Goal: Task Accomplishment & Management: Use online tool/utility

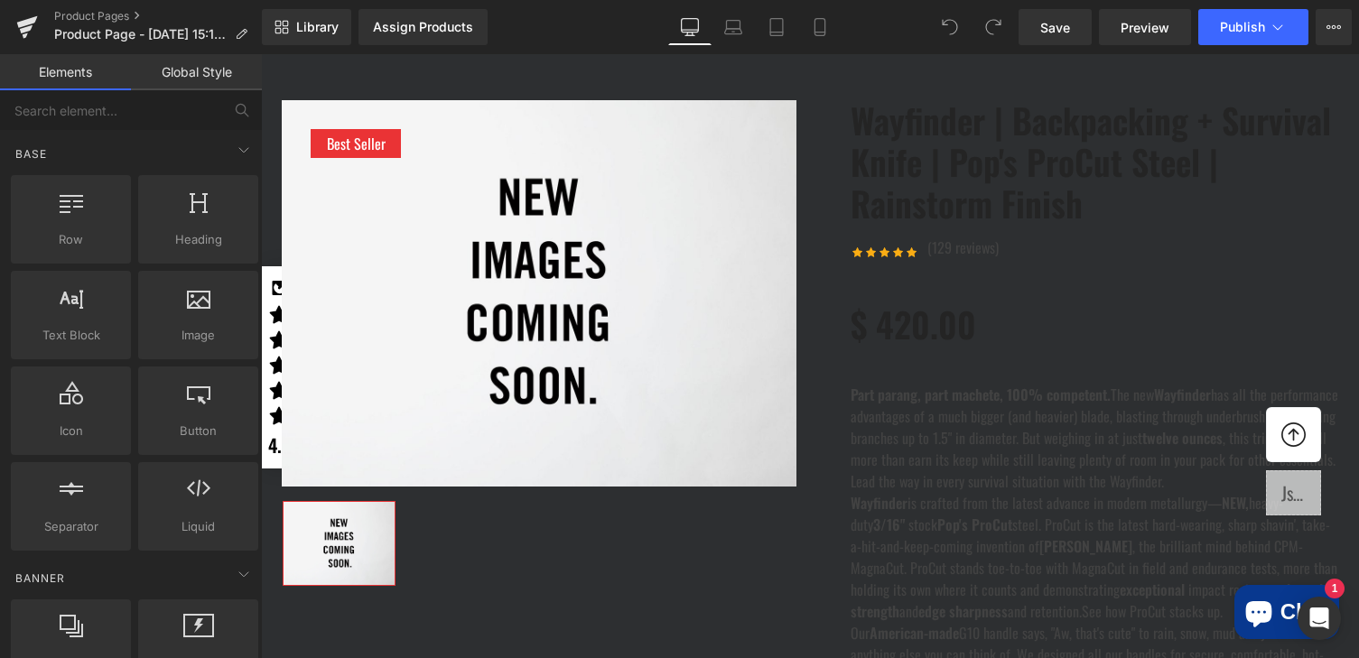
scroll to position [279, 0]
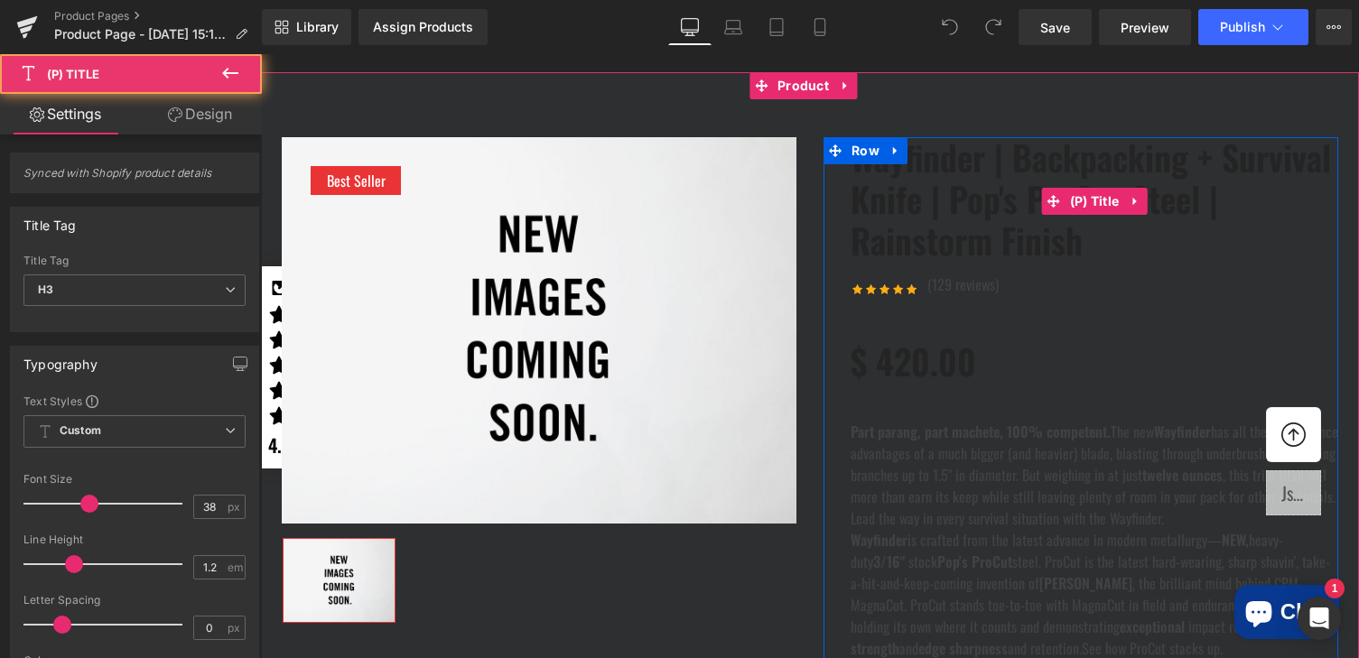
click at [980, 191] on link "Wayfinder | Backpacking + Survival Knife | Pop's ProCut Steel | Rainstorm Finish" at bounding box center [1095, 199] width 488 height 124
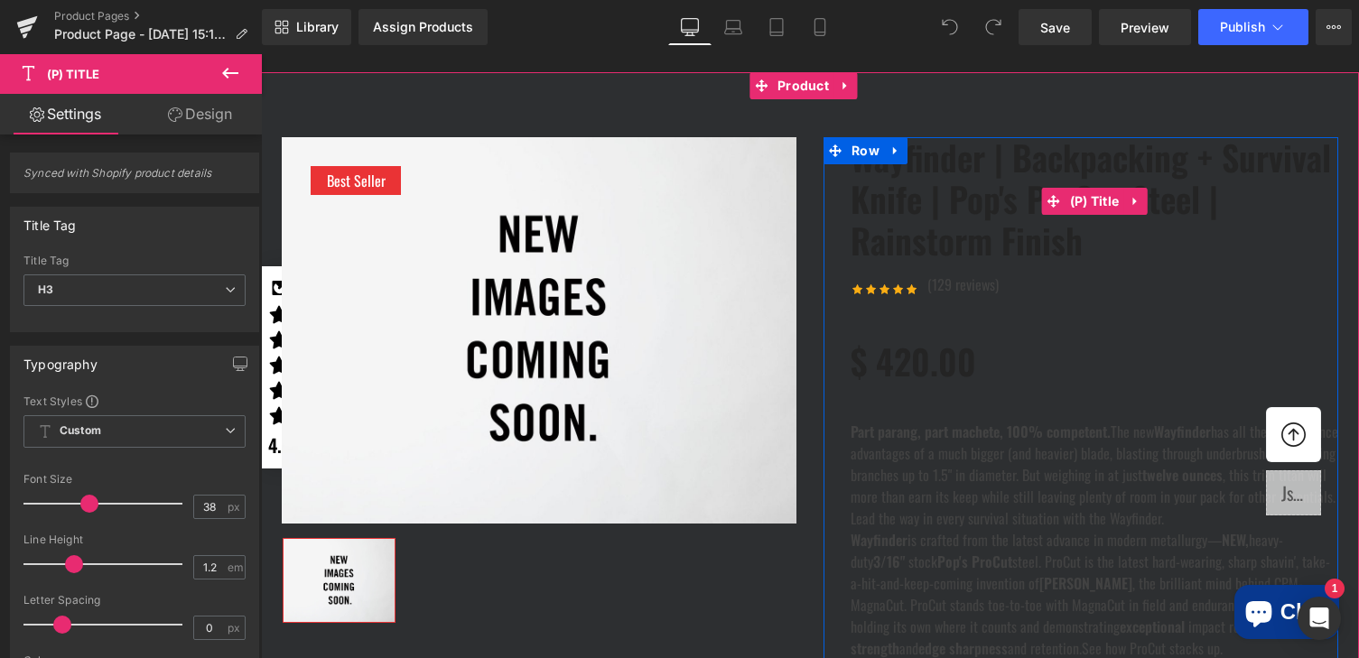
click at [977, 192] on link "Wayfinder | Backpacking + Survival Knife | Pop's ProCut Steel | Rainstorm Finish" at bounding box center [1095, 199] width 488 height 124
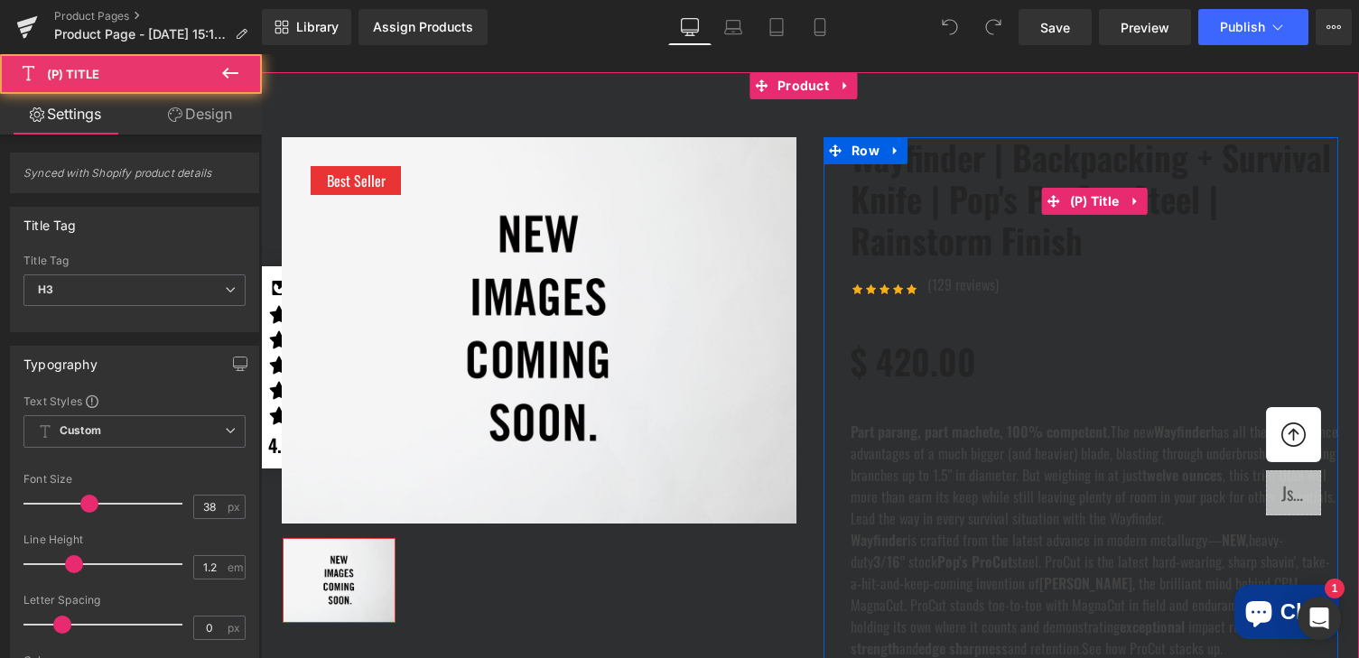
click at [977, 192] on link "Wayfinder | Backpacking + Survival Knife | Pop's ProCut Steel | Rainstorm Finish" at bounding box center [1095, 199] width 488 height 124
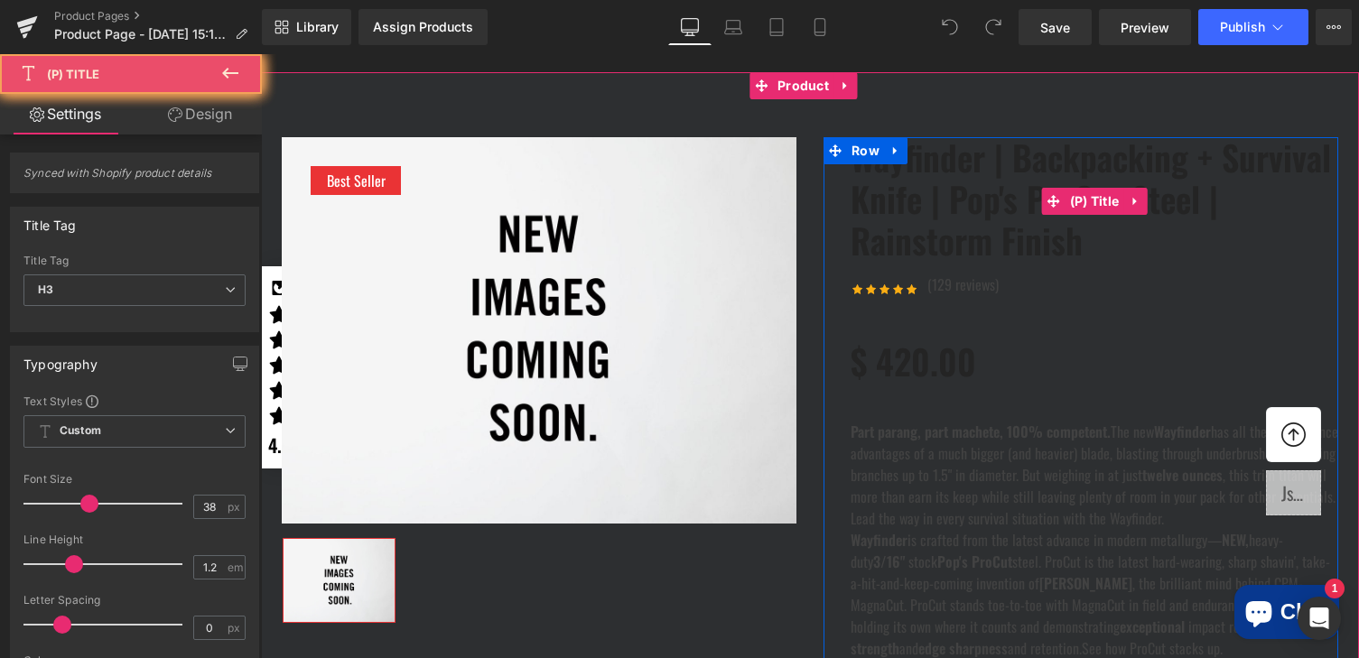
click at [977, 192] on link "Wayfinder | Backpacking + Survival Knife | Pop's ProCut Steel | Rainstorm Finish" at bounding box center [1095, 199] width 488 height 124
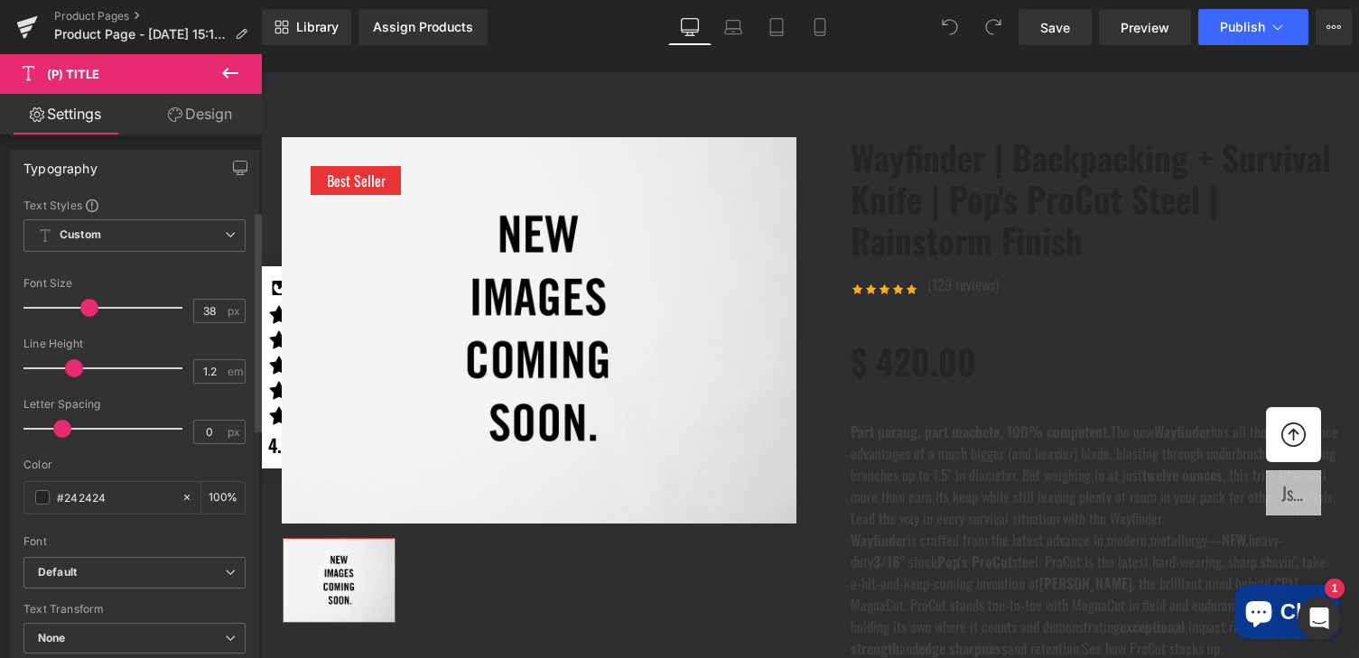
scroll to position [237, 0]
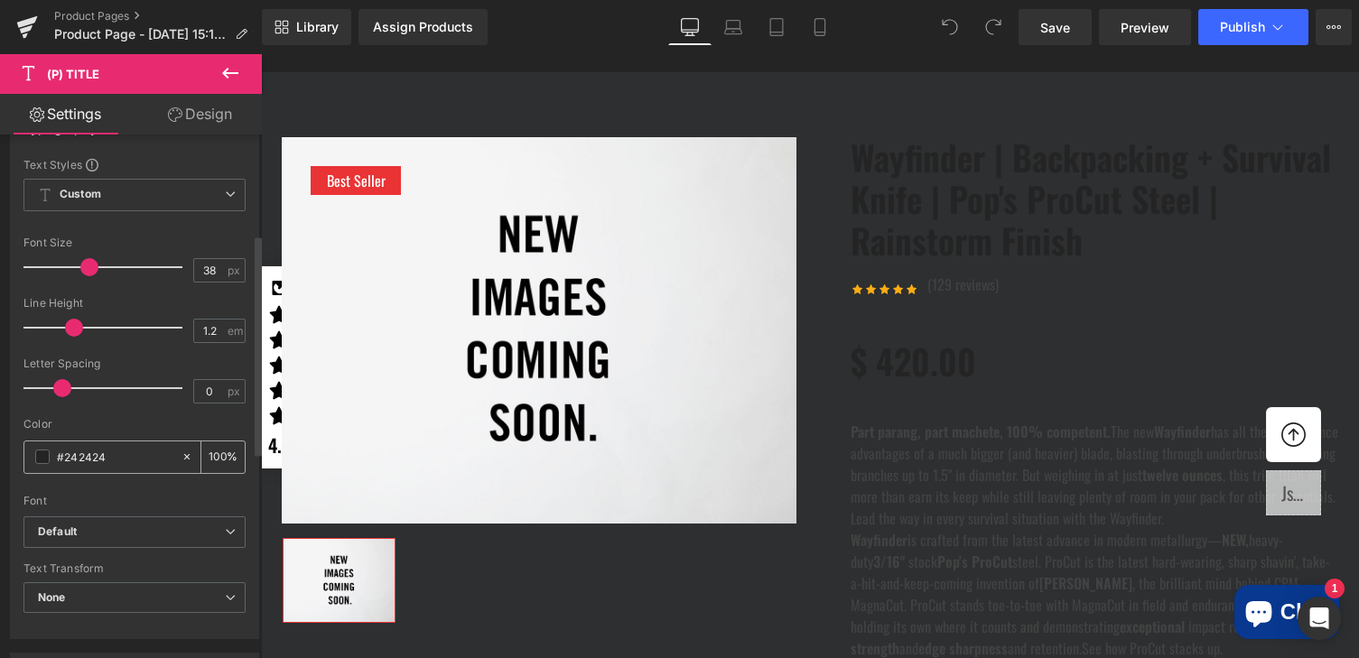
click at [45, 458] on span at bounding box center [42, 457] width 14 height 14
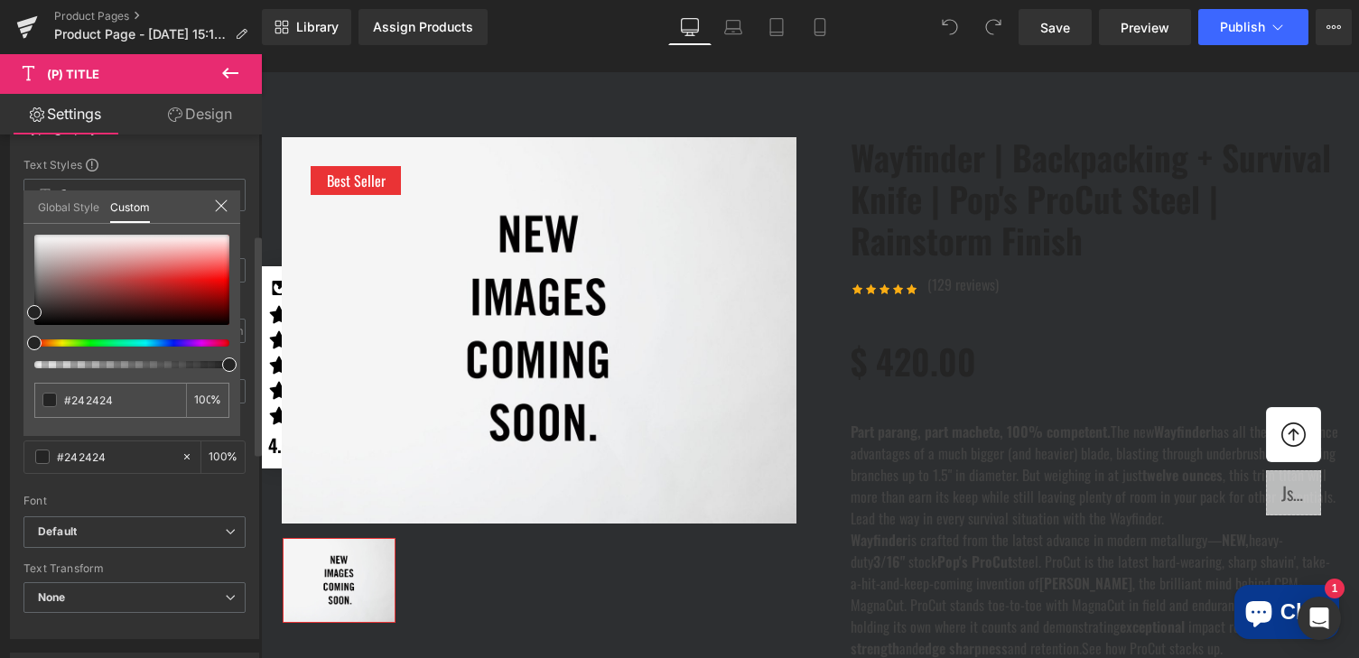
click at [79, 200] on link "Global Style" at bounding box center [68, 206] width 61 height 31
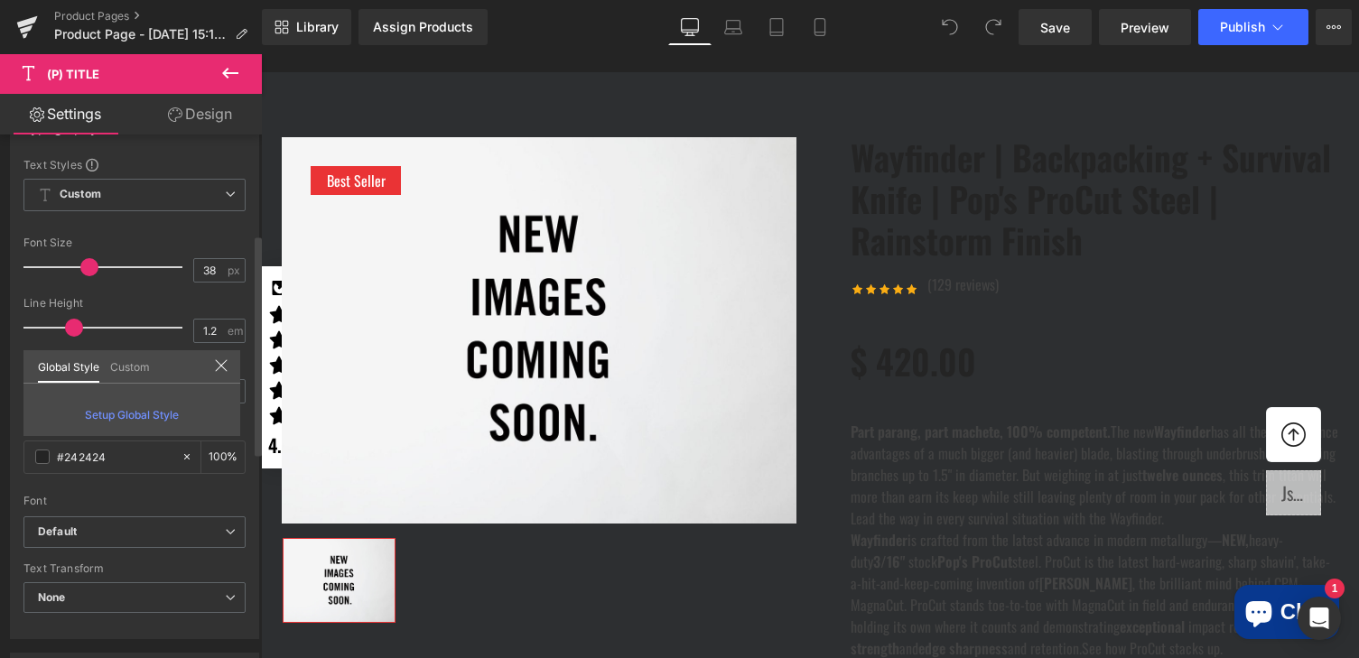
click at [126, 368] on link "Custom" at bounding box center [130, 365] width 40 height 31
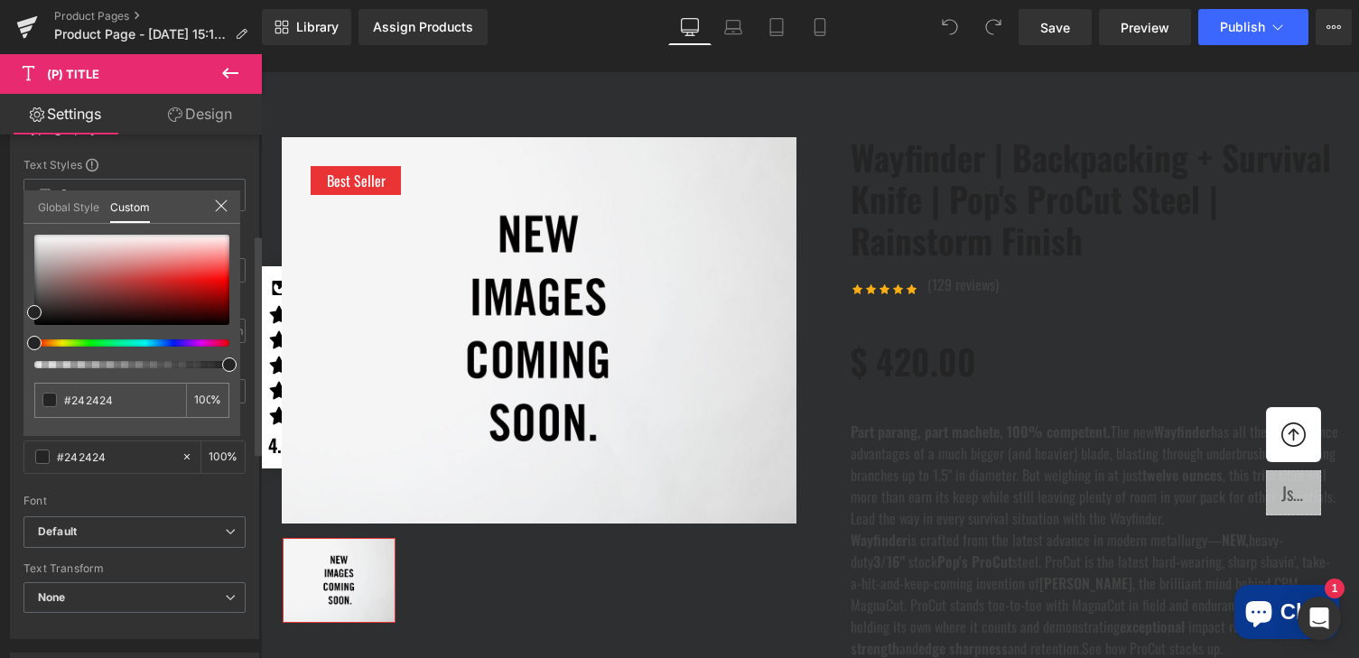
click at [219, 210] on icon at bounding box center [221, 206] width 14 height 14
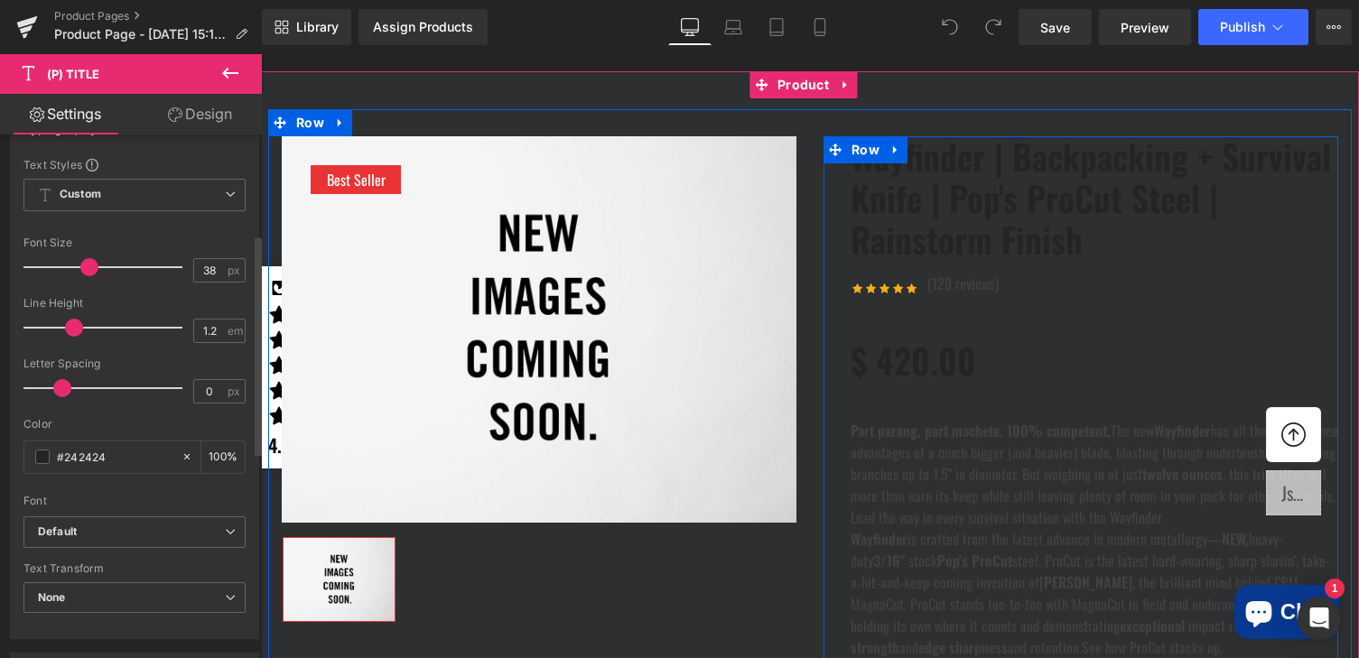
scroll to position [279, 0]
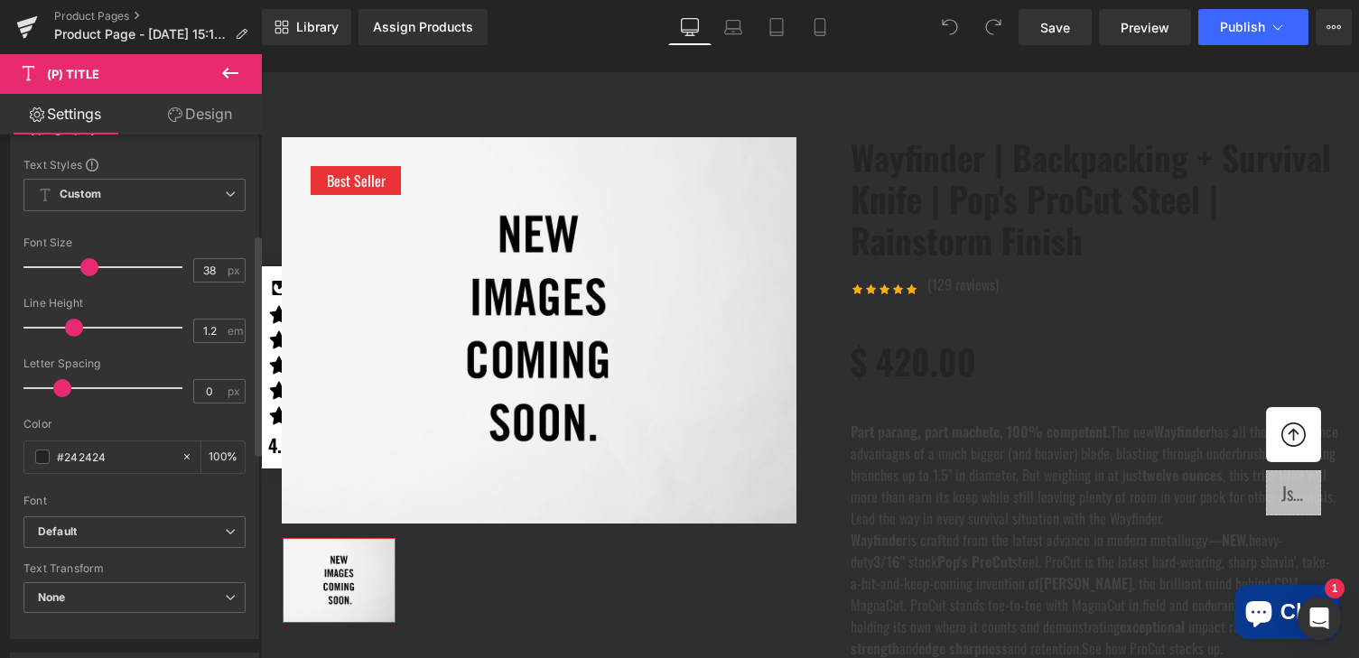
click at [230, 71] on icon at bounding box center [230, 73] width 22 height 22
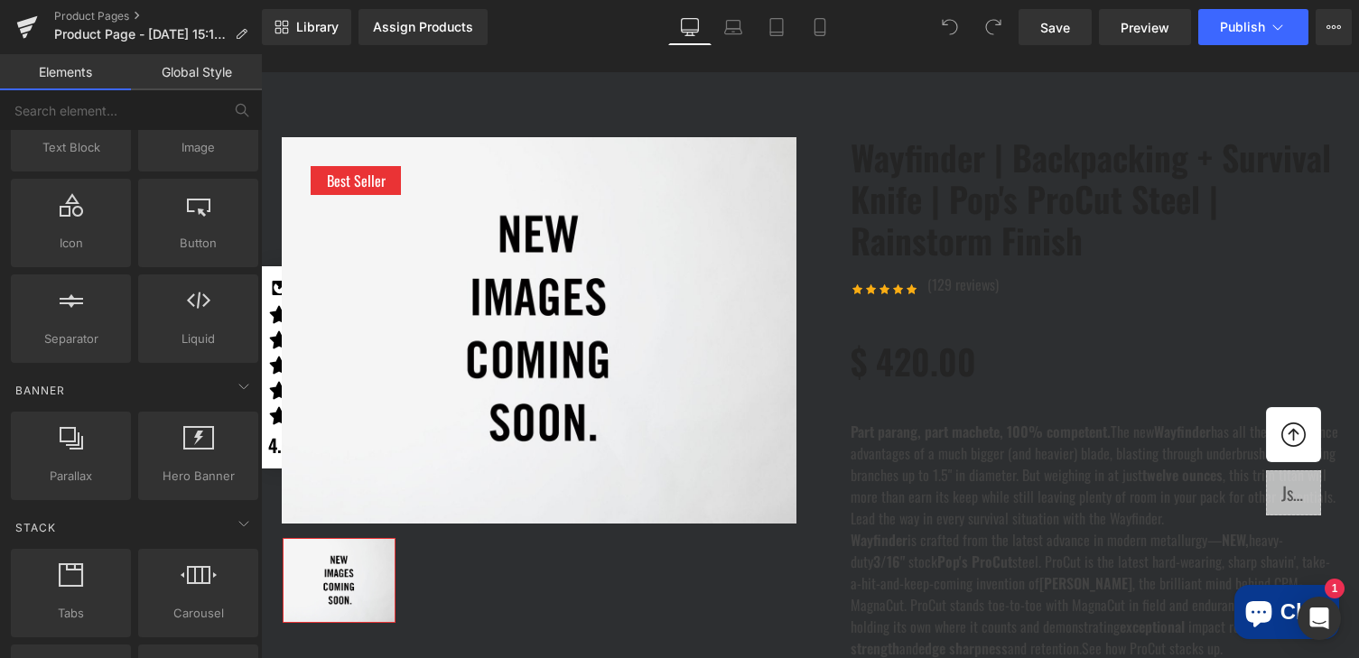
scroll to position [0, 0]
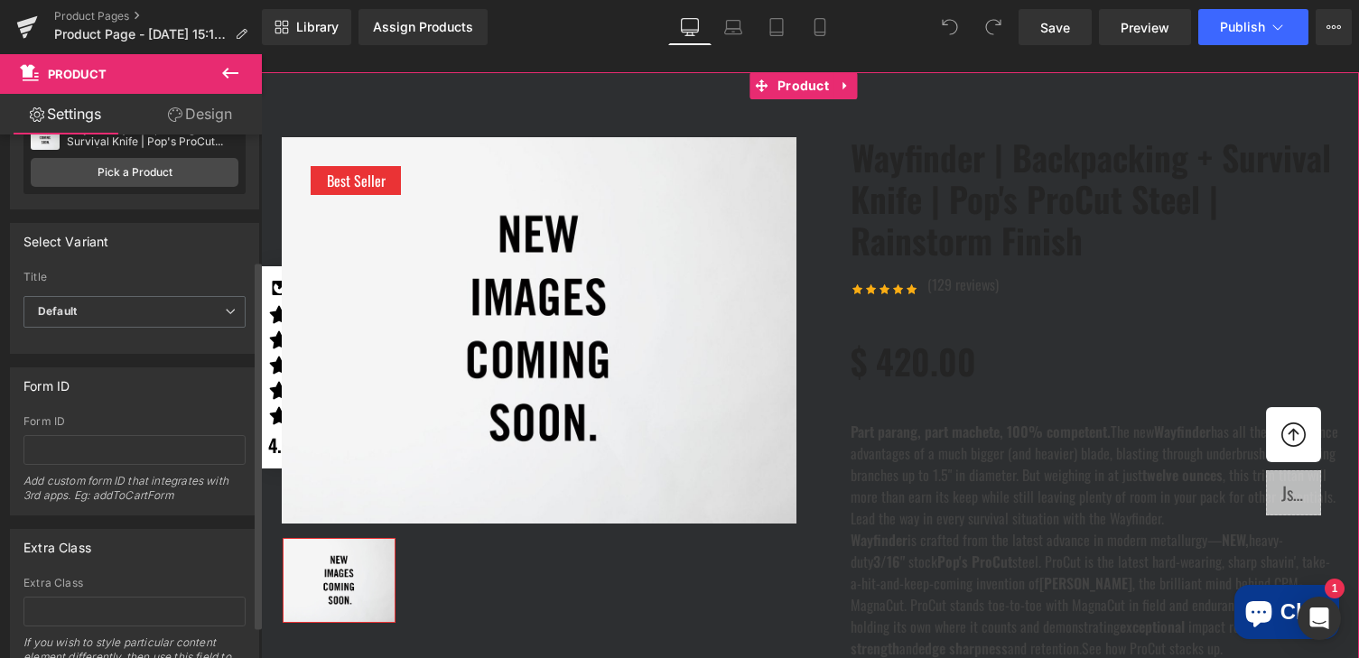
scroll to position [190, 0]
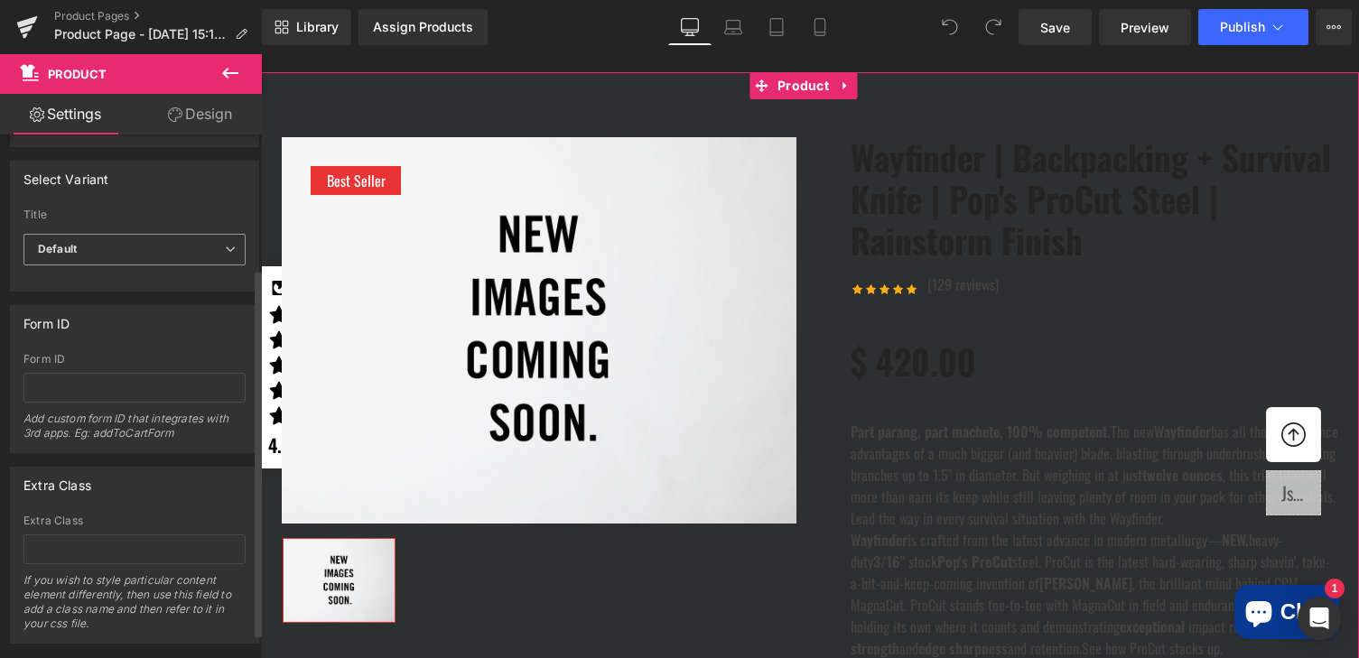
click at [96, 244] on span "Default" at bounding box center [134, 250] width 222 height 32
click at [144, 200] on div "Select Variant auto Title Default Default Title Default Default Default Title" at bounding box center [131, 226] width 242 height 131
click at [112, 242] on span "Default" at bounding box center [134, 250] width 222 height 32
click at [116, 309] on li "Default Title" at bounding box center [130, 308] width 215 height 27
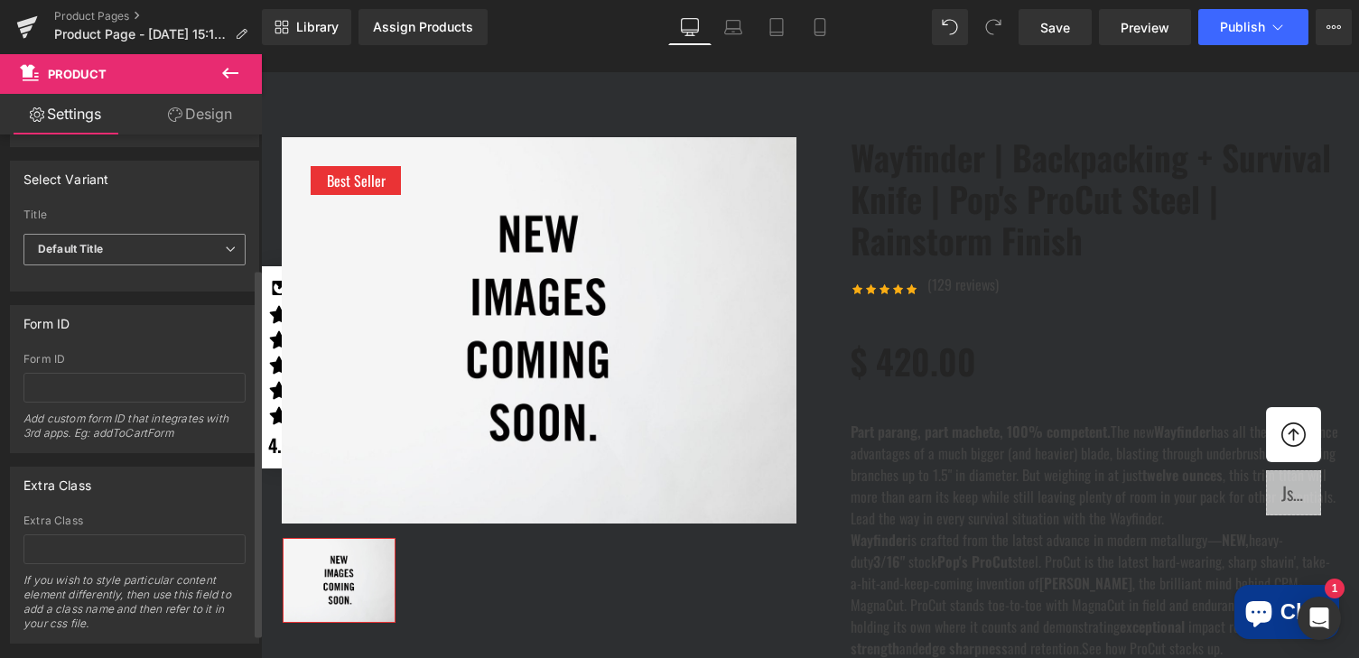
click at [107, 249] on span "Default Title" at bounding box center [134, 250] width 222 height 32
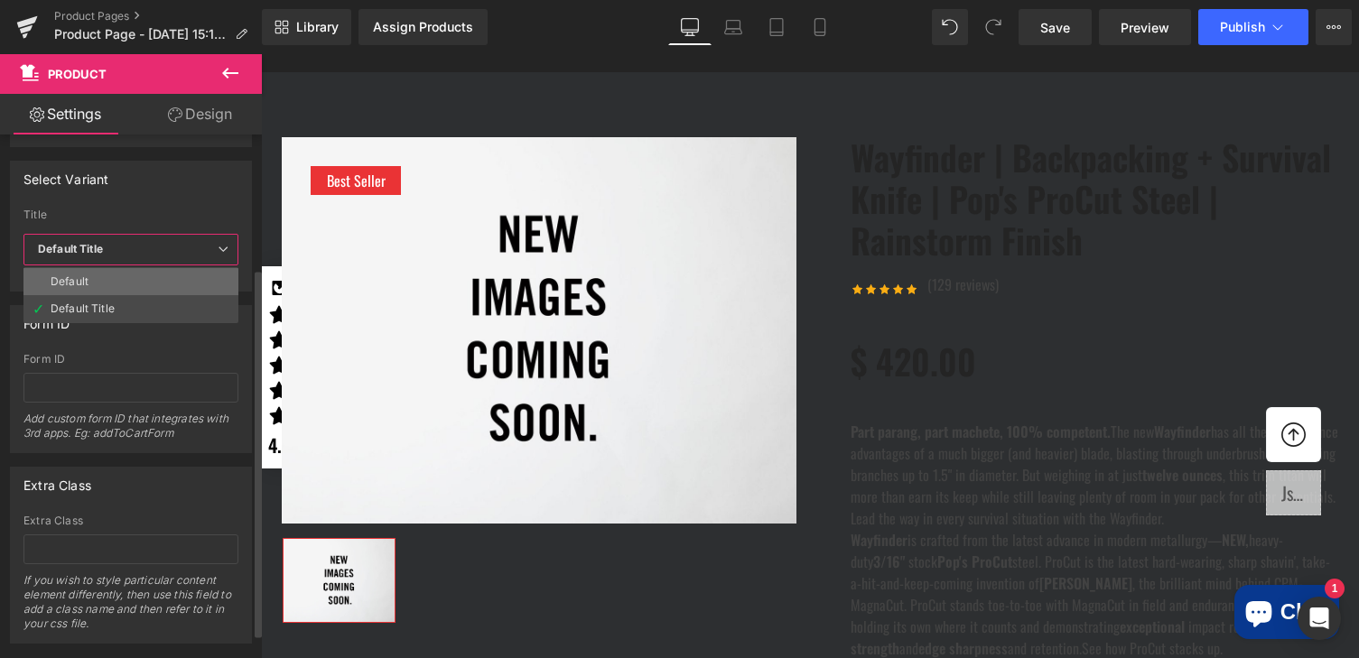
click at [97, 276] on li "Default" at bounding box center [130, 281] width 215 height 27
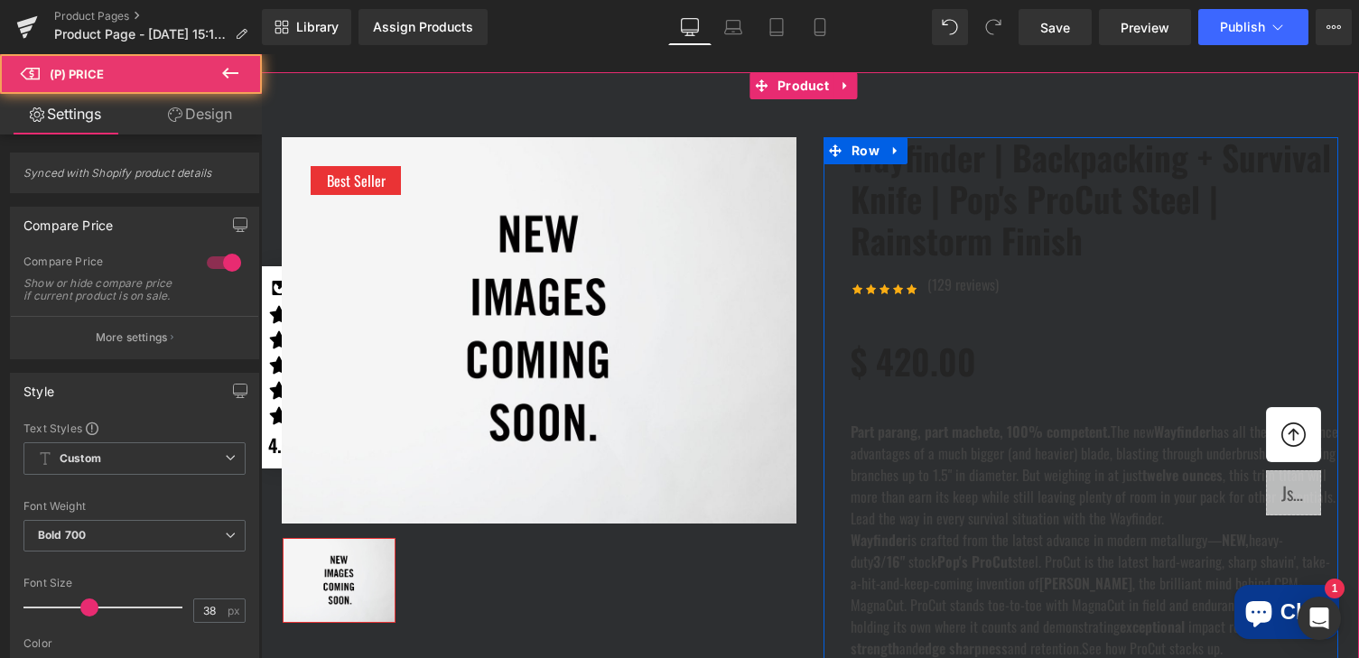
click at [1104, 381] on div "$ 420.00 $ 0 - -41900% OFF" at bounding box center [1095, 362] width 488 height 60
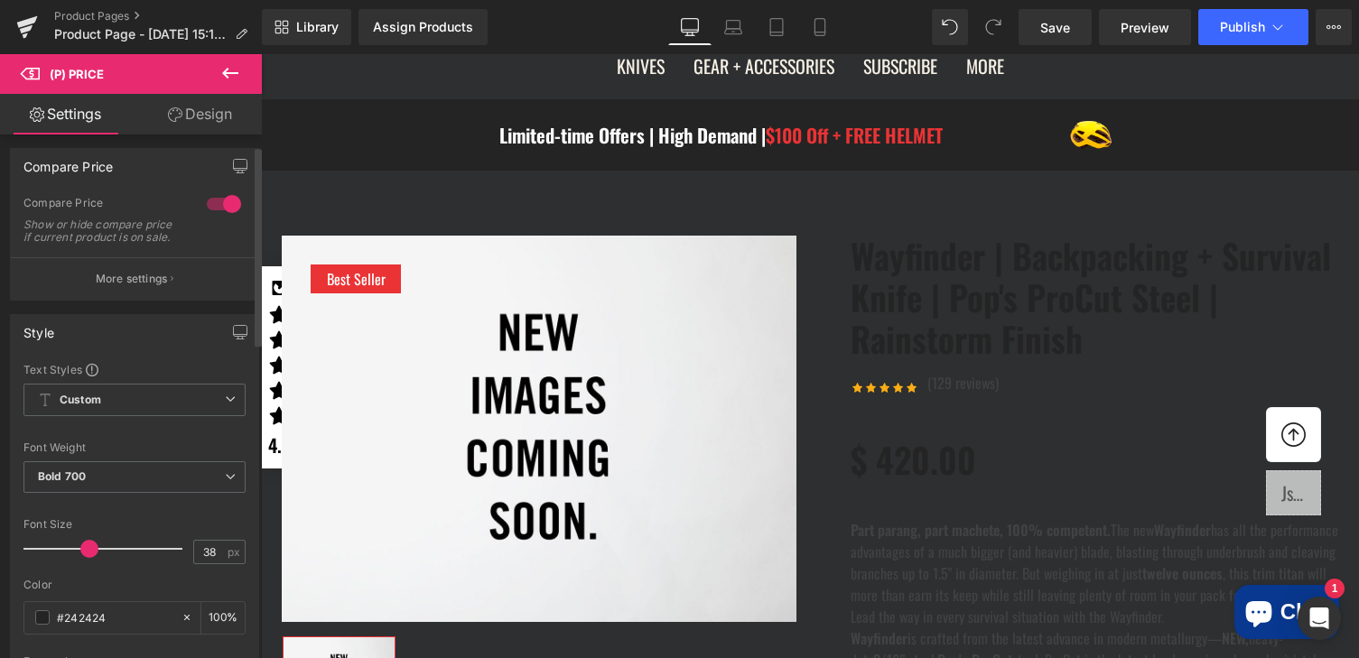
scroll to position [0, 0]
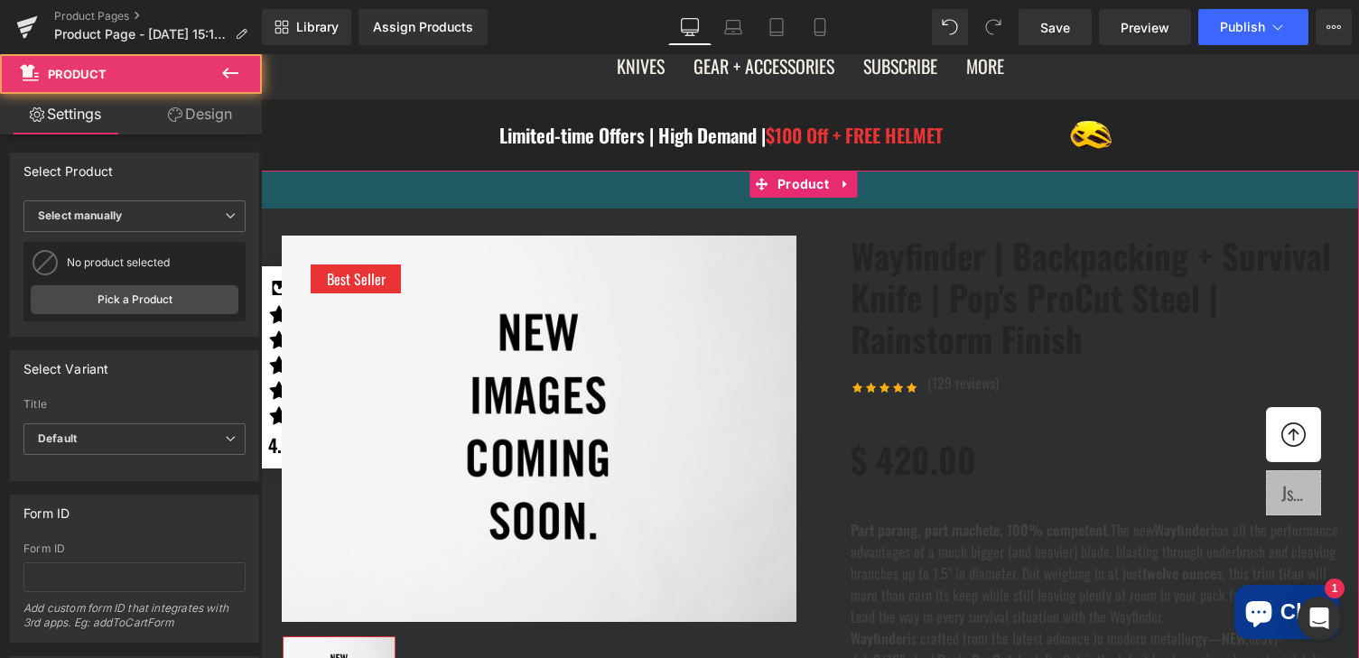
click at [1078, 209] on div "42px" at bounding box center [810, 190] width 1098 height 38
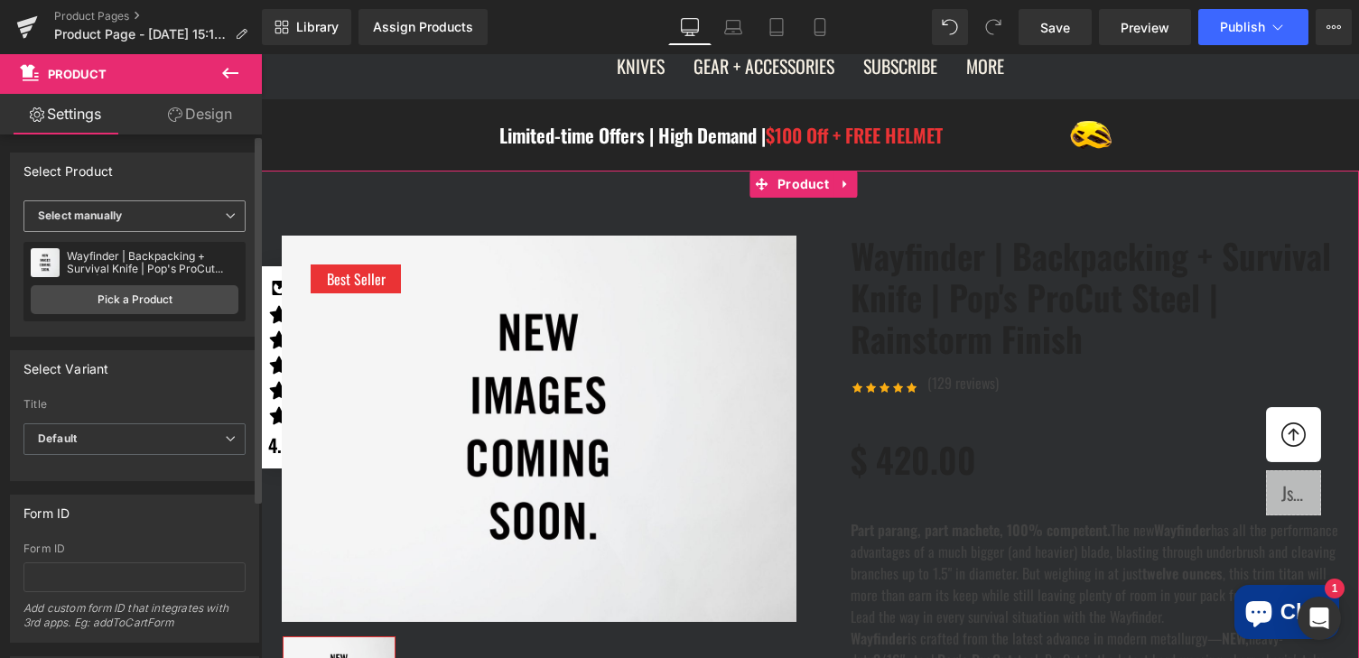
click at [141, 219] on span "Select manually" at bounding box center [134, 216] width 222 height 32
click at [109, 430] on span "Default" at bounding box center [130, 440] width 215 height 32
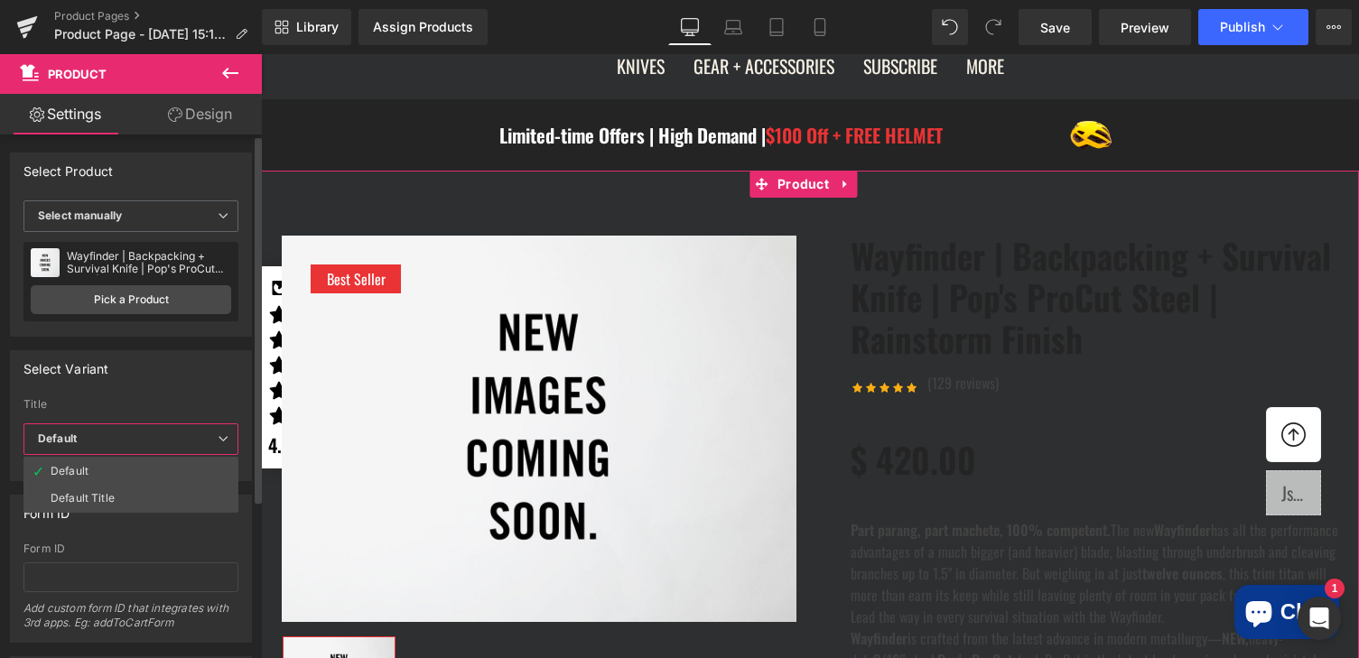
click at [144, 405] on label "Title" at bounding box center [130, 407] width 215 height 18
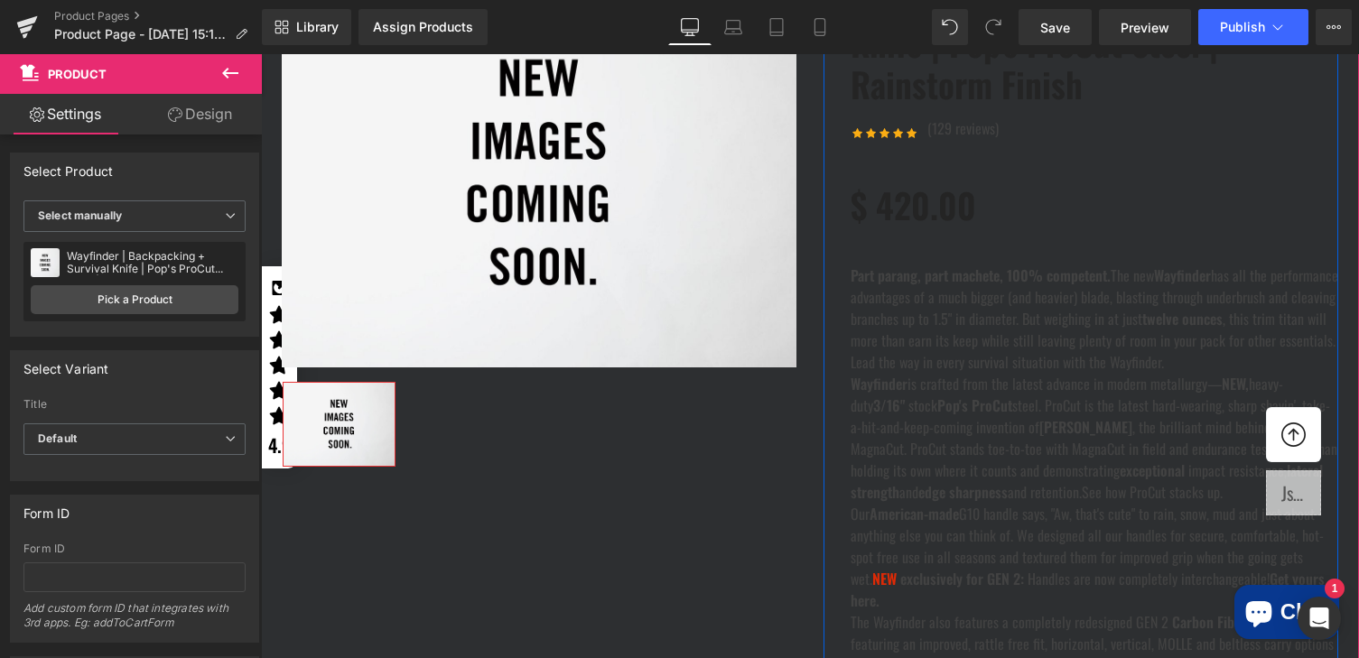
scroll to position [448, 0]
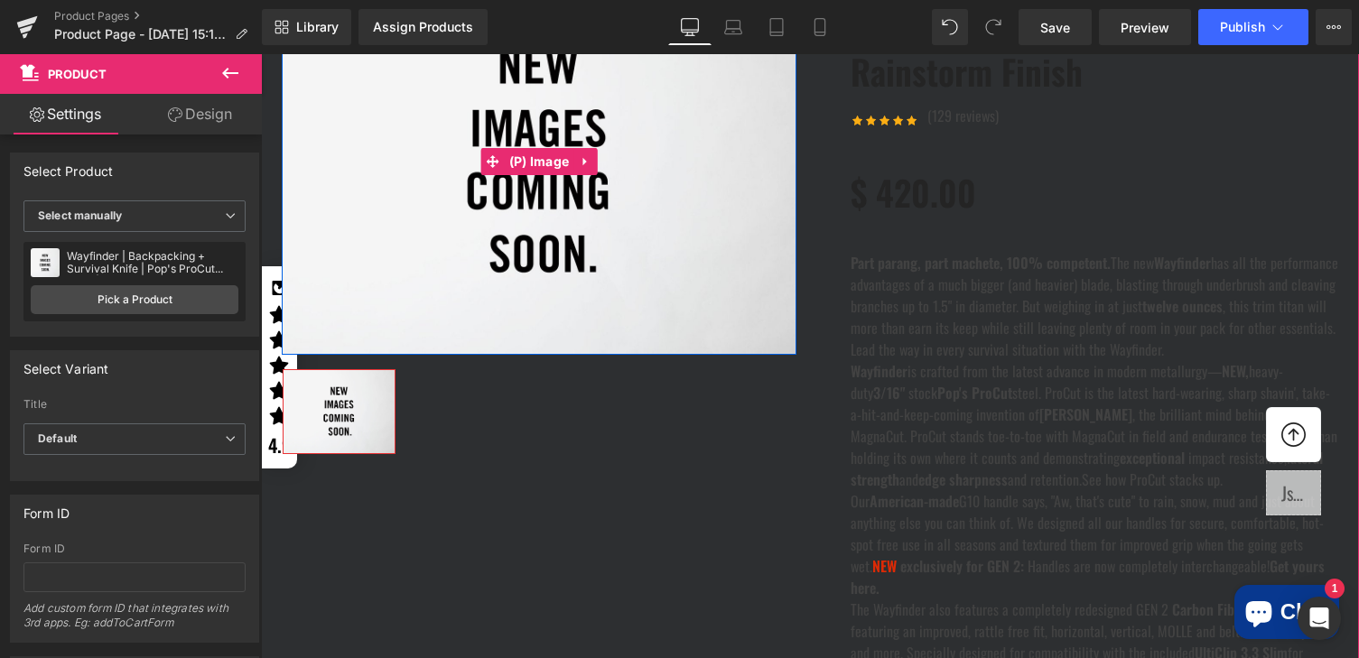
click at [546, 269] on img at bounding box center [539, 161] width 515 height 386
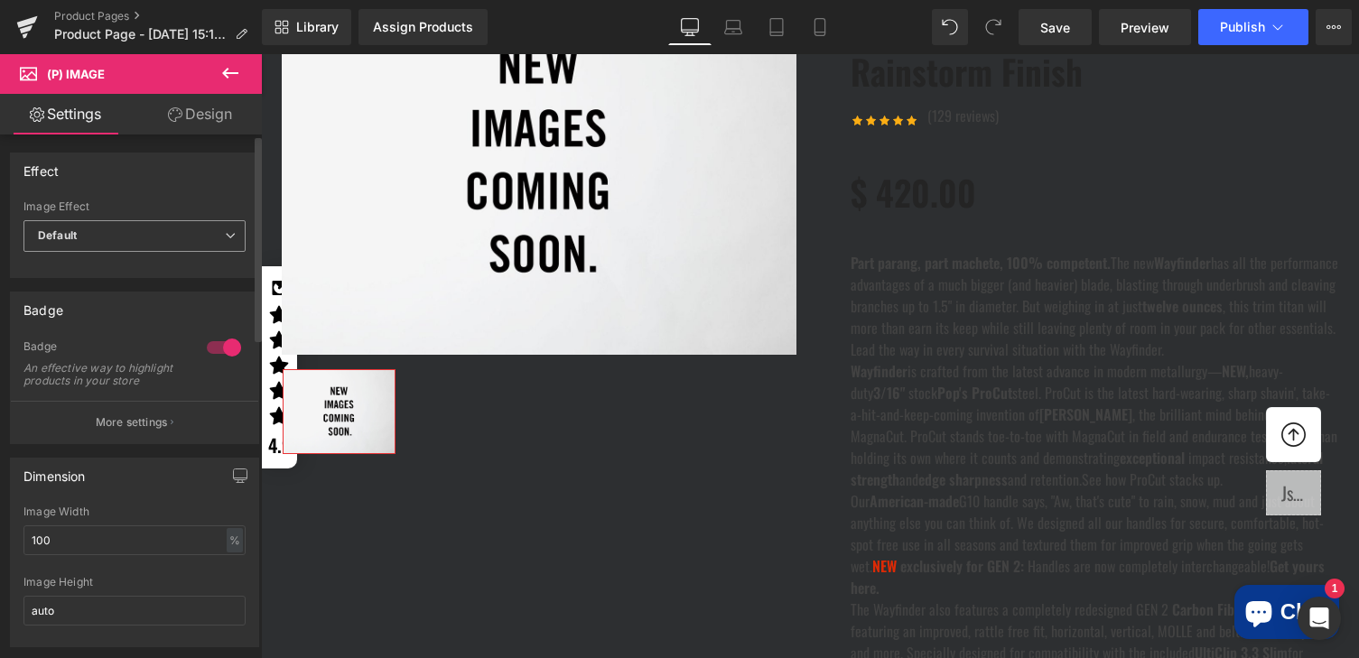
click at [126, 241] on span "Default" at bounding box center [134, 236] width 222 height 32
click at [151, 179] on div "Effect" at bounding box center [134, 171] width 247 height 34
click at [151, 237] on span "Default" at bounding box center [134, 236] width 222 height 32
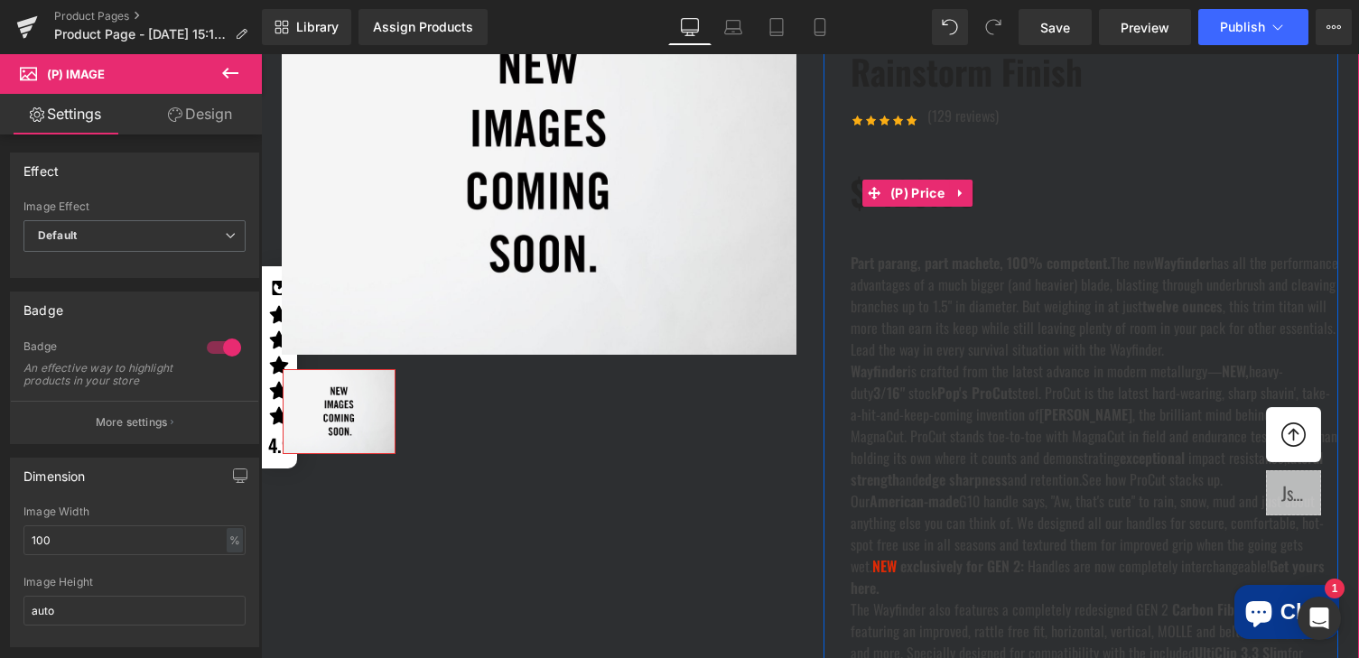
click at [1188, 223] on div "$ 420.00 $ 0 - -41900% OFF" at bounding box center [1095, 193] width 488 height 60
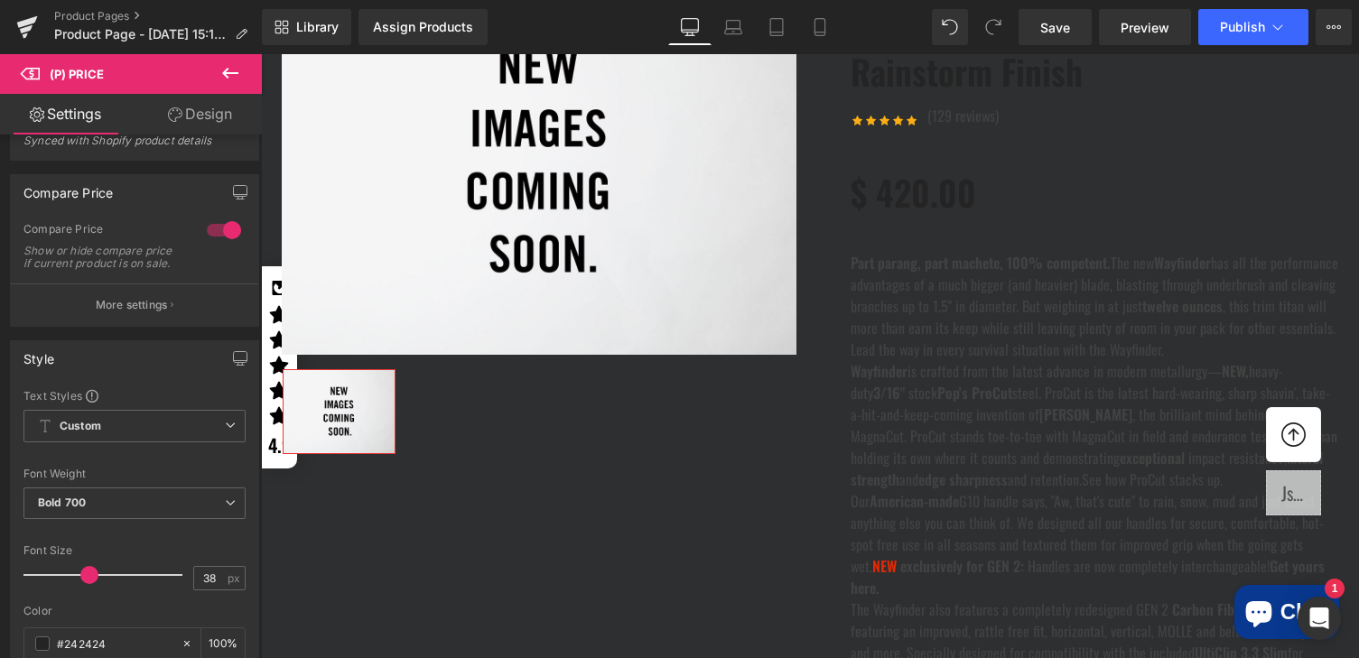
scroll to position [0, 0]
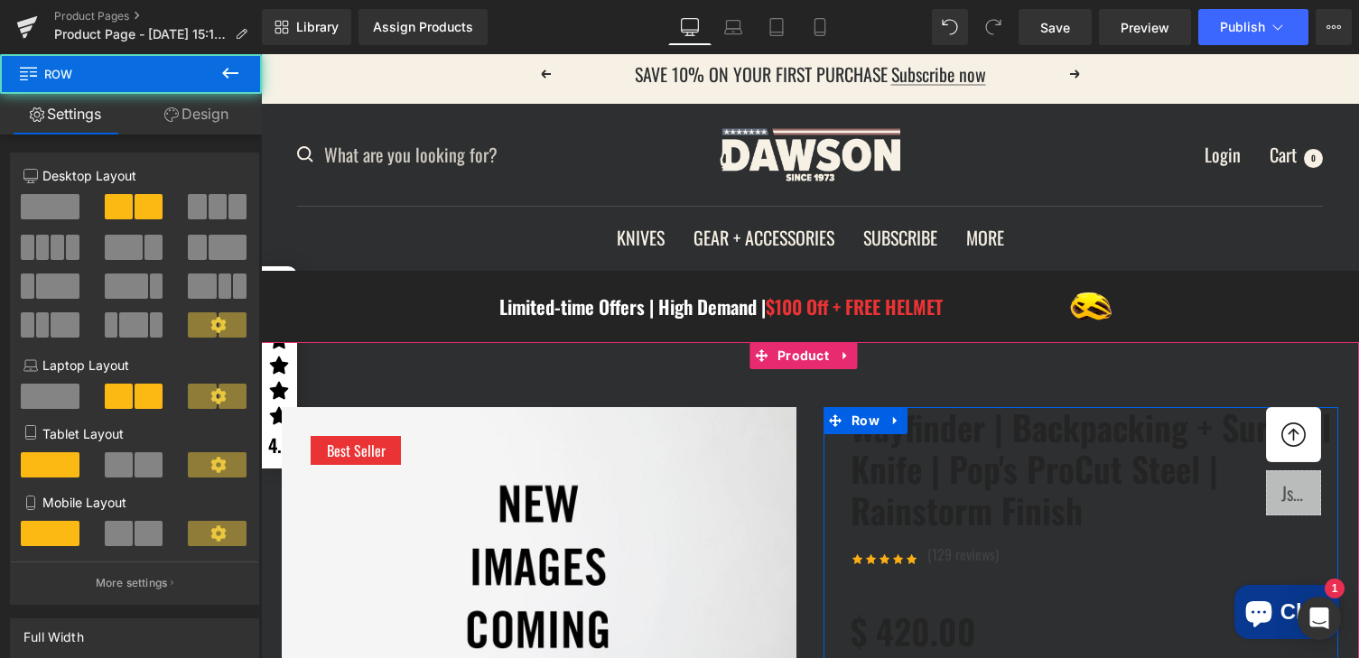
scroll to position [12, 0]
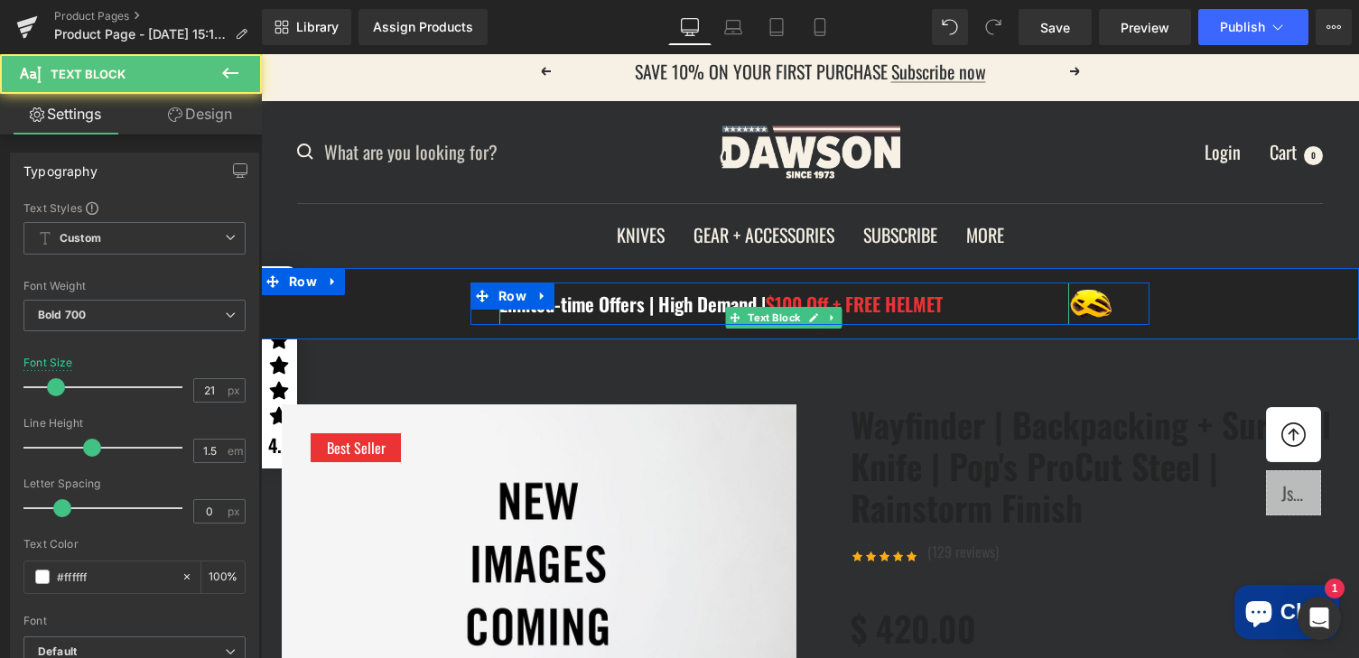
click at [962, 326] on div "Limited-time Offers | High Demand | $100 Off + FREE HELMET" at bounding box center [784, 304] width 570 height 43
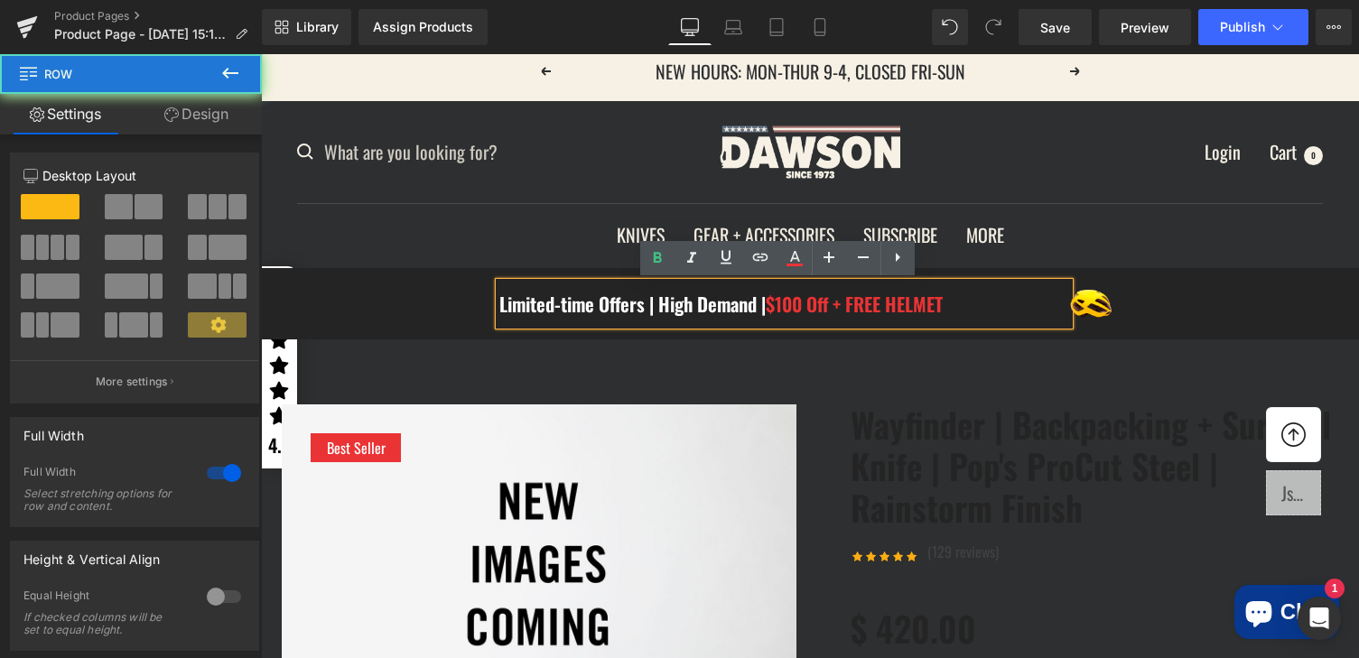
click at [1202, 326] on div "Limited-time Offers | High Demand | $100 Off + FREE HELMET Text Block Image Row…" at bounding box center [810, 304] width 1098 height 43
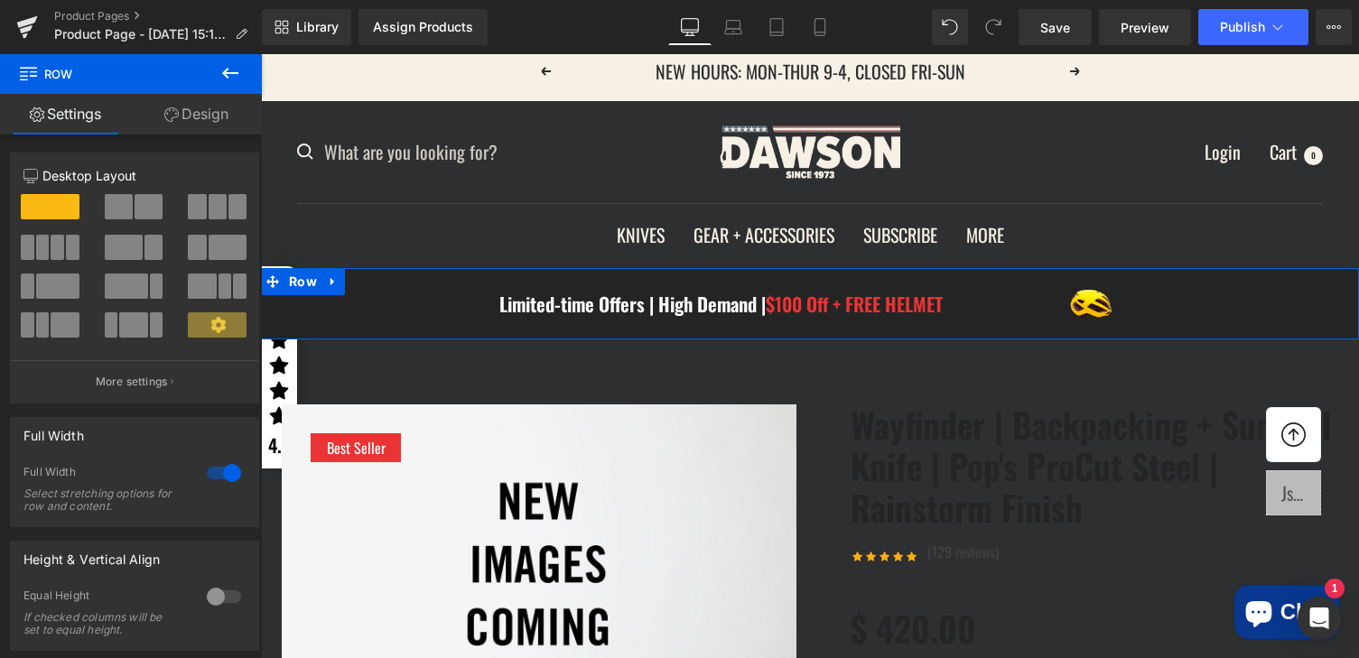
click at [1202, 326] on div "Limited-time Offers | High Demand | $100 Off + FREE HELMET Text Block Image Row…" at bounding box center [810, 304] width 1098 height 43
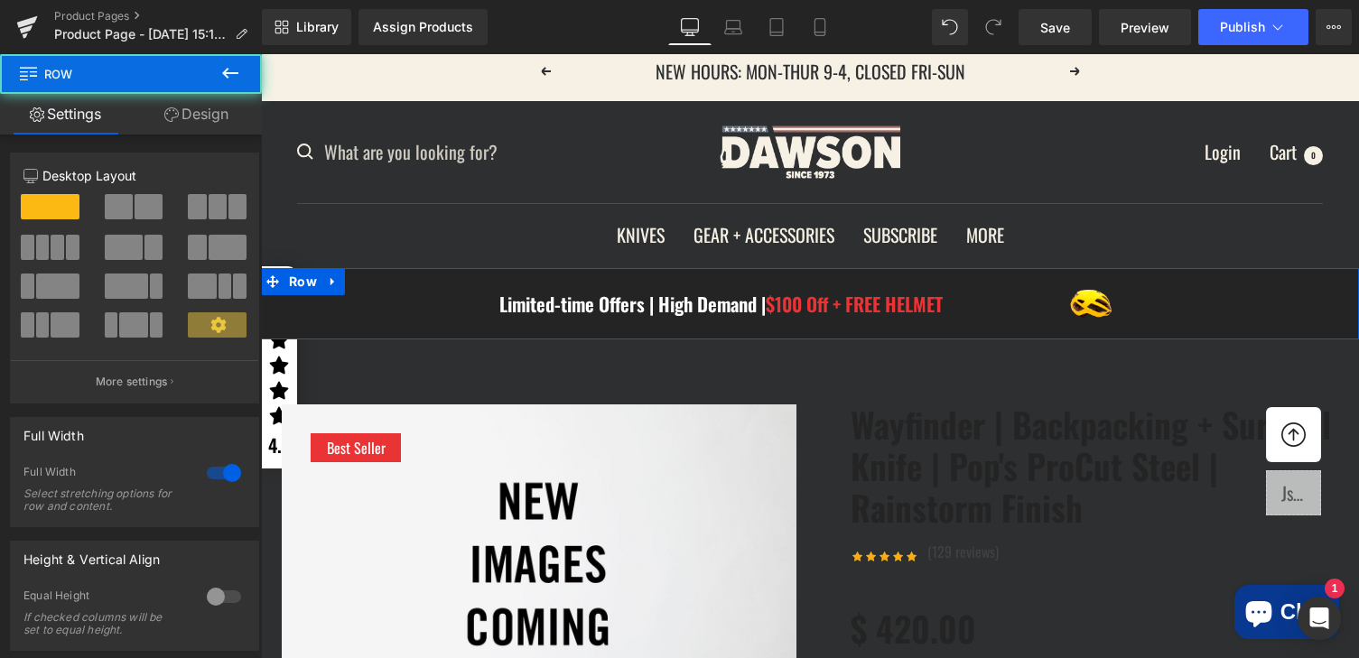
click at [1200, 326] on div "Limited-time Offers | High Demand | $100 Off + FREE HELMET Text Block Image Row…" at bounding box center [810, 304] width 1098 height 43
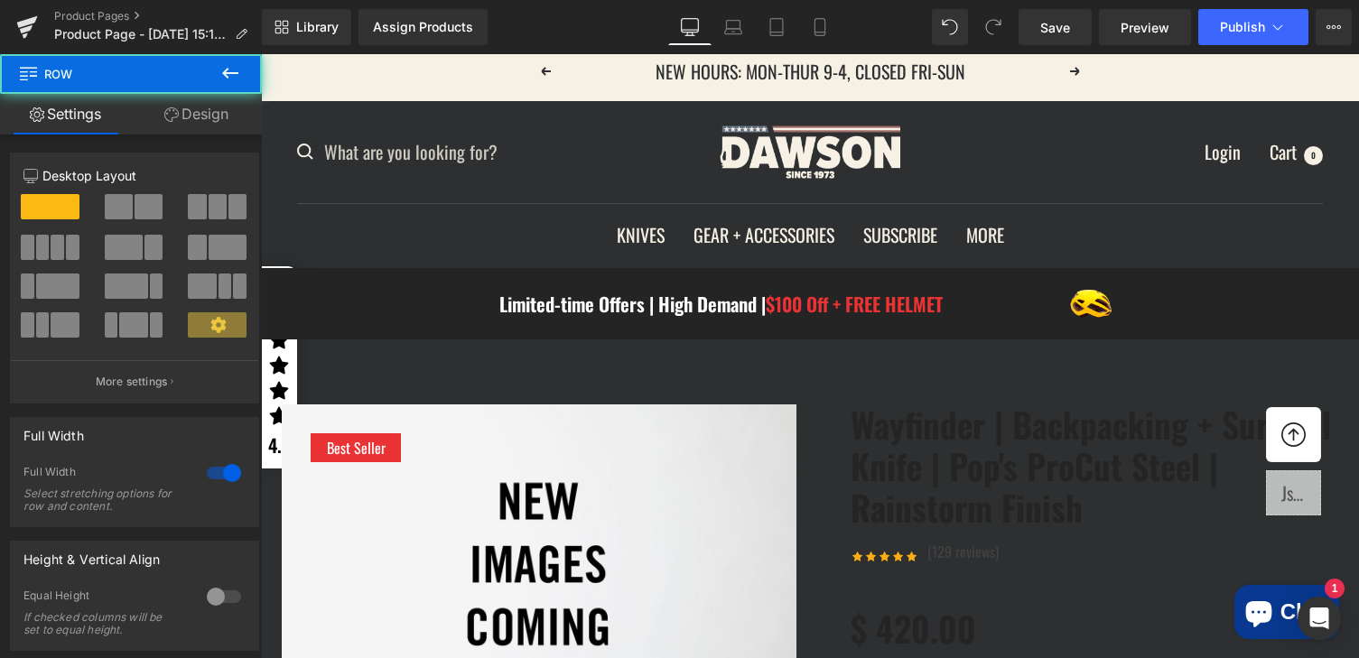
click at [422, 319] on div "Limited-time Offers | High Demand | $100 Off + FREE HELMET Text Block Image Row…" at bounding box center [810, 304] width 1098 height 43
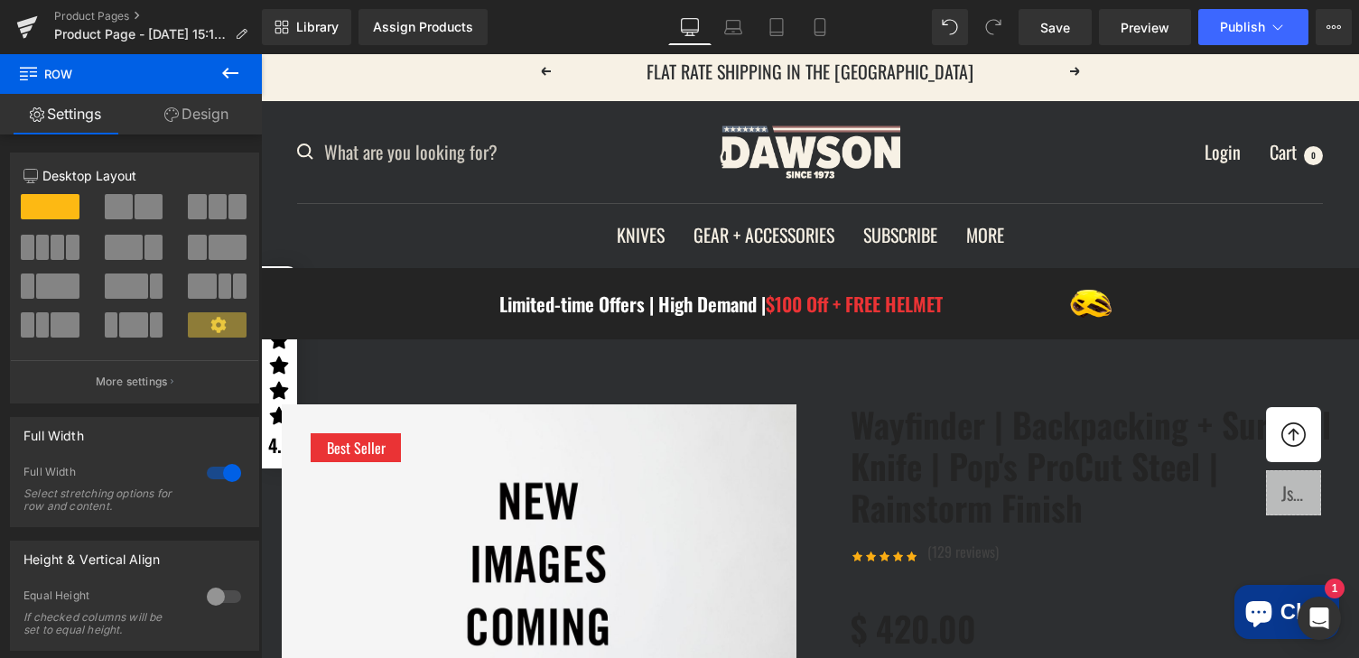
click at [241, 70] on button at bounding box center [230, 74] width 63 height 40
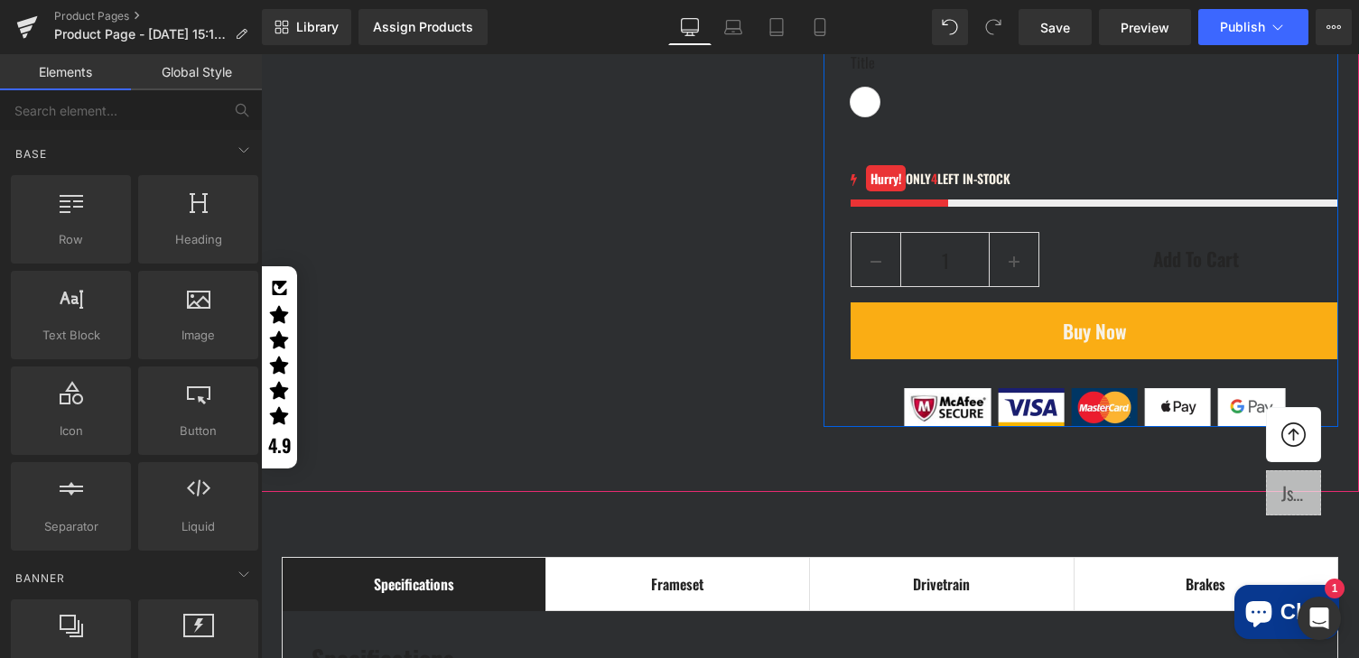
scroll to position [2081, 0]
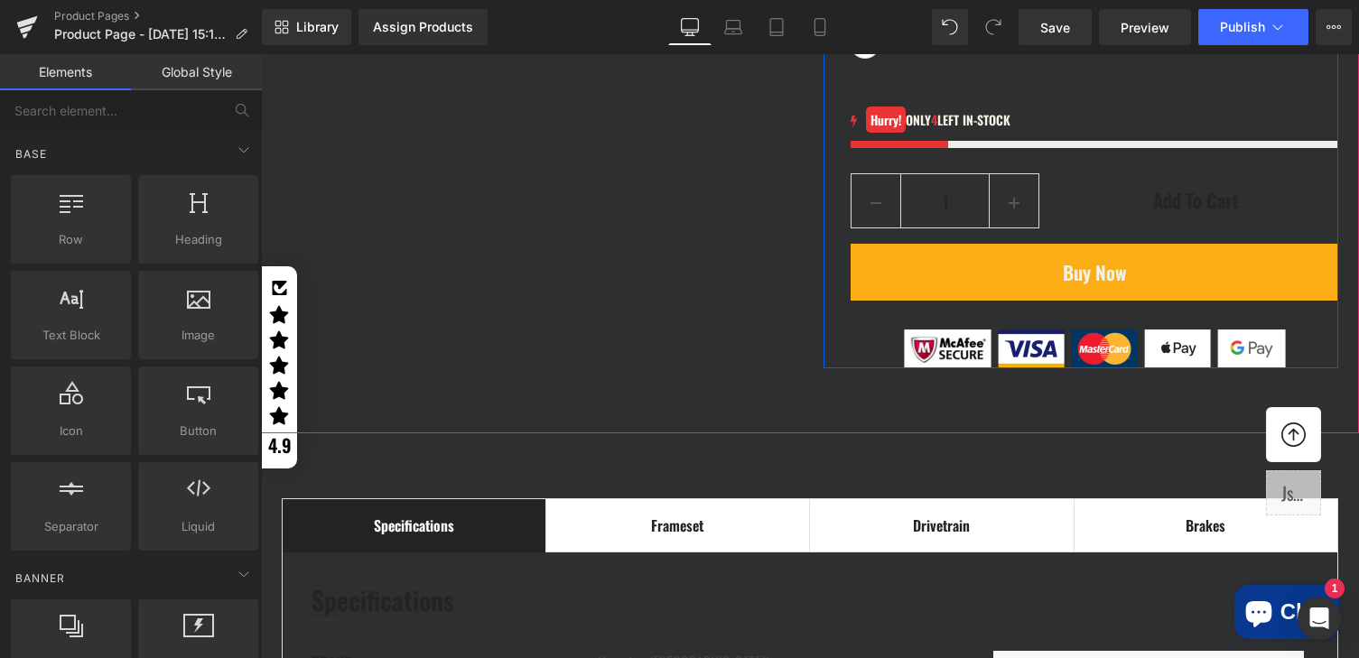
click at [973, 61] on div "Title Default Title" at bounding box center [1095, 27] width 488 height 69
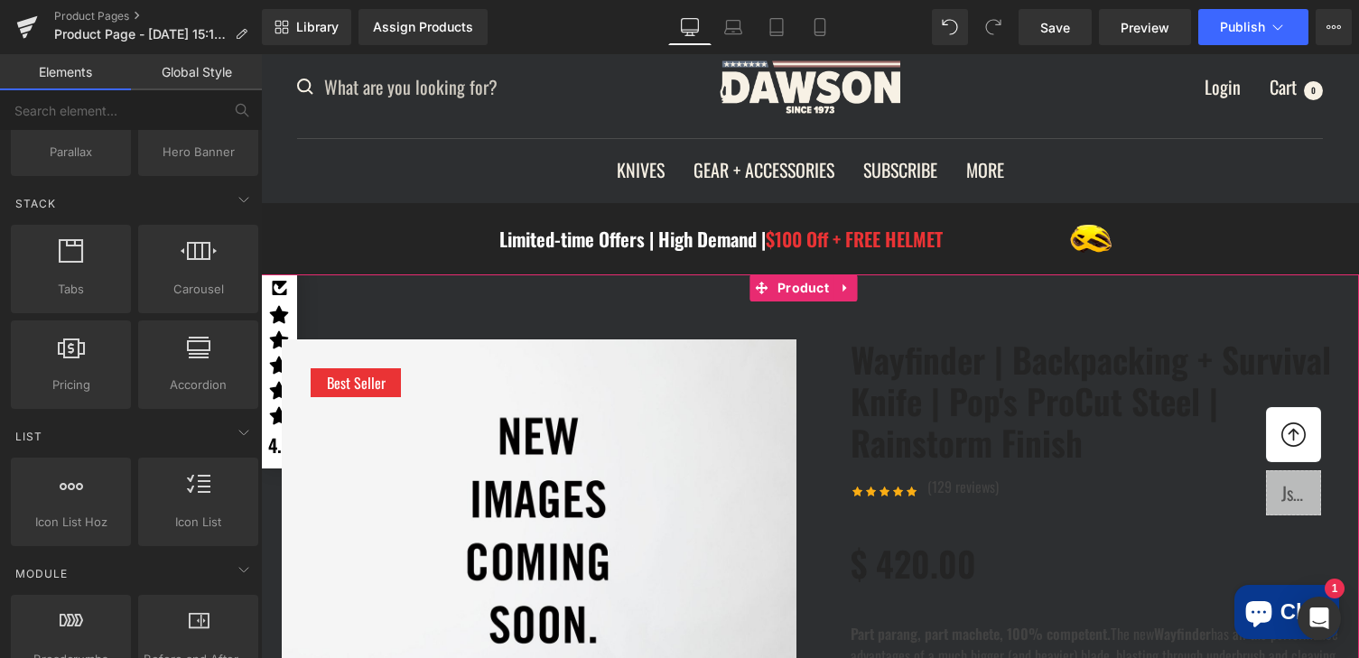
scroll to position [331, 0]
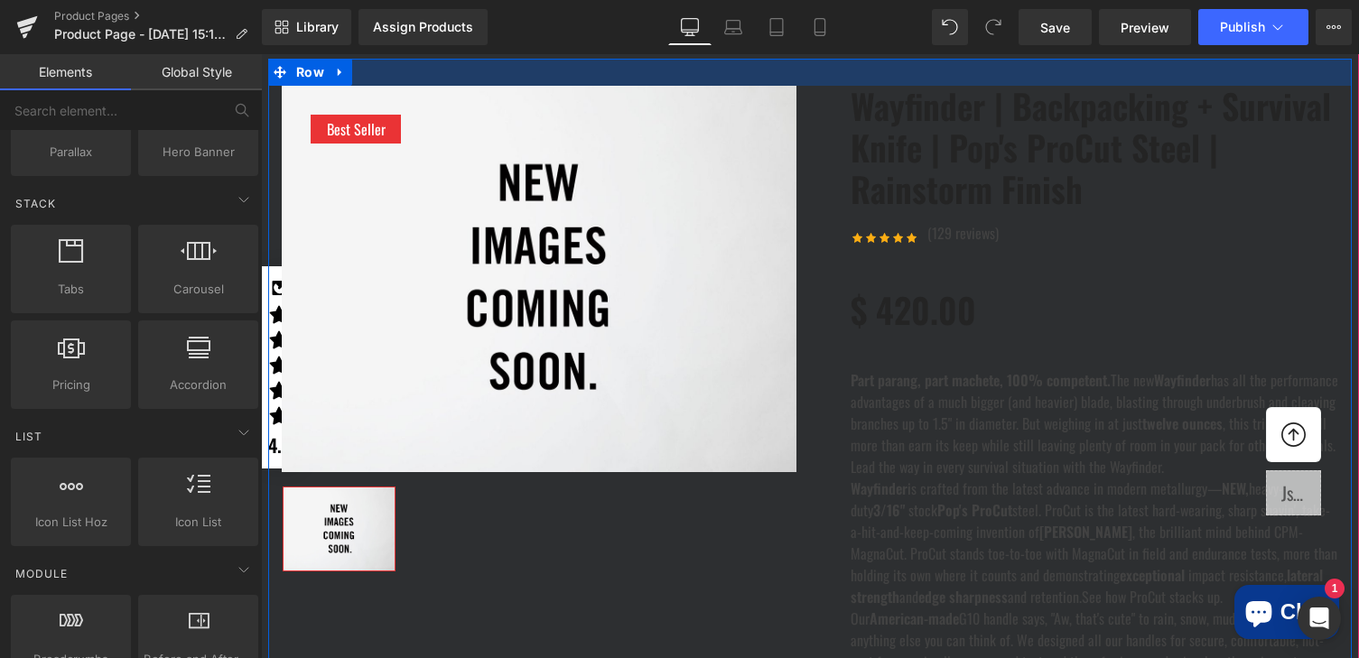
click at [920, 86] on div at bounding box center [810, 72] width 1084 height 27
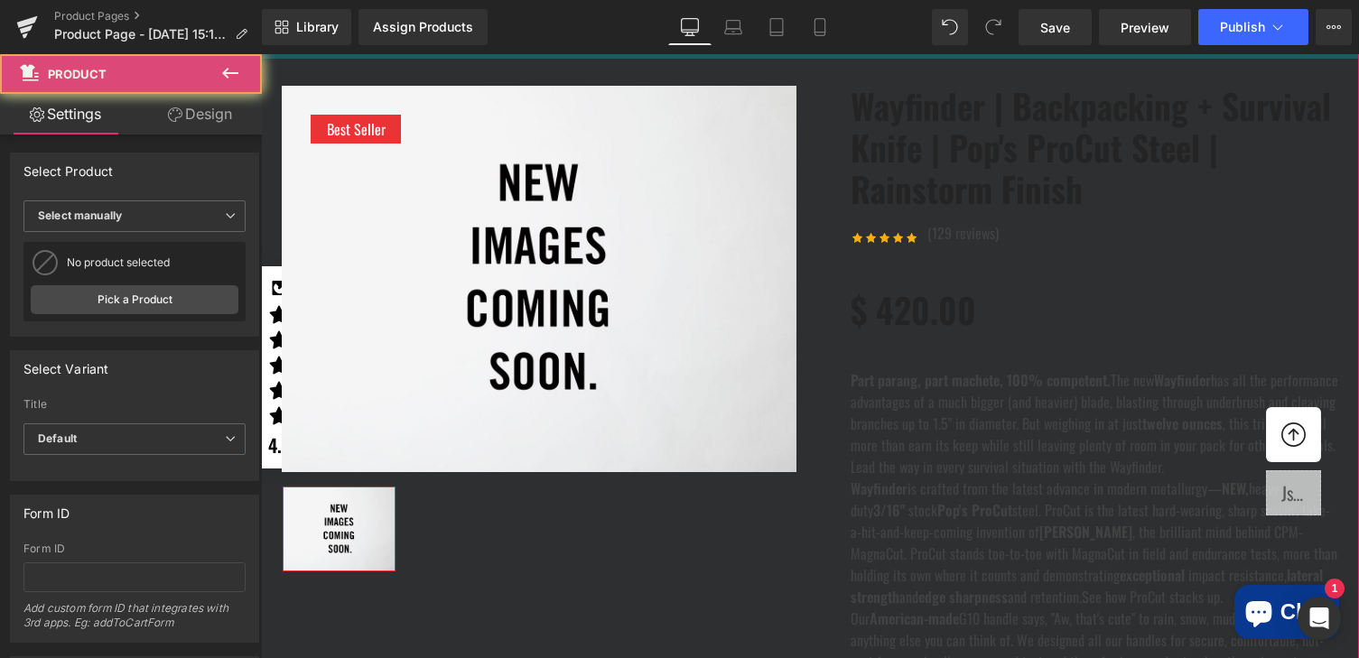
click at [926, 59] on div "42px" at bounding box center [810, 40] width 1098 height 38
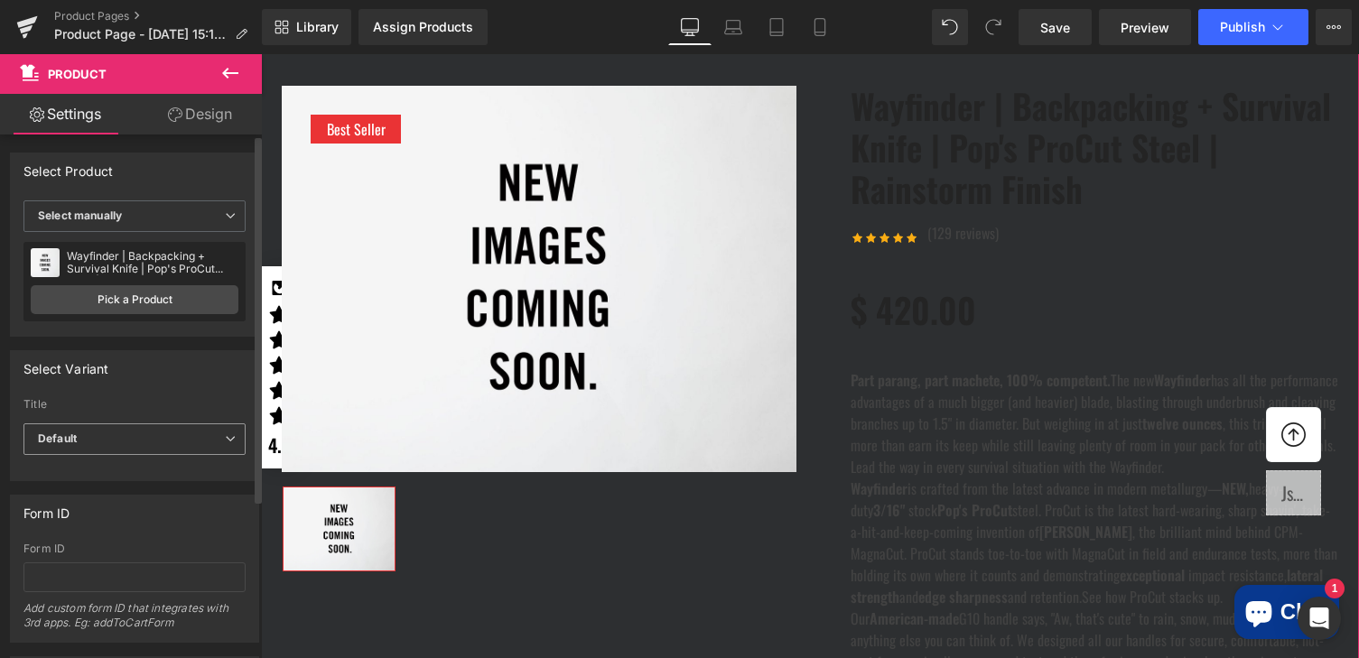
click at [70, 424] on span "Default" at bounding box center [134, 440] width 222 height 32
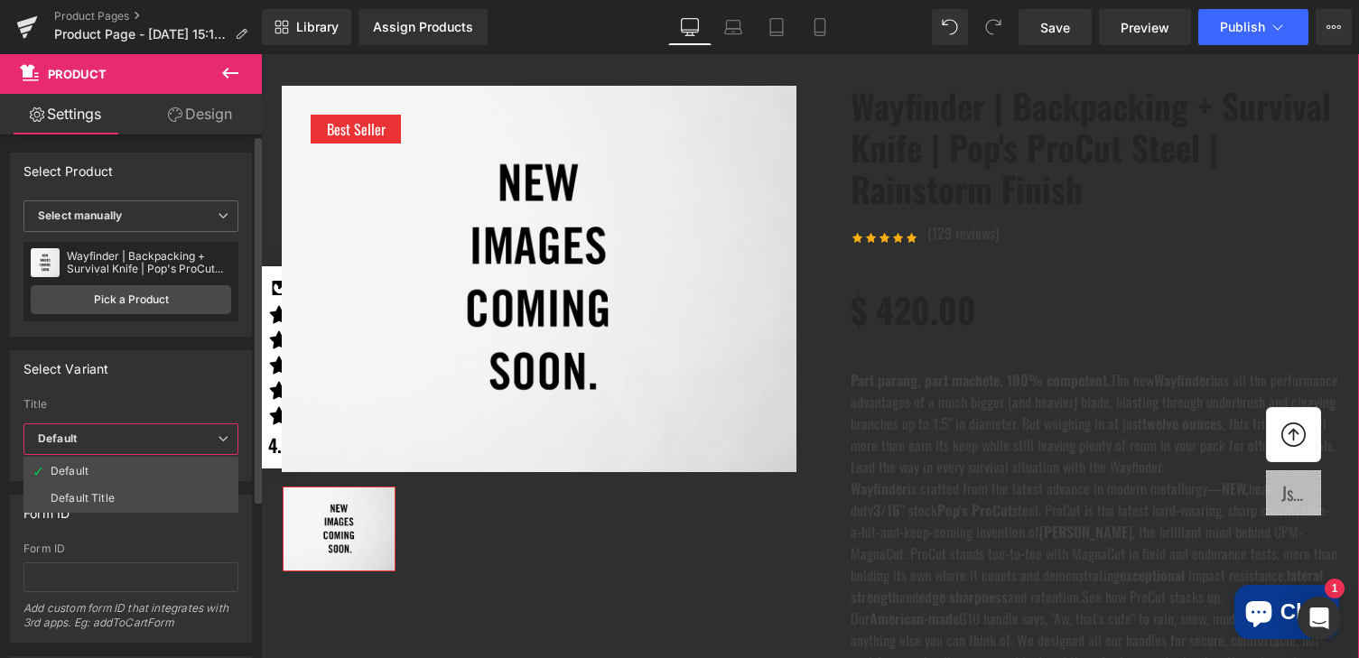
click at [117, 393] on div "Select Variant auto Title Default Default Title Default Default Default Title" at bounding box center [131, 415] width 242 height 131
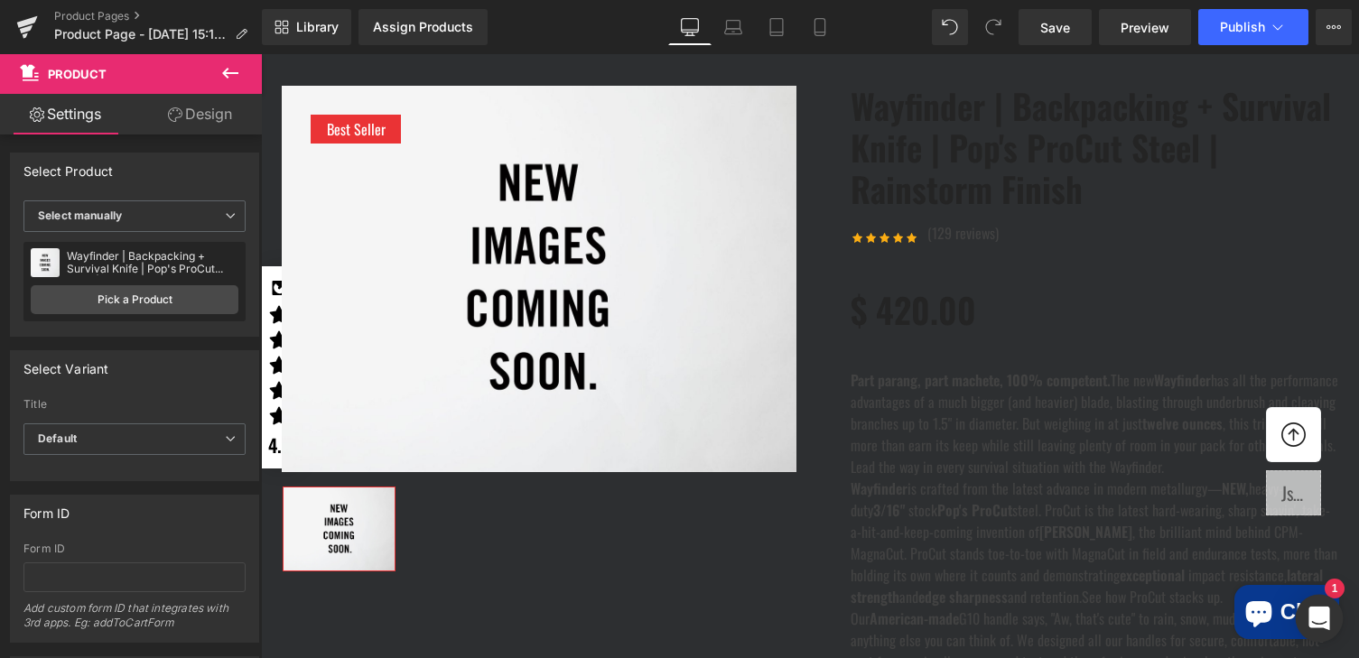
click at [1322, 620] on icon "Open Intercom Messenger" at bounding box center [1318, 618] width 21 height 23
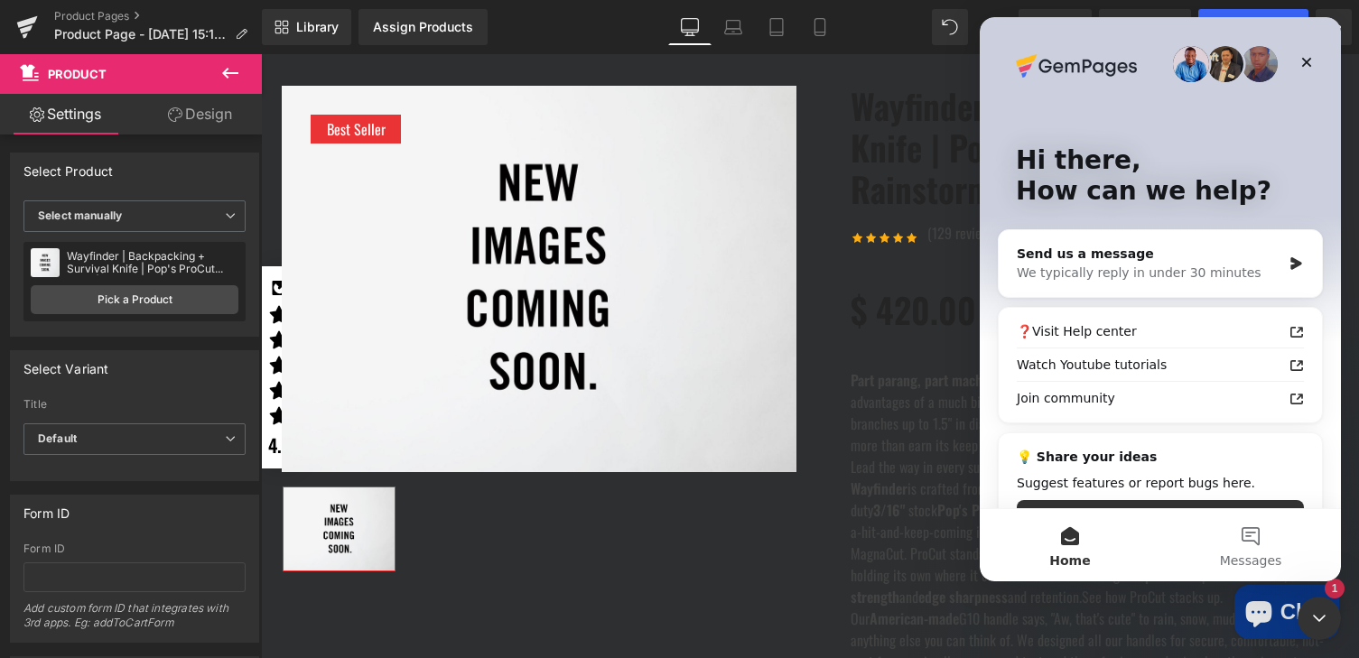
scroll to position [0, 0]
click at [1313, 62] on icon "Close" at bounding box center [1306, 62] width 14 height 14
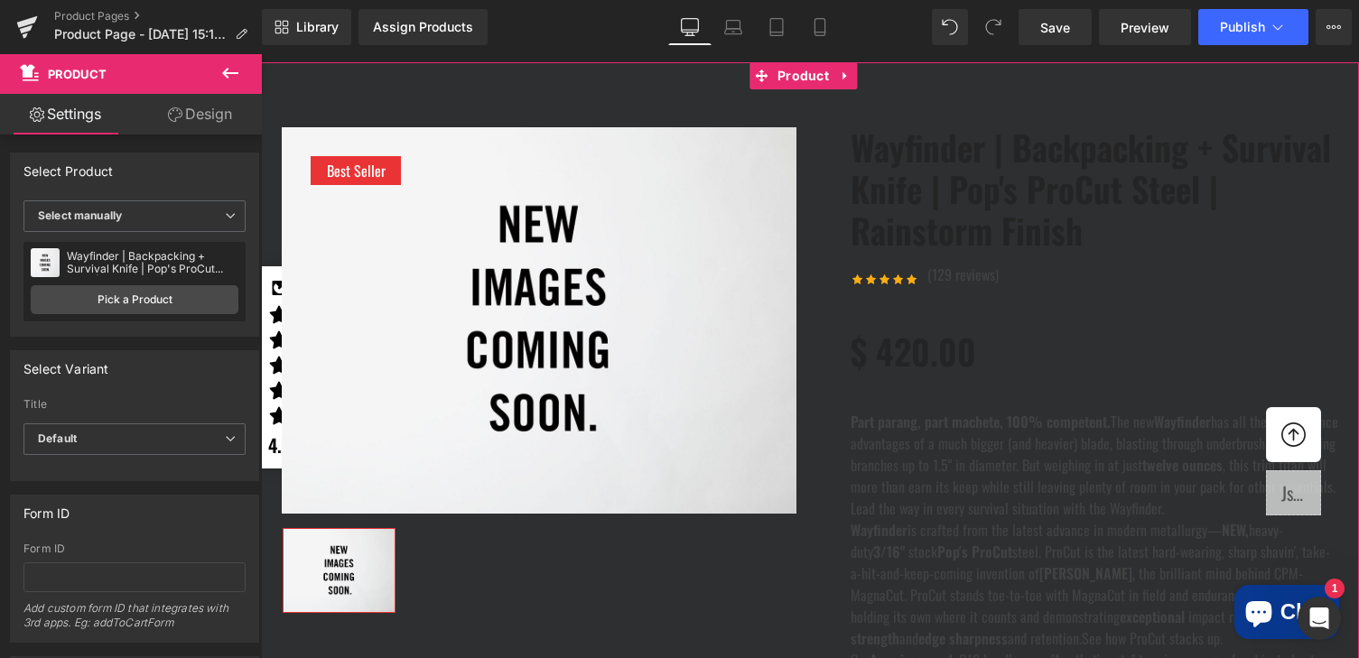
scroll to position [298, 0]
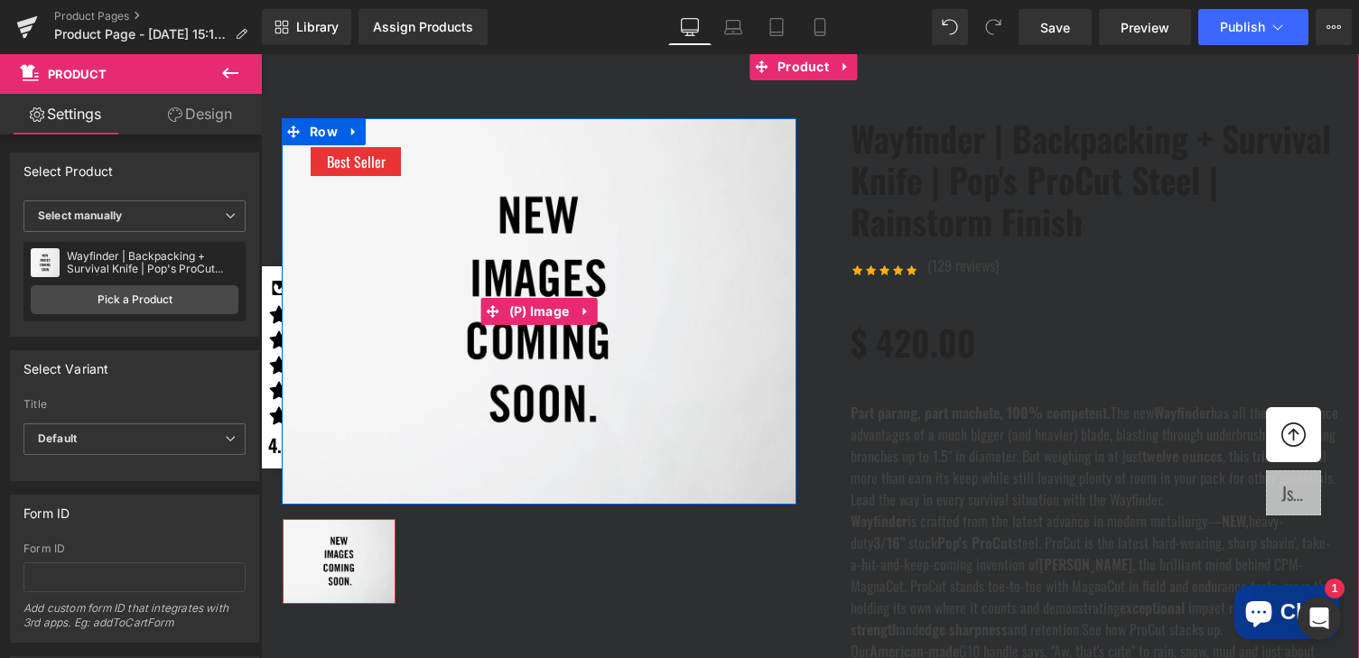
click at [582, 266] on img at bounding box center [539, 311] width 515 height 386
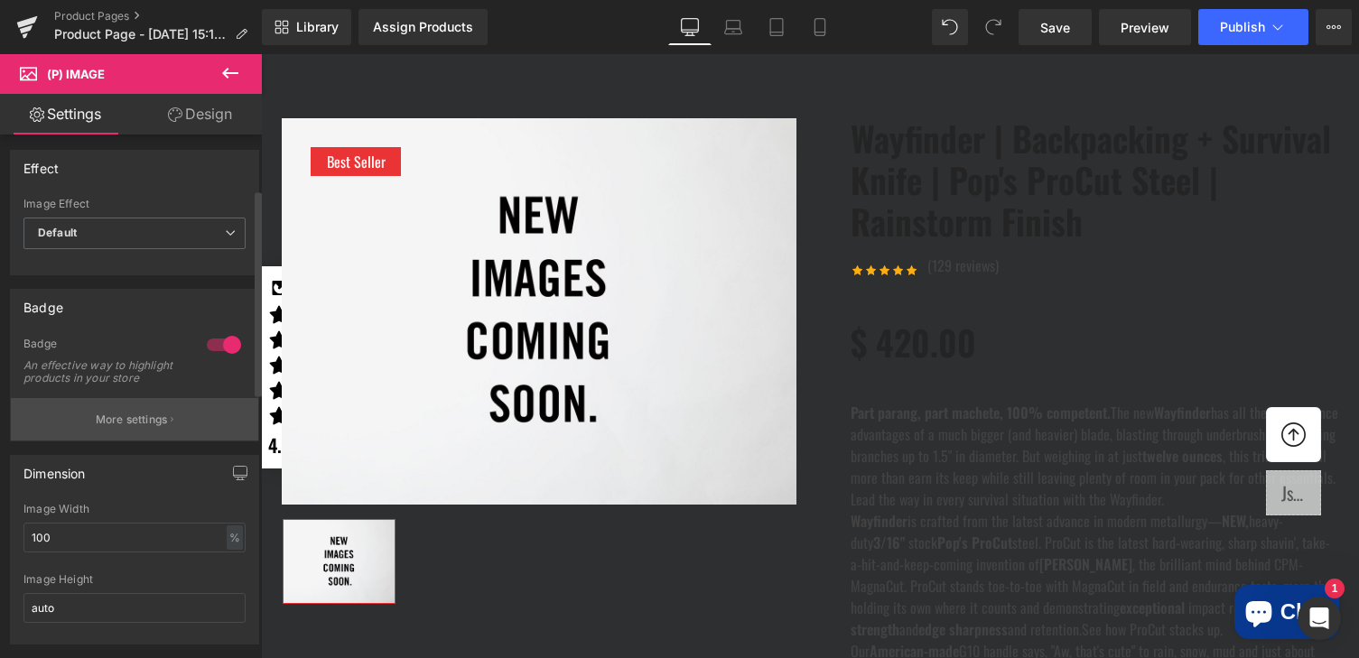
scroll to position [0, 0]
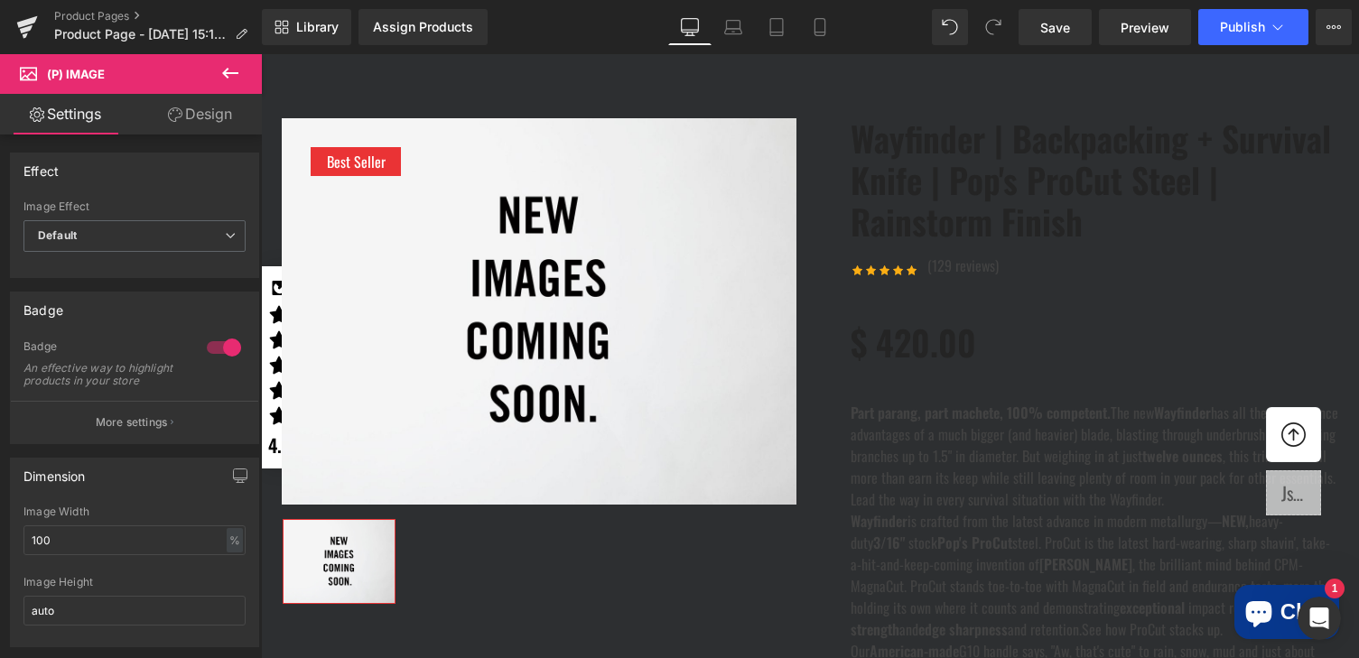
click at [200, 111] on link "Design" at bounding box center [200, 114] width 131 height 41
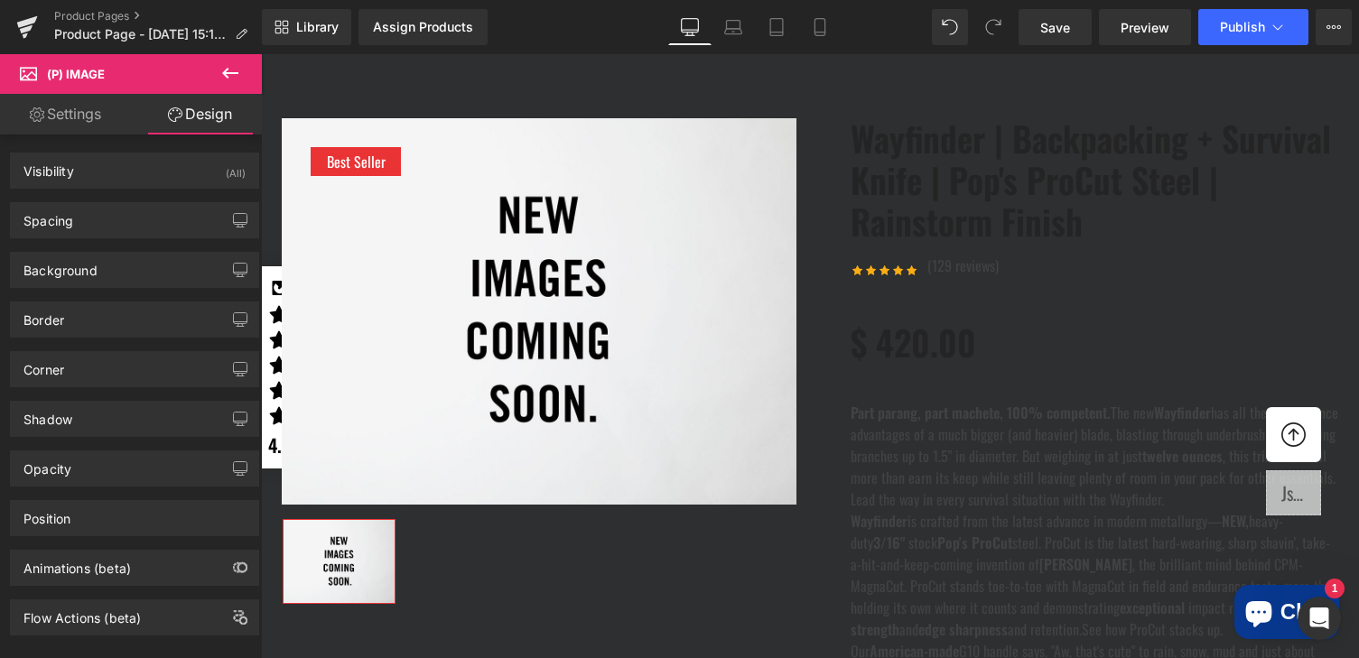
click at [61, 111] on link "Settings" at bounding box center [65, 114] width 131 height 41
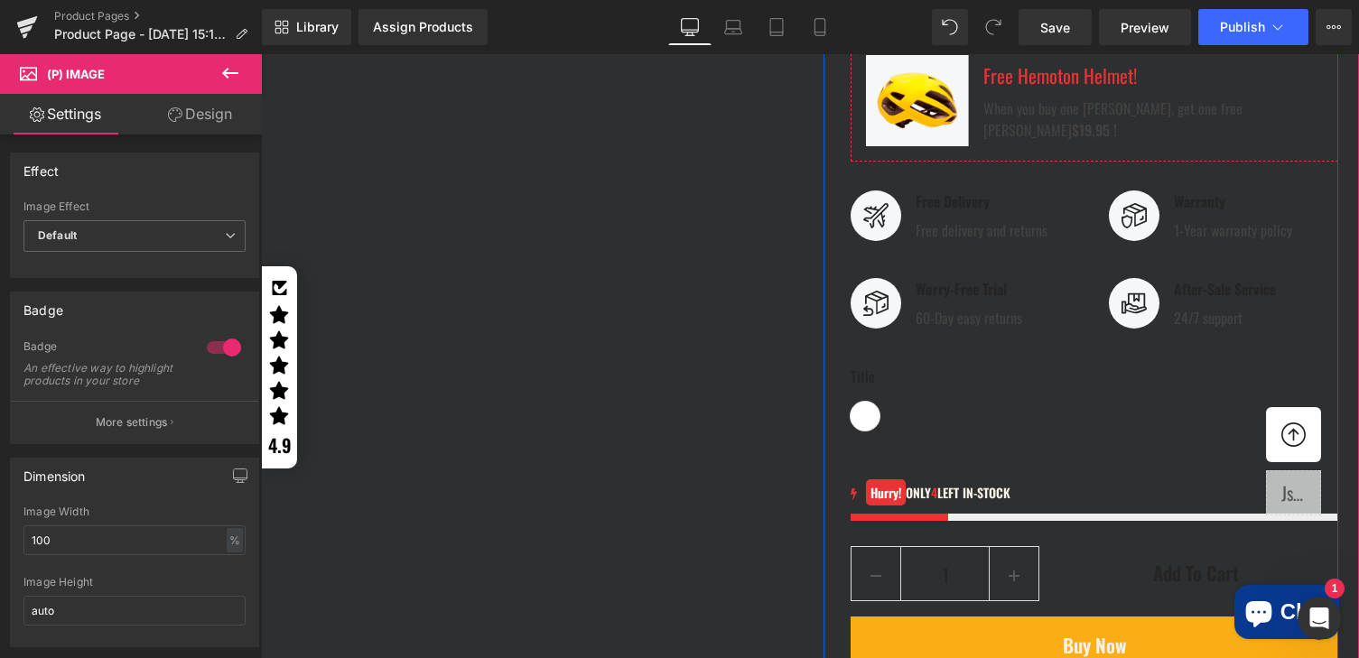
scroll to position [1773, 0]
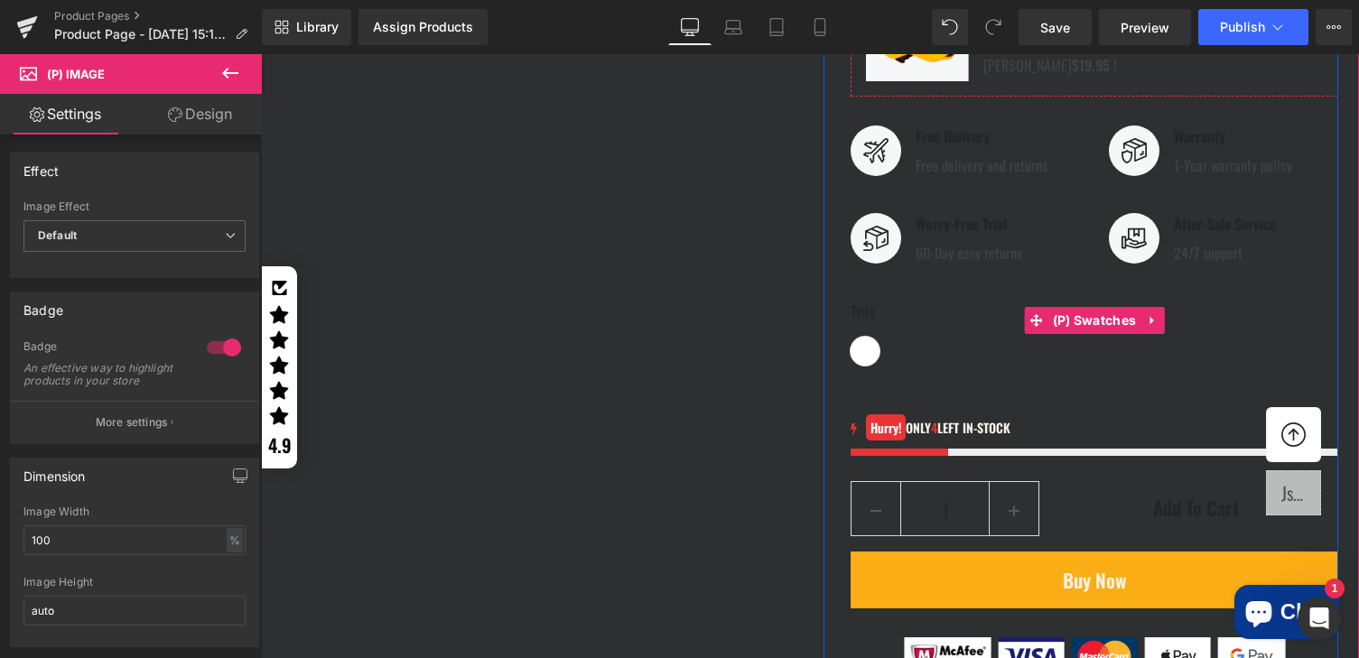
click at [866, 337] on label "Title" at bounding box center [1095, 319] width 488 height 36
click at [877, 337] on label "Title" at bounding box center [1095, 319] width 488 height 36
click at [872, 369] on div "Title Default Title" at bounding box center [1095, 335] width 488 height 69
click at [1111, 334] on span "(P) Swatches" at bounding box center [1094, 320] width 93 height 27
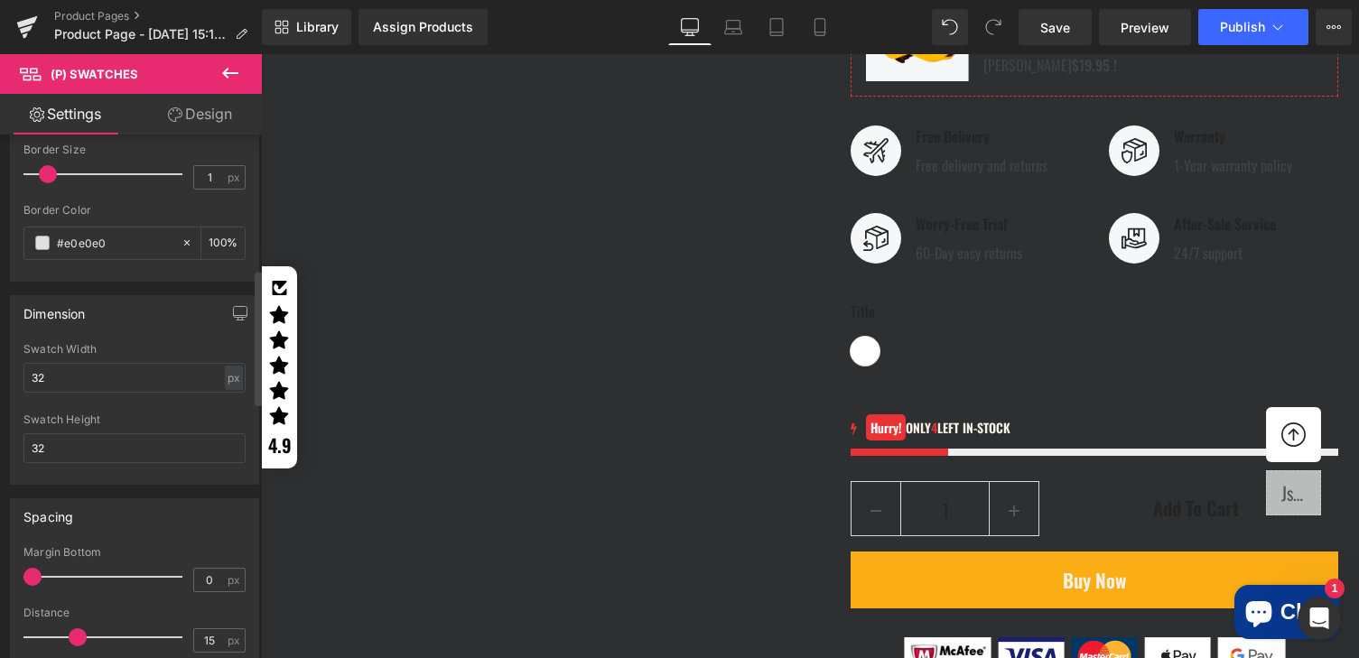
scroll to position [844, 0]
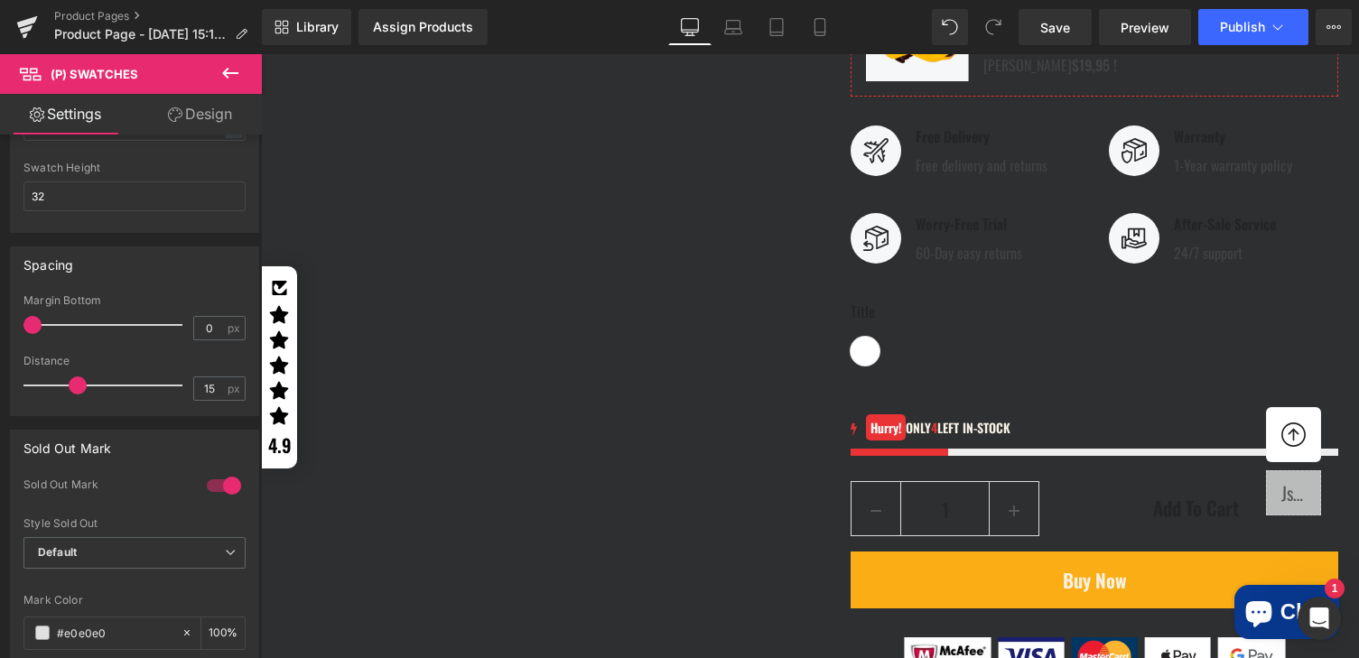
click at [1057, 331] on span "(P) Swatches" at bounding box center [1094, 321] width 74 height 22
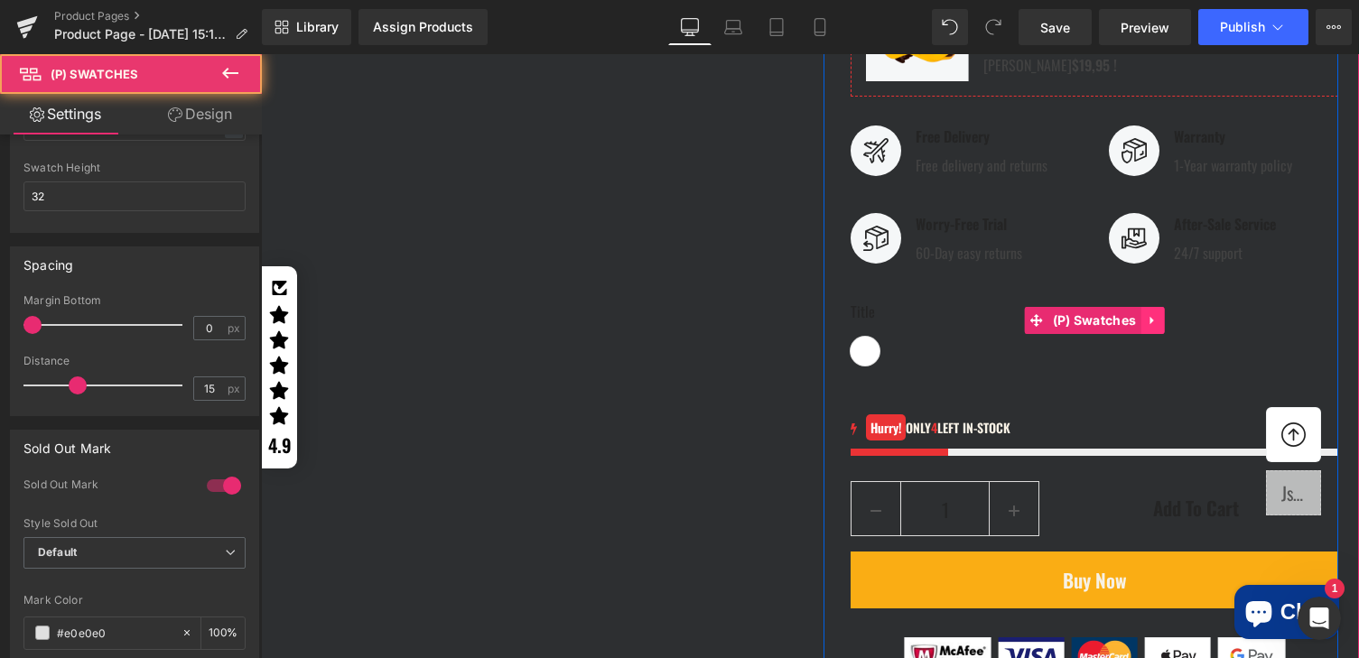
click at [1150, 325] on icon at bounding box center [1152, 321] width 4 height 8
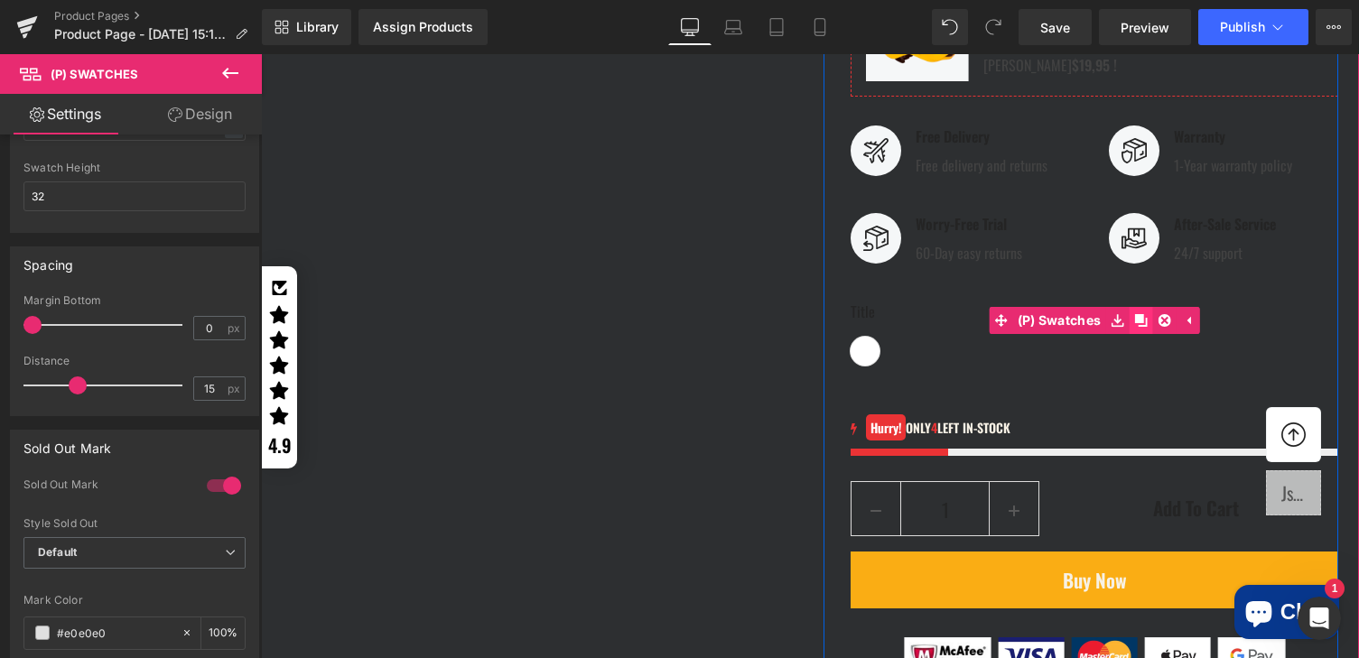
click at [1136, 327] on icon at bounding box center [1140, 320] width 13 height 13
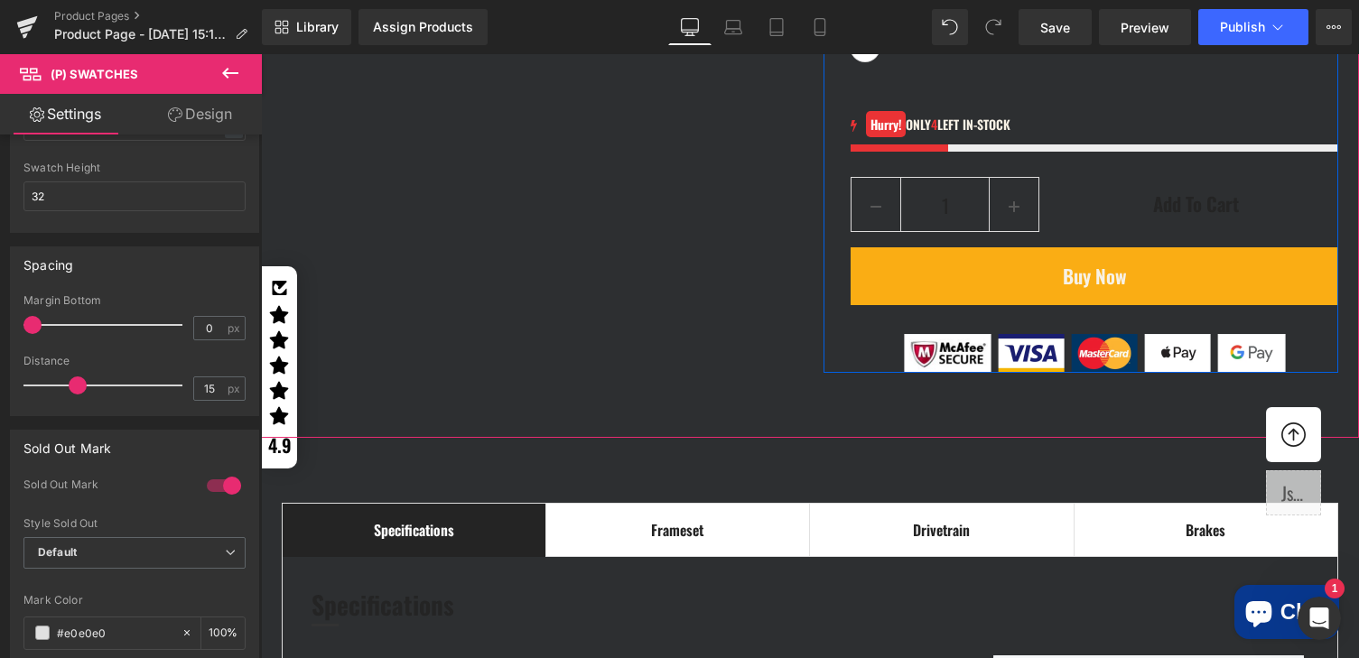
scroll to position [2151, 0]
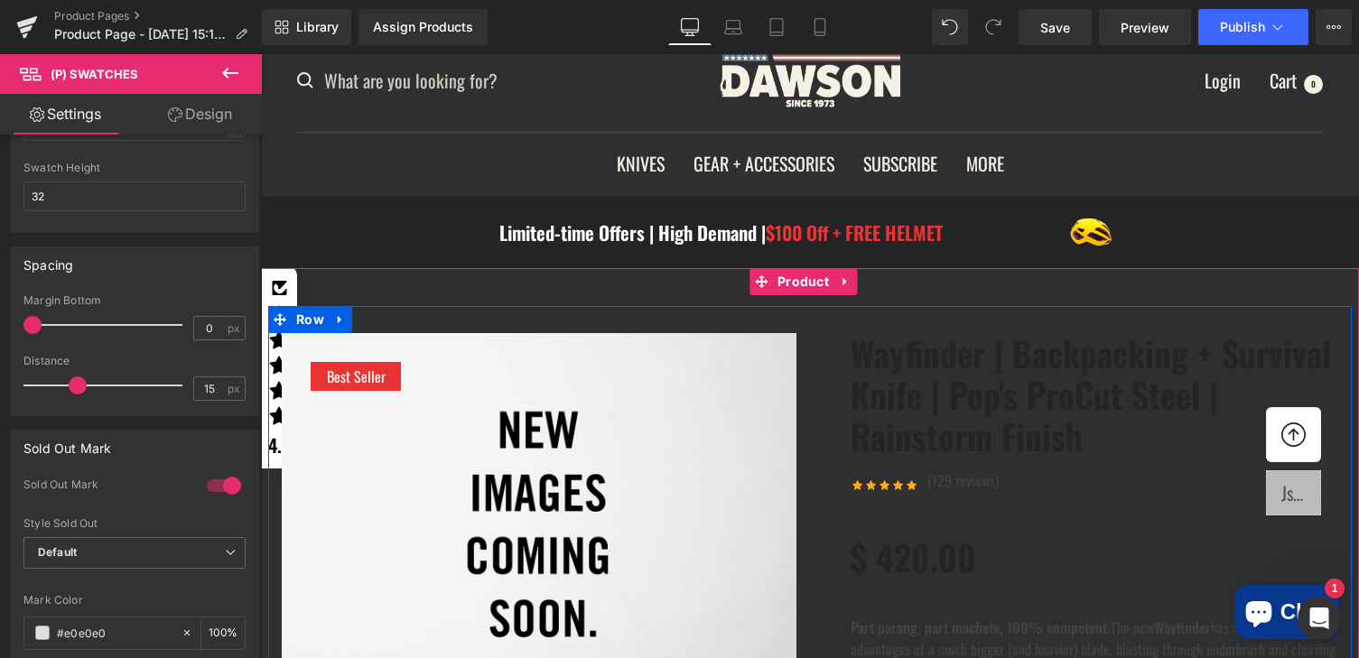
scroll to position [274, 0]
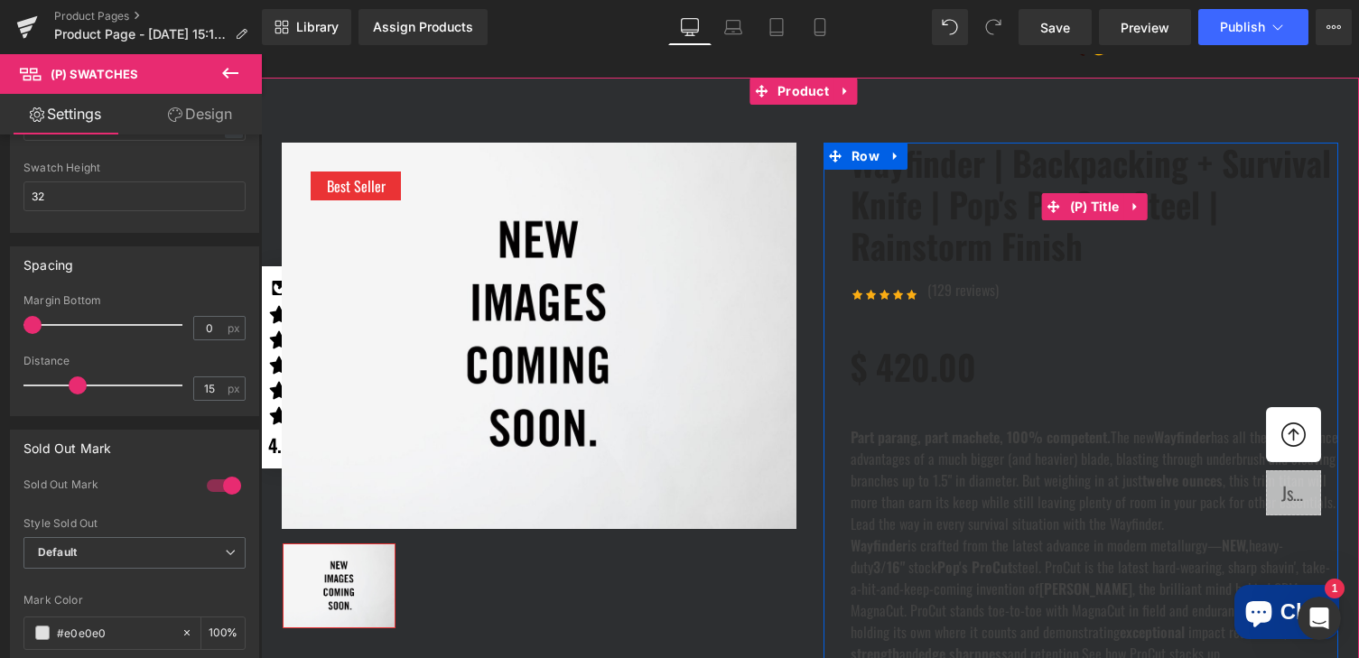
click at [997, 195] on link "Wayfinder | Backpacking + Survival Knife | Pop's ProCut Steel | Rainstorm Finish" at bounding box center [1095, 205] width 488 height 124
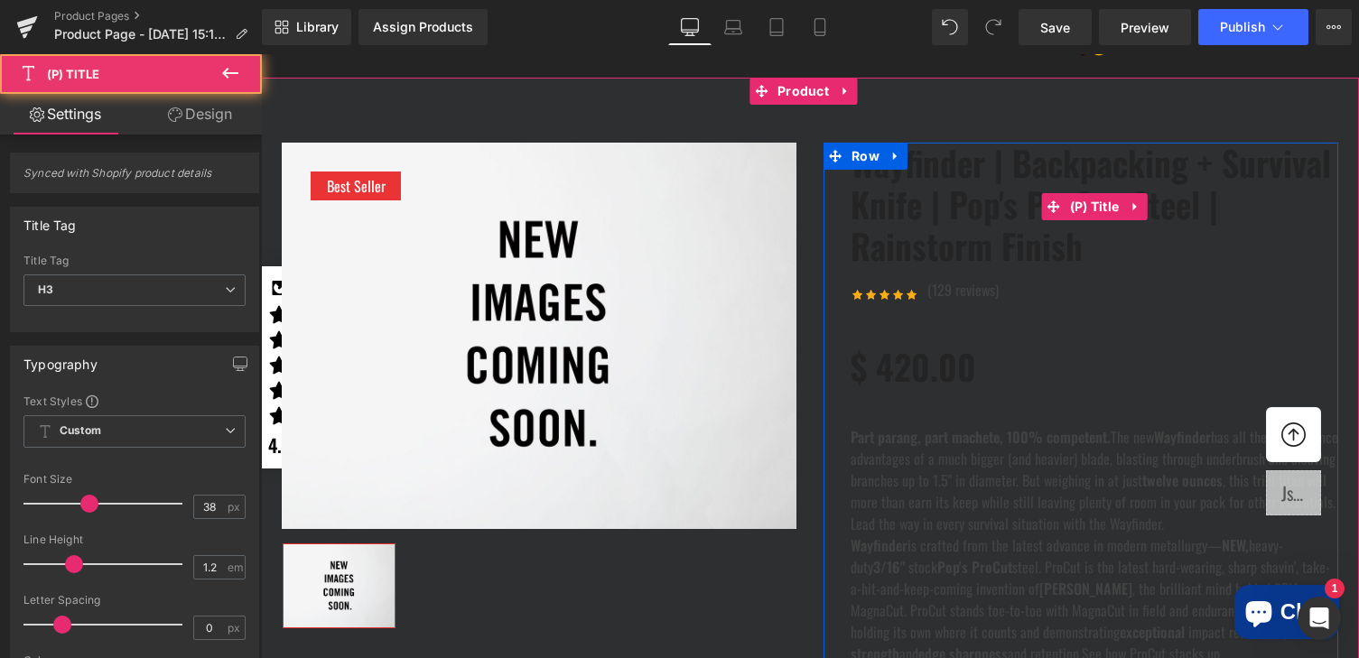
click at [997, 195] on link "Wayfinder | Backpacking + Survival Knife | Pop's ProCut Steel | Rainstorm Finish" at bounding box center [1095, 205] width 488 height 124
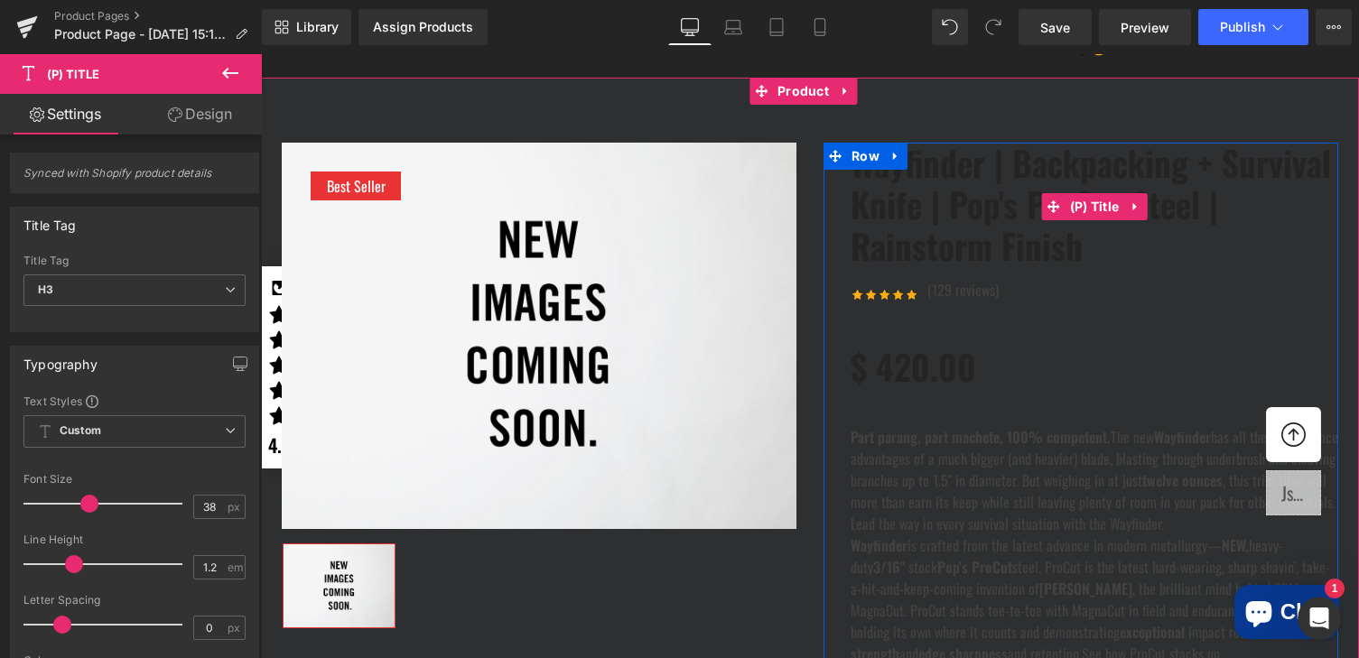
click at [997, 195] on link "Wayfinder | Backpacking + Survival Knife | Pop's ProCut Steel | Rainstorm Finish" at bounding box center [1095, 205] width 488 height 124
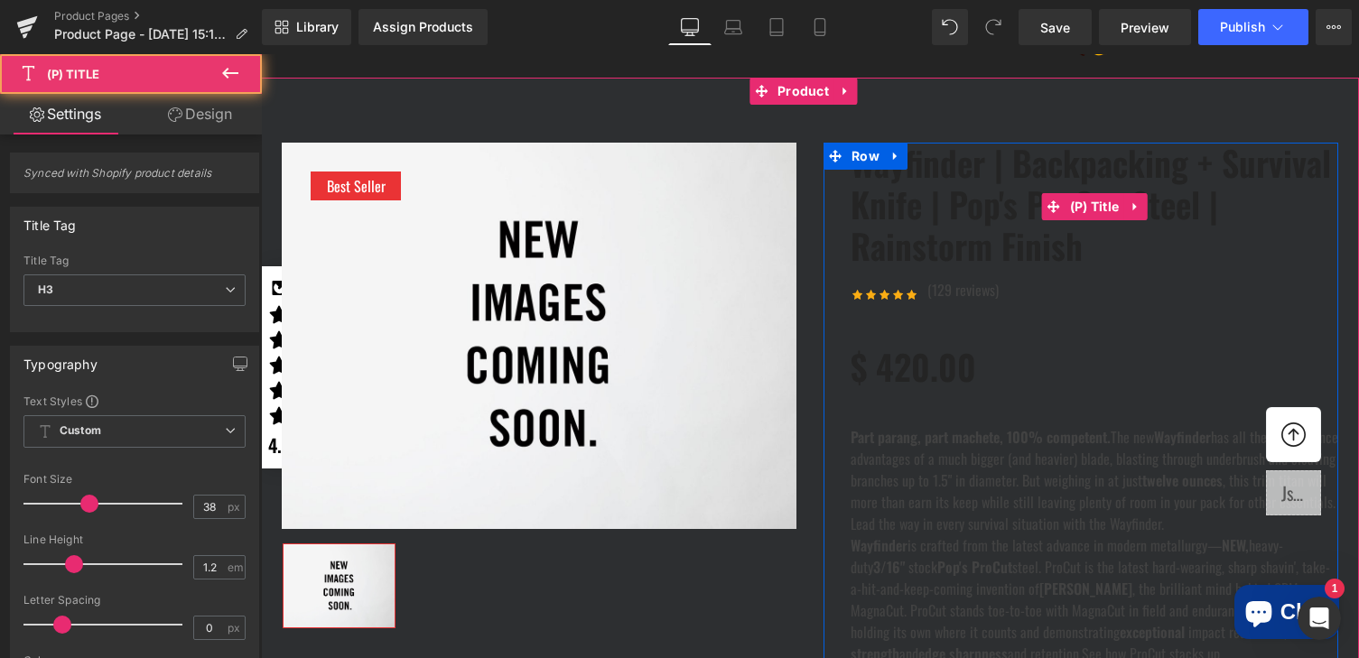
click at [997, 195] on link "Wayfinder | Backpacking + Survival Knife | Pop's ProCut Steel | Rainstorm Finish" at bounding box center [1095, 205] width 488 height 124
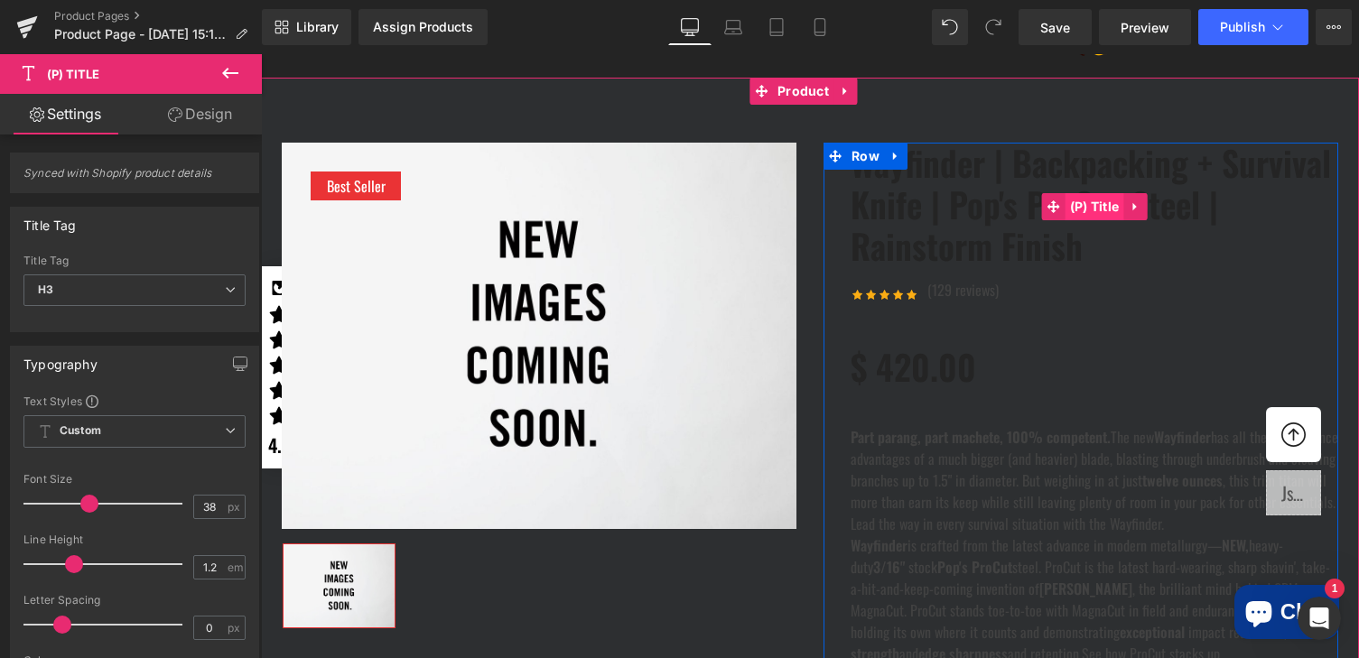
click at [1092, 220] on span "(P) Title" at bounding box center [1095, 206] width 59 height 27
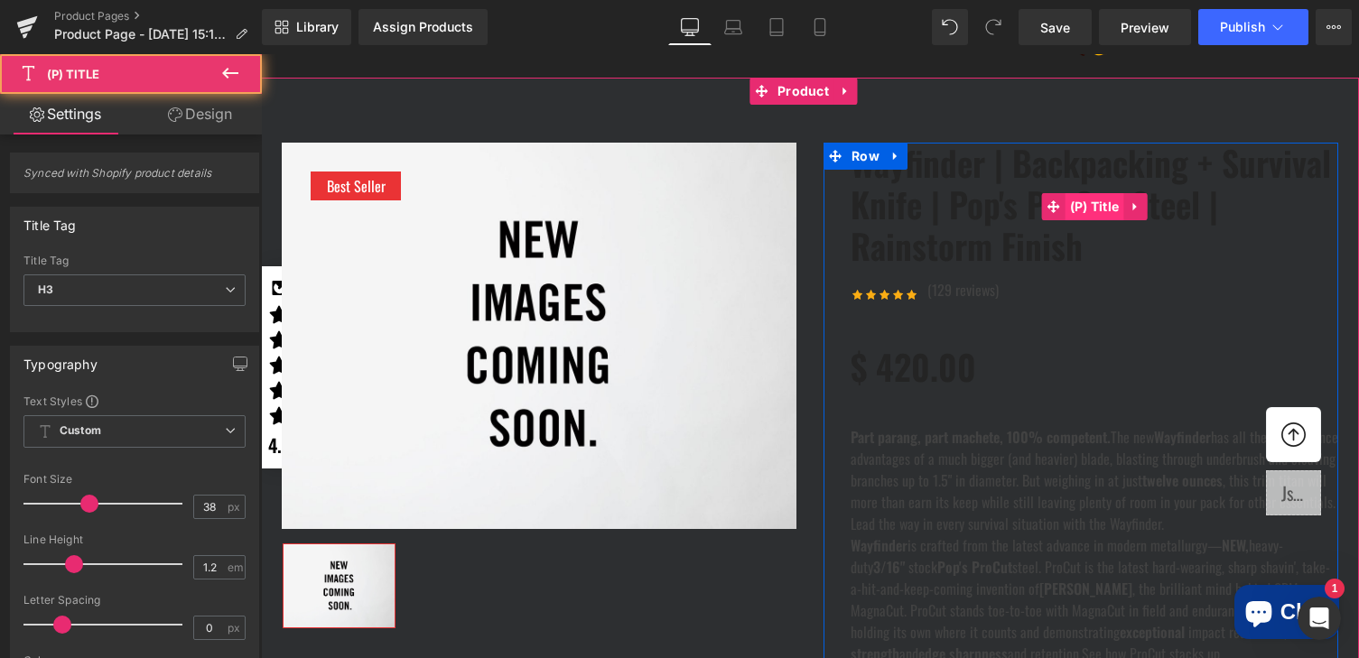
click at [1092, 220] on span "(P) Title" at bounding box center [1095, 206] width 59 height 27
click at [1101, 266] on link "Wayfinder | Backpacking + Survival Knife | Pop's ProCut Steel | Rainstorm Finish" at bounding box center [1095, 205] width 488 height 124
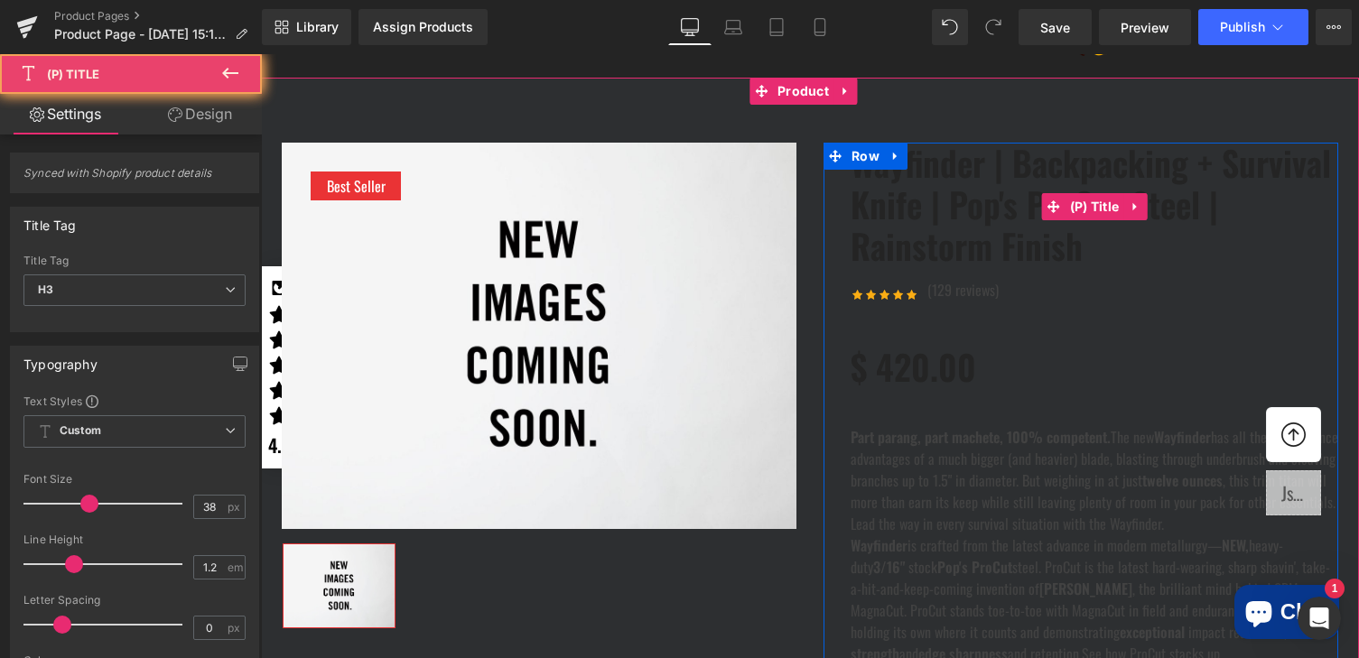
click at [1101, 266] on link "Wayfinder | Backpacking + Survival Knife | Pop's ProCut Steel | Rainstorm Finish" at bounding box center [1095, 205] width 488 height 124
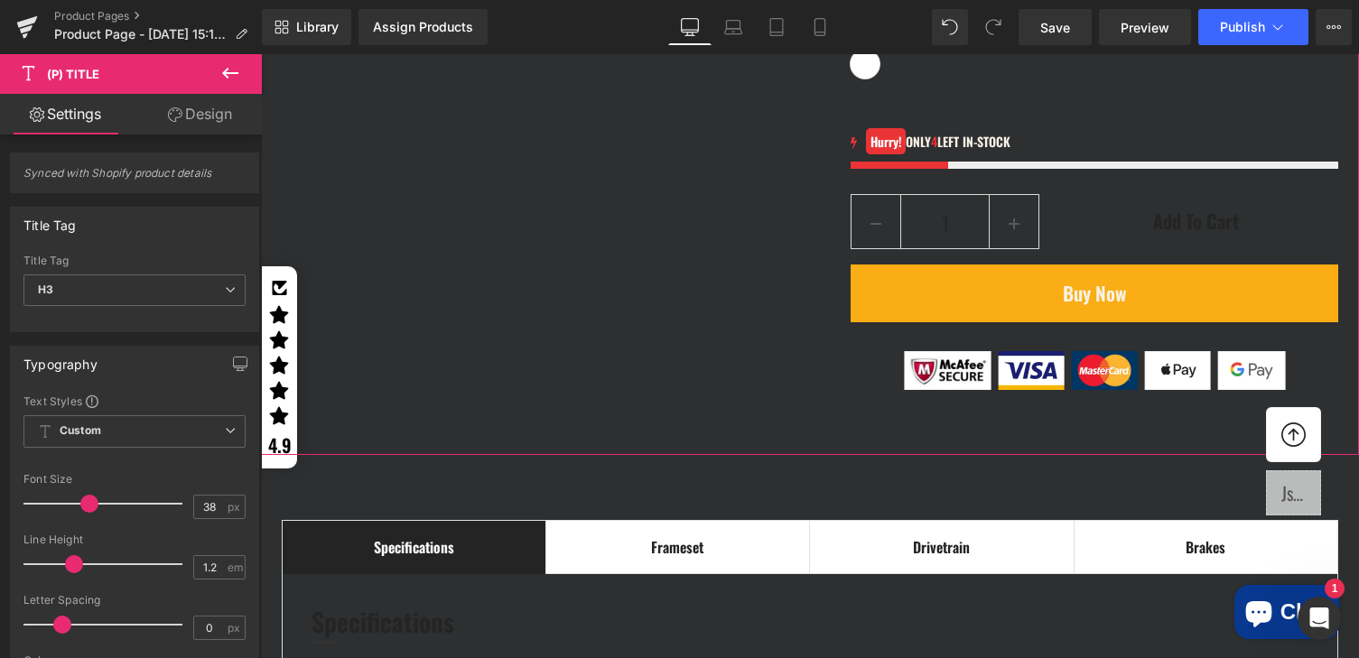
scroll to position [2174, 0]
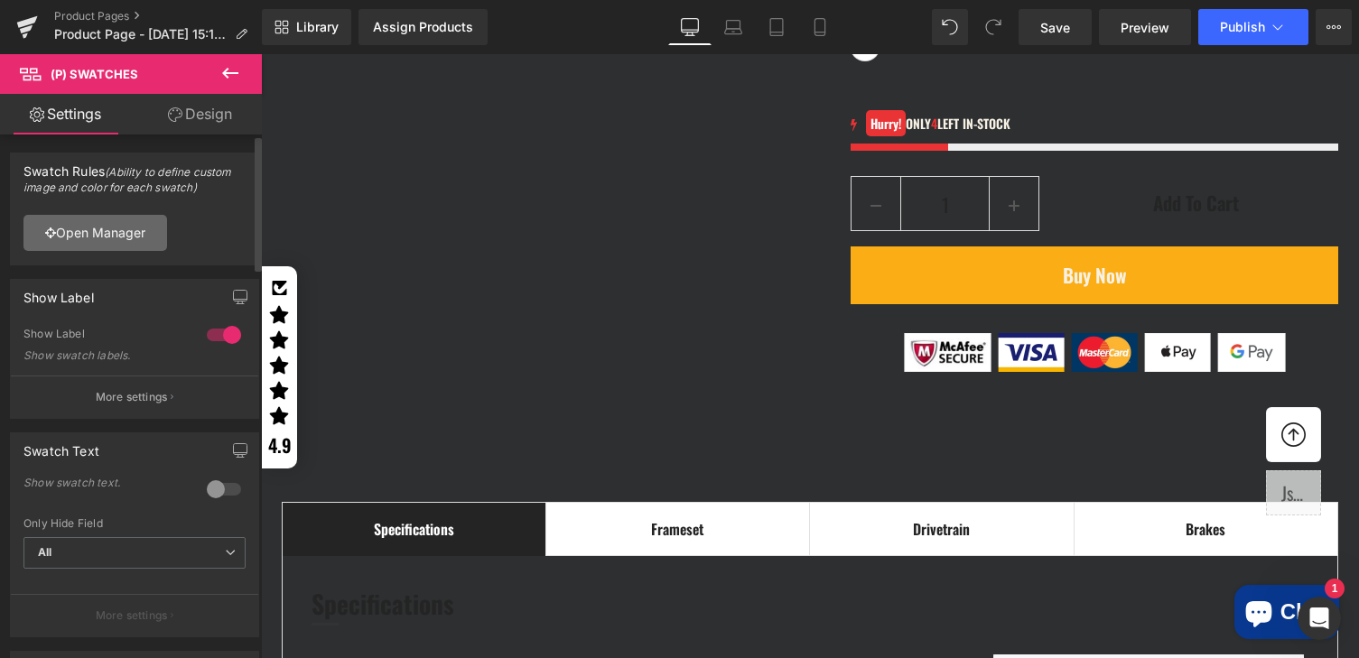
click at [131, 228] on link "Open Manager" at bounding box center [95, 233] width 144 height 36
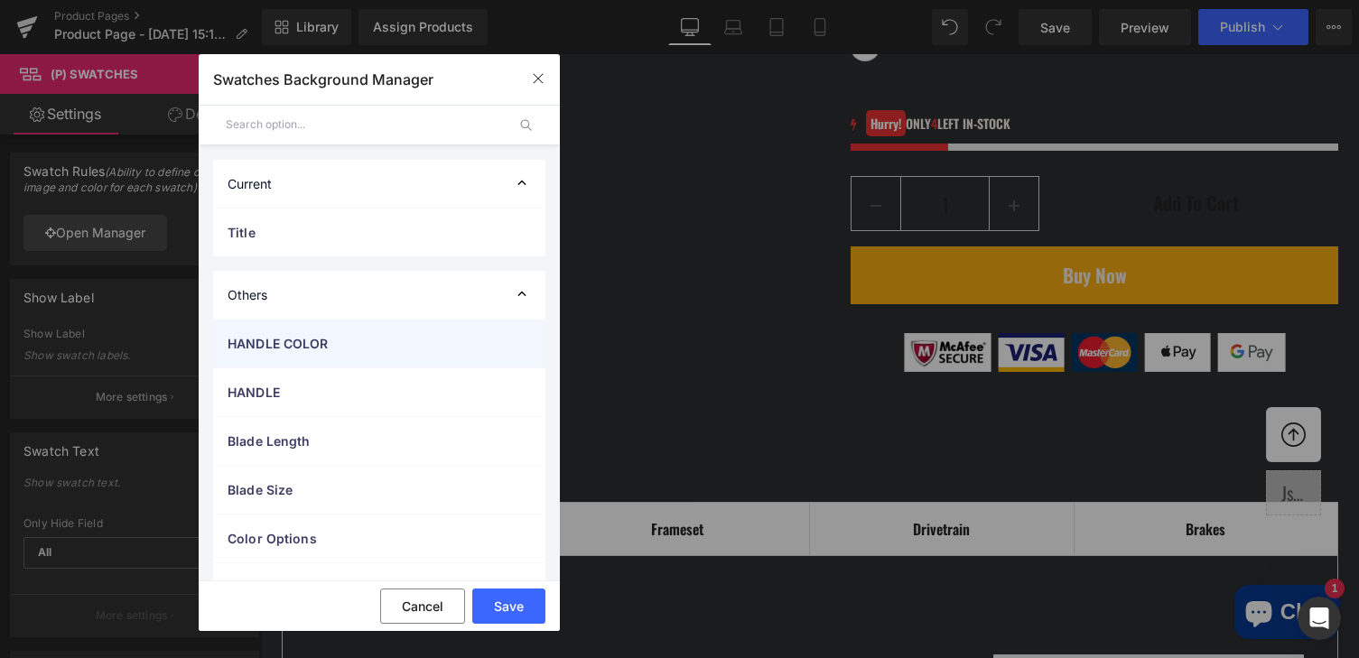
click at [338, 346] on span "HANDLE COLOR" at bounding box center [361, 343] width 267 height 19
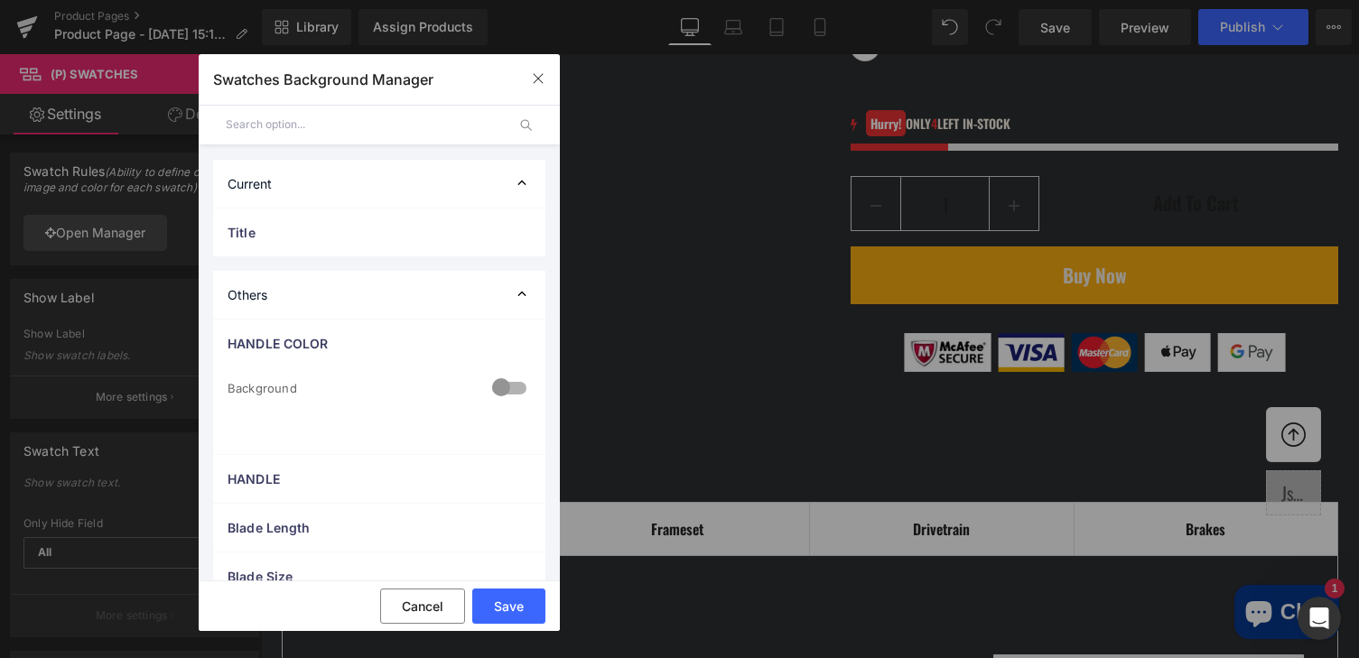
click at [499, 389] on div at bounding box center [509, 389] width 43 height 35
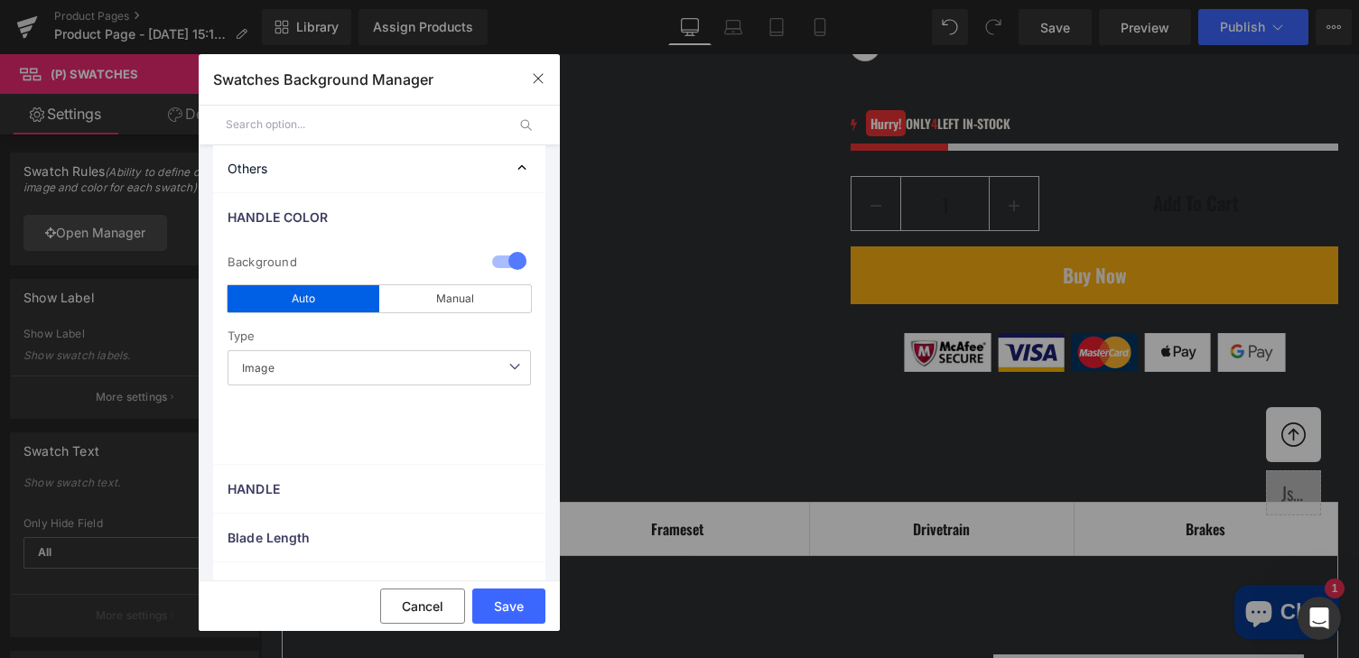
scroll to position [139, 0]
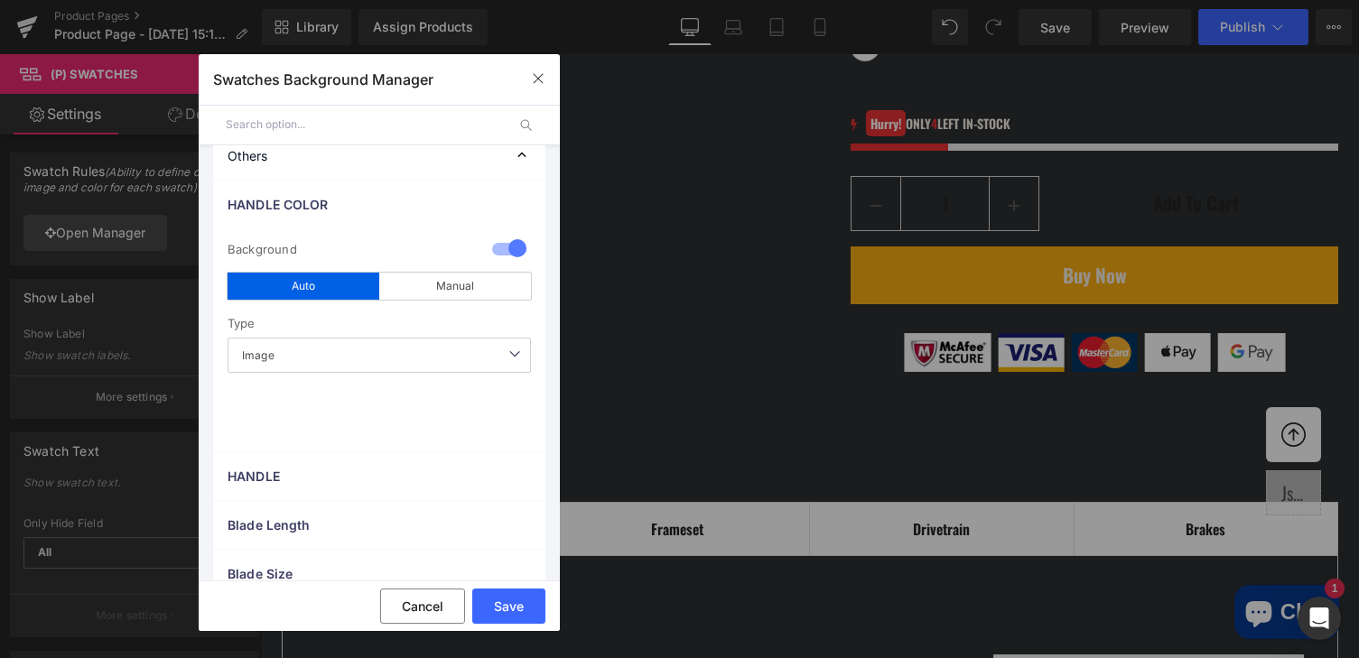
click at [313, 356] on span "Image" at bounding box center [379, 355] width 303 height 35
click at [543, 444] on ul "HANDLE COLOR 0 Background auto Auto Manual Image Color Type Image Image Color P…" at bounding box center [379, 535] width 361 height 711
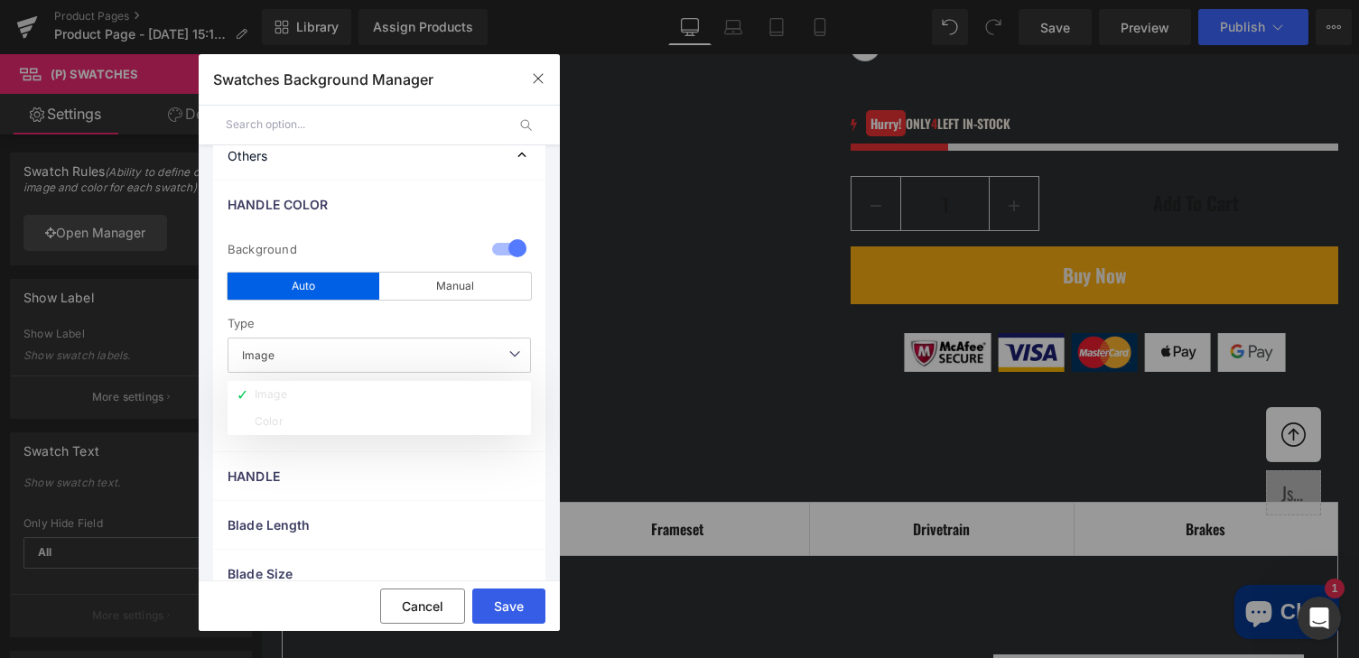
click at [507, 600] on button "Save" at bounding box center [508, 606] width 73 height 35
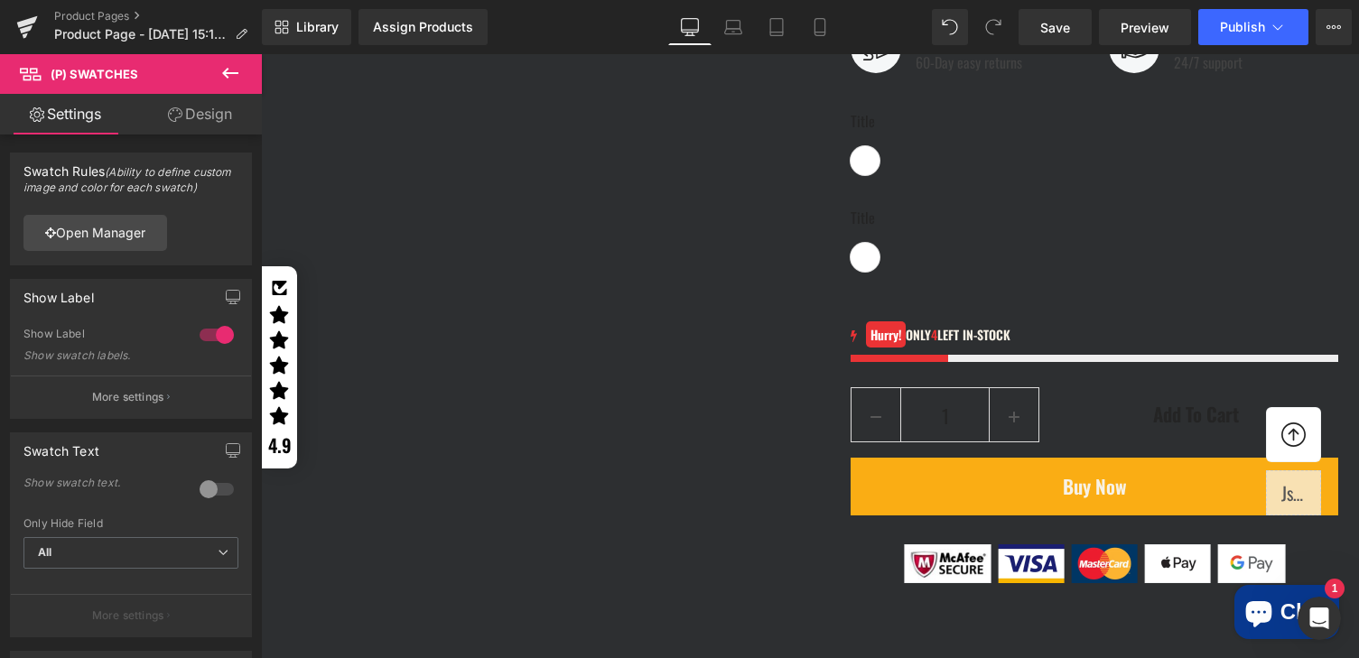
scroll to position [2020, 0]
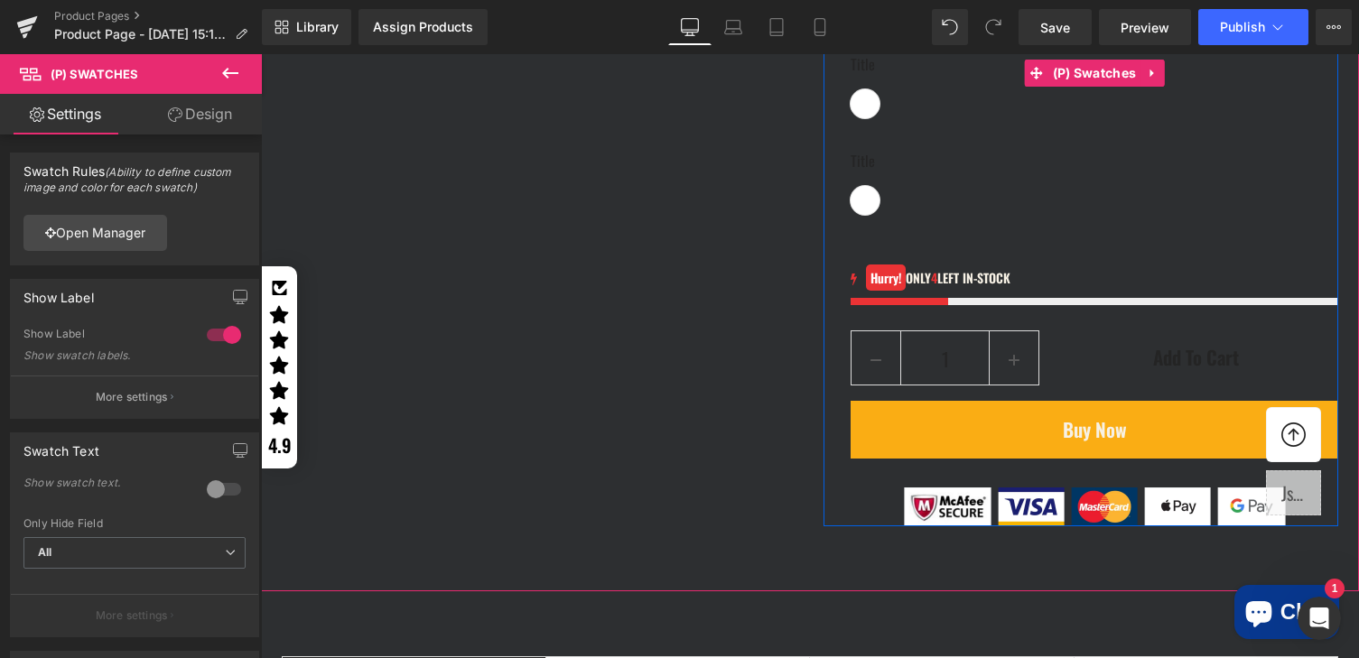
click at [934, 122] on div "Title Default Title" at bounding box center [1095, 87] width 488 height 69
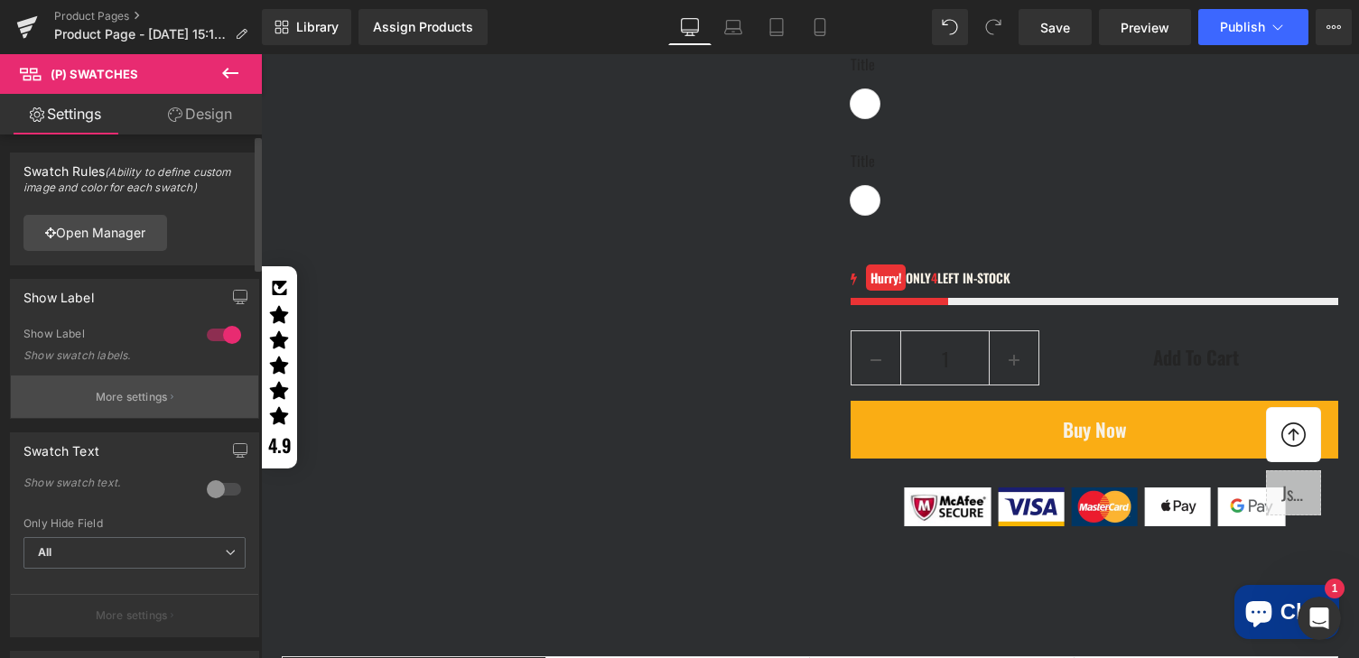
click at [126, 399] on p "More settings" at bounding box center [132, 397] width 72 height 16
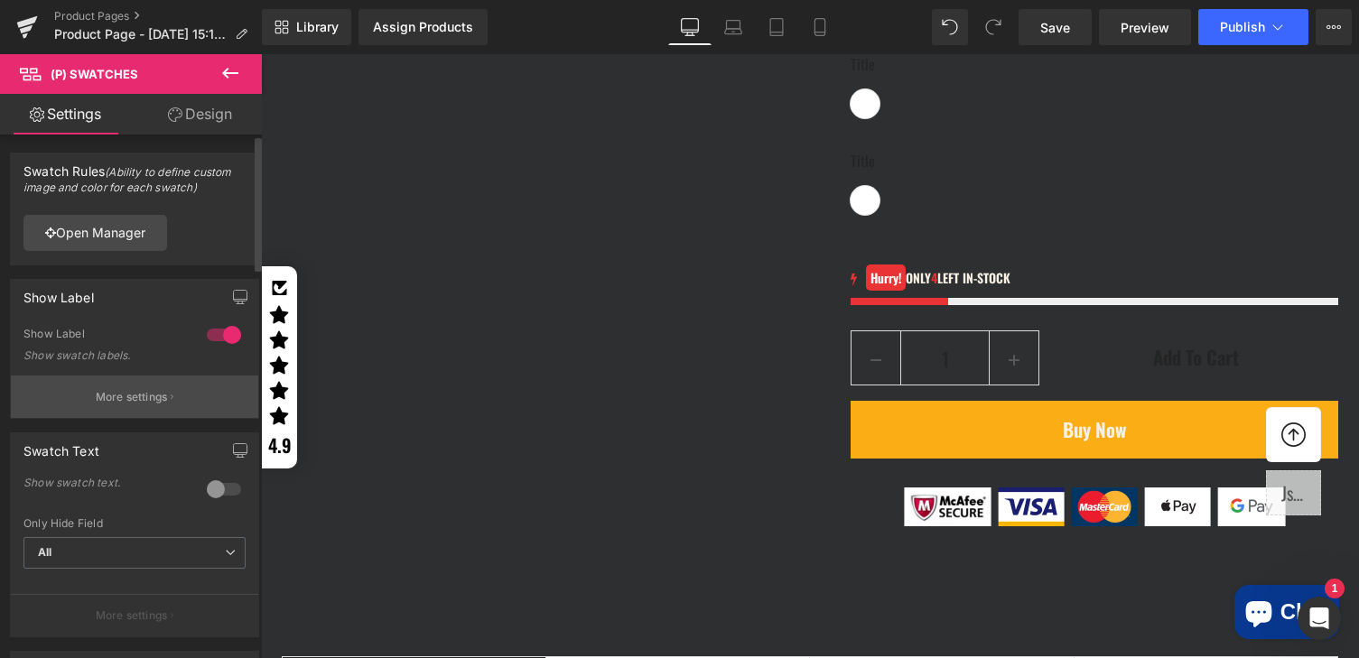
click at [142, 413] on button "More settings" at bounding box center [134, 397] width 247 height 42
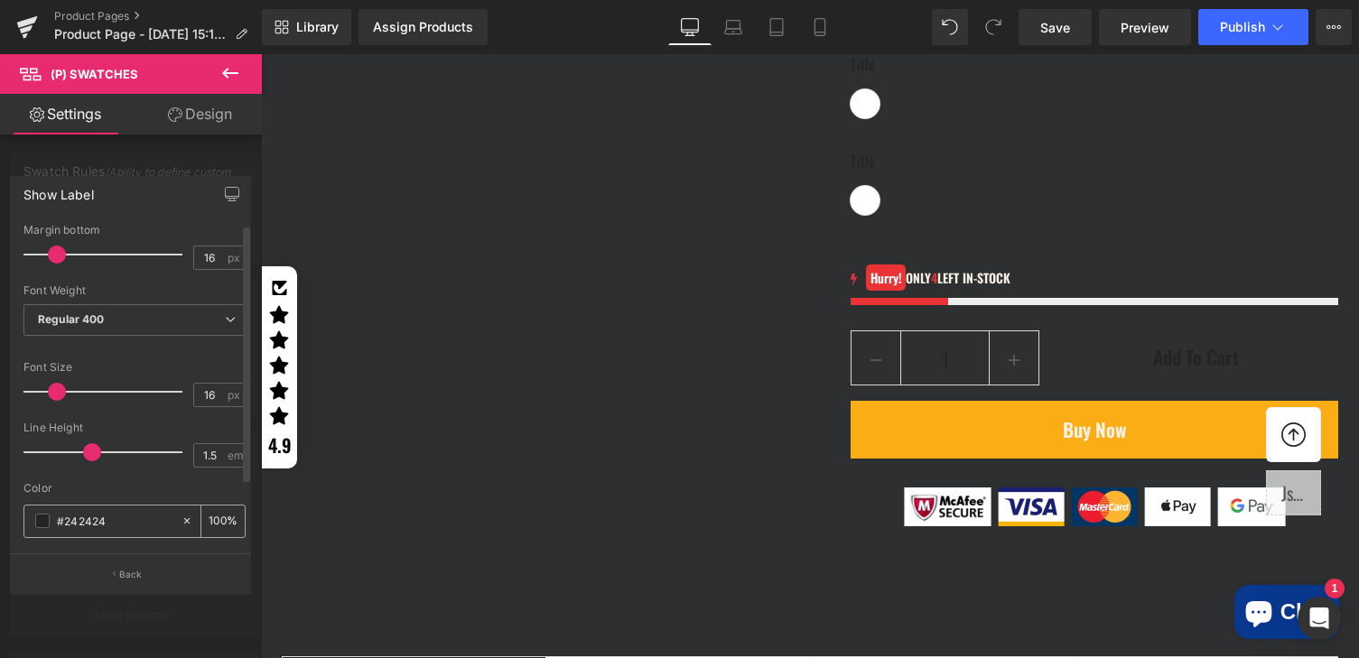
click at [41, 520] on span at bounding box center [42, 521] width 14 height 14
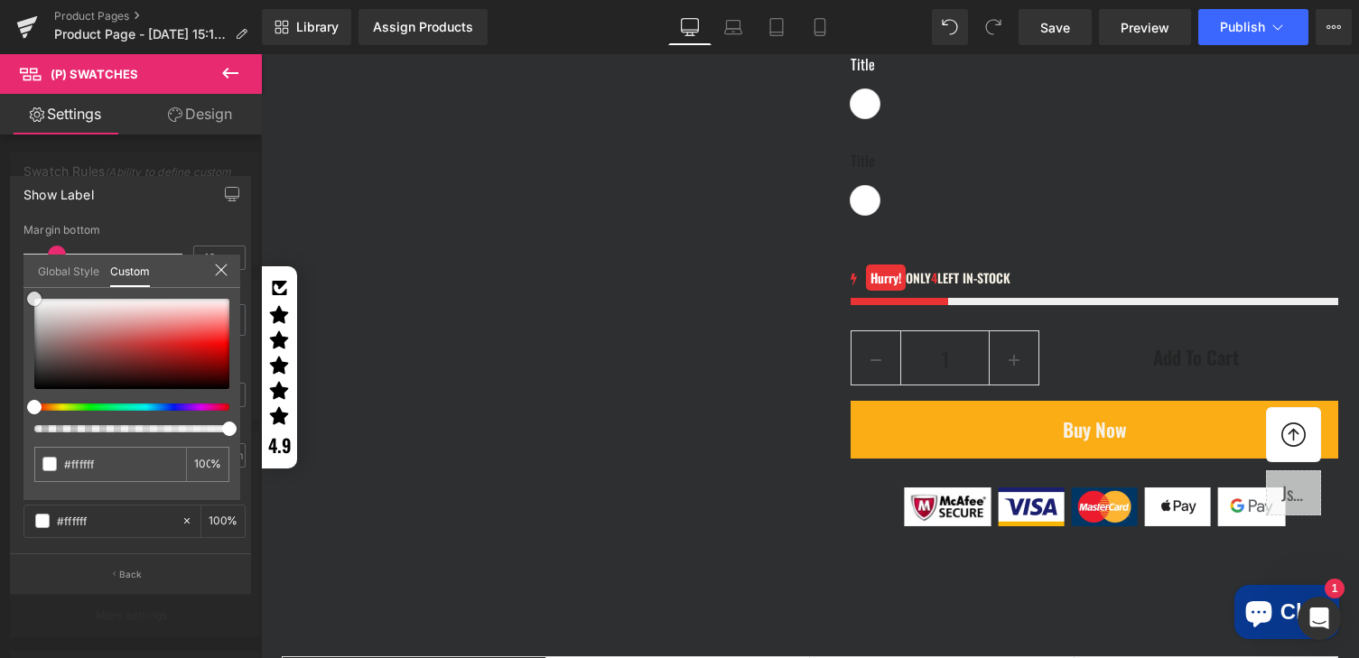
drag, startPoint x: 72, startPoint y: 323, endPoint x: 2, endPoint y: 265, distance: 91.7
click at [2, 265] on div "Show Label 16px Margin bottom 16 px Thin 100 Semi Thin 200 Light 300 Regular 40…" at bounding box center [131, 378] width 262 height 430
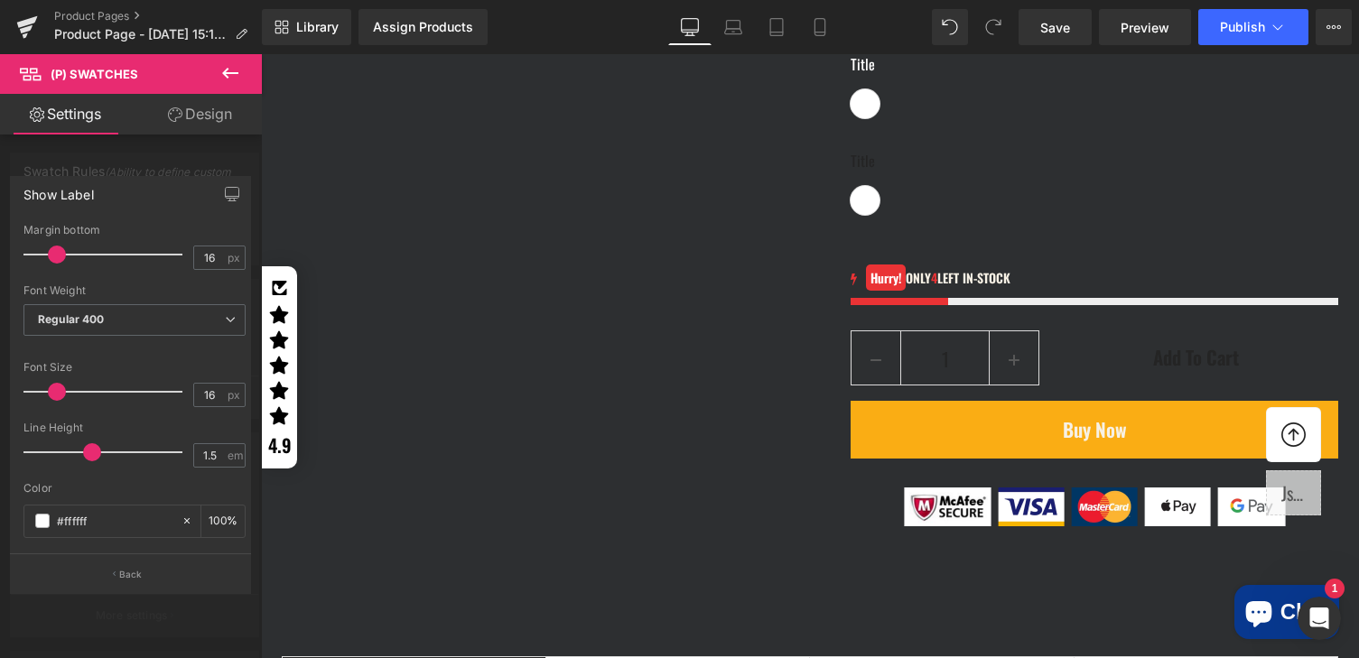
click at [585, 388] on div at bounding box center [810, 356] width 1098 height 604
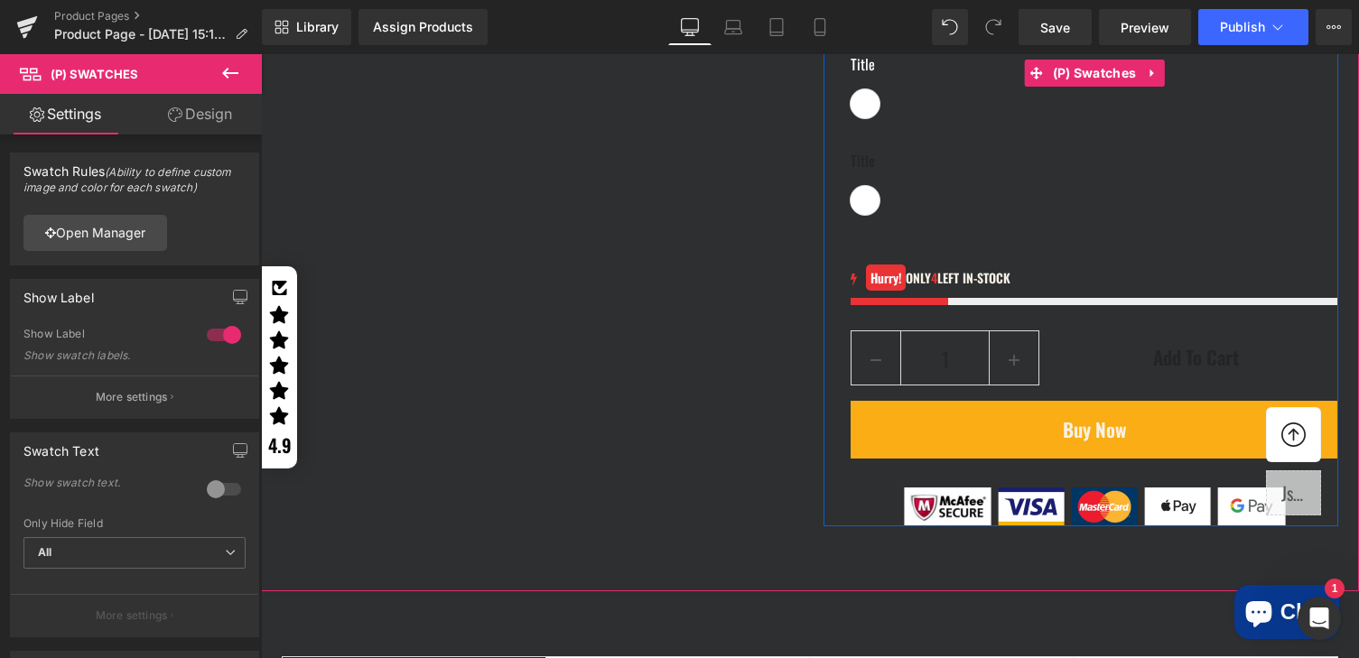
click at [919, 122] on div "Title Default Title" at bounding box center [1095, 87] width 488 height 69
click at [1102, 87] on span "(P) Swatches" at bounding box center [1094, 73] width 93 height 27
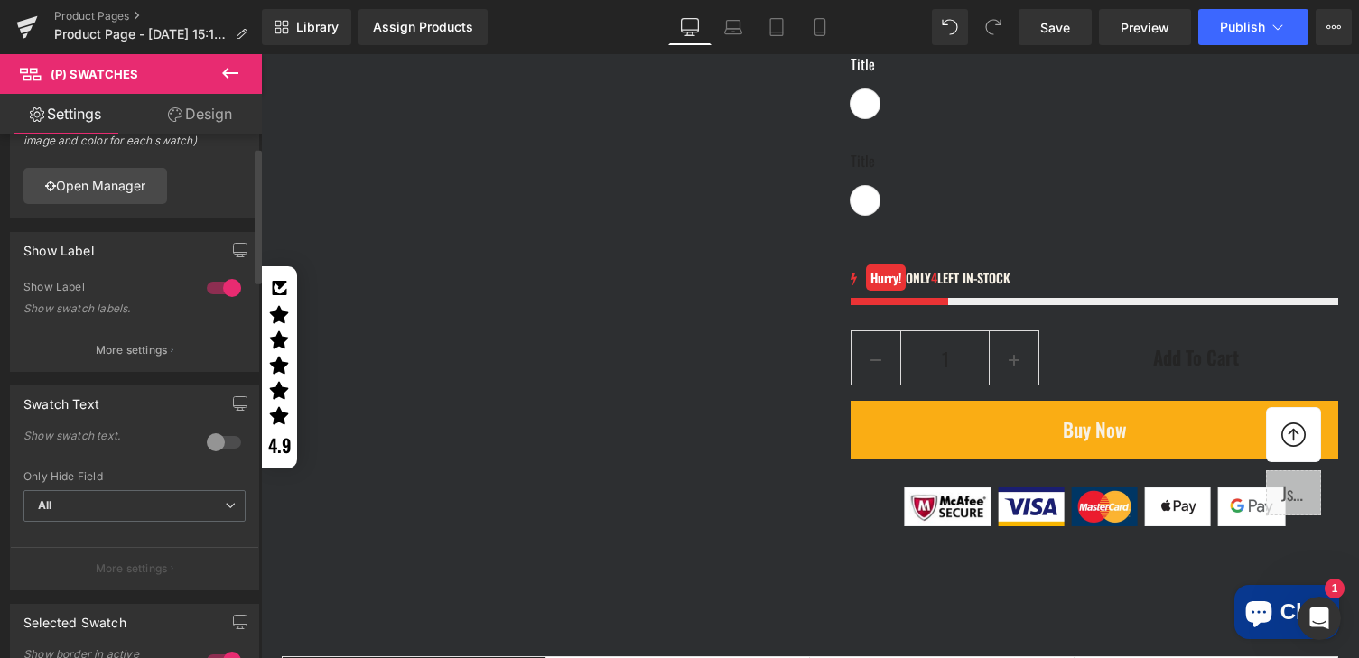
scroll to position [48, 0]
click at [208, 441] on div at bounding box center [223, 441] width 43 height 29
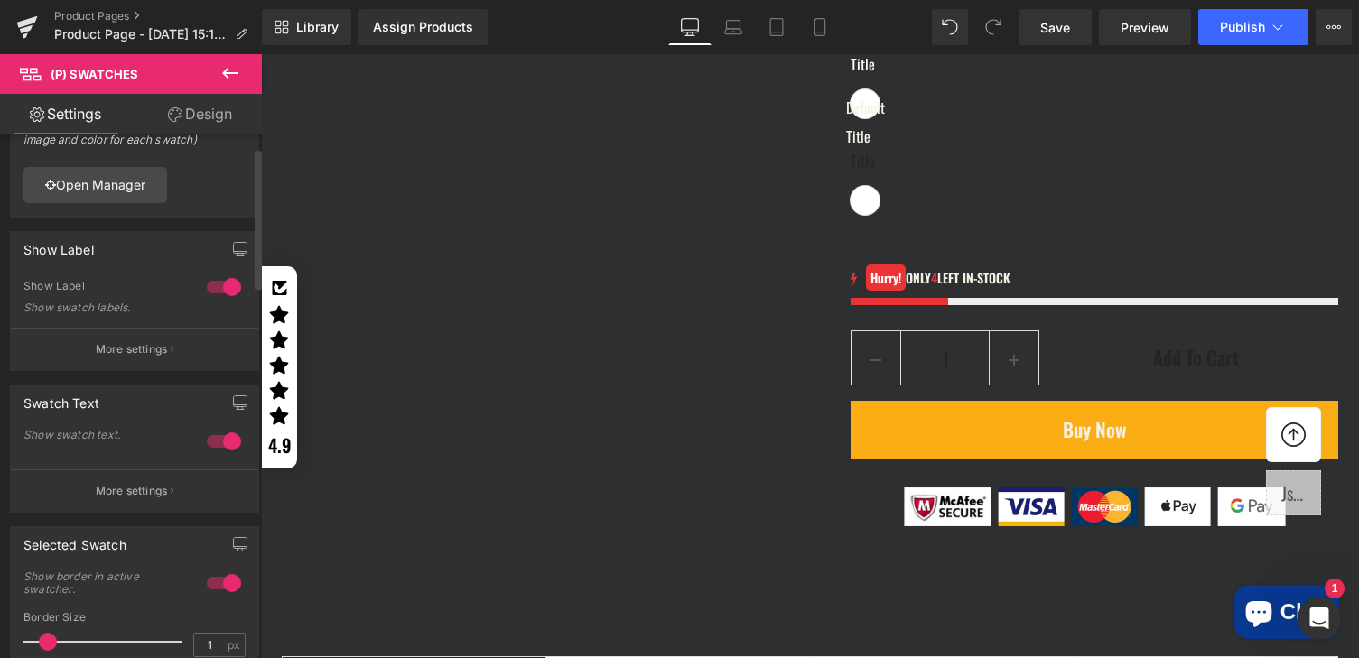
click at [217, 441] on div at bounding box center [223, 441] width 43 height 29
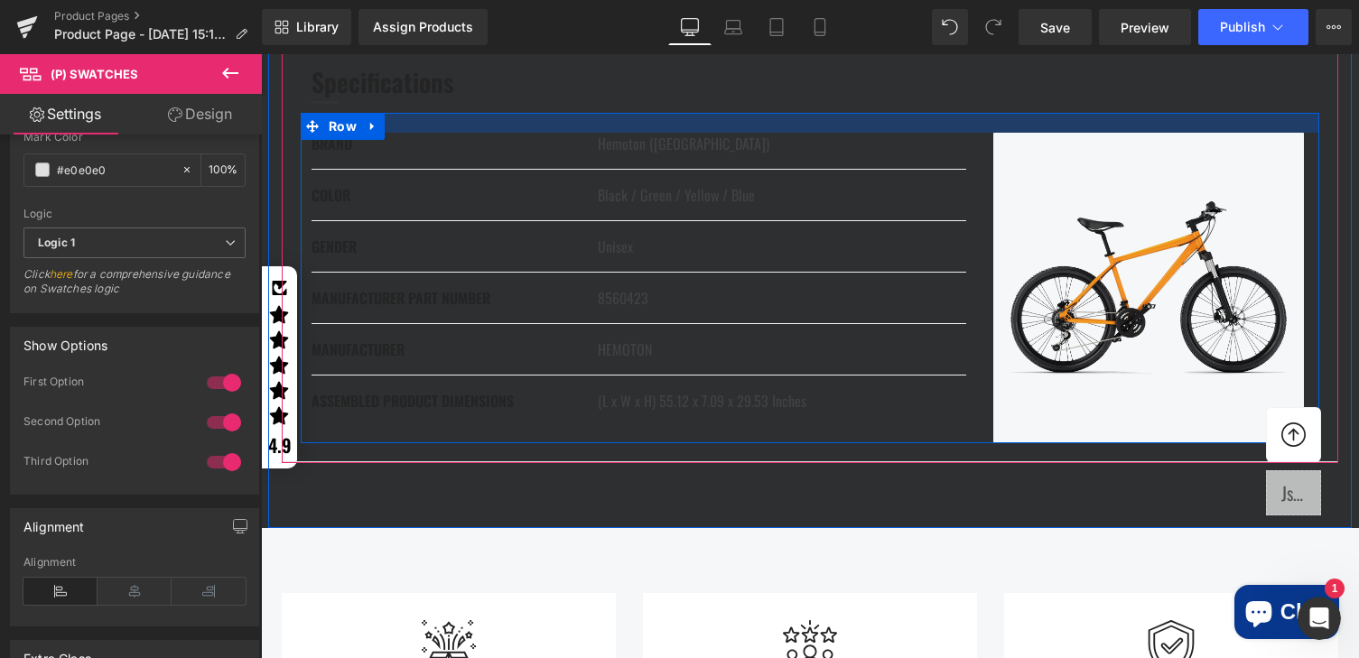
scroll to position [2575, 0]
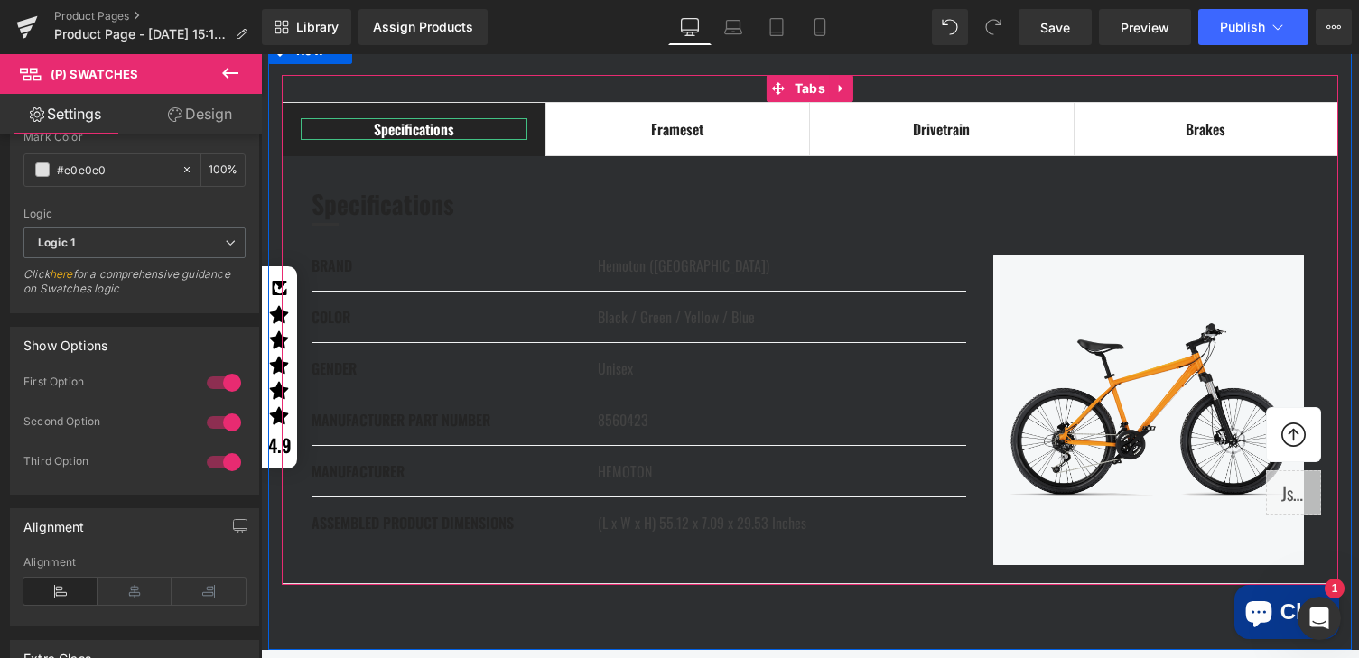
click at [502, 140] on div "Specifications" at bounding box center [414, 129] width 227 height 22
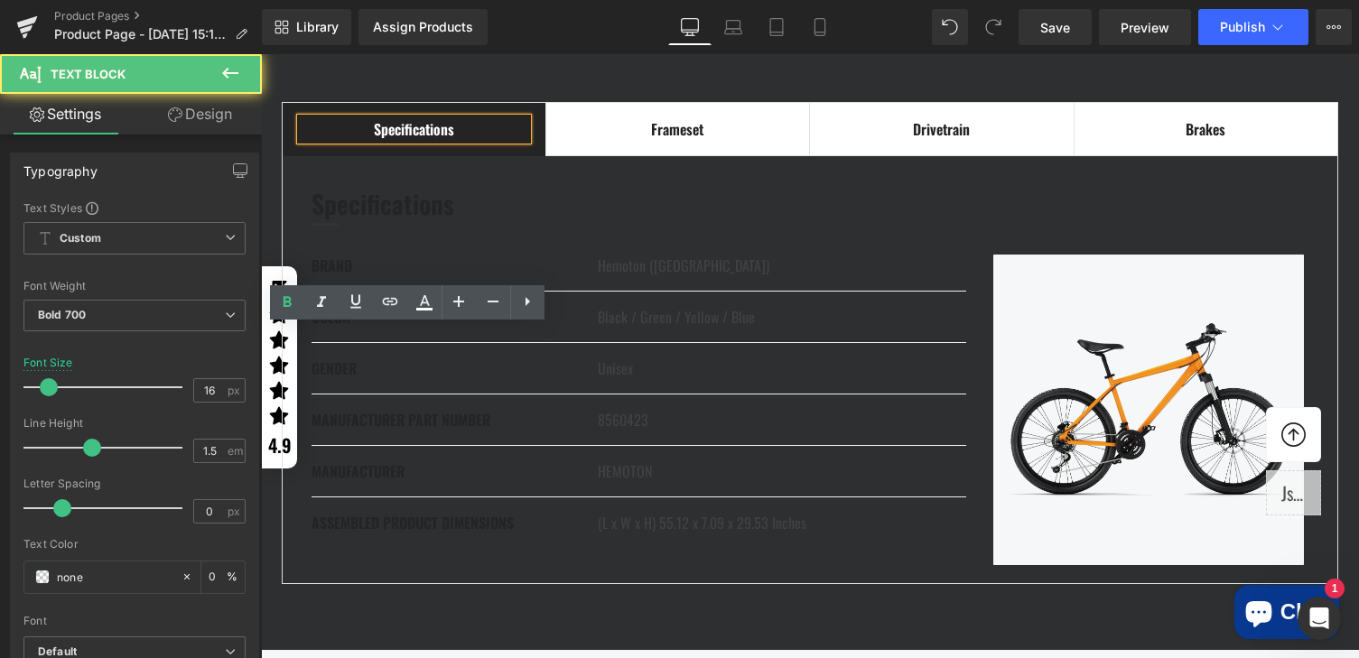
click at [519, 155] on span "Specifications Text Block" at bounding box center [414, 129] width 263 height 52
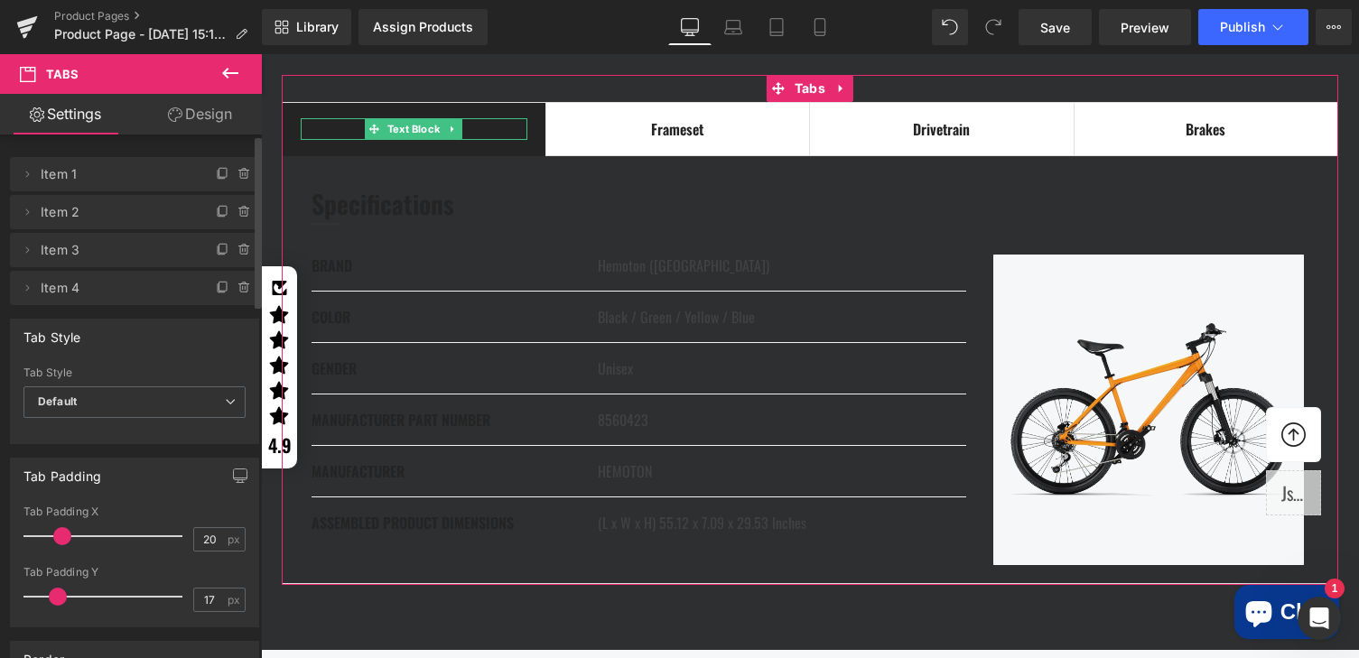
click at [111, 170] on span "Item 1" at bounding box center [117, 174] width 152 height 34
click at [28, 174] on icon at bounding box center [27, 174] width 14 height 14
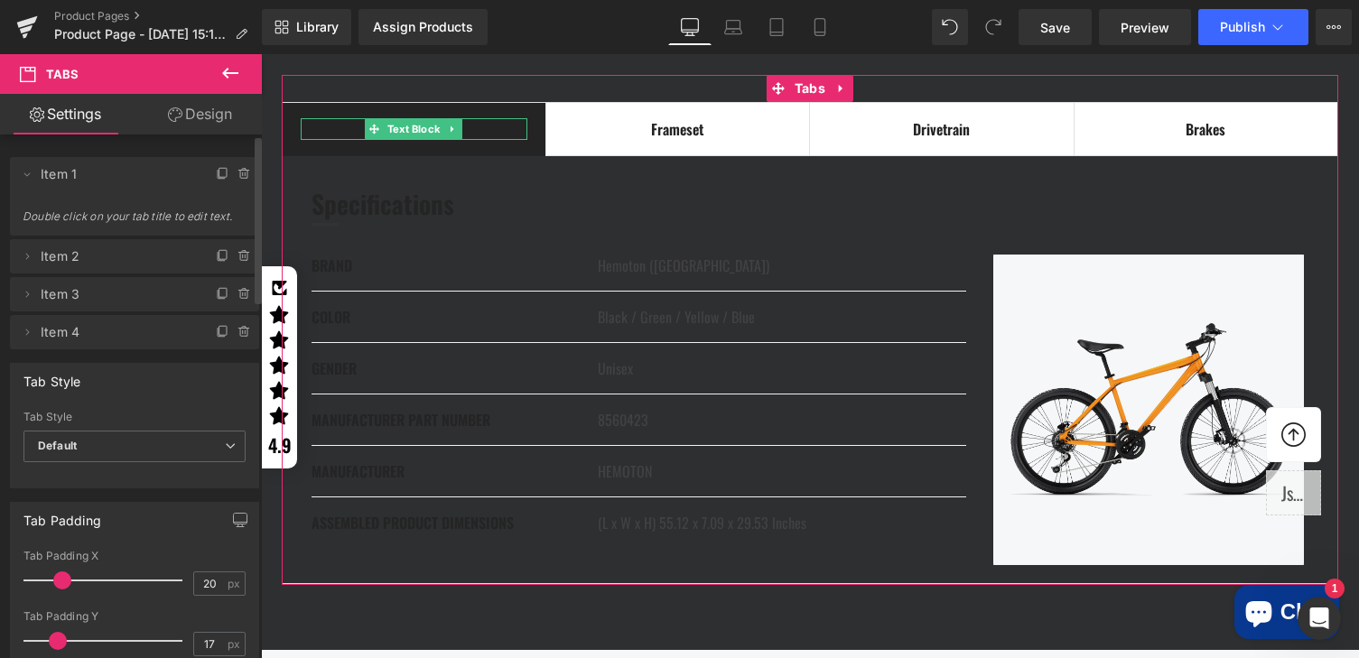
click at [103, 219] on span "Double click on your tab title to edit text." at bounding box center [135, 223] width 224 height 26
click at [106, 446] on span "Default" at bounding box center [134, 447] width 222 height 32
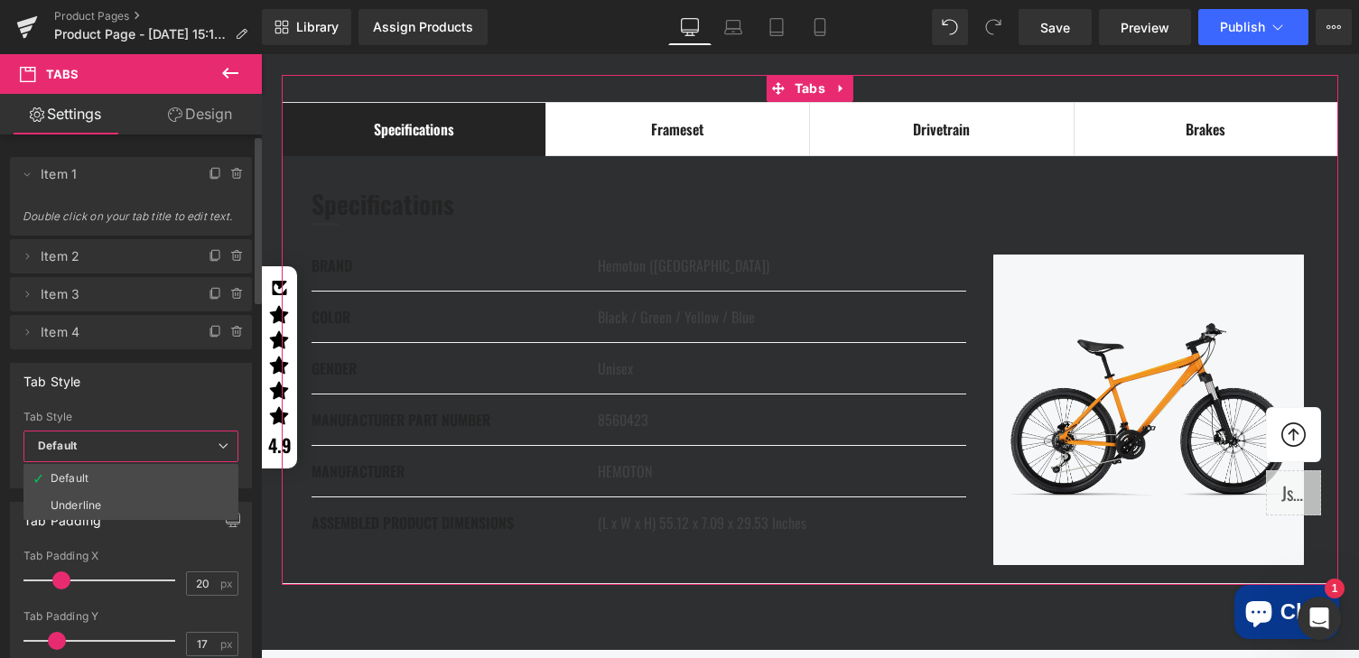
click at [137, 397] on div "Tab Style" at bounding box center [131, 381] width 240 height 34
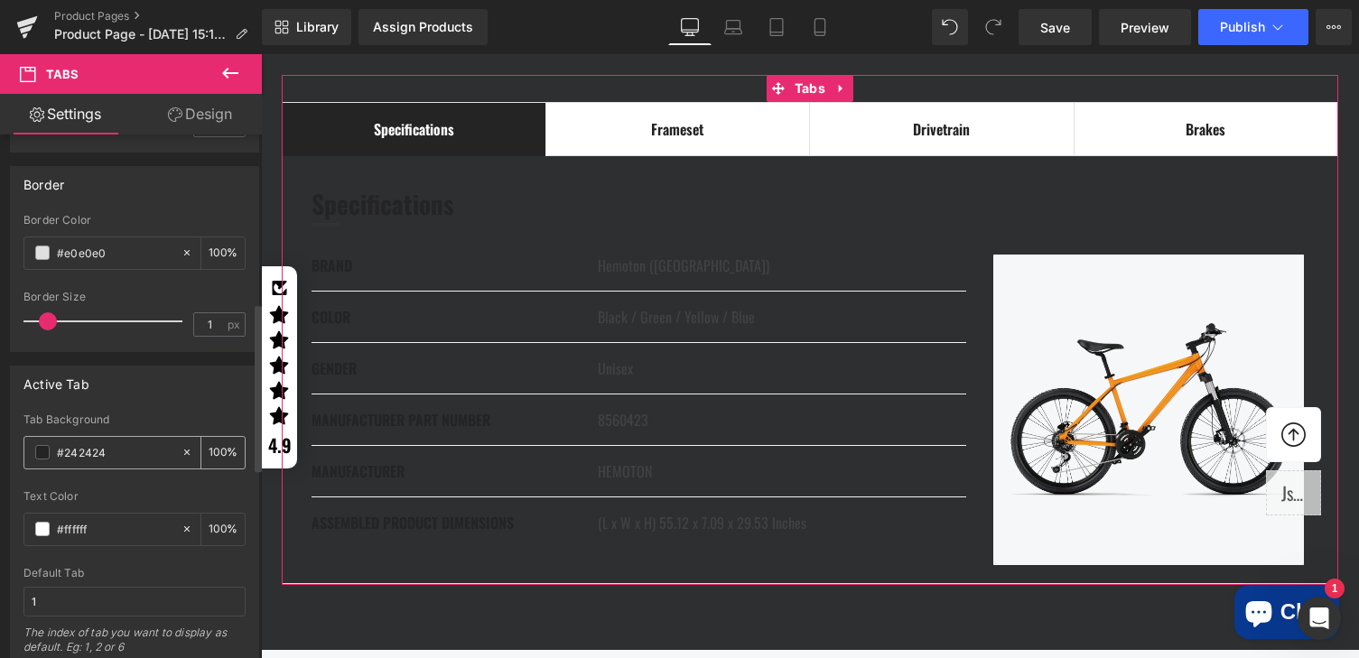
scroll to position [527, 0]
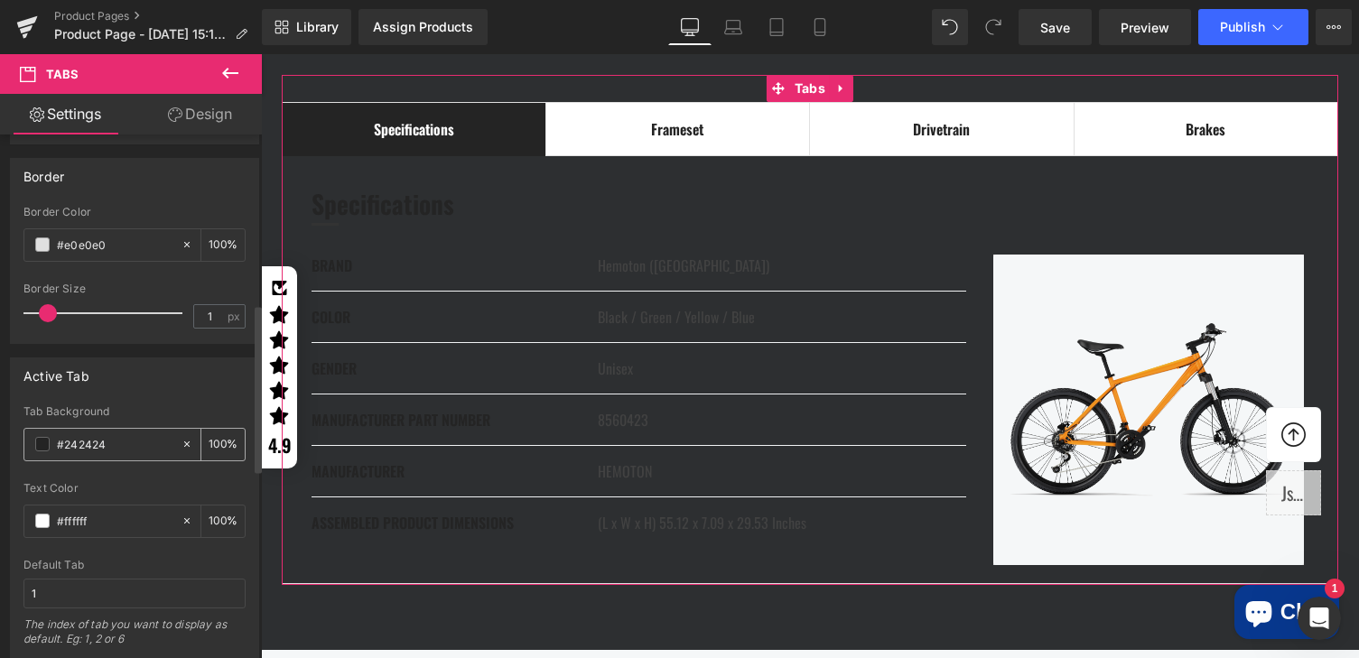
click at [41, 444] on span at bounding box center [42, 444] width 14 height 14
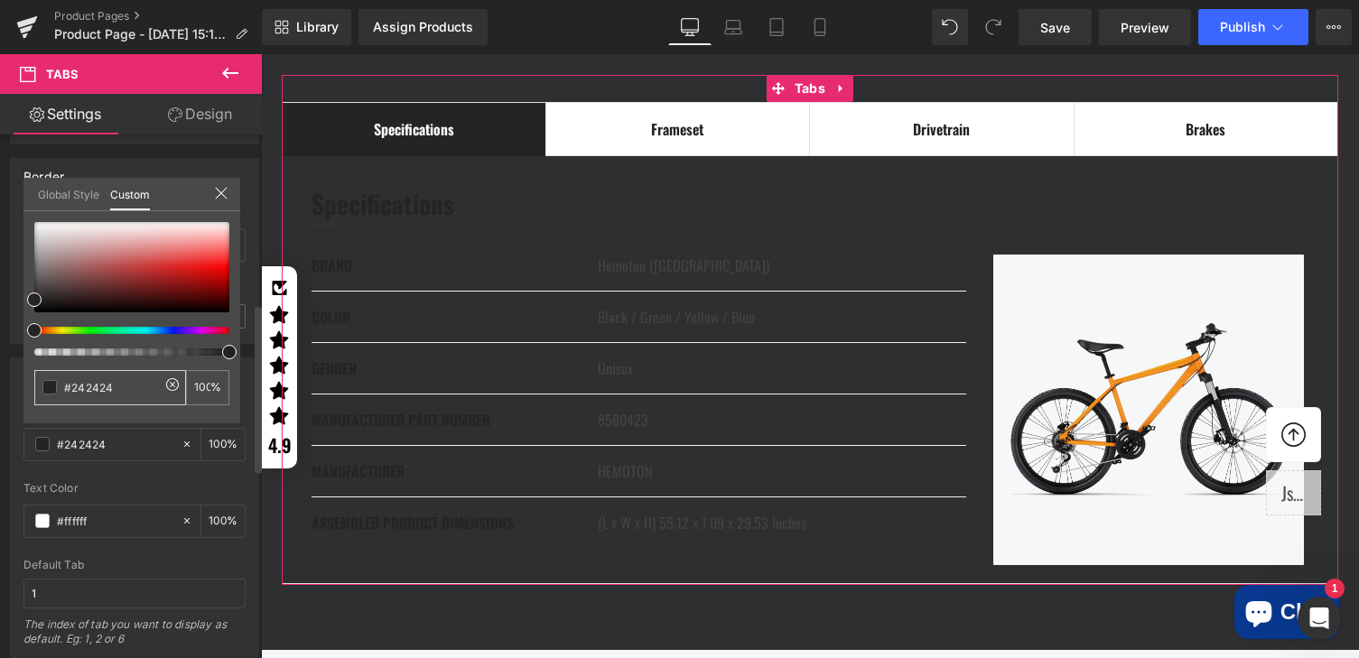
click at [120, 386] on input "#242424" at bounding box center [112, 387] width 96 height 19
drag, startPoint x: 120, startPoint y: 386, endPoint x: 85, endPoint y: 391, distance: 35.5
click at [85, 391] on input "#242424" at bounding box center [112, 387] width 96 height 19
paste input "a7aeab"
type input "#a7aeab"
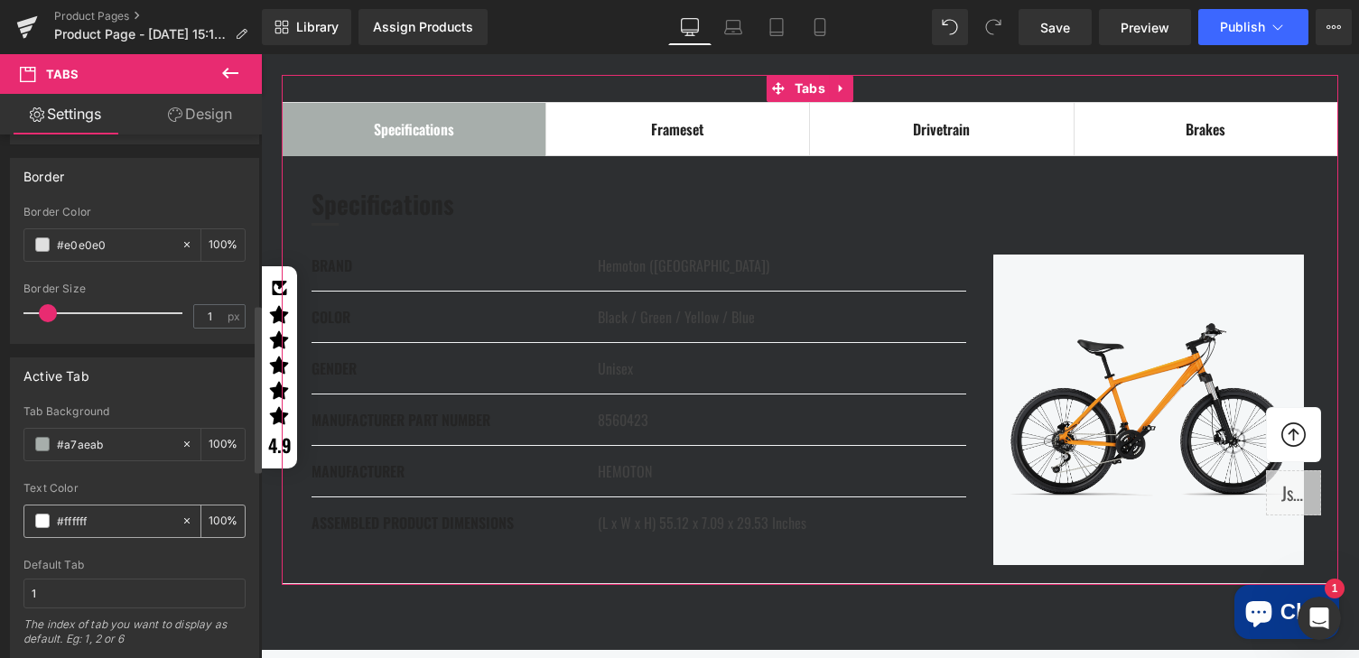
click at [42, 522] on span at bounding box center [42, 521] width 14 height 14
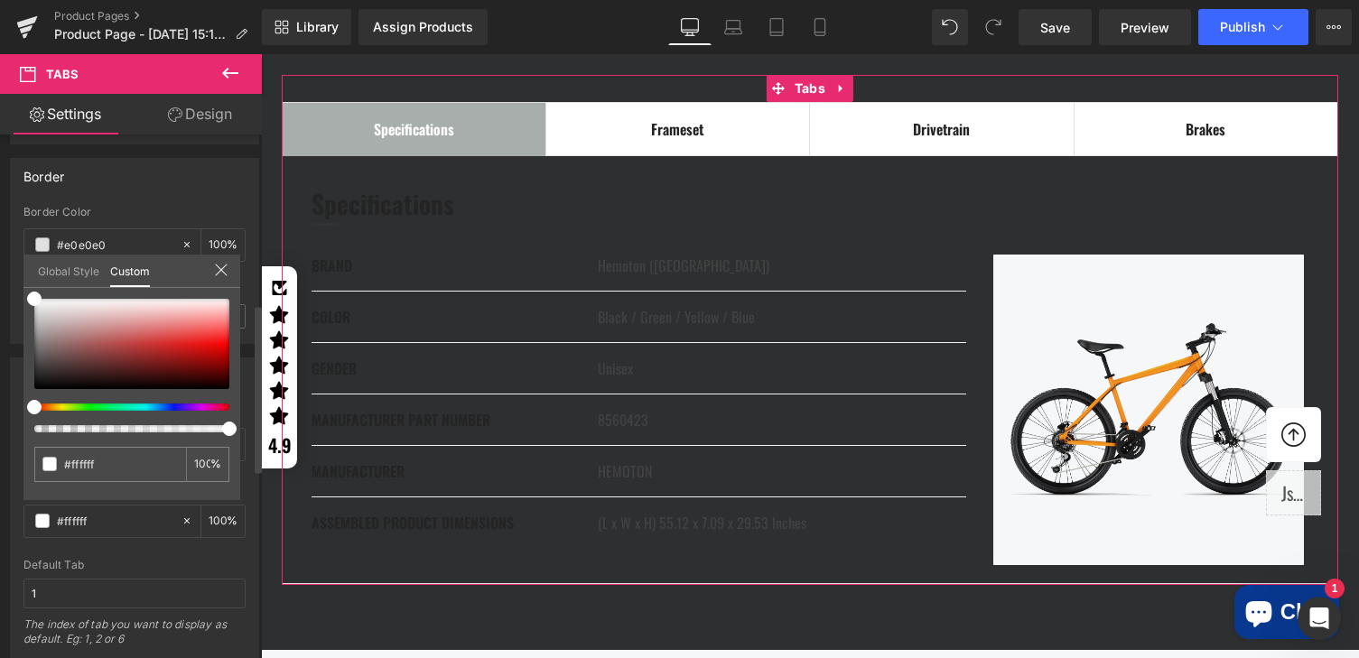
click at [66, 270] on link "Global Style" at bounding box center [68, 270] width 61 height 31
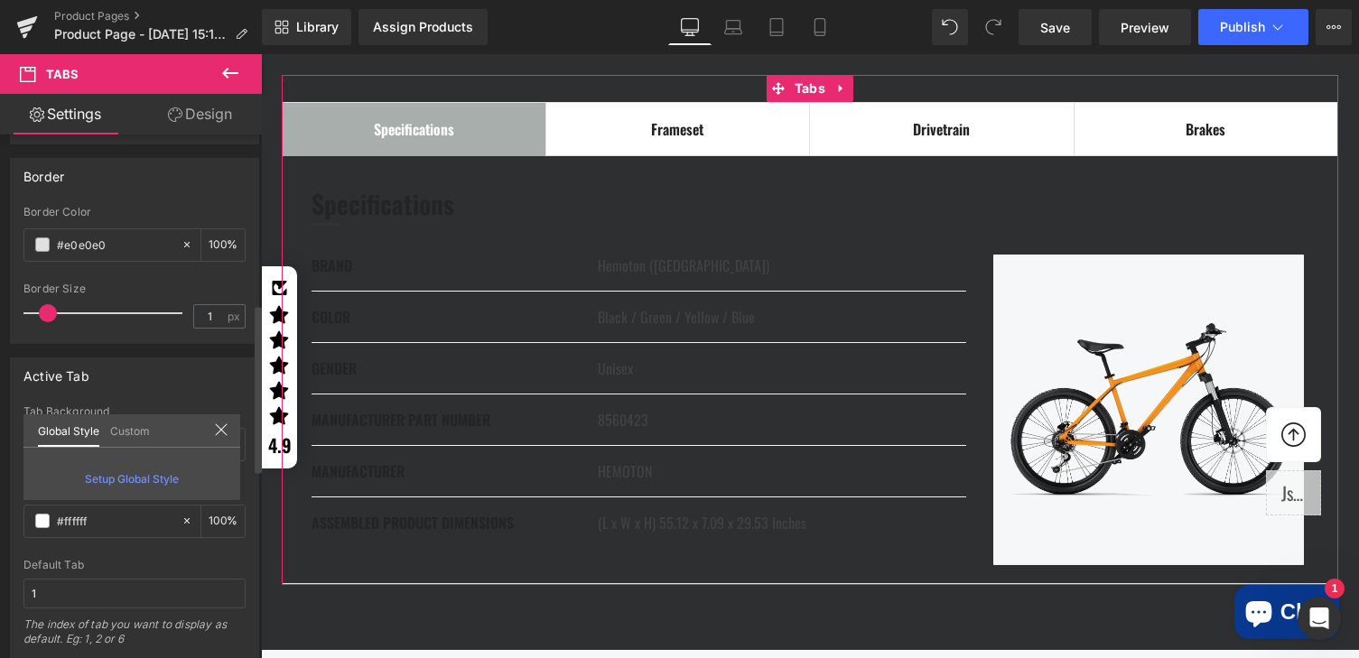
click at [142, 430] on link "Custom" at bounding box center [130, 429] width 40 height 31
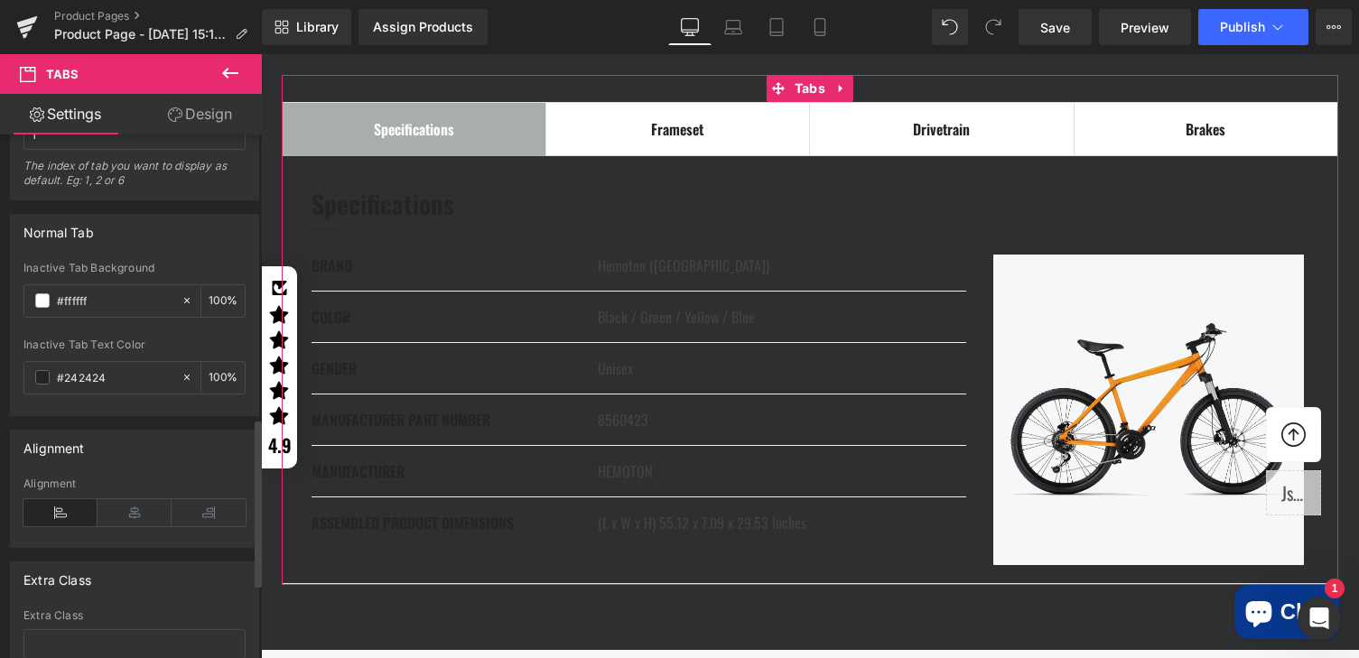
scroll to position [1008, 0]
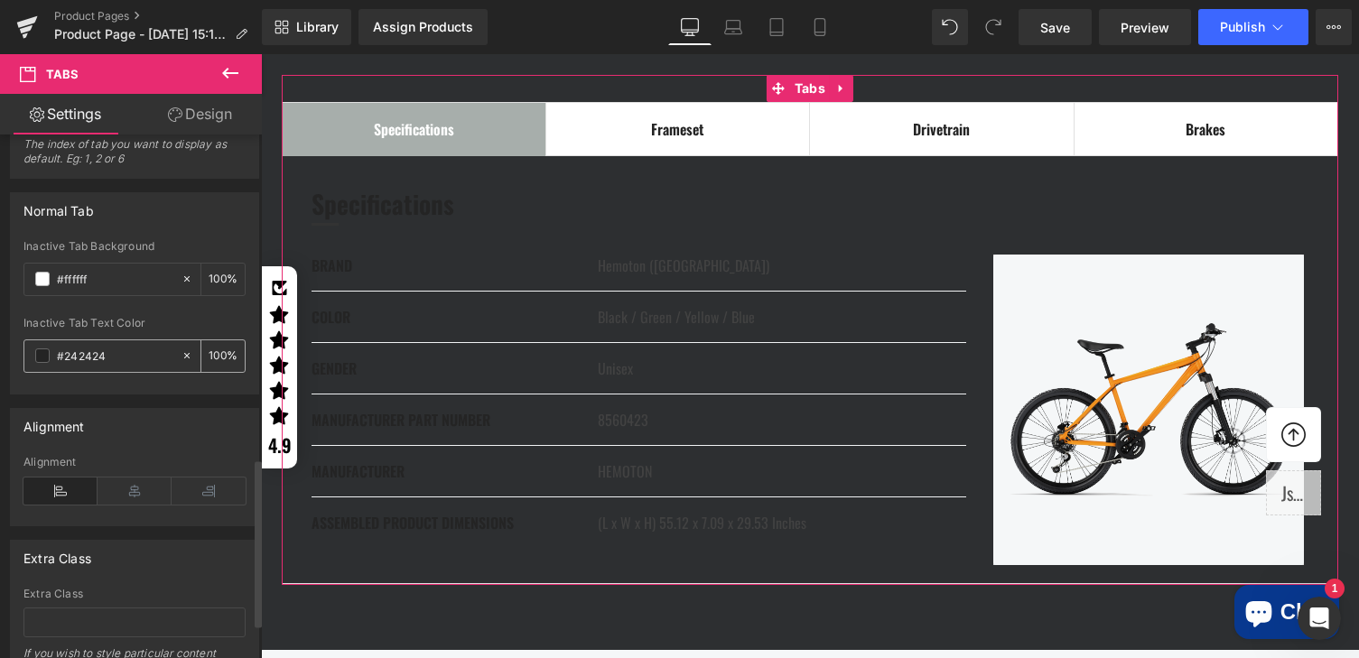
click at [45, 361] on span at bounding box center [42, 356] width 14 height 14
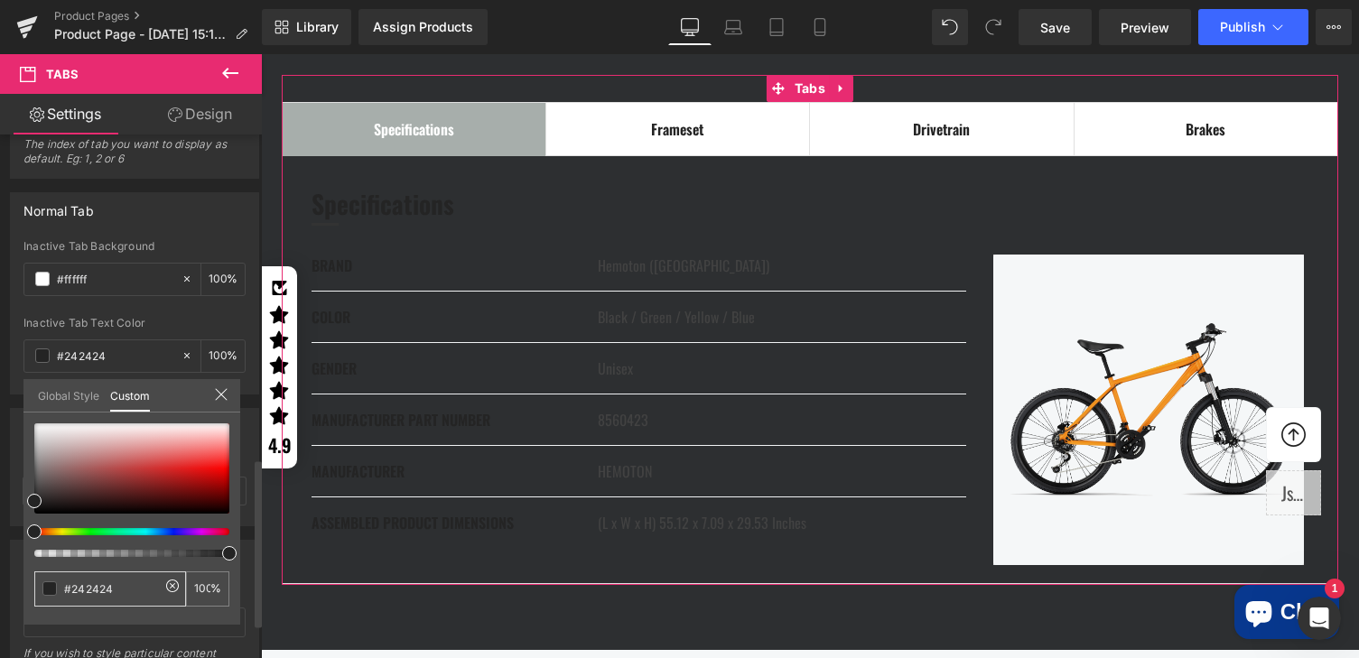
click at [80, 593] on input "#242424" at bounding box center [112, 589] width 96 height 19
paste input "a7aeab"
type input "#a7aeab"
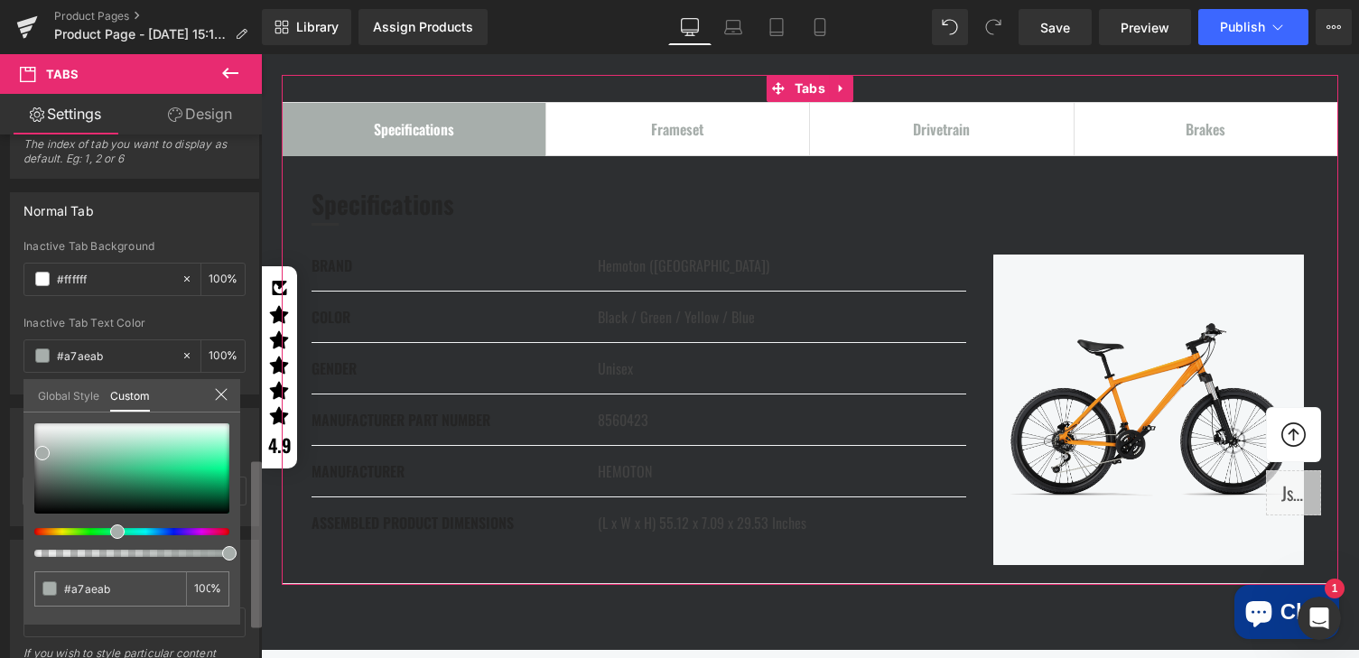
click at [257, 510] on b at bounding box center [256, 544] width 11 height 166
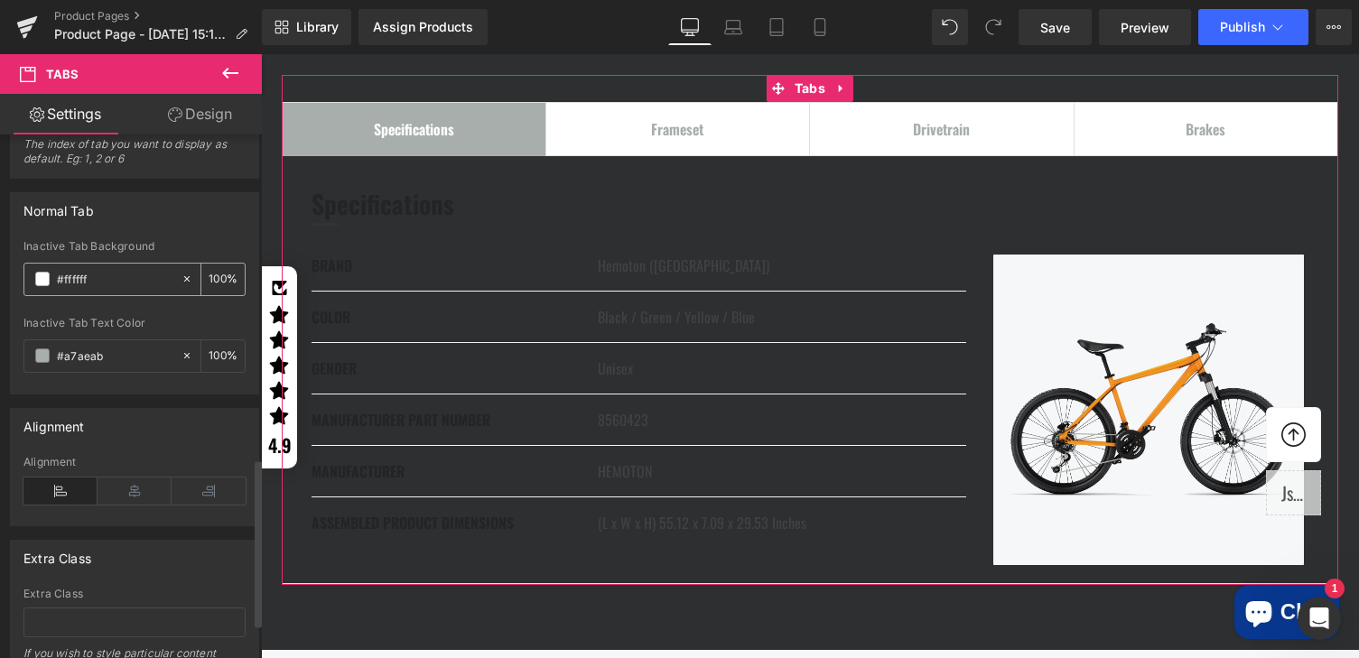
click at [67, 274] on input "#ffffff" at bounding box center [115, 279] width 116 height 20
paste input "2d2f31"
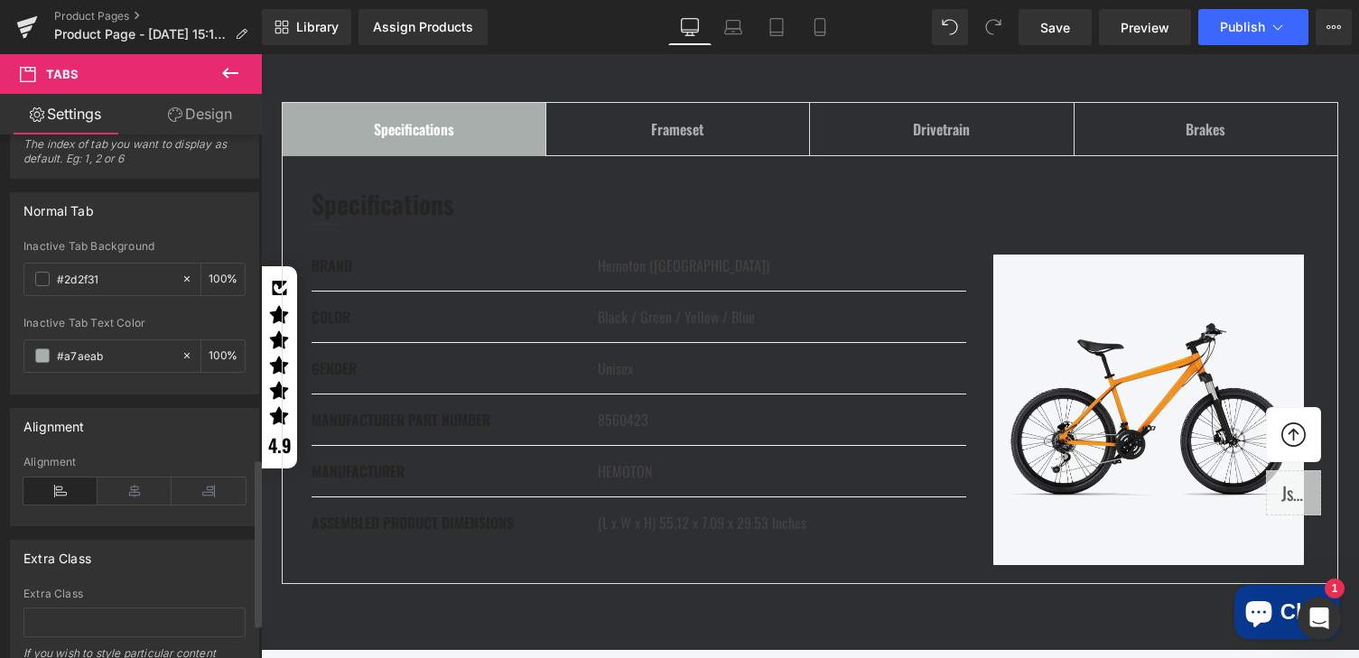
type input "#2d2f31"
click at [199, 221] on div "Normal Tab" at bounding box center [134, 210] width 247 height 34
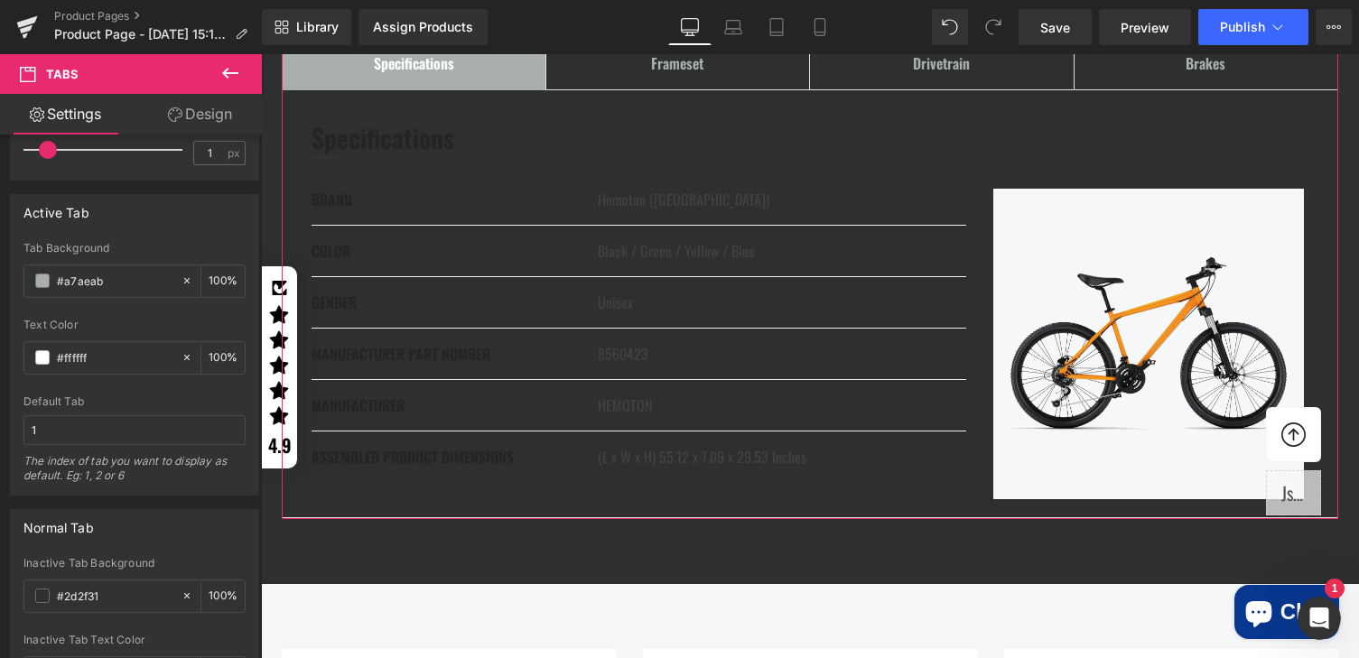
scroll to position [690, 0]
click at [60, 361] on input "#ffffff" at bounding box center [115, 359] width 116 height 20
paste input "2d2f31"
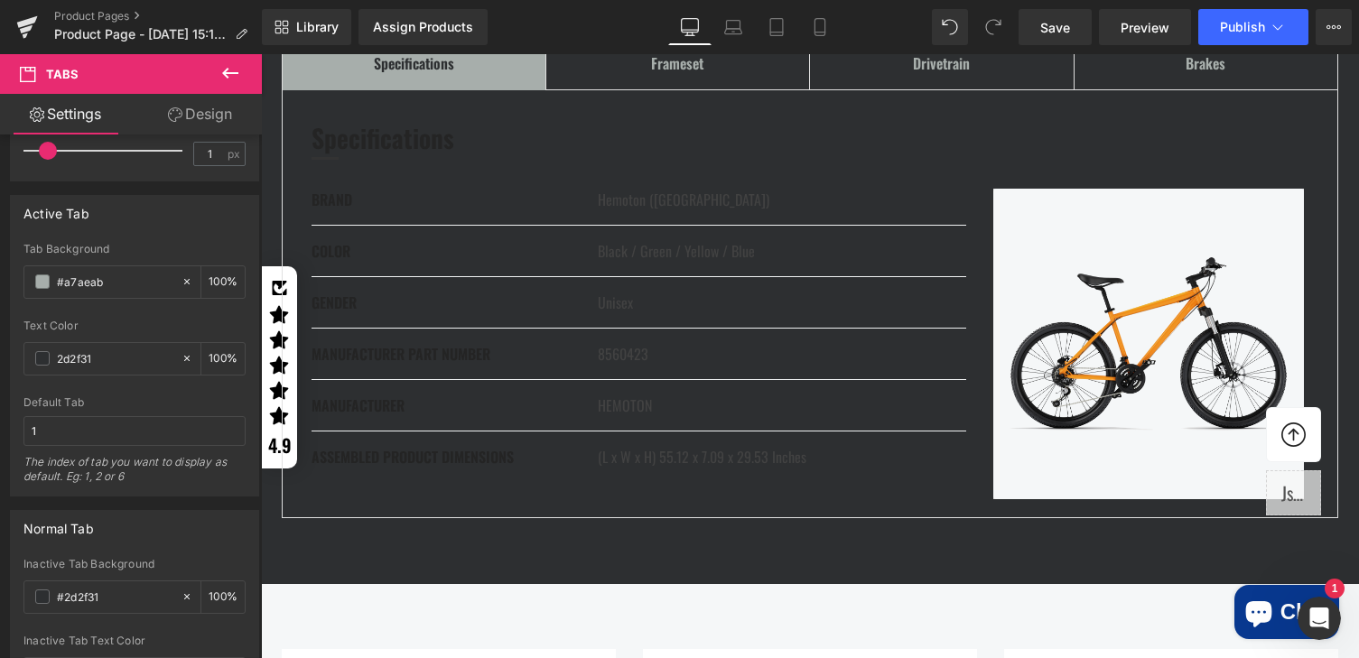
type input "2d2f31"
click at [202, 214] on div "Active Tab" at bounding box center [134, 213] width 247 height 34
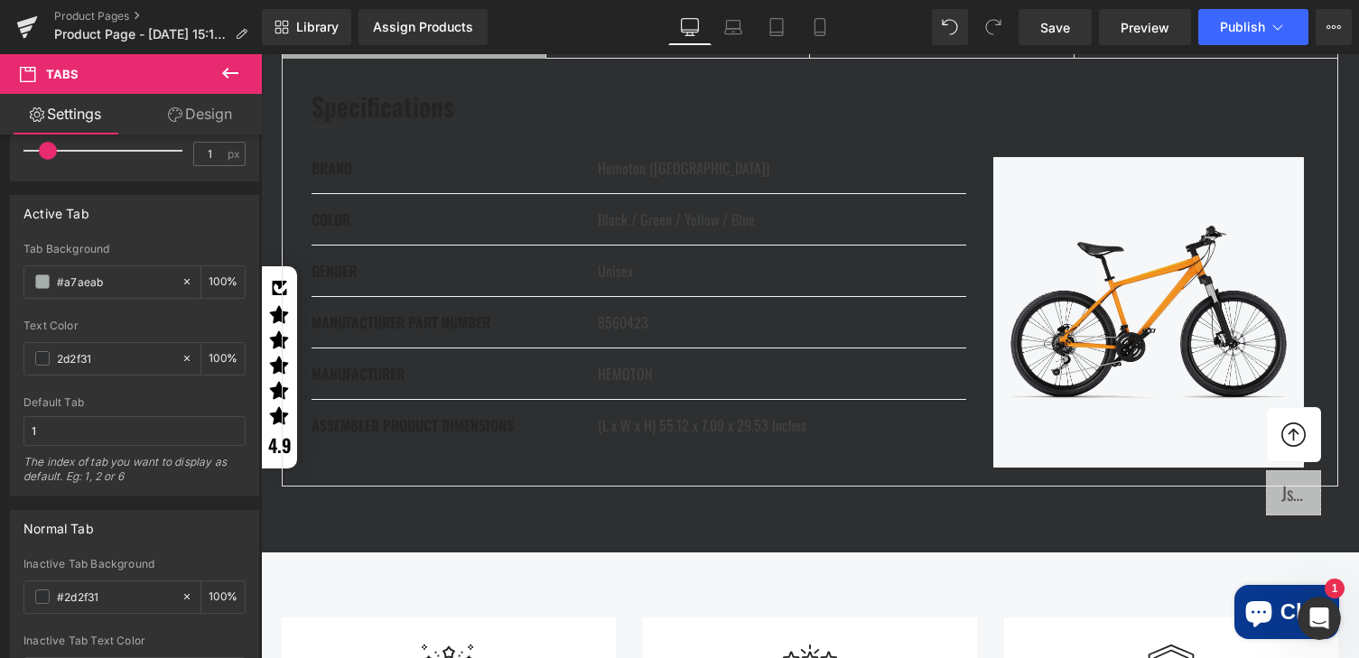
scroll to position [2673, 0]
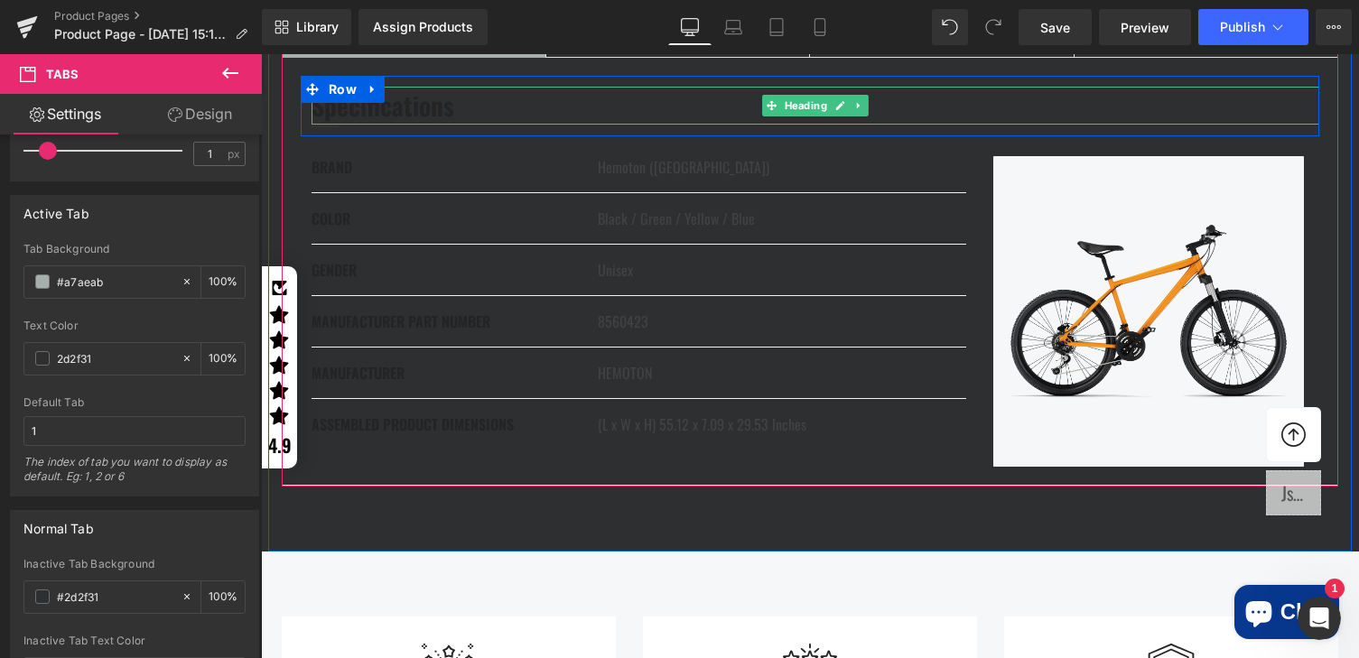
click at [398, 125] on h3 "Specifications" at bounding box center [816, 106] width 1008 height 38
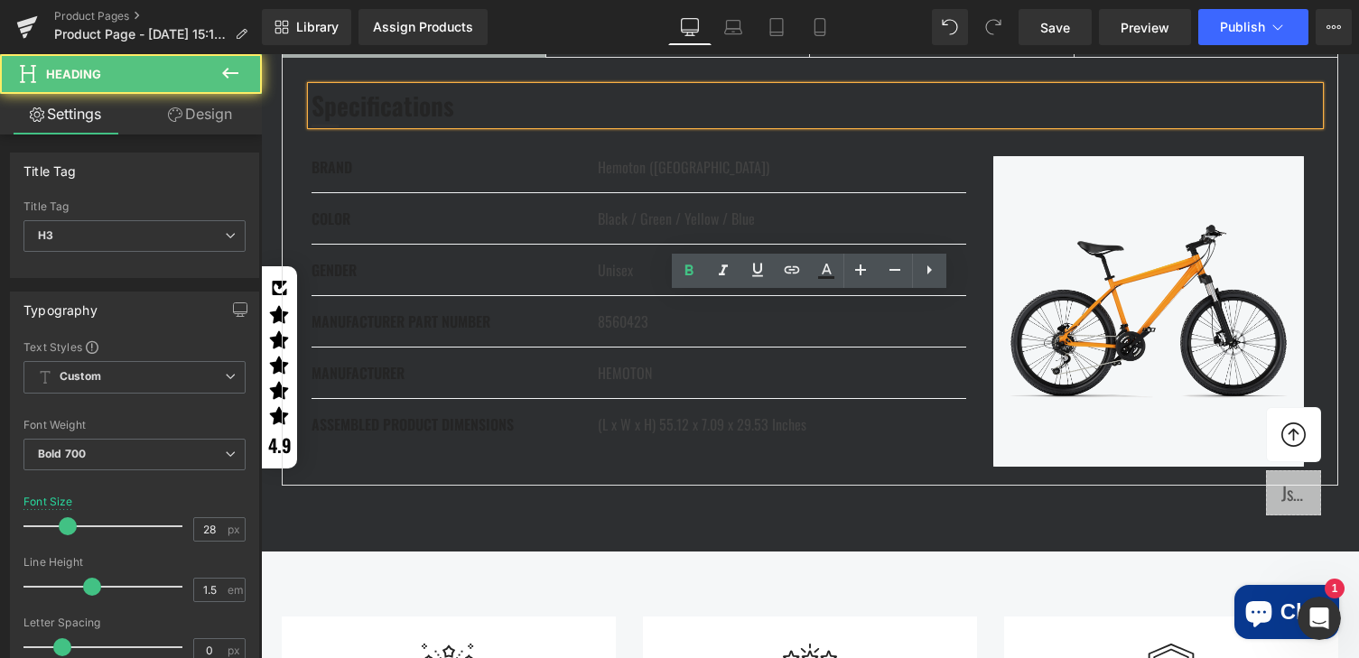
click at [398, 125] on h3 "Specifications" at bounding box center [816, 106] width 1008 height 38
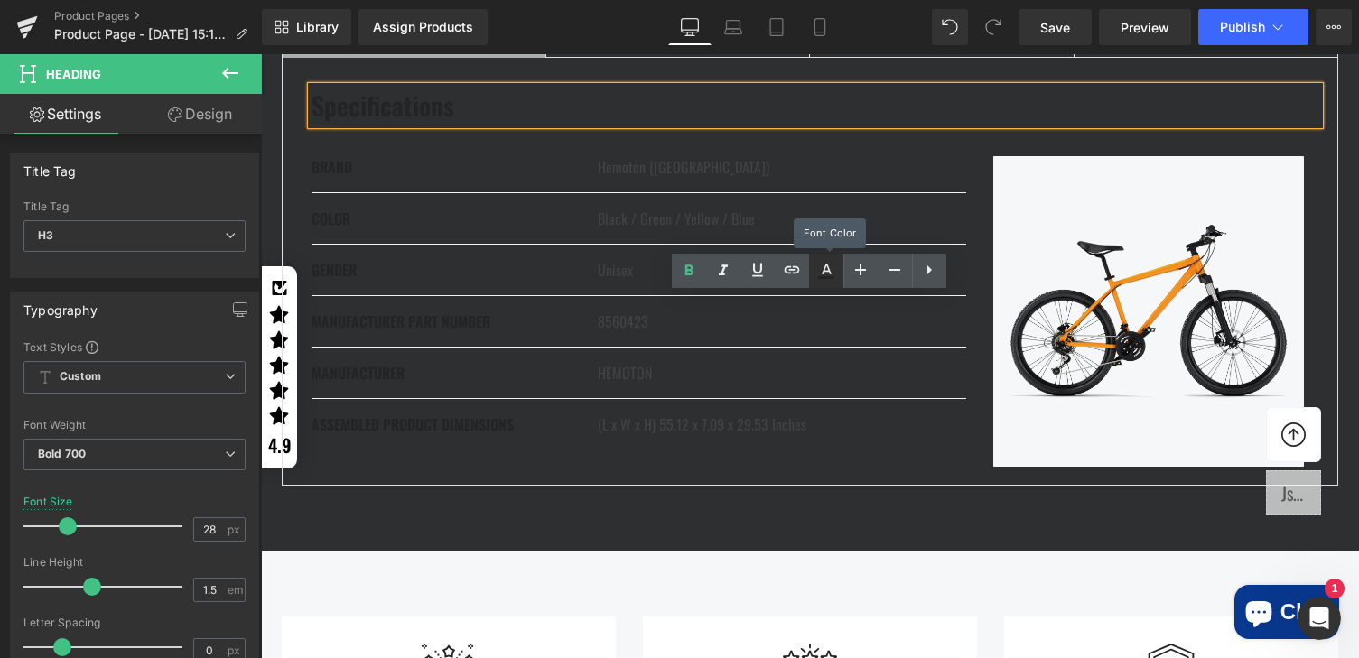
click at [825, 273] on icon at bounding box center [826, 271] width 22 height 22
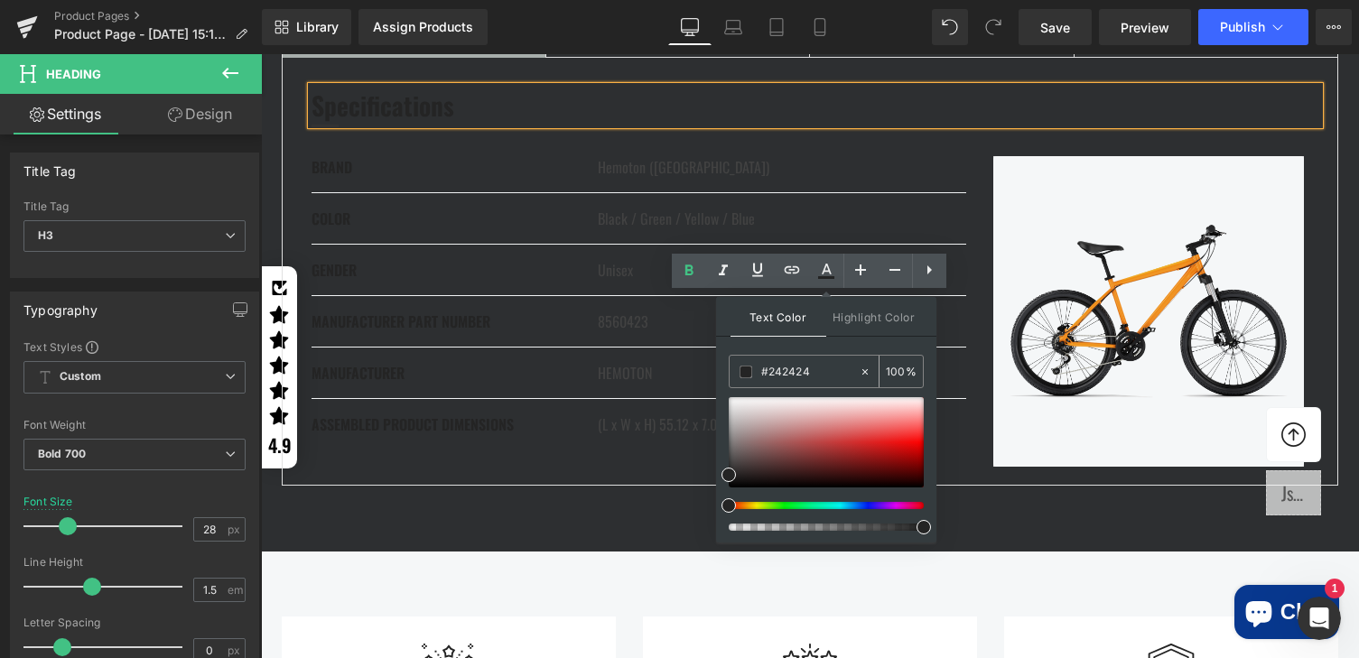
click at [775, 369] on input "#242424" at bounding box center [810, 372] width 98 height 20
paste input "f7f1e5"
type input "#f7f1e5"
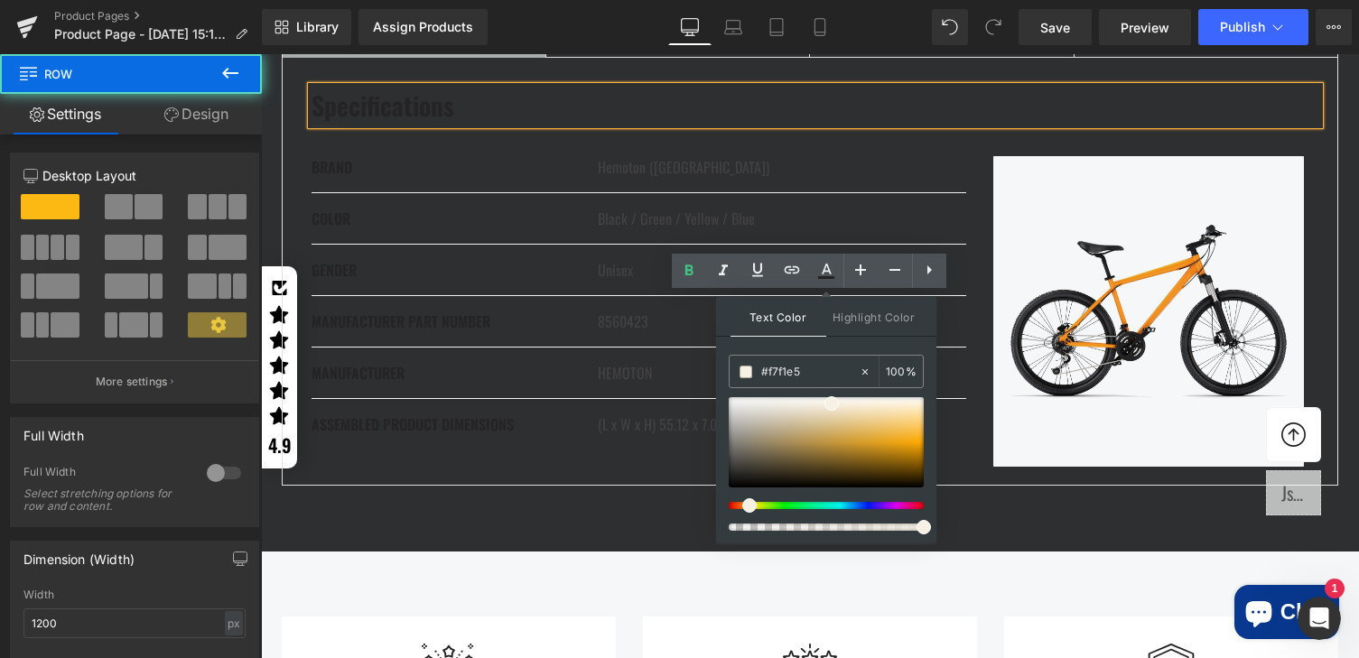
click at [600, 162] on div "Specifications Text Block Frameset Text Block Drivetrain Text Block Brakes Text…" at bounding box center [810, 245] width 1084 height 613
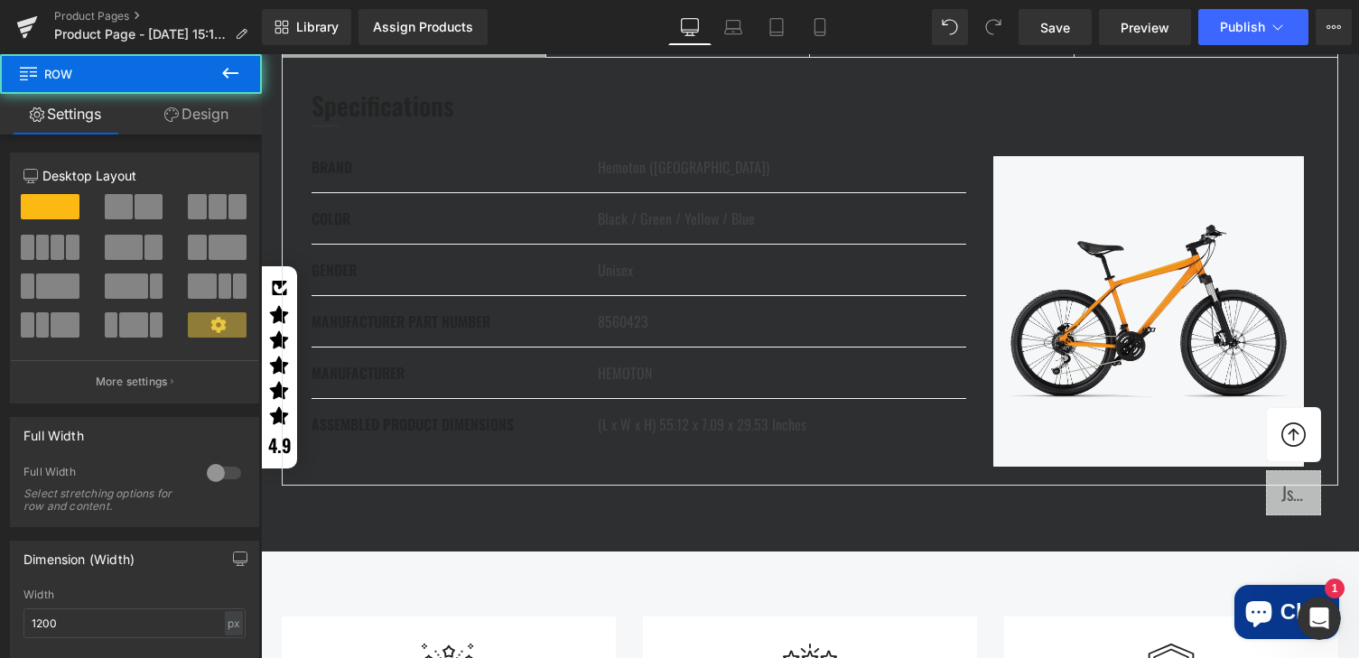
click at [393, 125] on div "Specifications Heading" at bounding box center [816, 106] width 1008 height 38
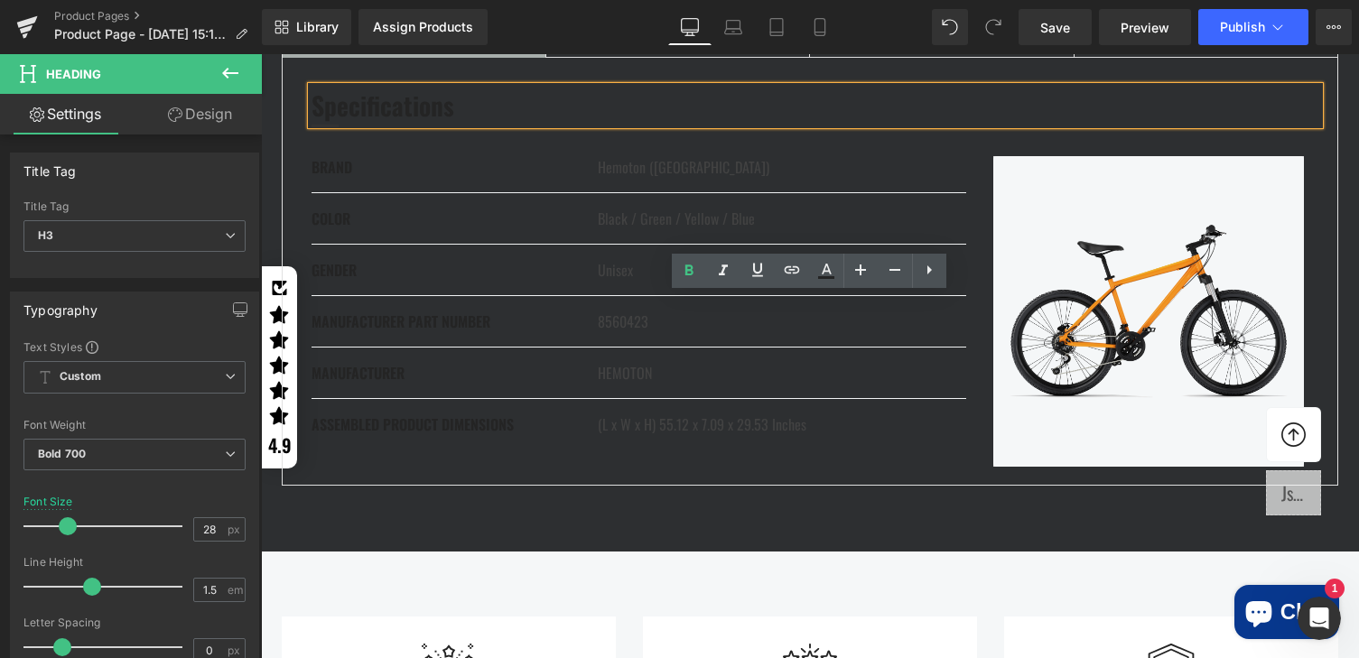
click at [393, 125] on div "Specifications Heading" at bounding box center [816, 106] width 1008 height 38
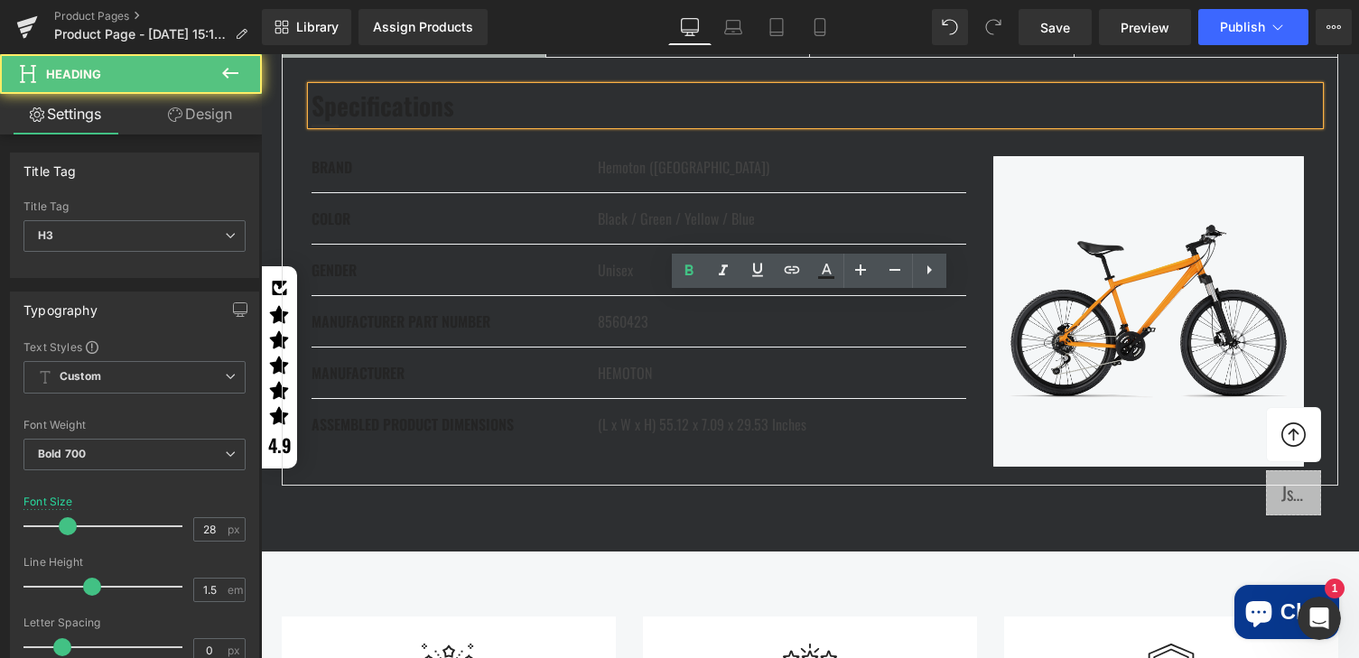
click at [393, 125] on h3 "Specifications" at bounding box center [816, 106] width 1008 height 38
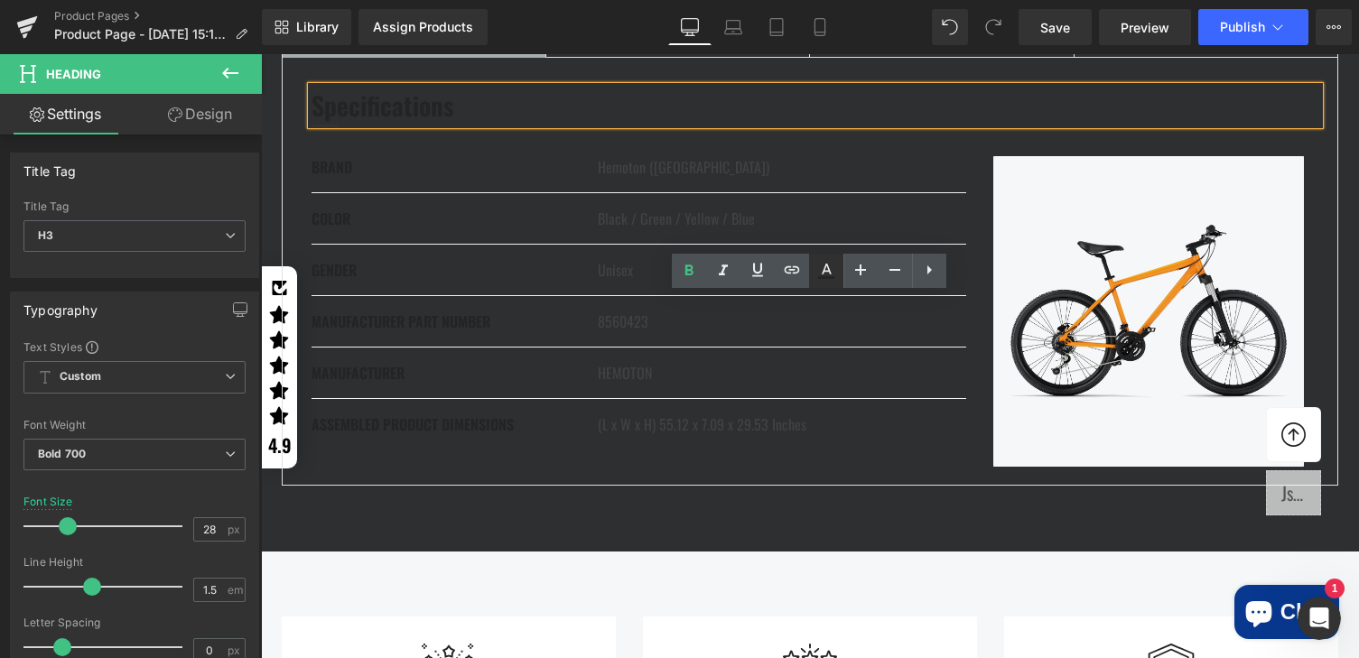
click at [827, 267] on icon at bounding box center [827, 269] width 10 height 11
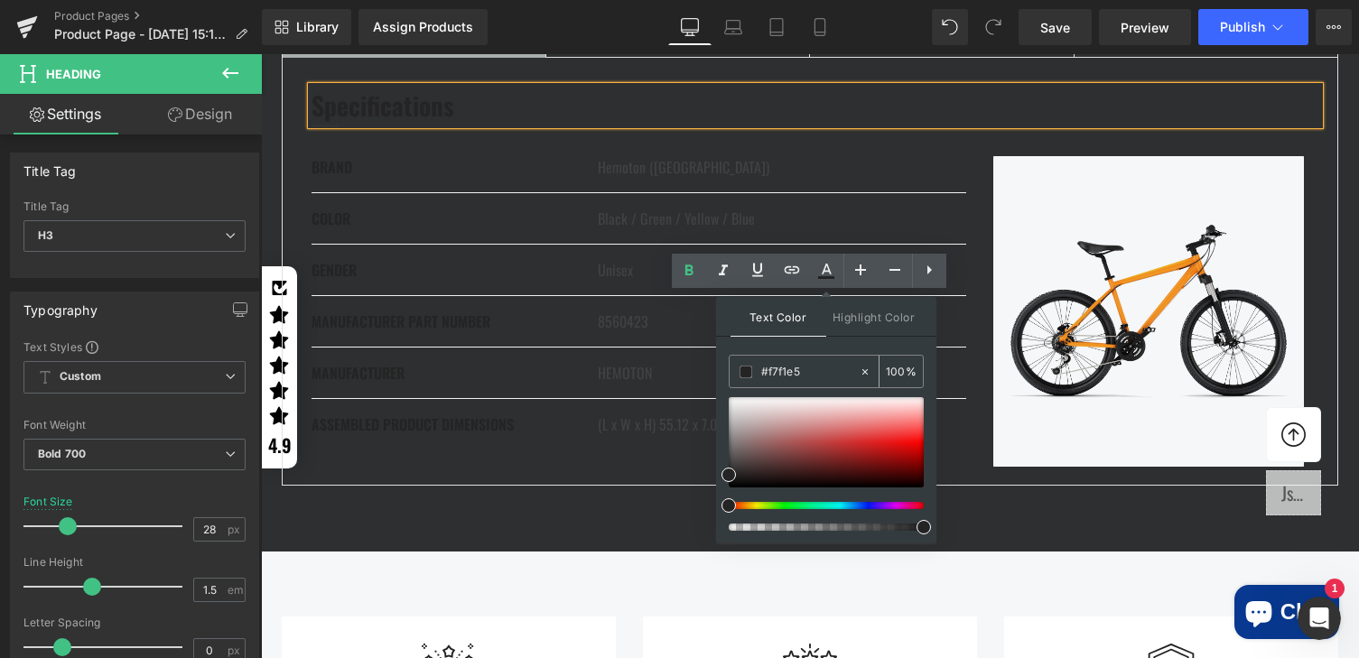
click at [777, 371] on input "#f7f1e5" at bounding box center [810, 372] width 98 height 20
paste input "f7f1e5"
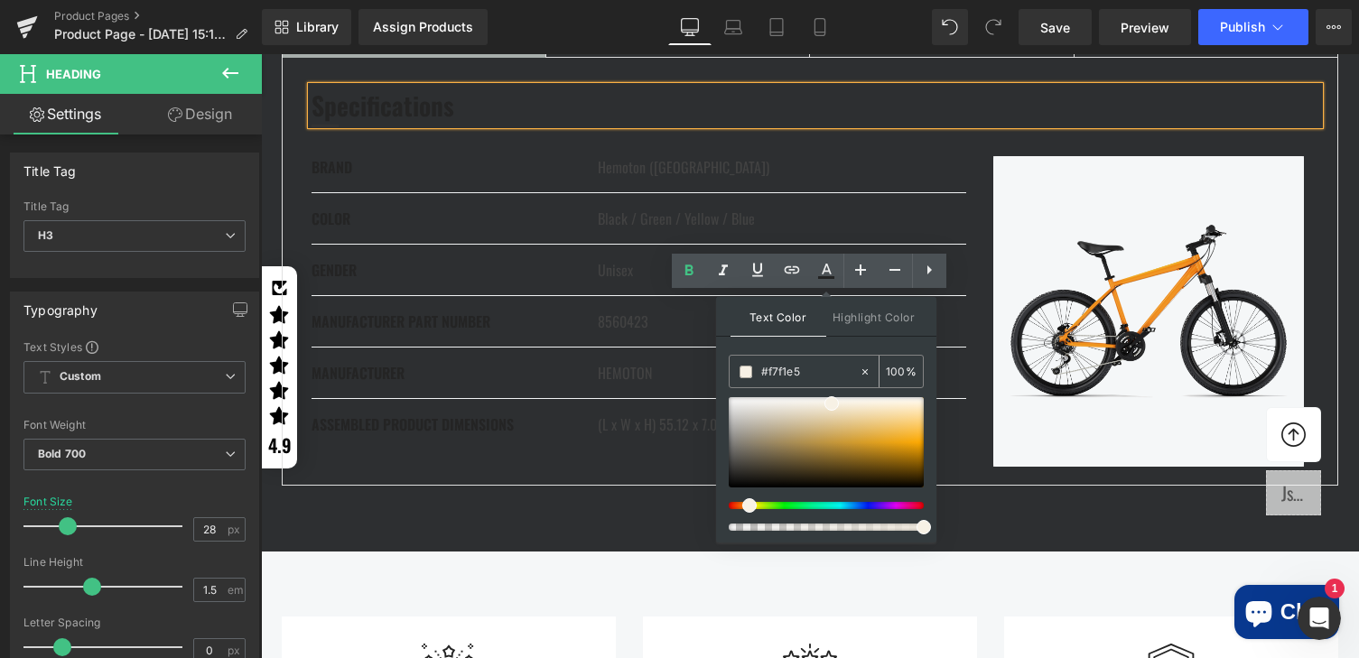
type input "#f7f1e5"
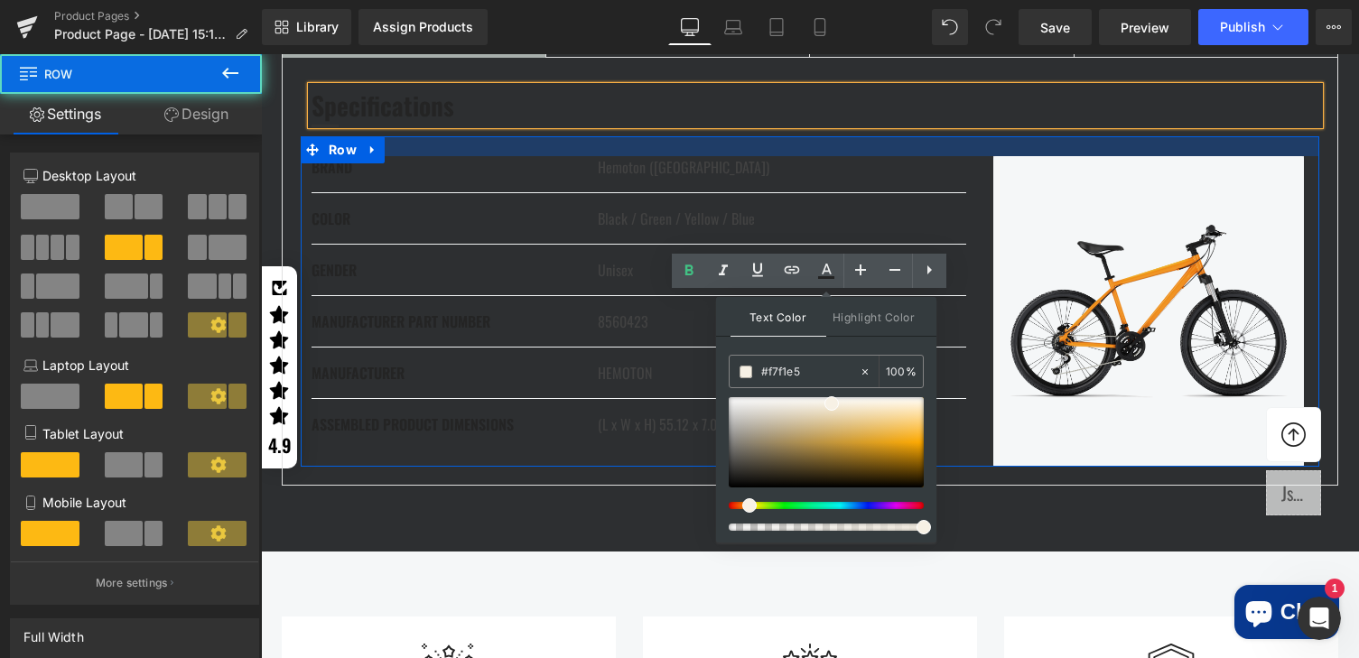
click at [554, 156] on div at bounding box center [810, 146] width 1019 height 20
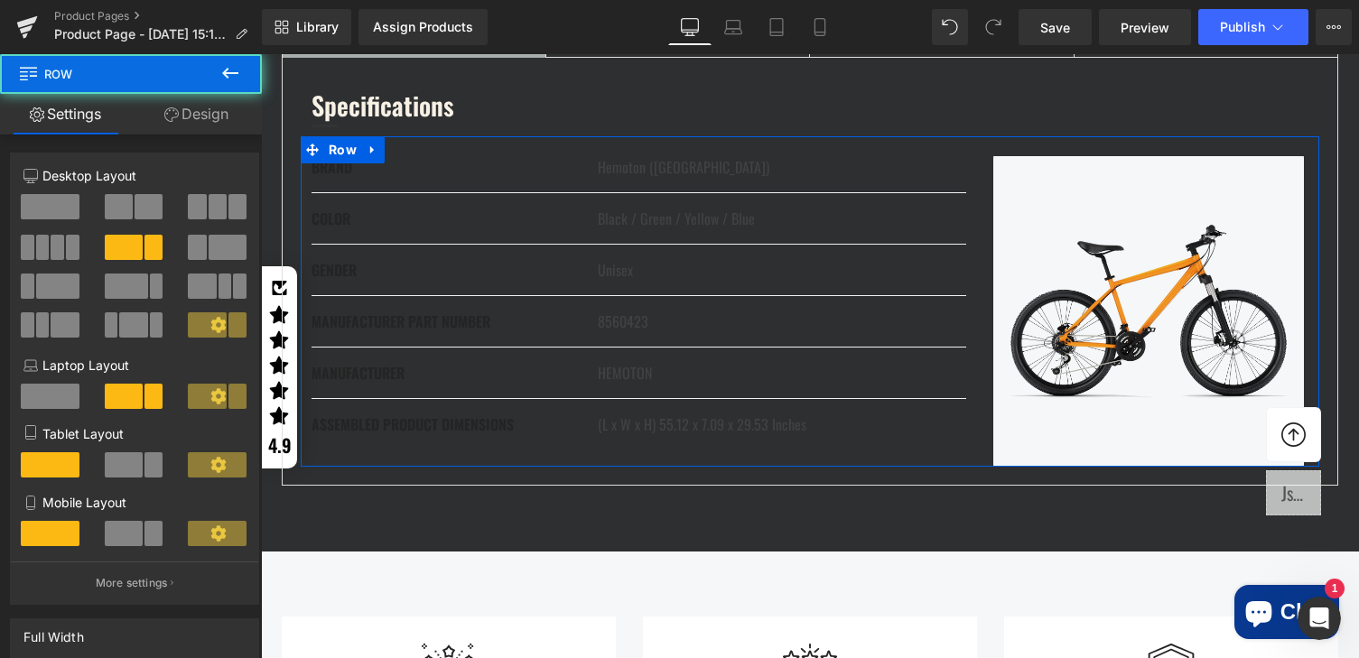
click at [527, 125] on h3 "Specifications" at bounding box center [816, 106] width 1008 height 38
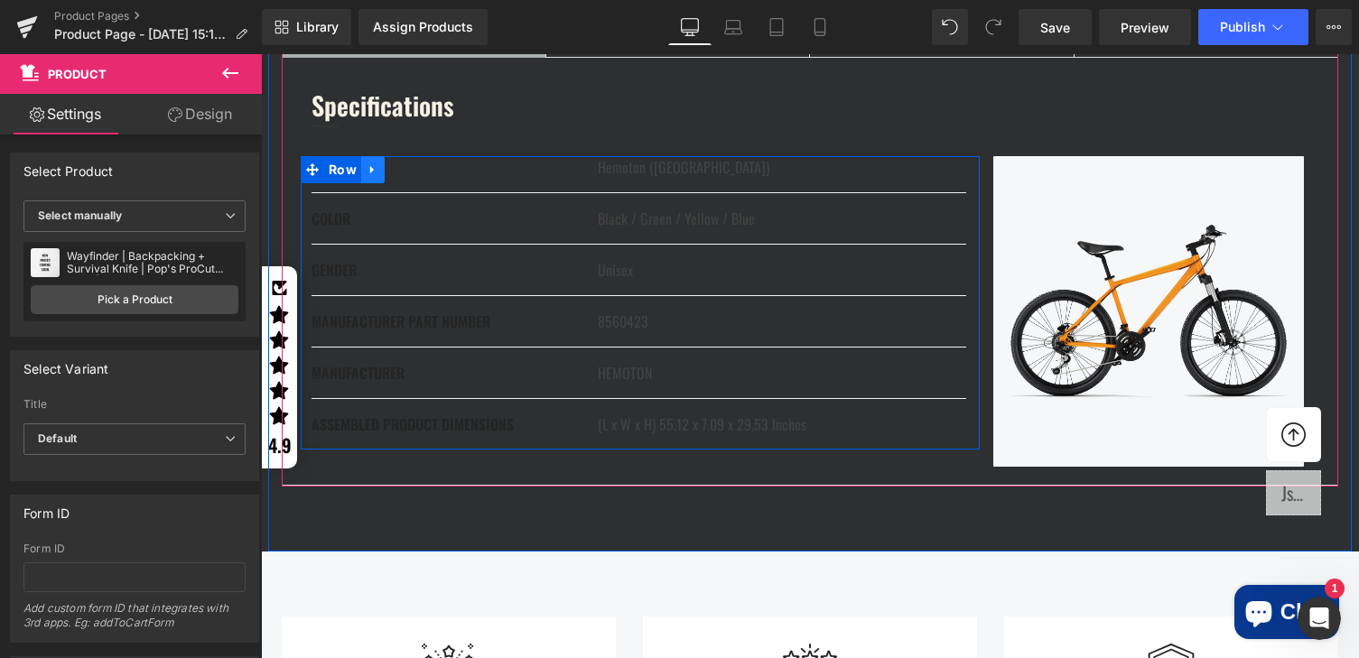
click at [367, 176] on icon at bounding box center [373, 170] width 13 height 14
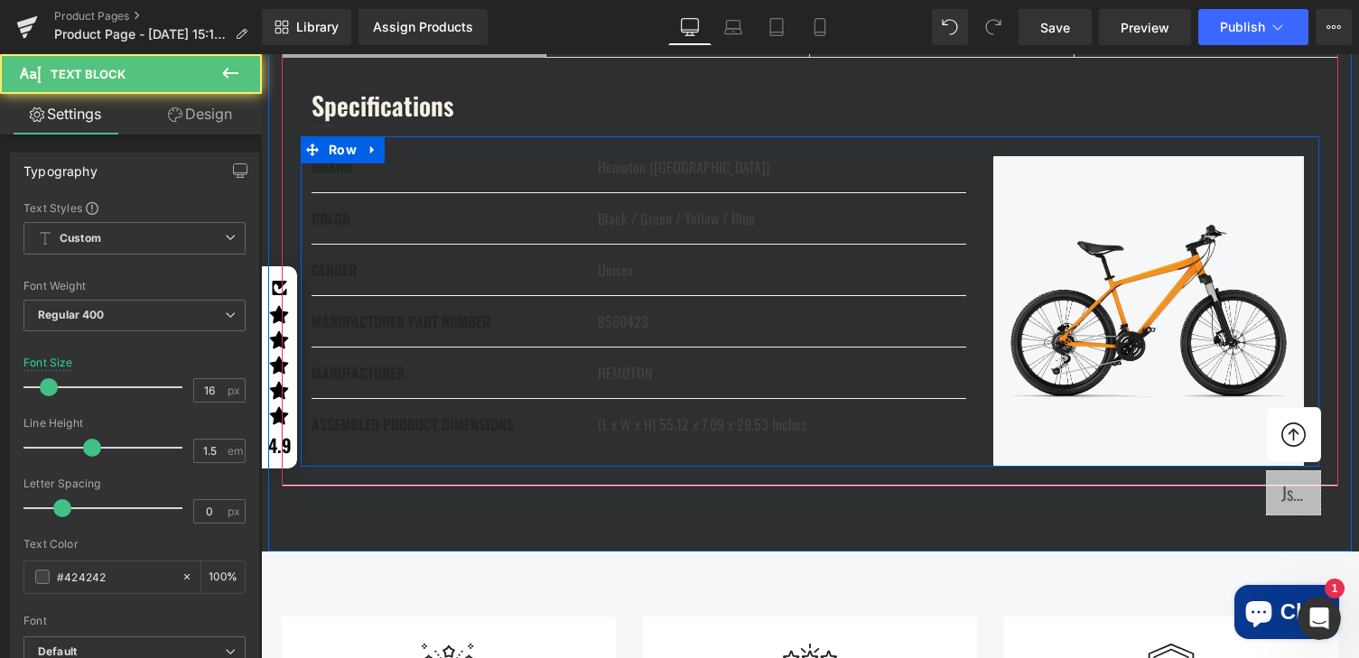
click at [642, 178] on p "Hemoton ([GEOGRAPHIC_DATA])" at bounding box center [782, 167] width 368 height 22
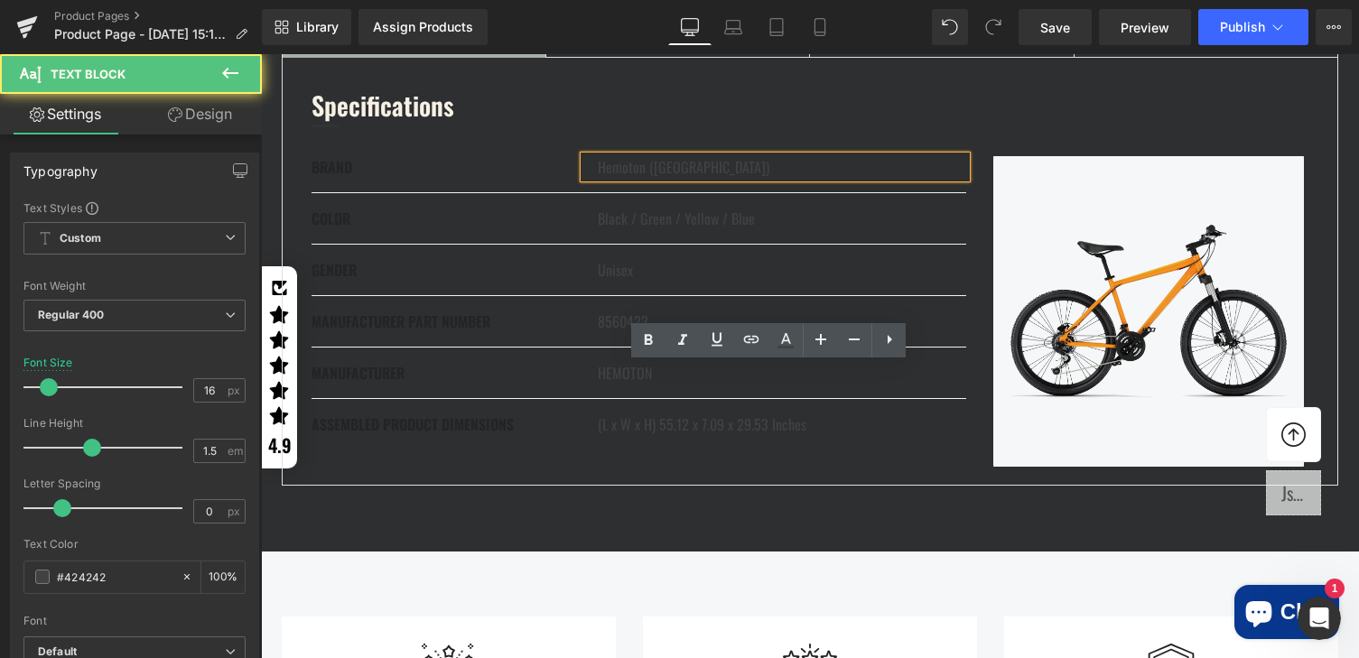
click at [329, 178] on p "BRAND" at bounding box center [448, 167] width 273 height 22
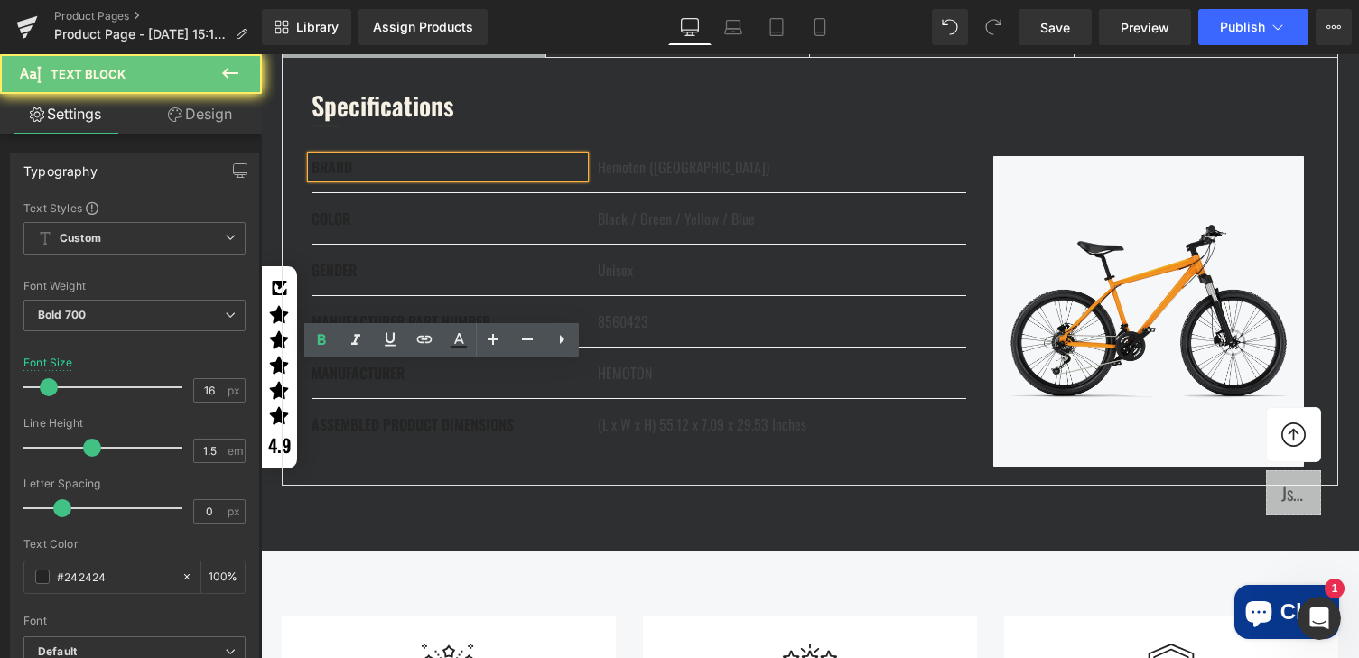
click at [329, 178] on p "BRAND" at bounding box center [448, 167] width 273 height 22
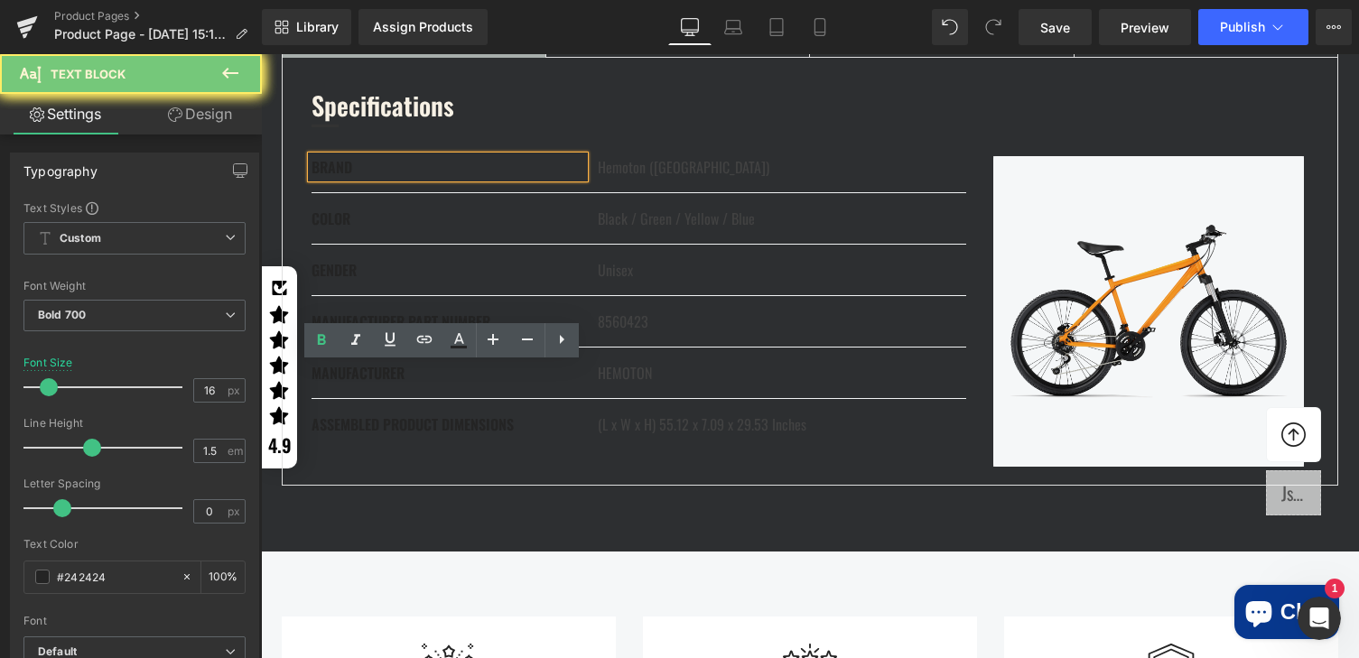
click at [329, 178] on p "BRAND" at bounding box center [448, 167] width 273 height 22
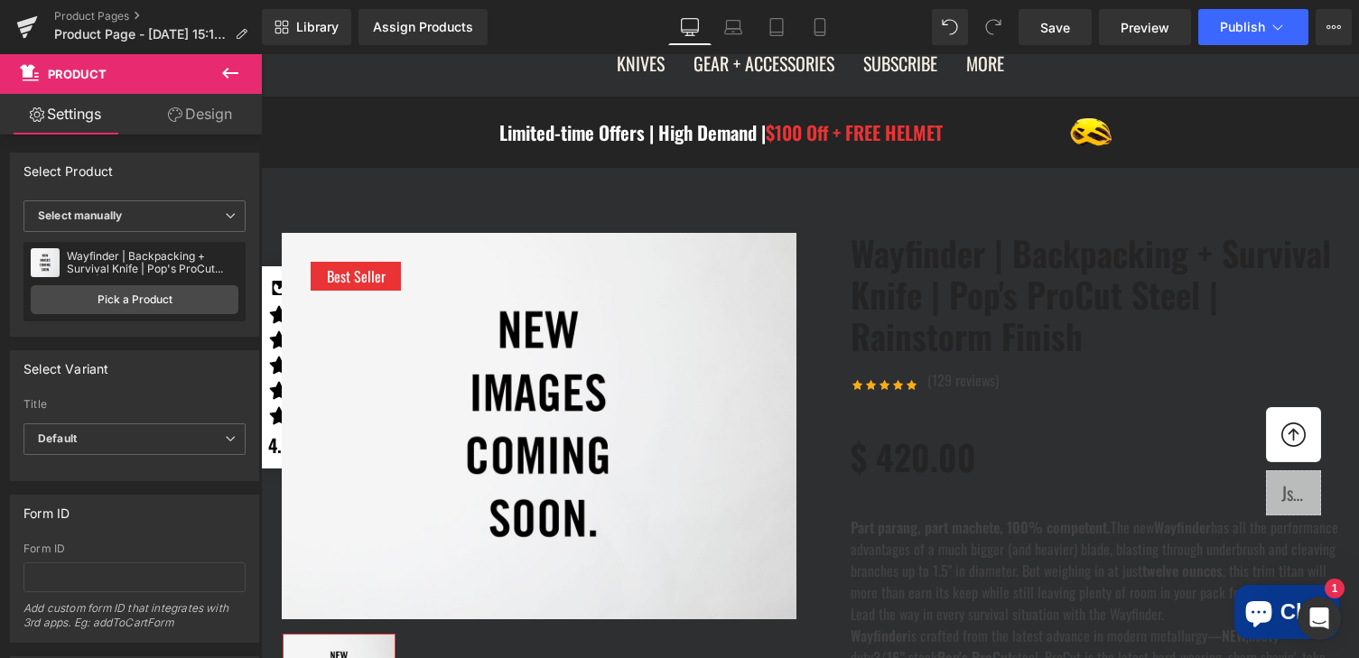
scroll to position [182, 0]
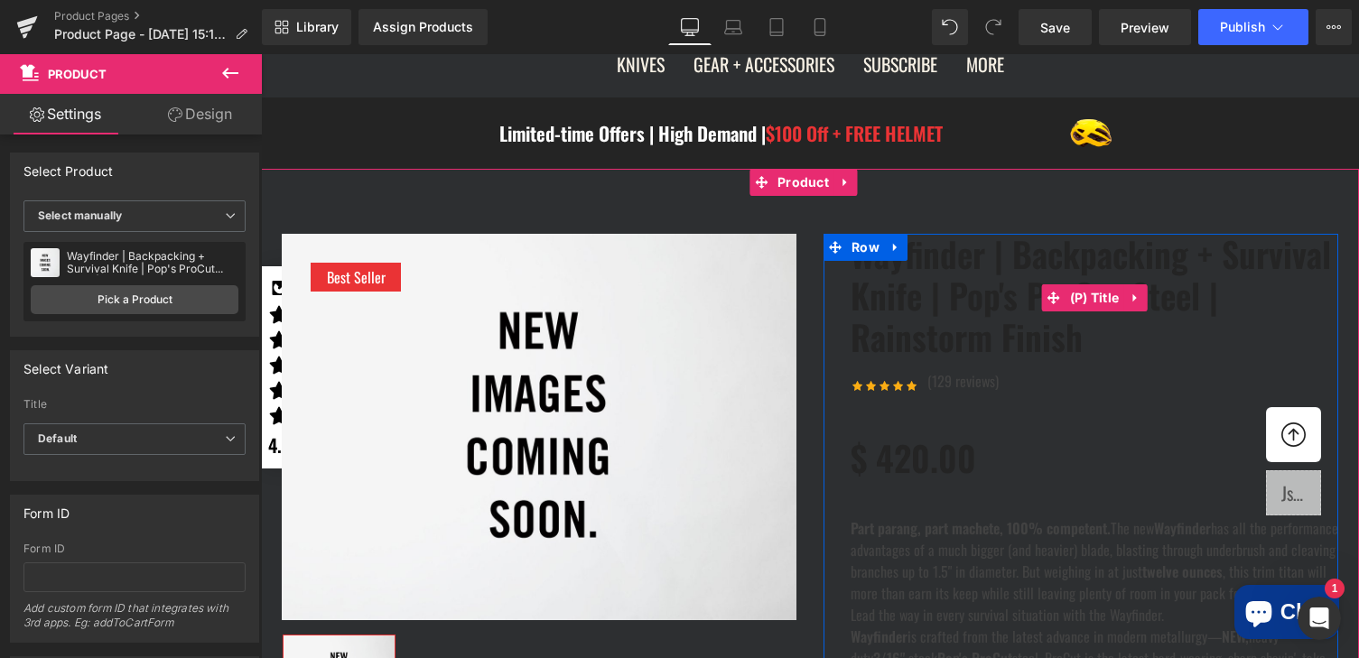
click at [953, 281] on link "Wayfinder | Backpacking + Survival Knife | Pop's ProCut Steel | Rainstorm Finish" at bounding box center [1095, 296] width 488 height 124
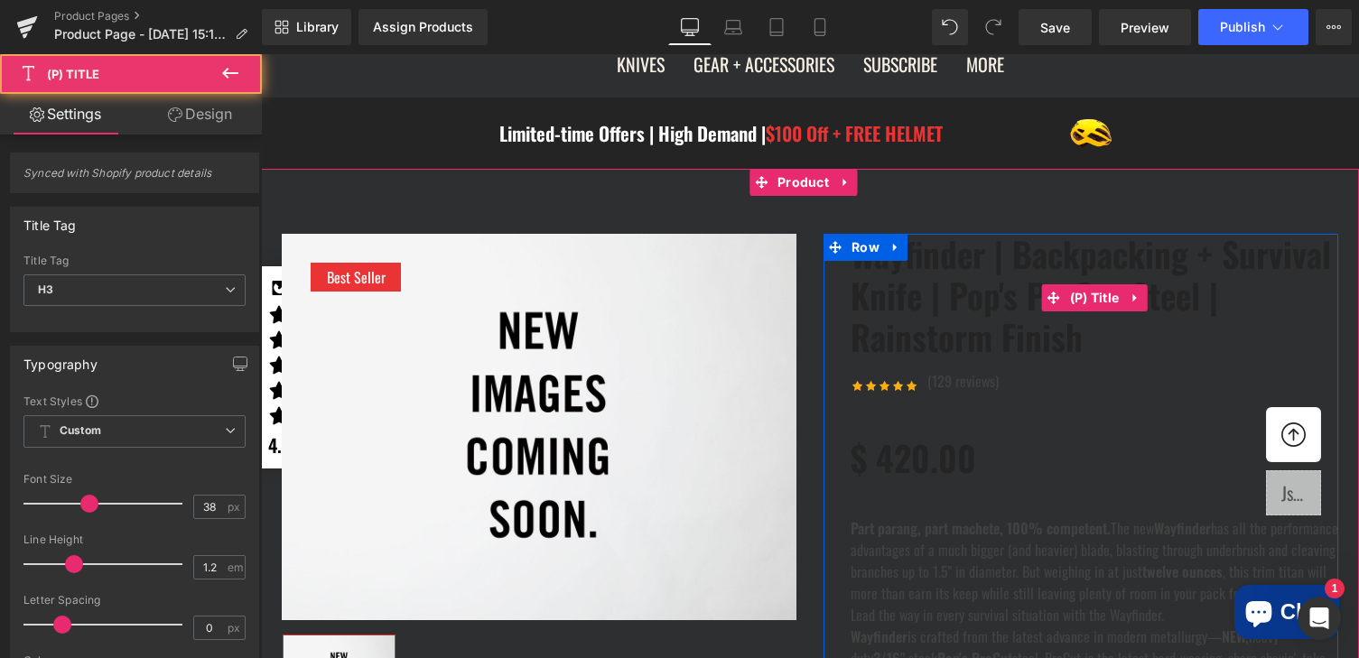
click at [953, 281] on link "Wayfinder | Backpacking + Survival Knife | Pop's ProCut Steel | Rainstorm Finish" at bounding box center [1095, 296] width 488 height 124
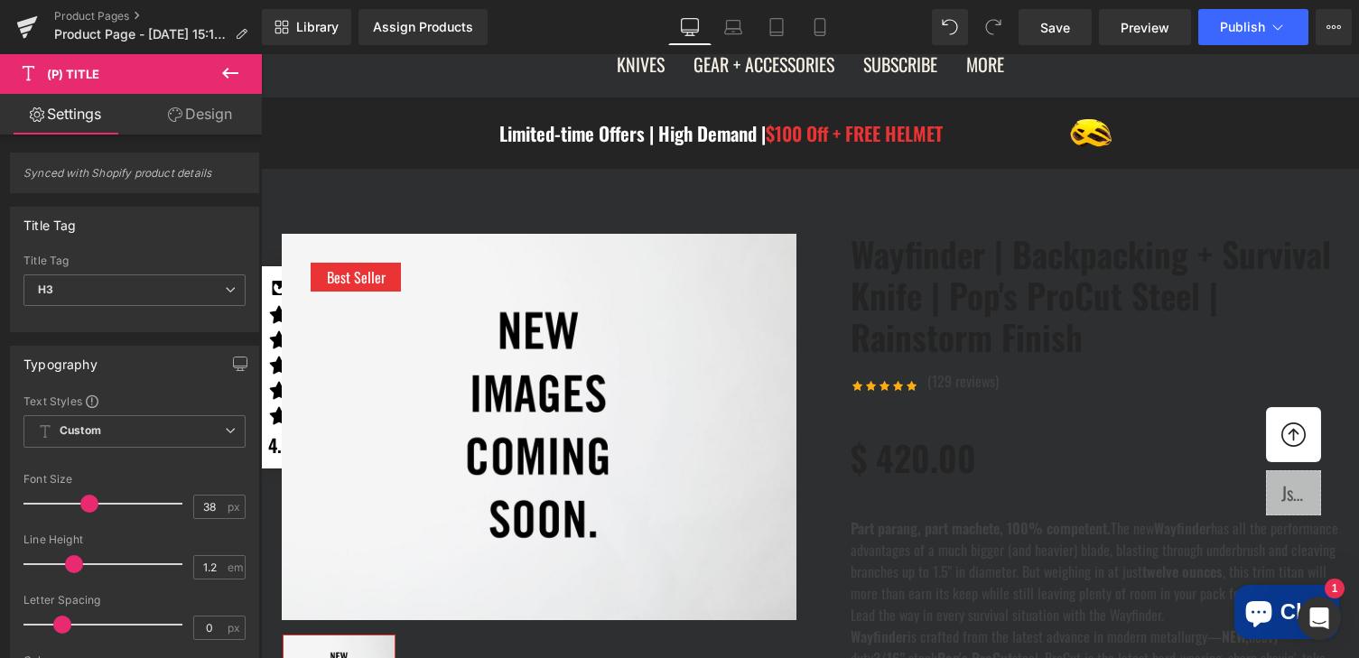
click at [197, 107] on link "Design" at bounding box center [200, 114] width 131 height 41
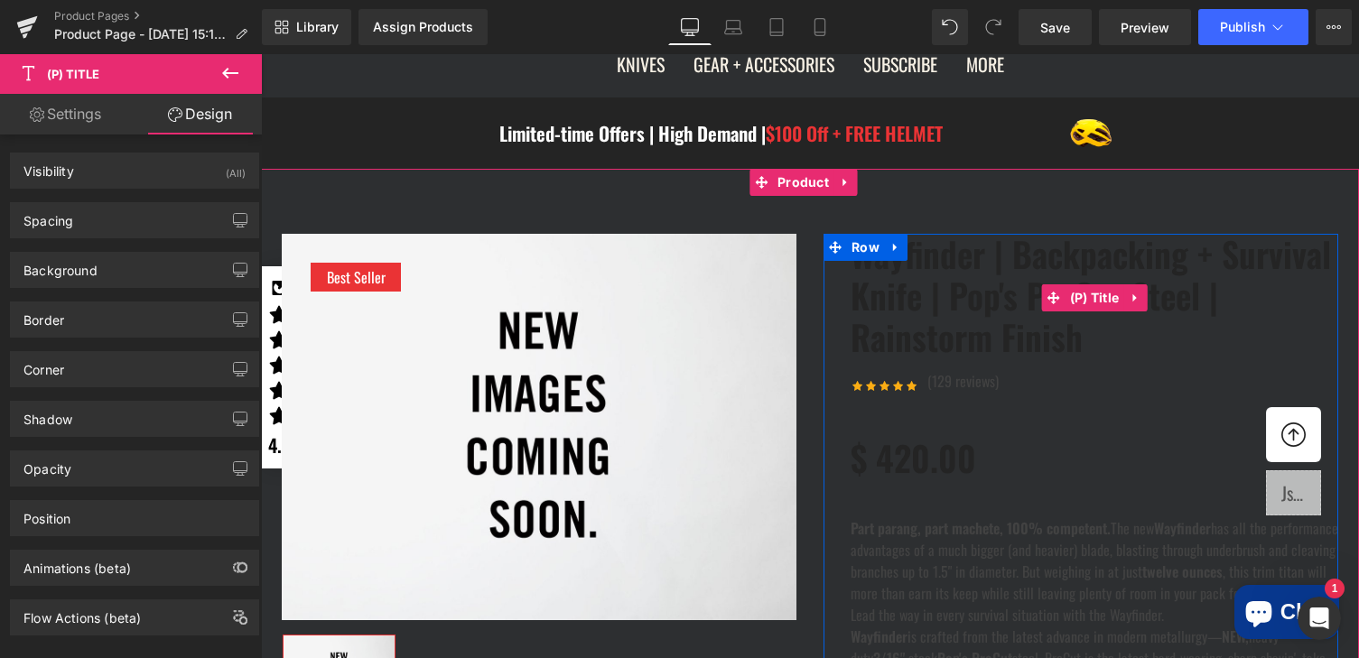
click at [1000, 358] on link "Wayfinder | Backpacking + Survival Knife | Pop's ProCut Steel | Rainstorm Finish" at bounding box center [1095, 296] width 488 height 124
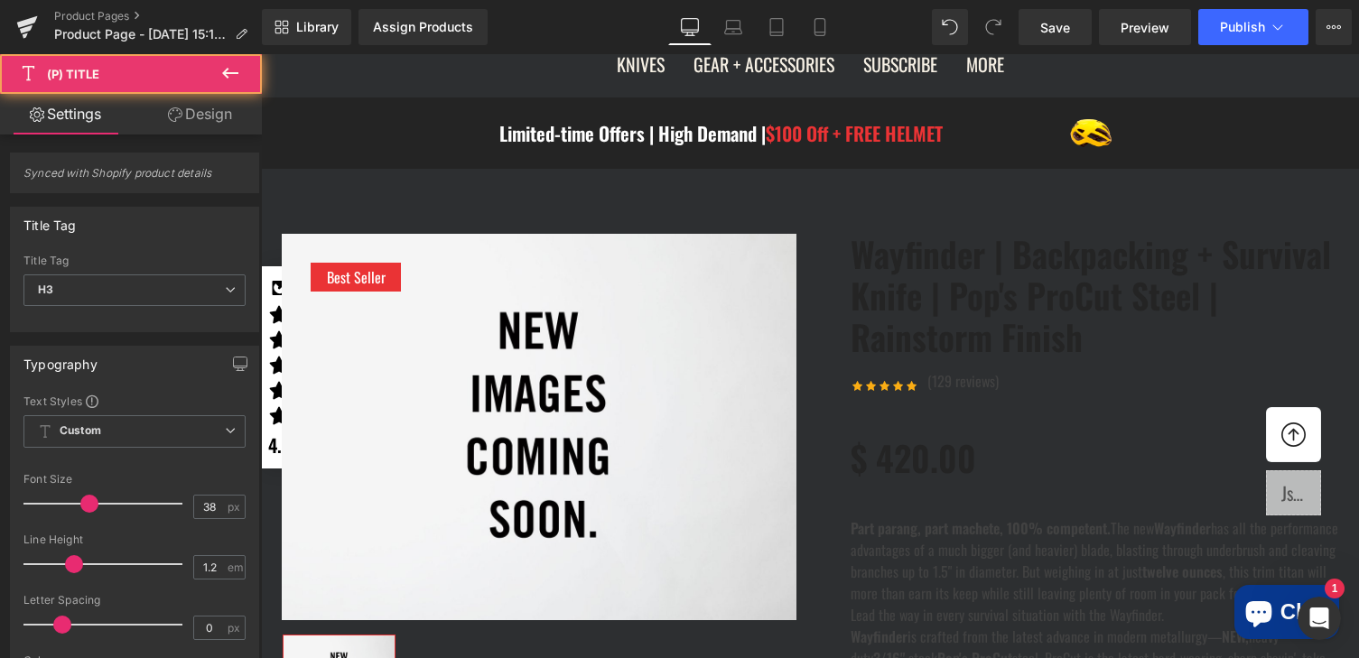
drag, startPoint x: 205, startPoint y: 116, endPoint x: 9, endPoint y: 143, distance: 197.7
click at [205, 116] on link "Design" at bounding box center [200, 114] width 131 height 41
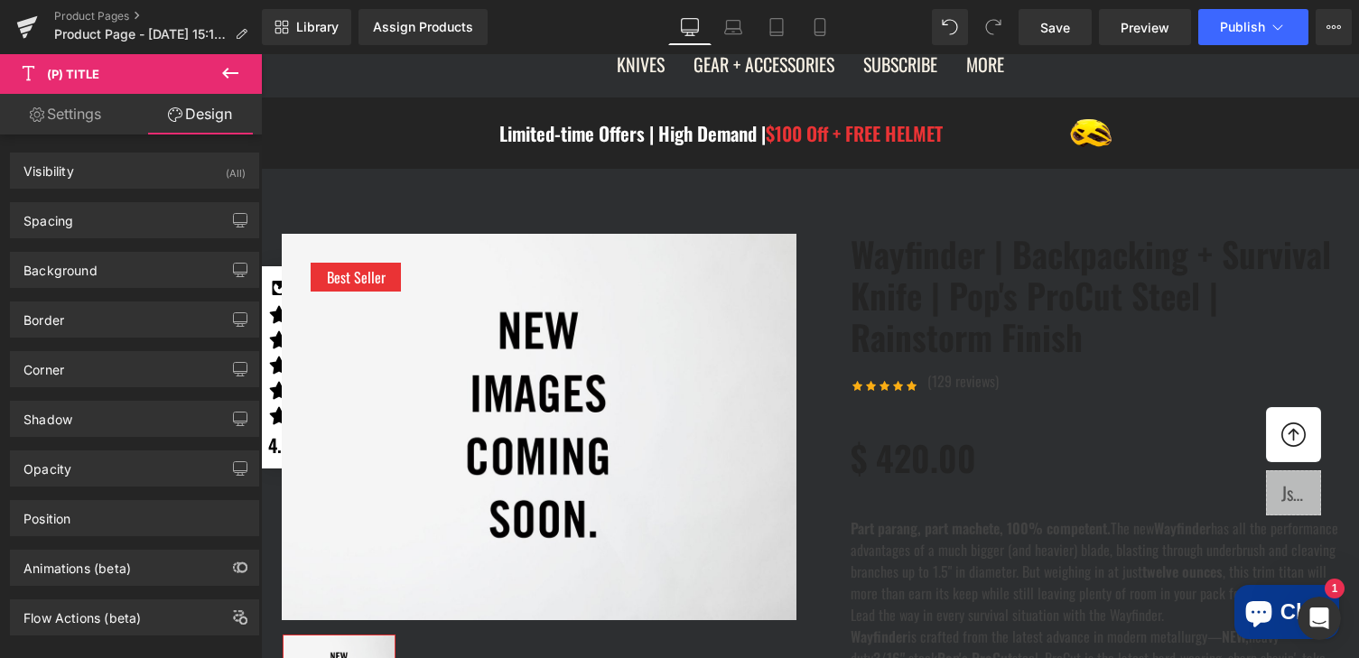
click at [67, 106] on link "Settings" at bounding box center [65, 114] width 131 height 41
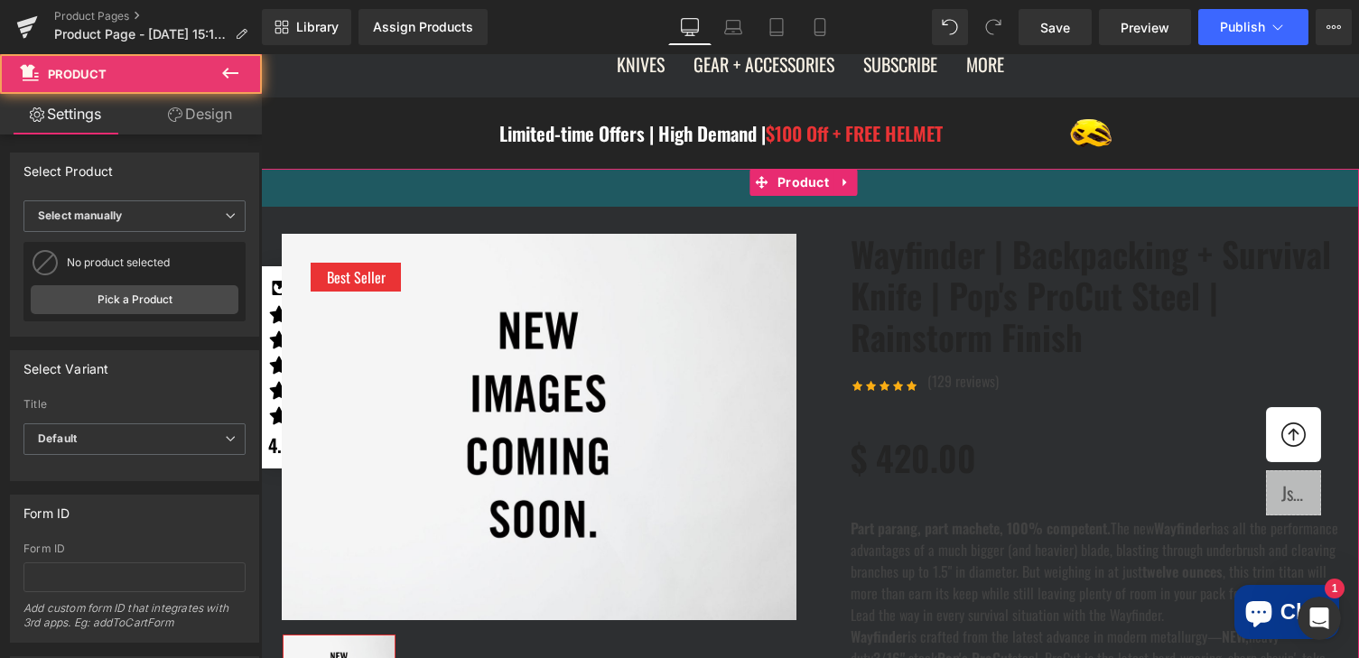
click at [618, 207] on div "42px" at bounding box center [810, 188] width 1098 height 38
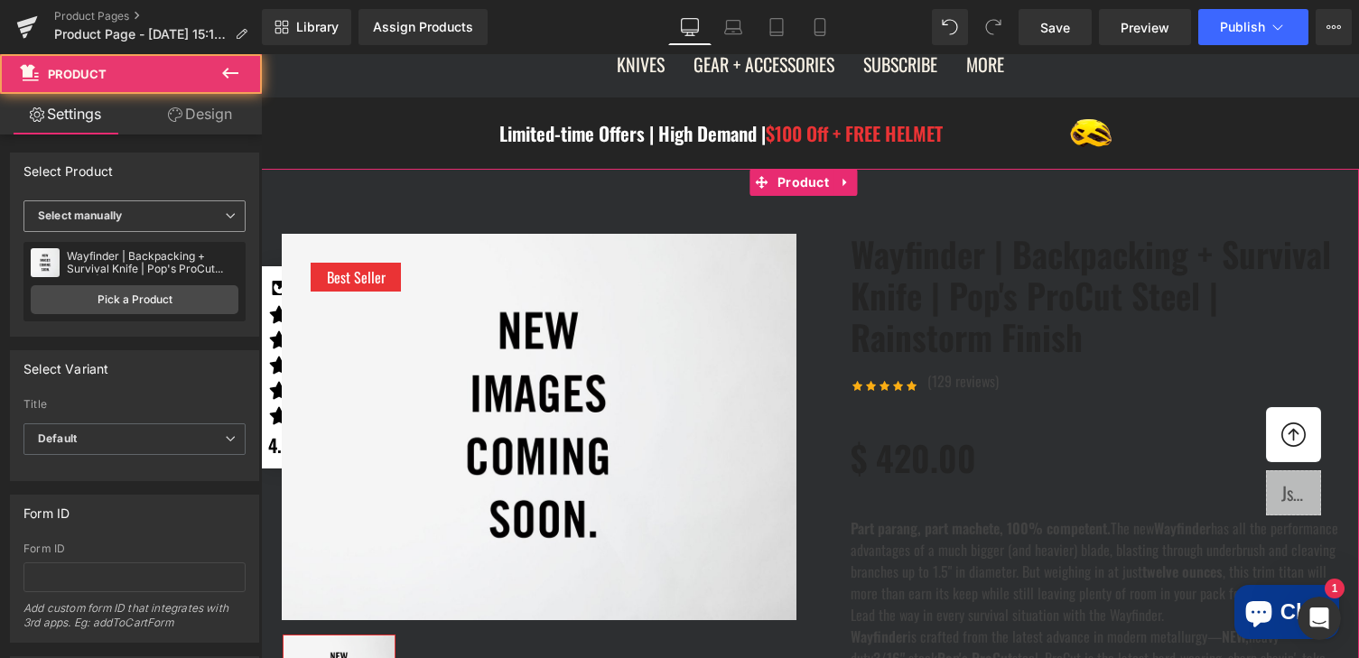
click at [108, 222] on b "Select manually" at bounding box center [80, 216] width 84 height 14
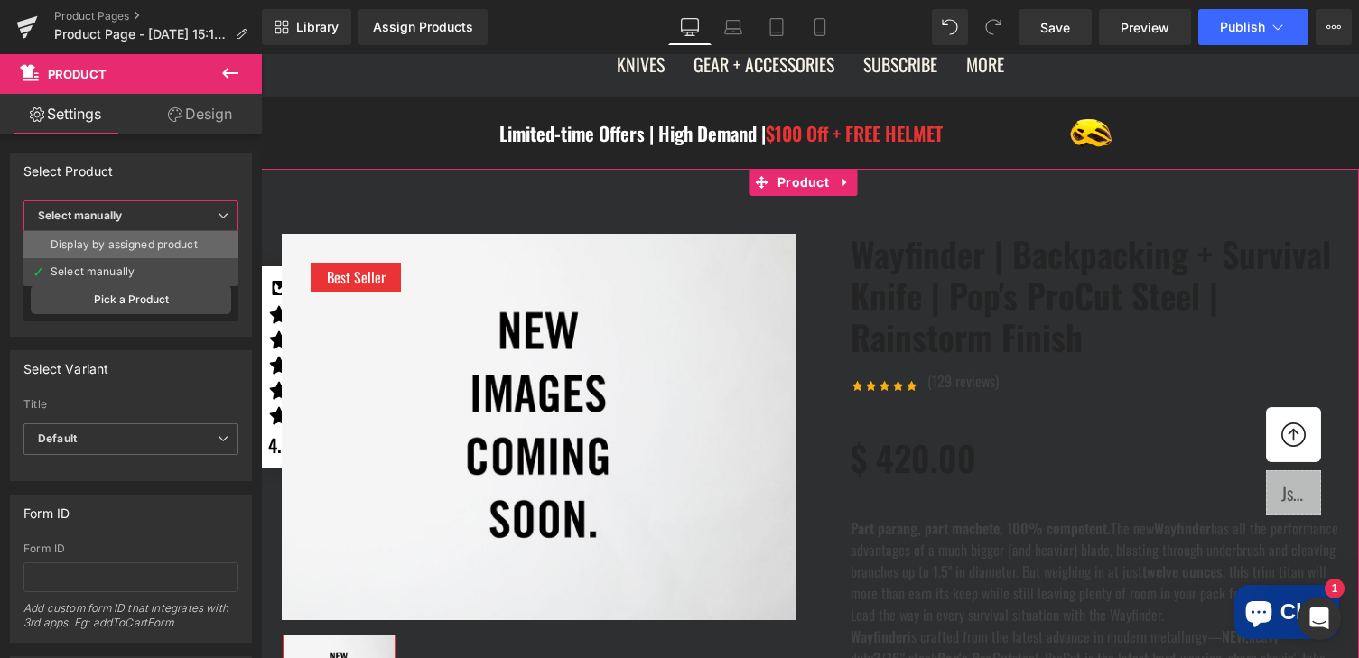
click at [113, 240] on div "Display by assigned product" at bounding box center [124, 244] width 147 height 13
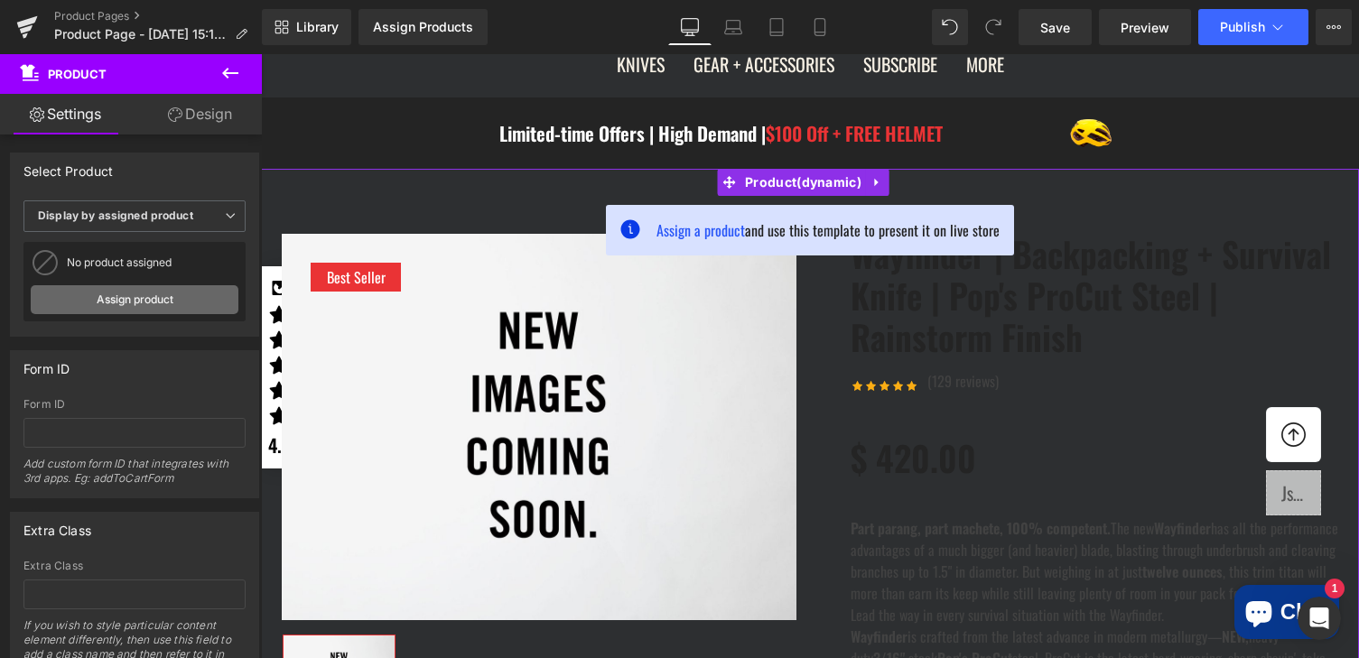
click at [86, 296] on link "Assign product" at bounding box center [135, 299] width 208 height 29
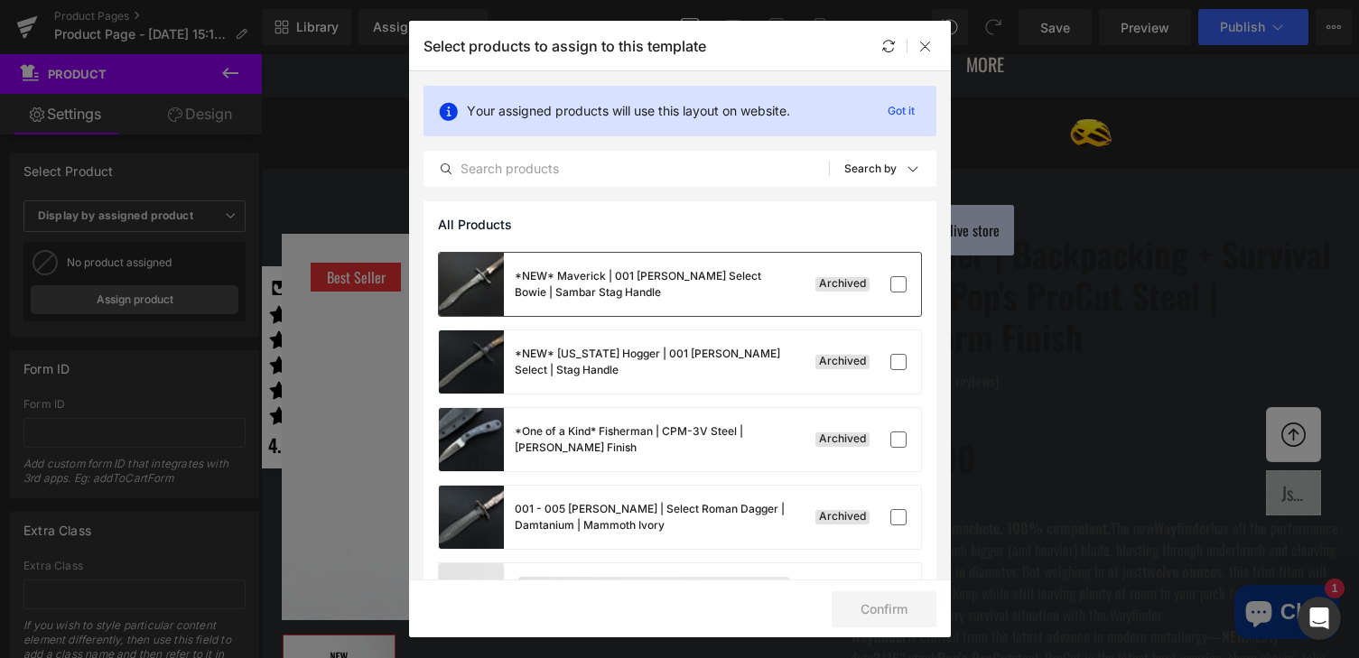
scroll to position [1613, 0]
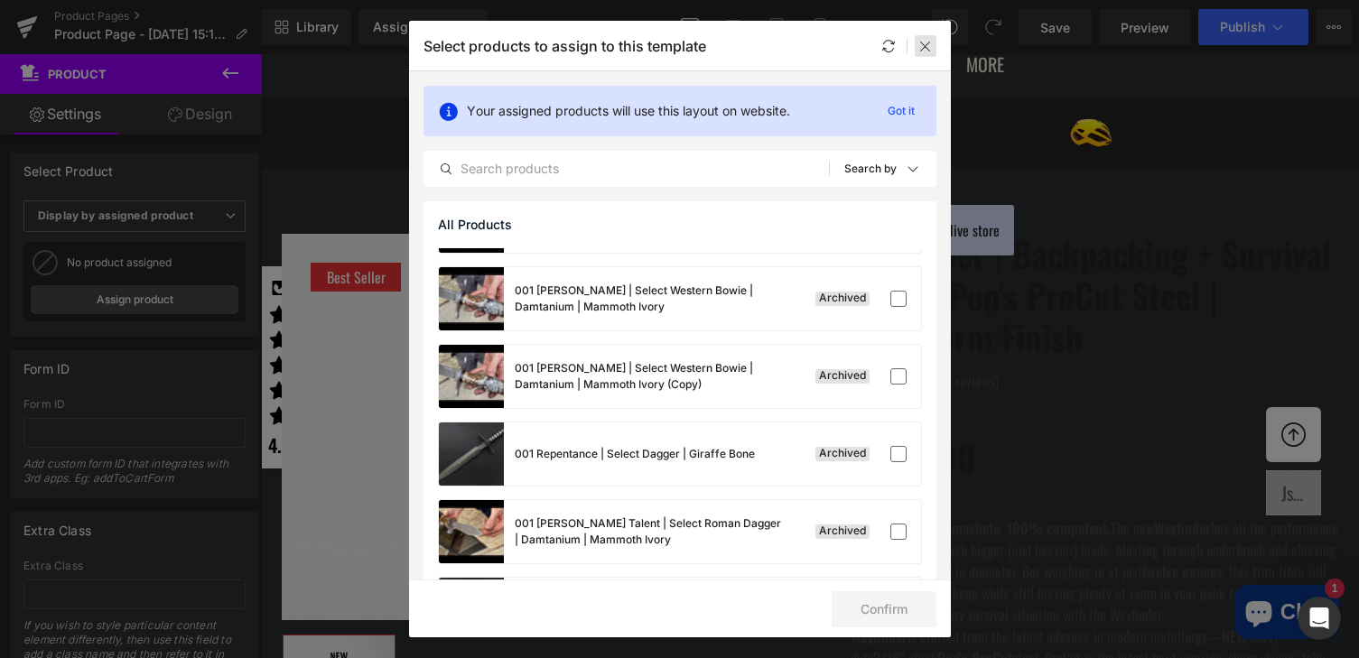
click at [928, 46] on icon at bounding box center [925, 46] width 14 height 14
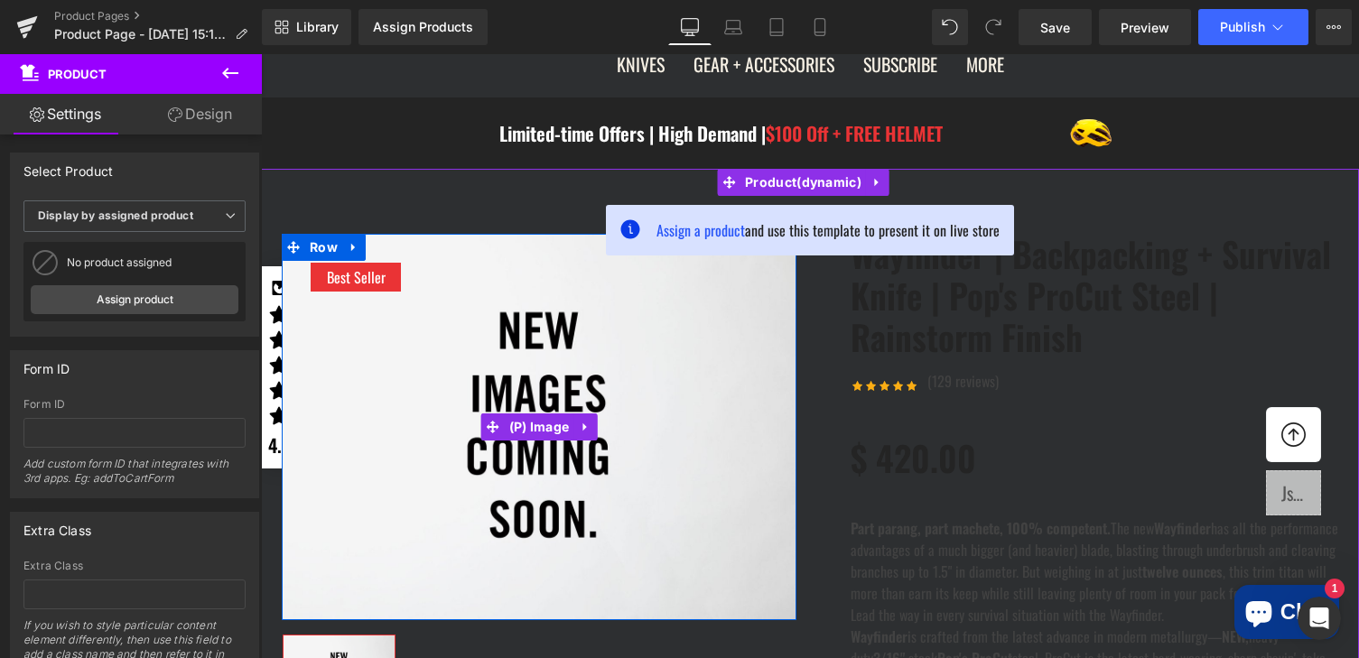
scroll to position [426, 0]
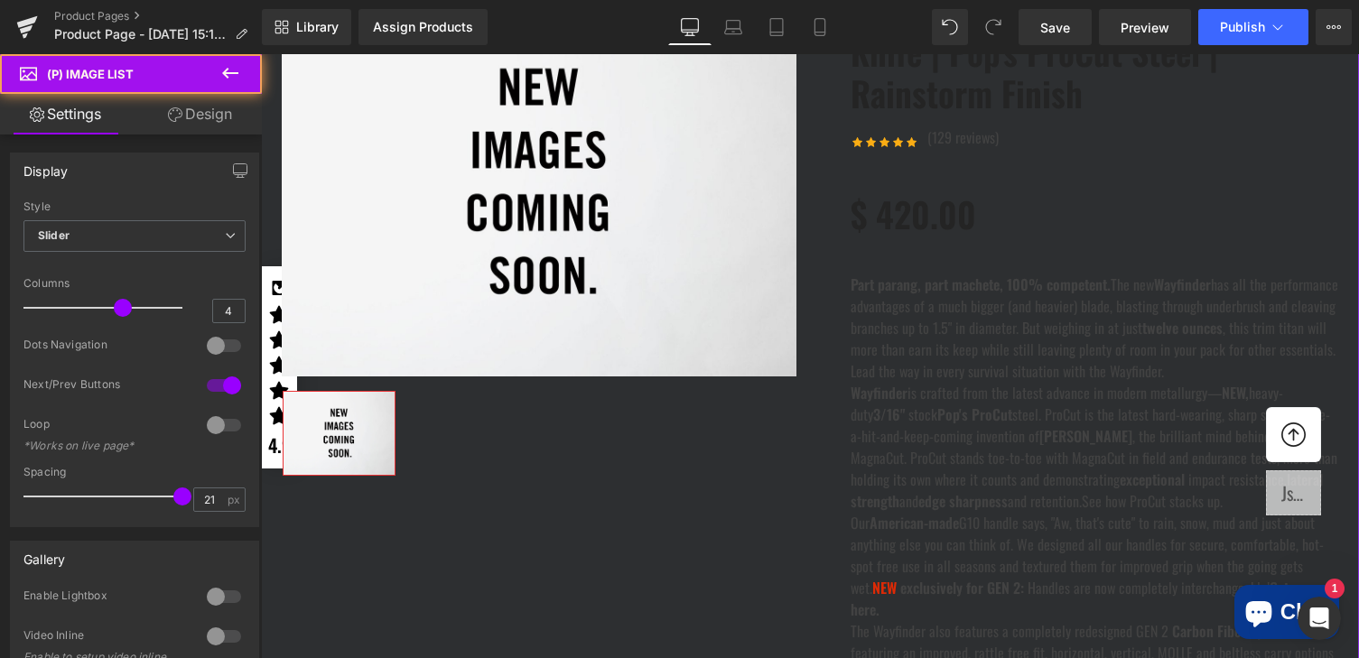
click at [523, 478] on div at bounding box center [539, 434] width 515 height 88
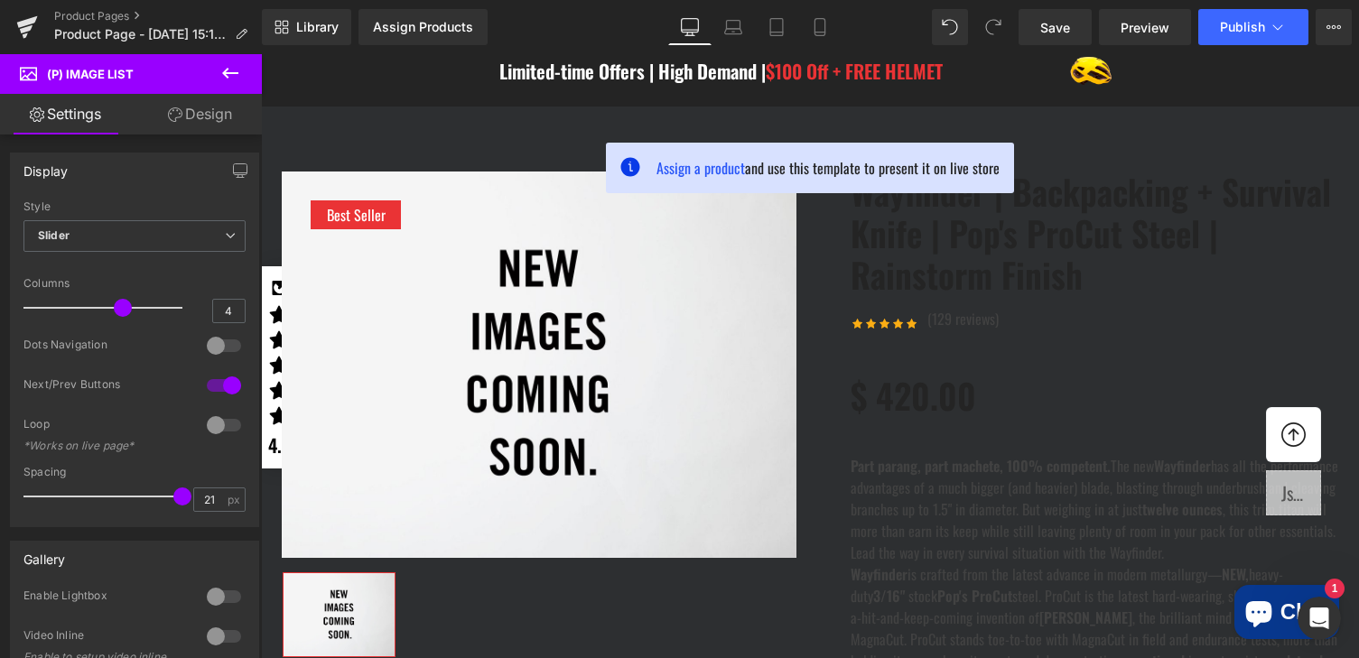
scroll to position [0, 0]
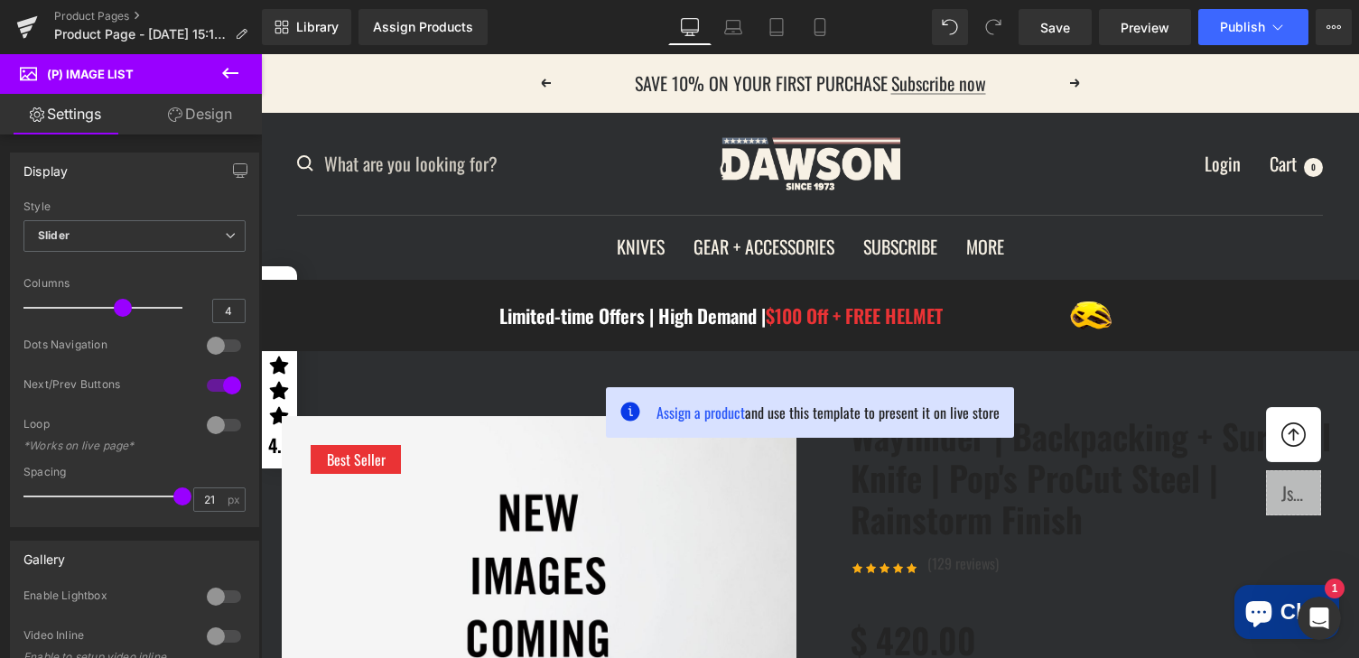
click at [633, 338] on div "Limited-time Offers | High Demand | $100 Off + FREE HELMET" at bounding box center [784, 315] width 570 height 43
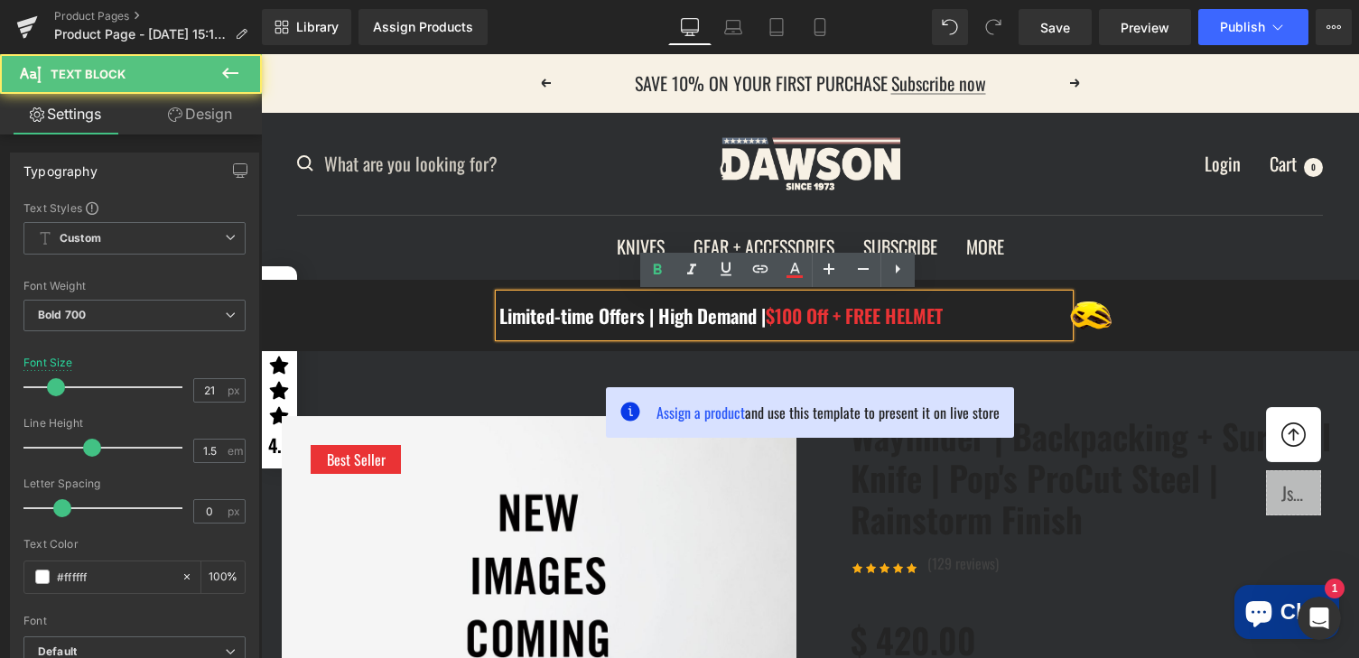
click at [340, 326] on div "Limited-time Offers | High Demand | $100 Off + FREE HELMET Text Block Image Row…" at bounding box center [810, 315] width 1098 height 43
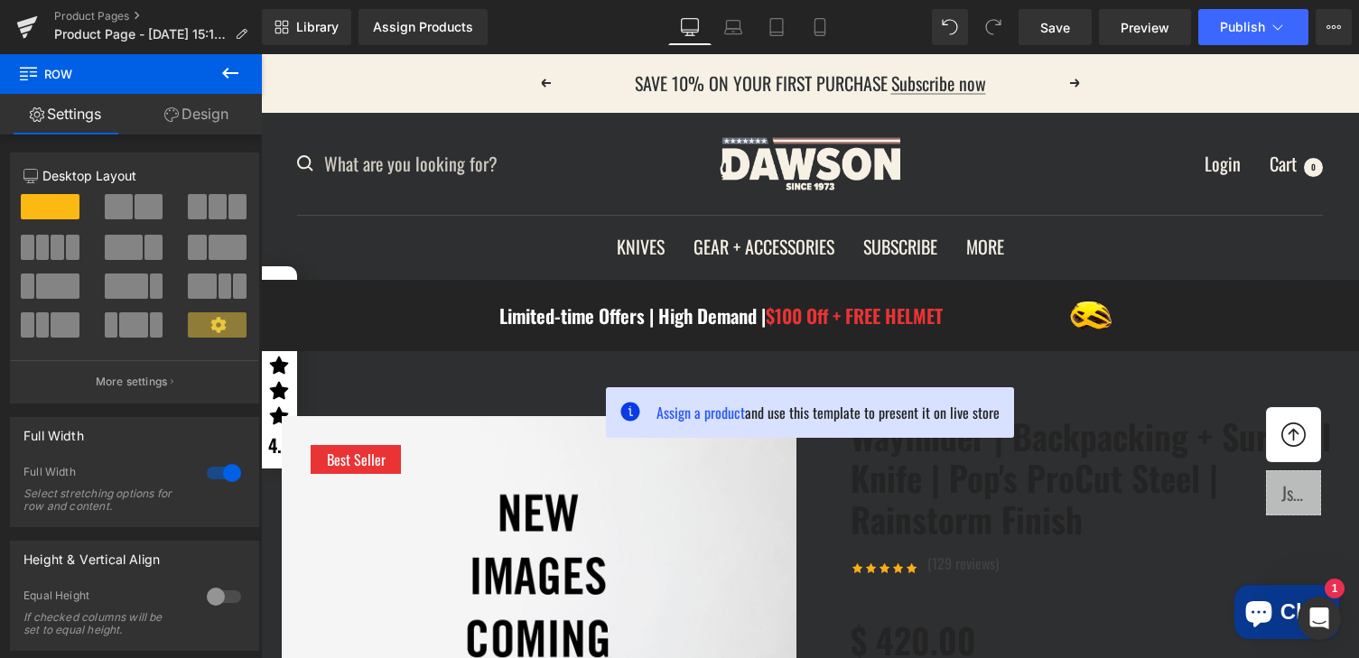
click at [340, 326] on div "Limited-time Offers | High Demand | $100 Off + FREE HELMET Text Block Image Row…" at bounding box center [810, 315] width 1098 height 43
click at [411, 310] on div "Limited-time Offers | High Demand | $100 Off + FREE HELMET Text Block Image Row…" at bounding box center [810, 315] width 1098 height 43
click at [327, 294] on icon at bounding box center [333, 293] width 13 height 14
click at [378, 289] on icon at bounding box center [380, 293] width 13 height 14
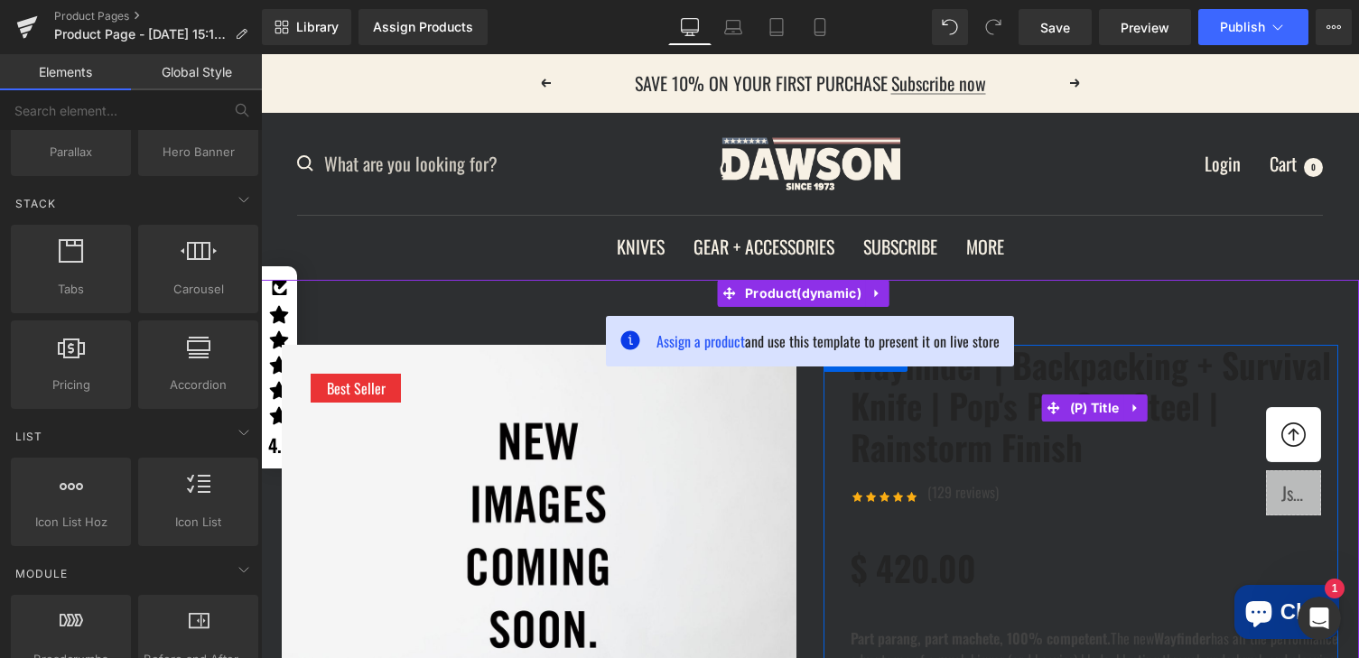
scroll to position [80, 0]
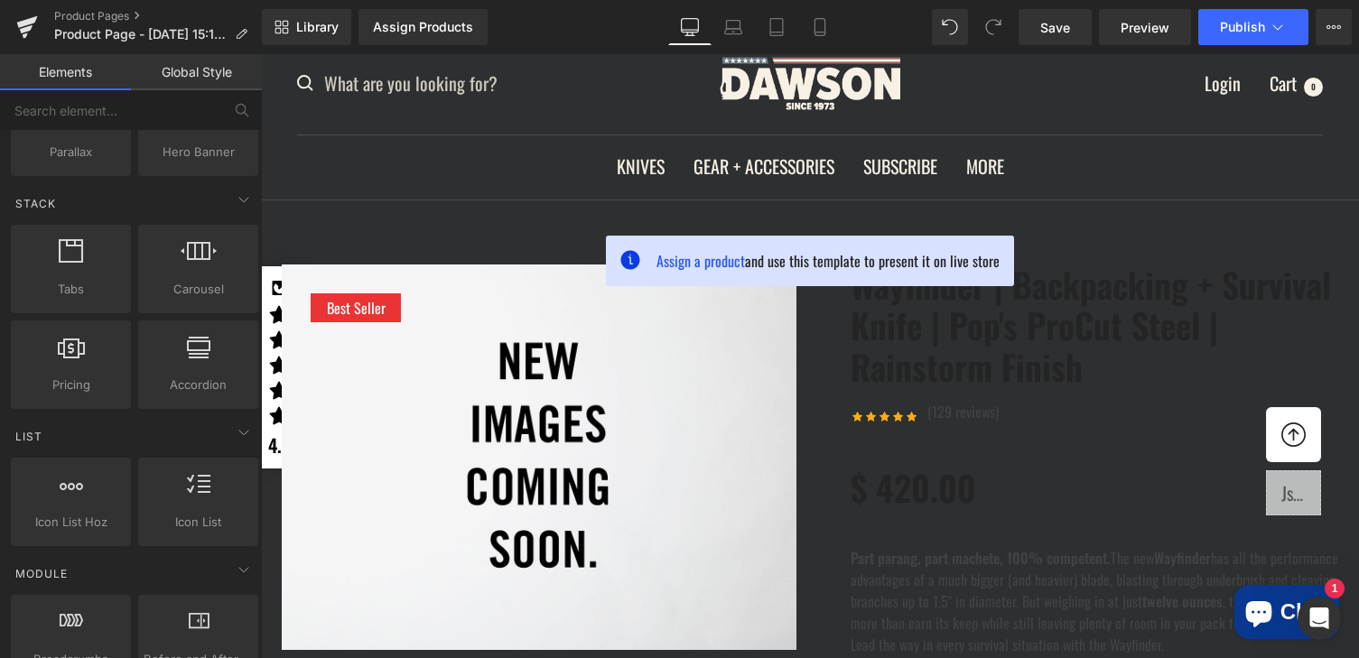
click at [1205, 164] on ul "KNIVES READY TO SHIP BACKPACKING + SURVIVAL IN-STOCK BACKPACKING + SURVIVAL BON…" at bounding box center [810, 167] width 1026 height 32
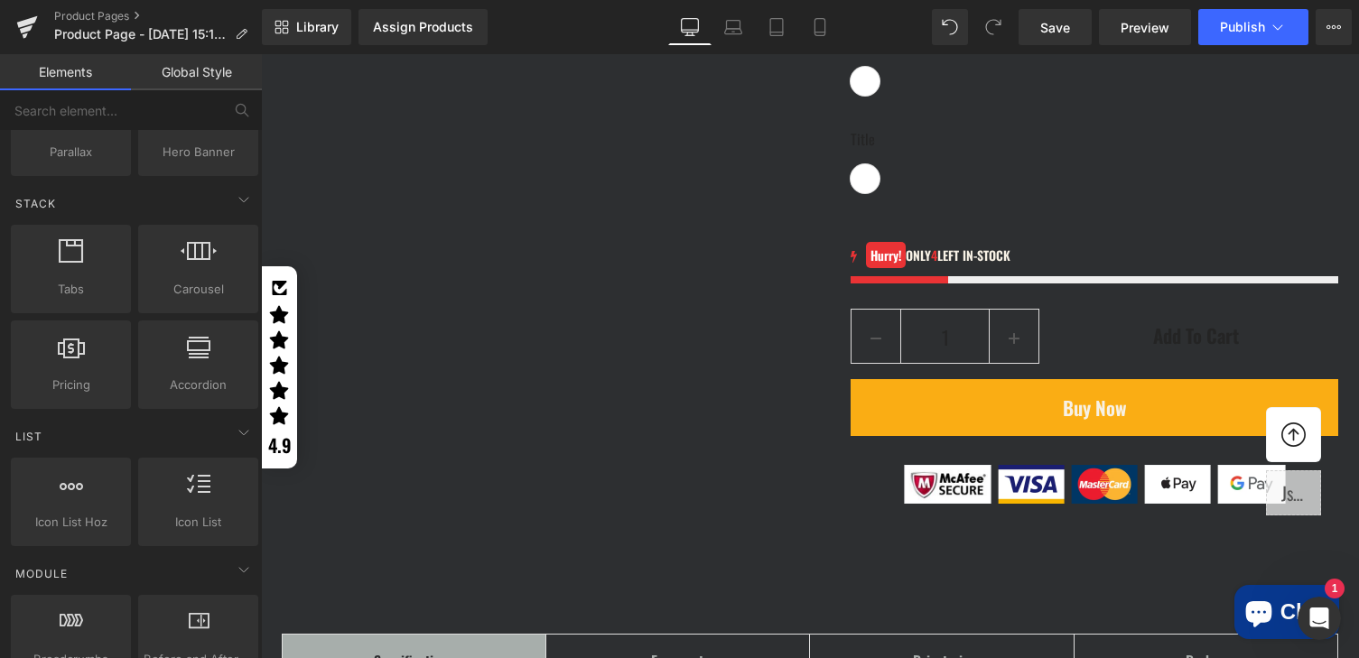
scroll to position [2589, 0]
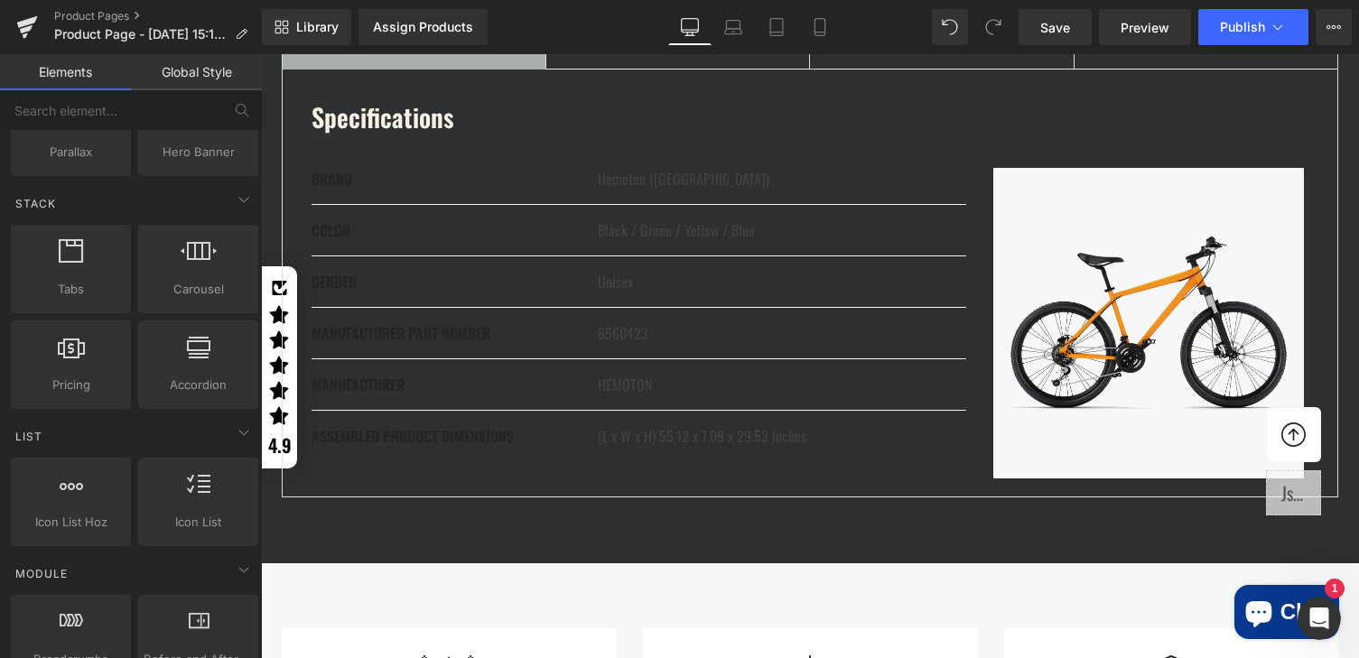
click at [320, 53] on div "Specifications Text Block" at bounding box center [414, 43] width 227 height 22
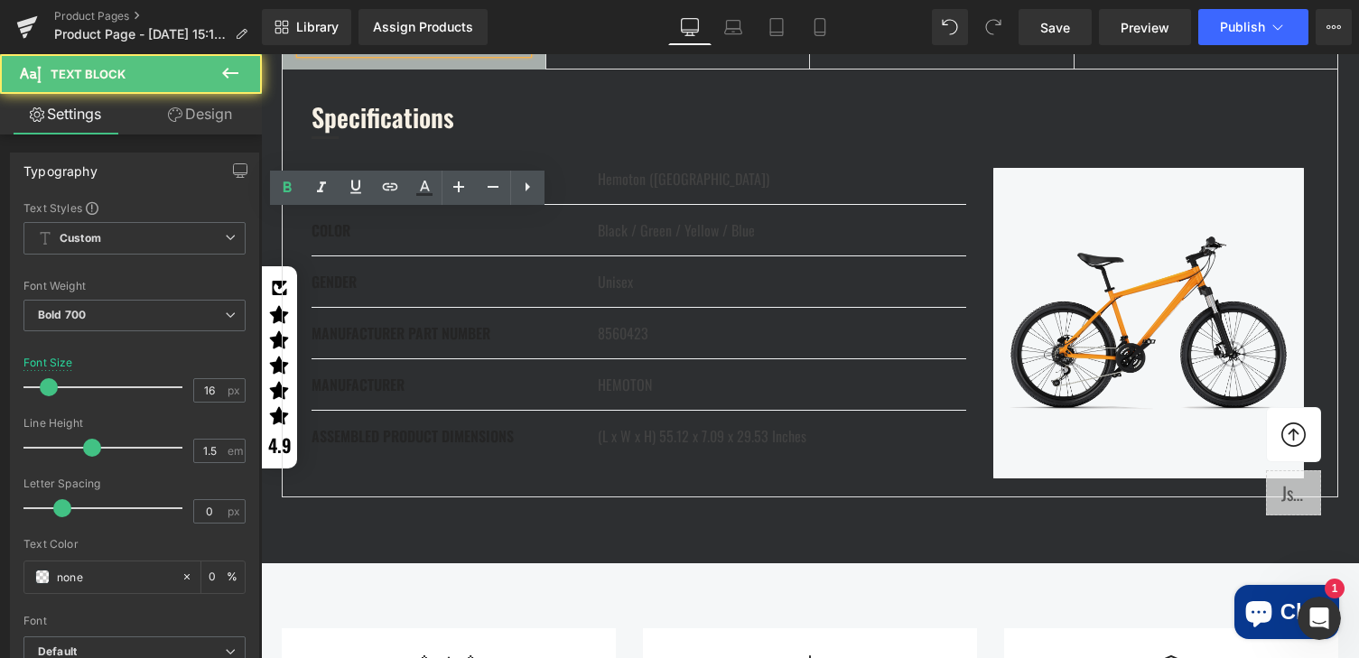
click at [700, 166] on div "Specifications Text Block Frameset Text Block Drivetrain Text Block Brakes Text…" at bounding box center [810, 256] width 1084 height 613
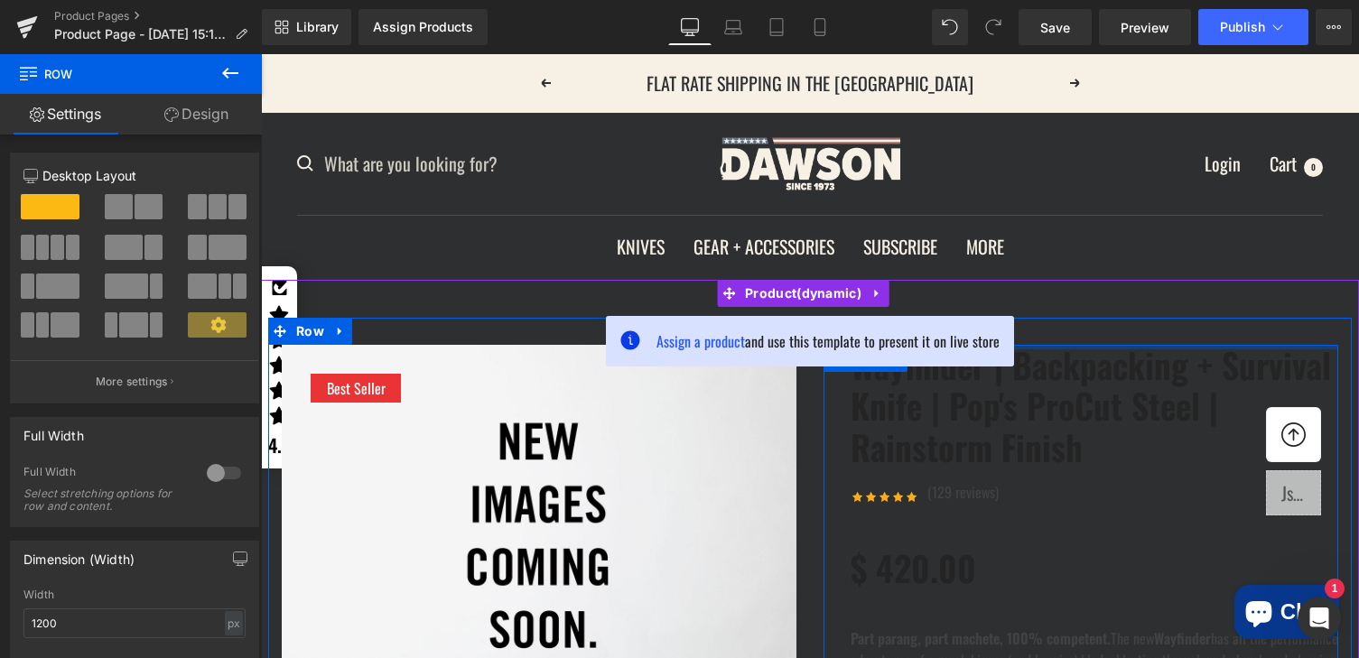
scroll to position [217, 0]
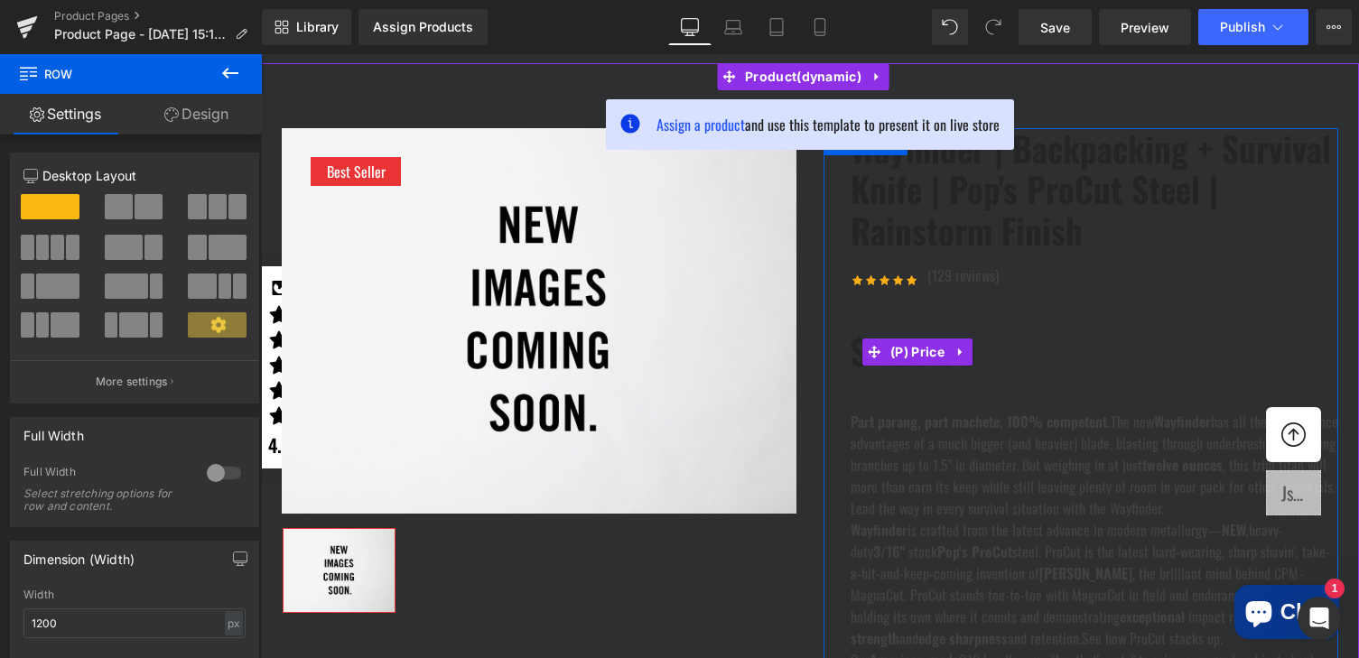
click at [1092, 363] on div "$ 420.00 $ 0 - -41900% OFF" at bounding box center [1095, 352] width 488 height 60
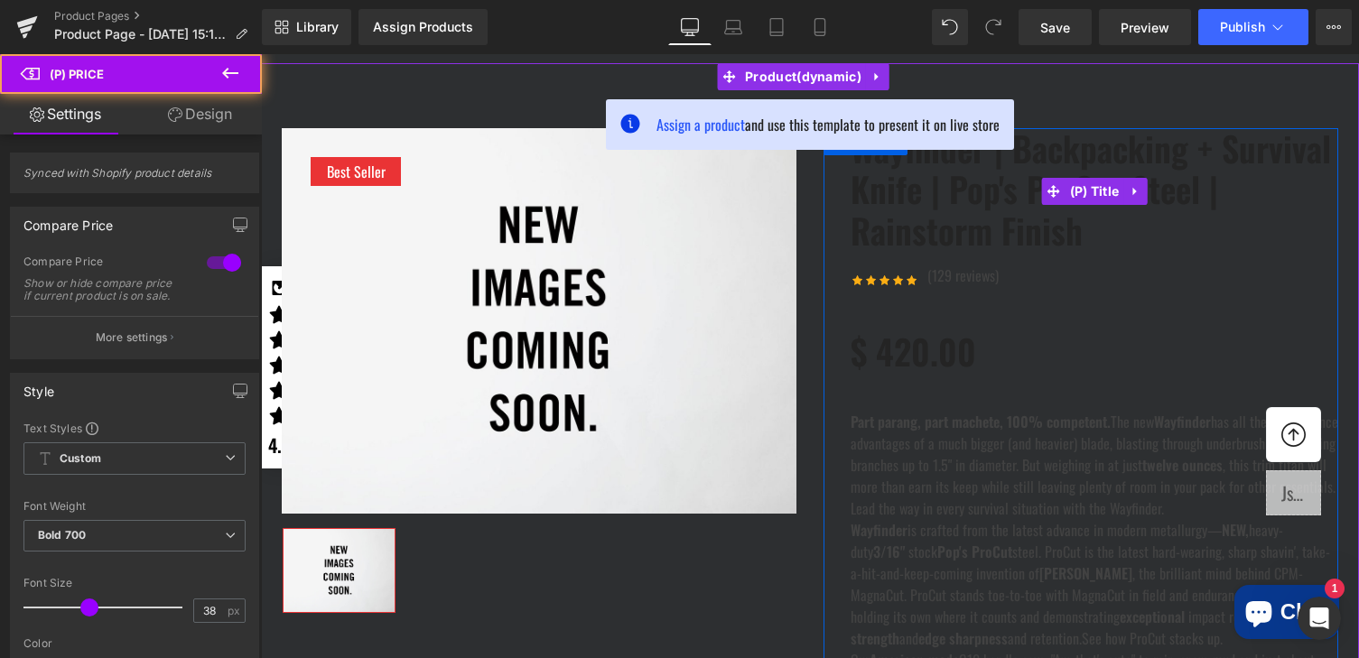
click at [989, 177] on link "Wayfinder | Backpacking + Survival Knife | Pop's ProCut Steel | Rainstorm Finish" at bounding box center [1095, 190] width 488 height 124
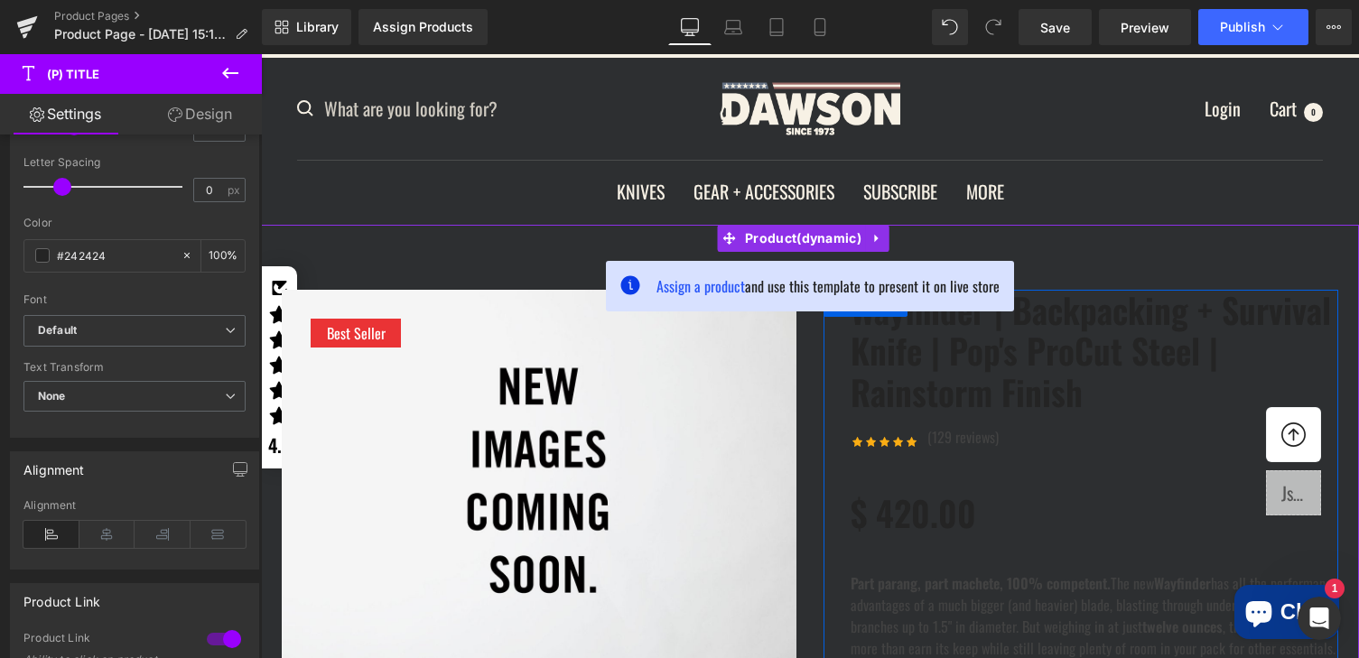
scroll to position [204, 0]
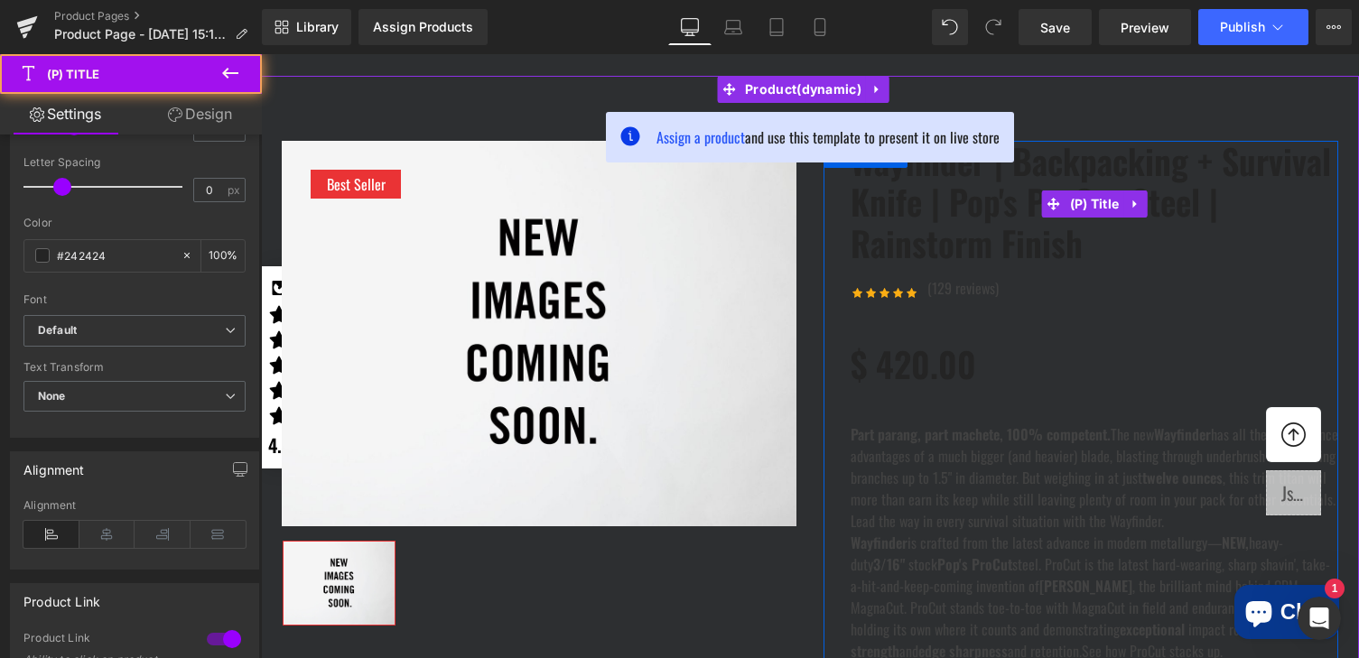
click at [976, 201] on link "Wayfinder | Backpacking + Survival Knife | Pop's ProCut Steel | Rainstorm Finish" at bounding box center [1095, 203] width 488 height 124
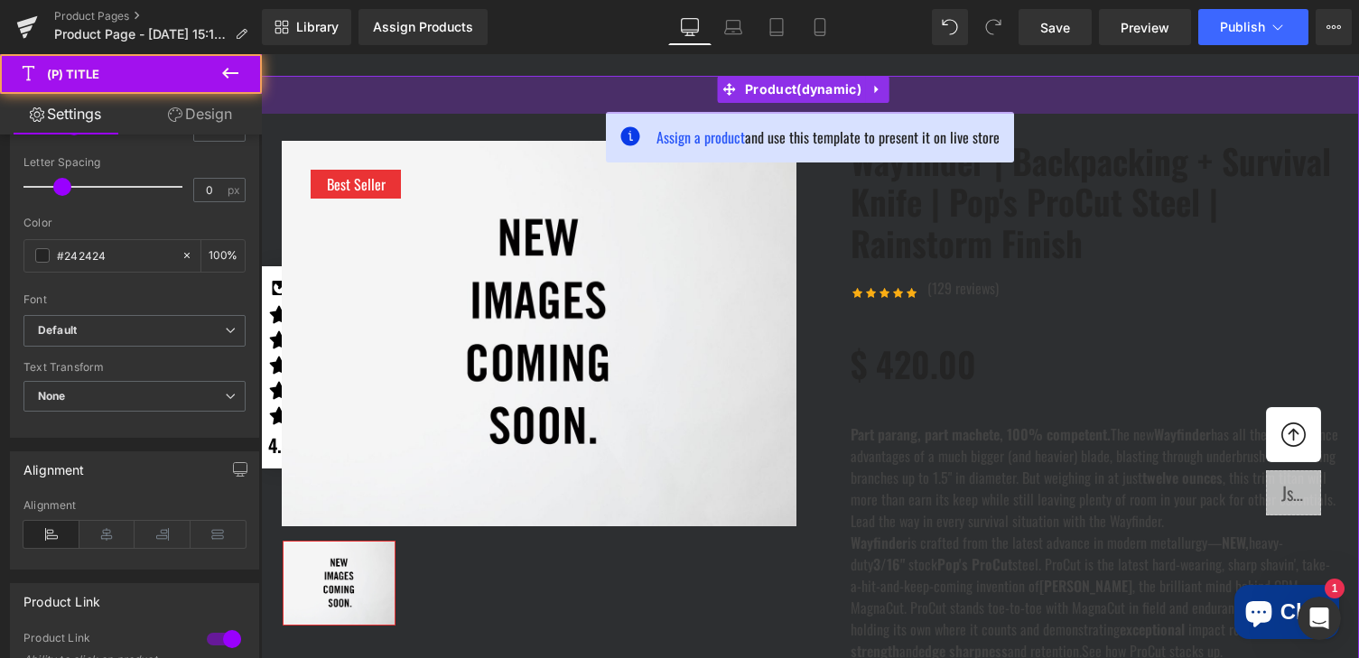
click at [387, 98] on div "42px" at bounding box center [810, 95] width 1098 height 38
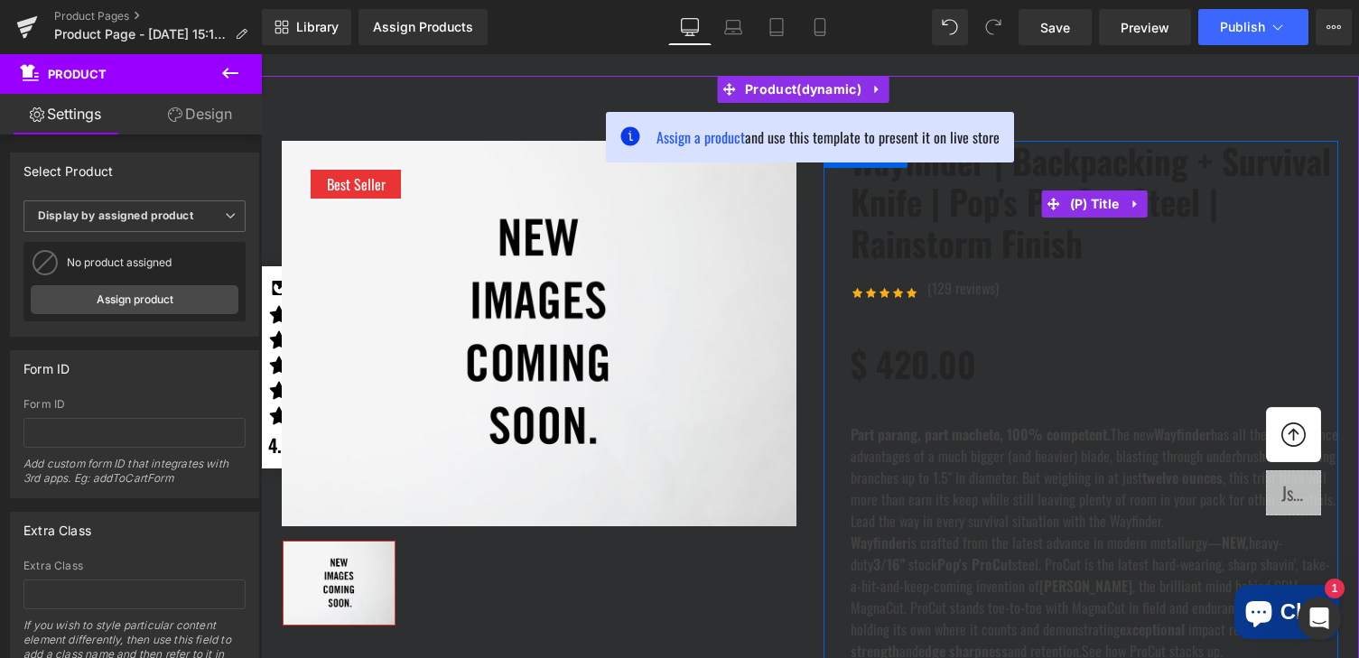
click at [1122, 210] on div "Wayfinder | Backpacking + Survival Knife | Pop's ProCut Steel | Rainstorm Finis…" at bounding box center [1095, 204] width 488 height 127
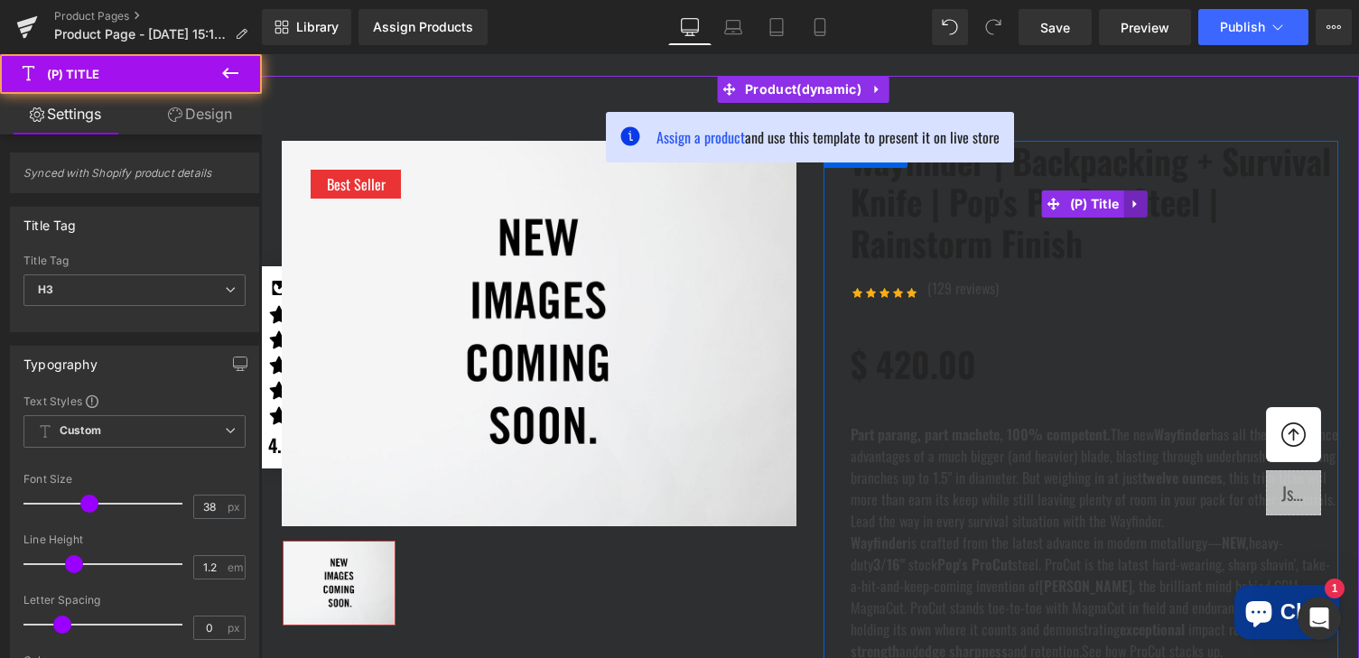
click at [1123, 209] on link at bounding box center [1134, 204] width 23 height 27
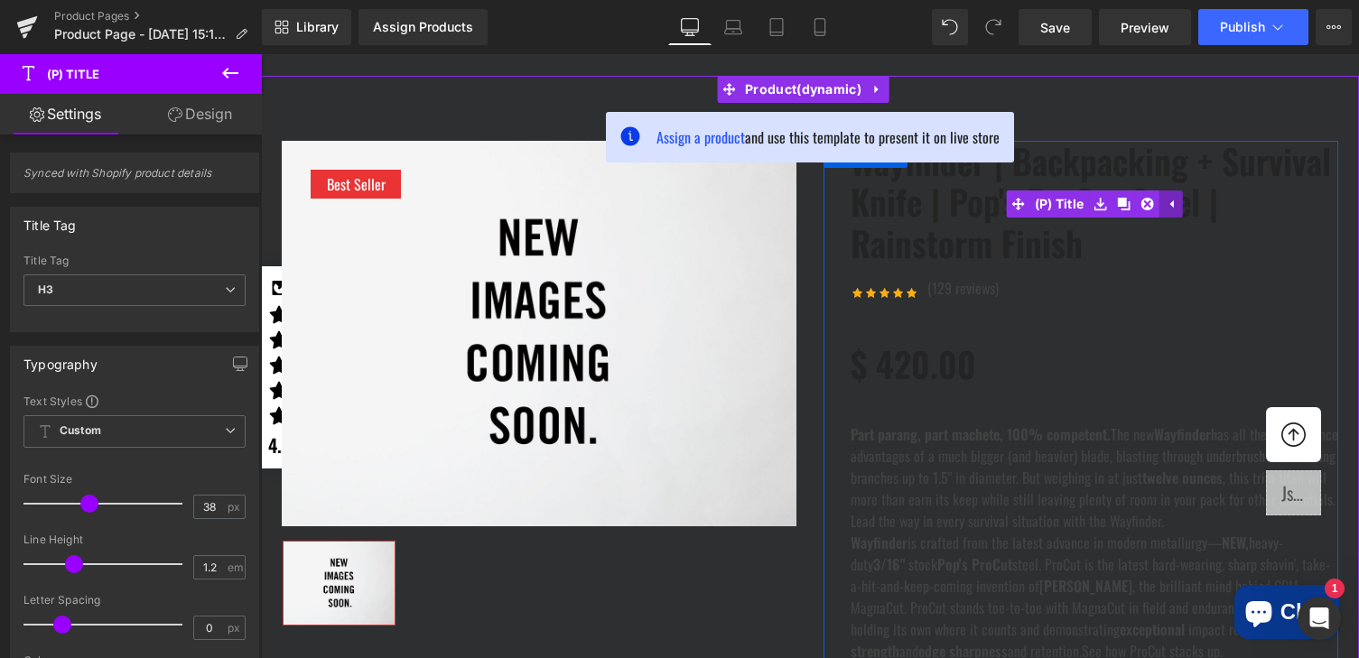
click at [1122, 209] on icon at bounding box center [1123, 204] width 13 height 13
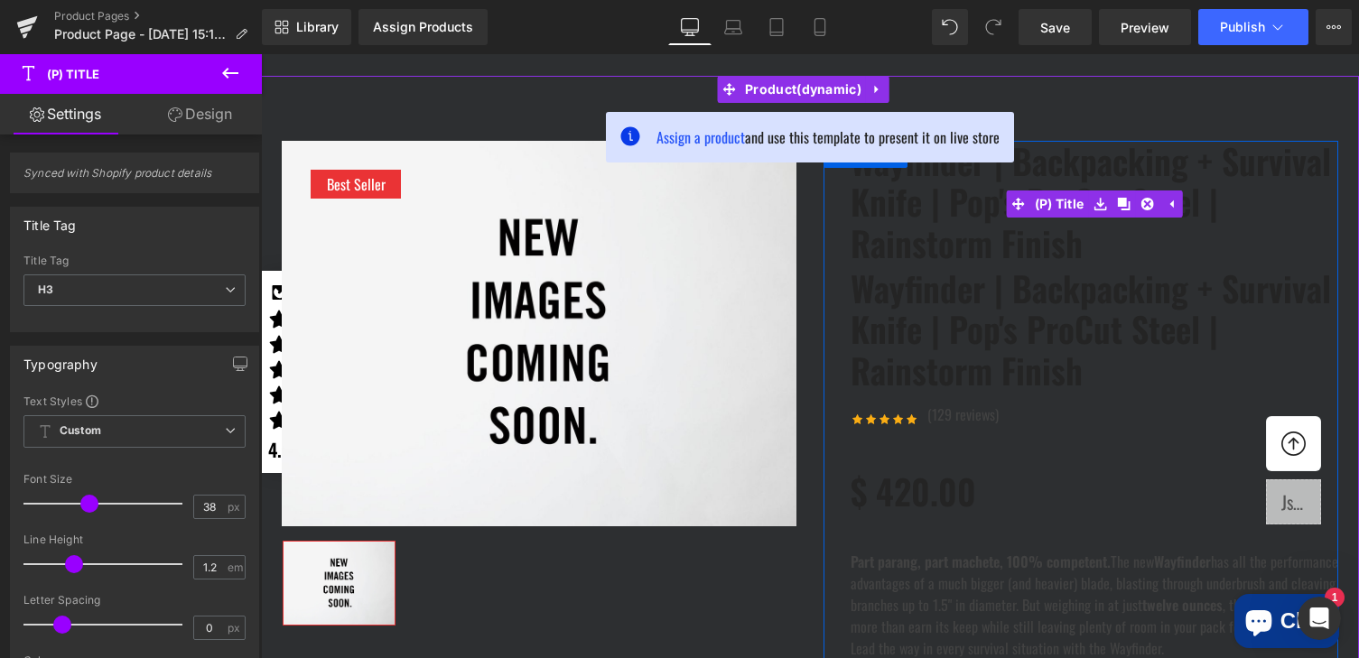
click at [964, 200] on link "Wayfinder | Backpacking + Survival Knife | Pop's ProCut Steel | Rainstorm Finish" at bounding box center [1095, 203] width 488 height 124
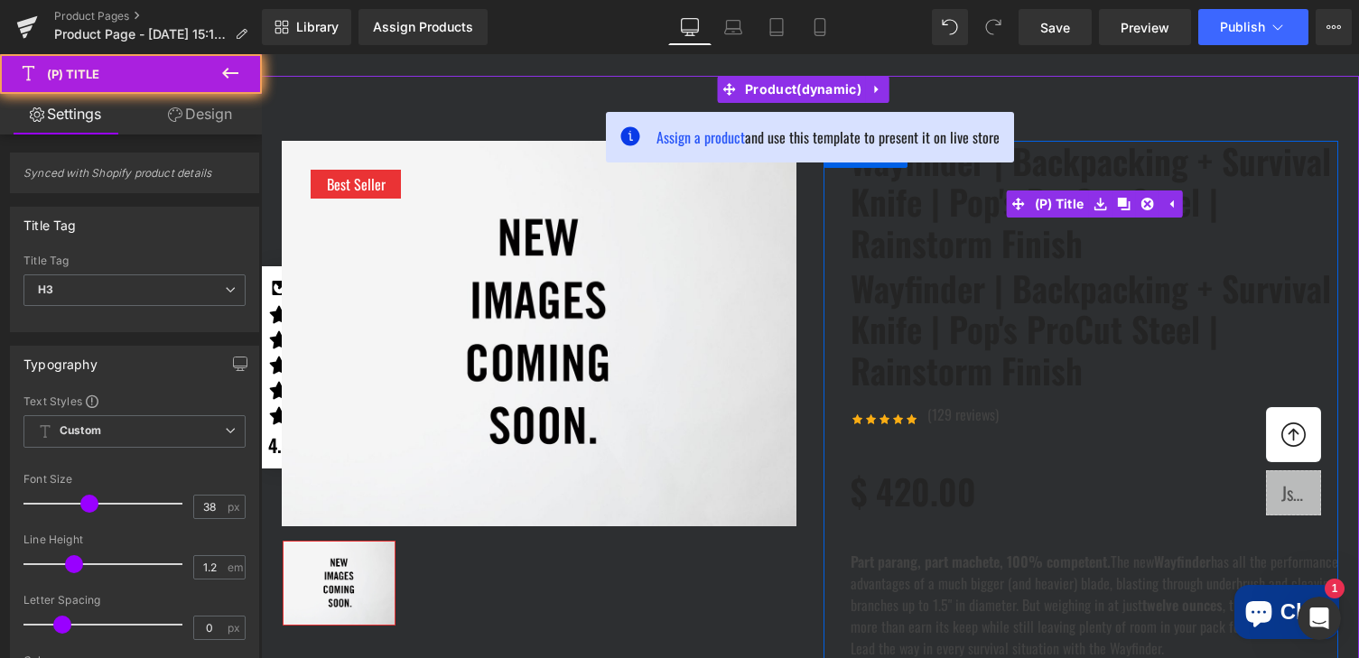
click at [964, 200] on link "Wayfinder | Backpacking + Survival Knife | Pop's ProCut Steel | Rainstorm Finish" at bounding box center [1095, 203] width 488 height 124
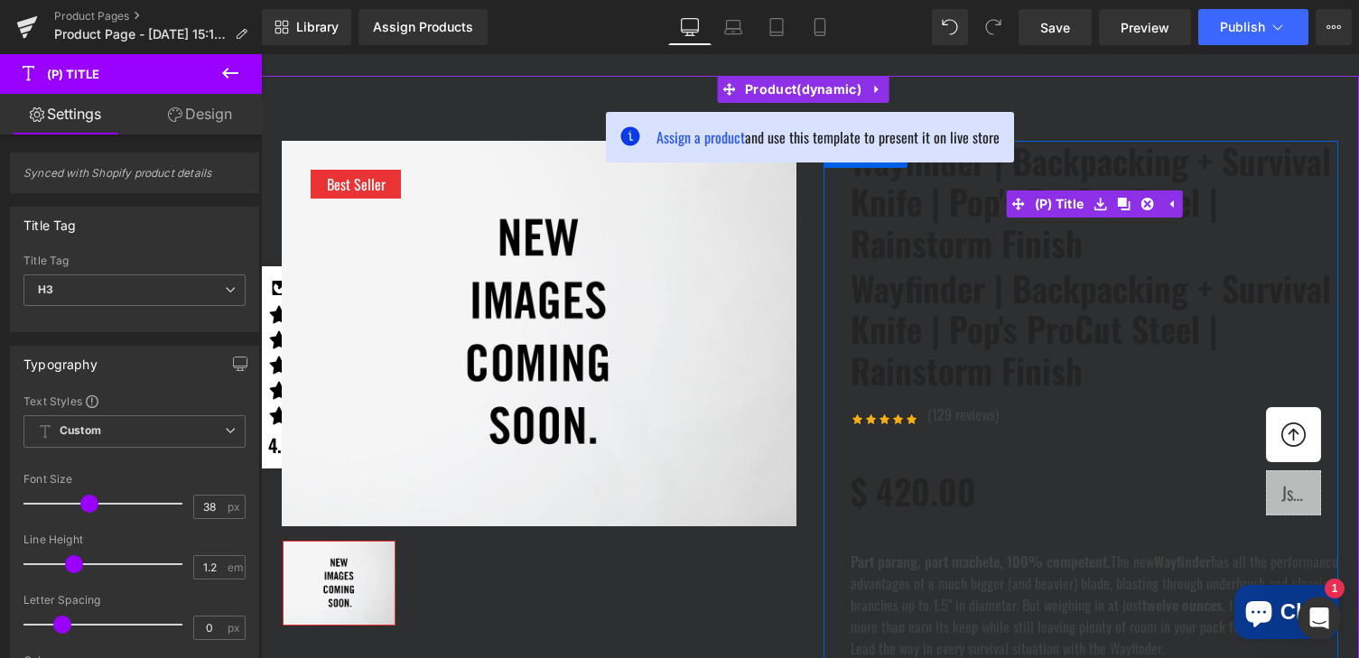
click at [964, 200] on link "Wayfinder | Backpacking + Survival Knife | Pop's ProCut Steel | Rainstorm Finish" at bounding box center [1095, 203] width 488 height 124
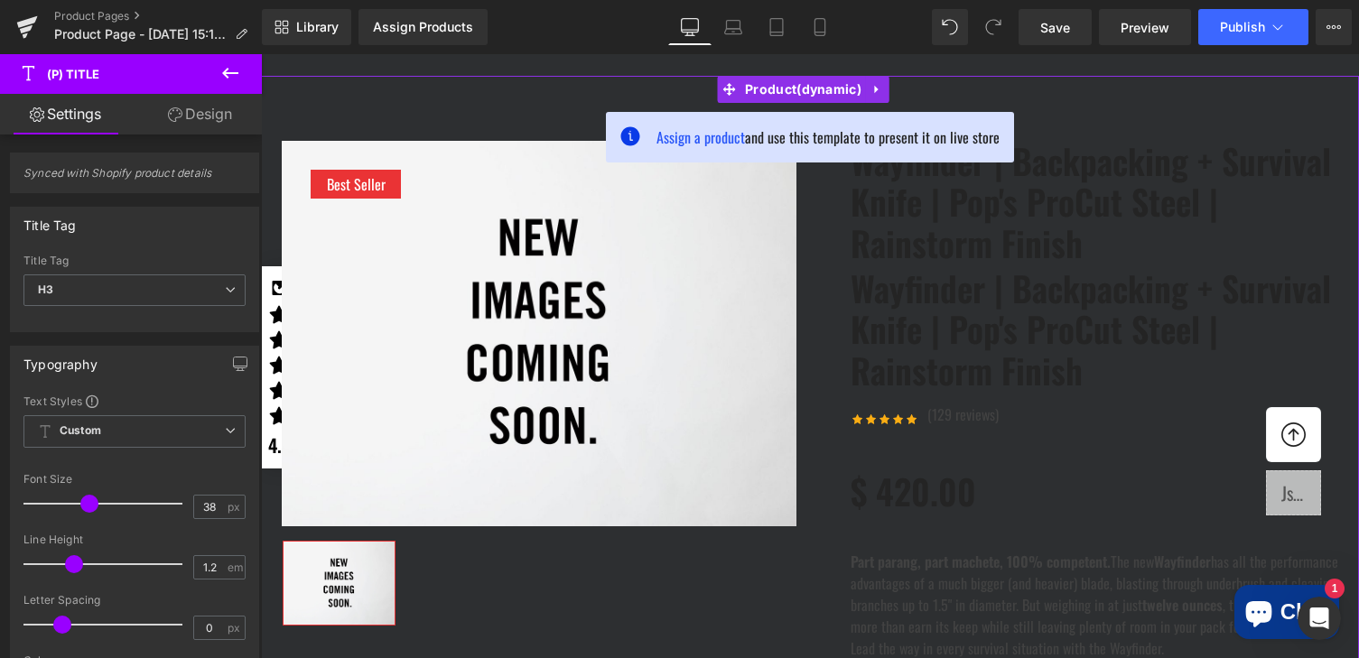
click at [453, 92] on div "42px" at bounding box center [810, 95] width 1098 height 38
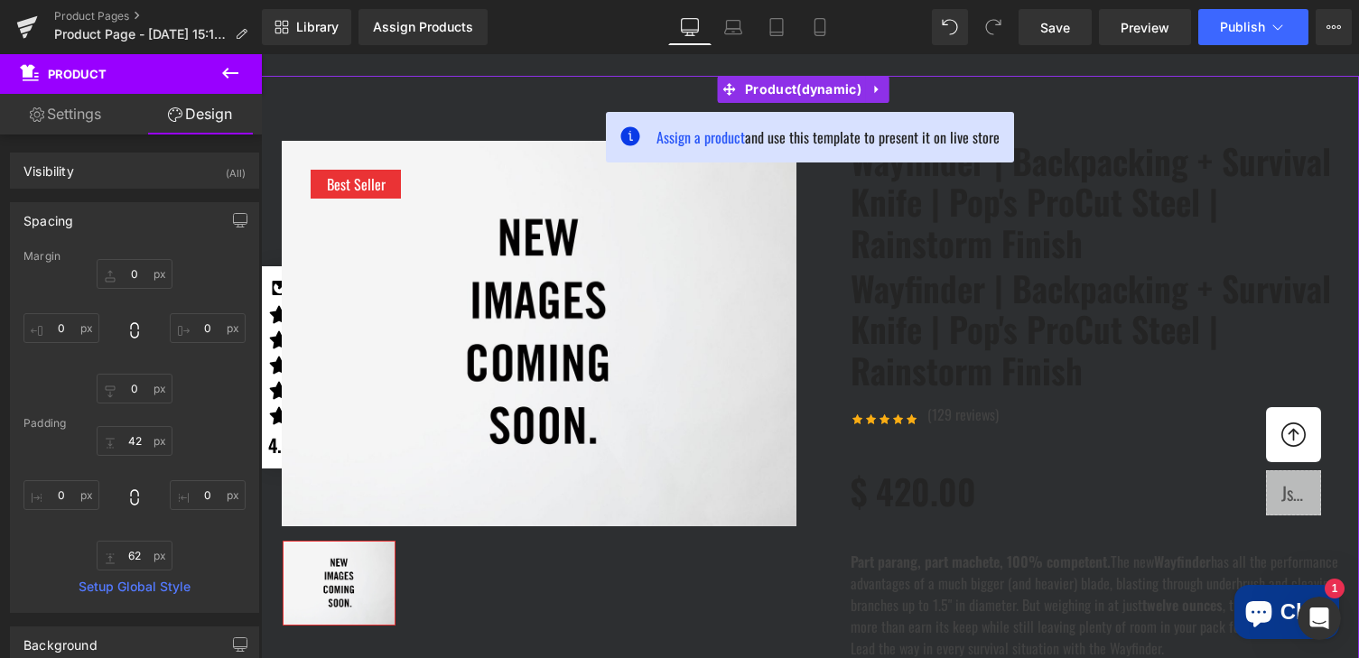
click at [492, 74] on nav "KNIVES READY TO SHIP BACKPACKING + SURVIVAL IN-STOCK BACKPACKING + SURVIVAL BON…" at bounding box center [810, 43] width 1026 height 65
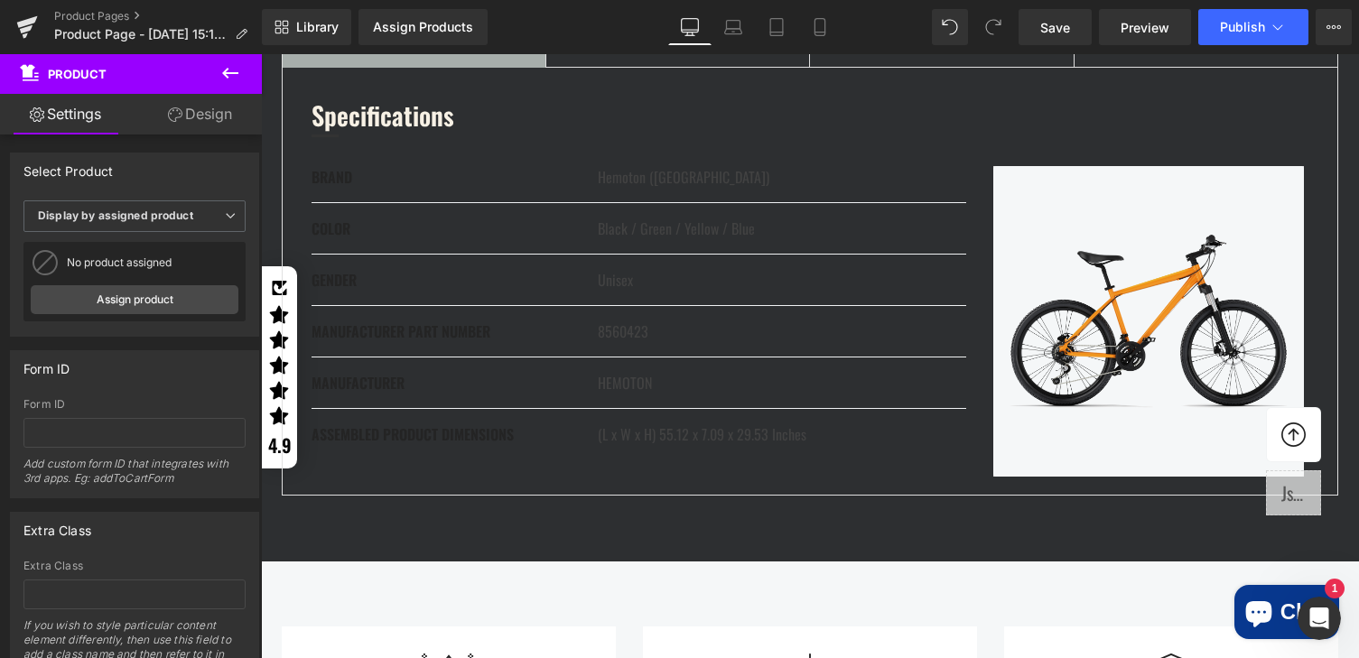
scroll to position [2750, 0]
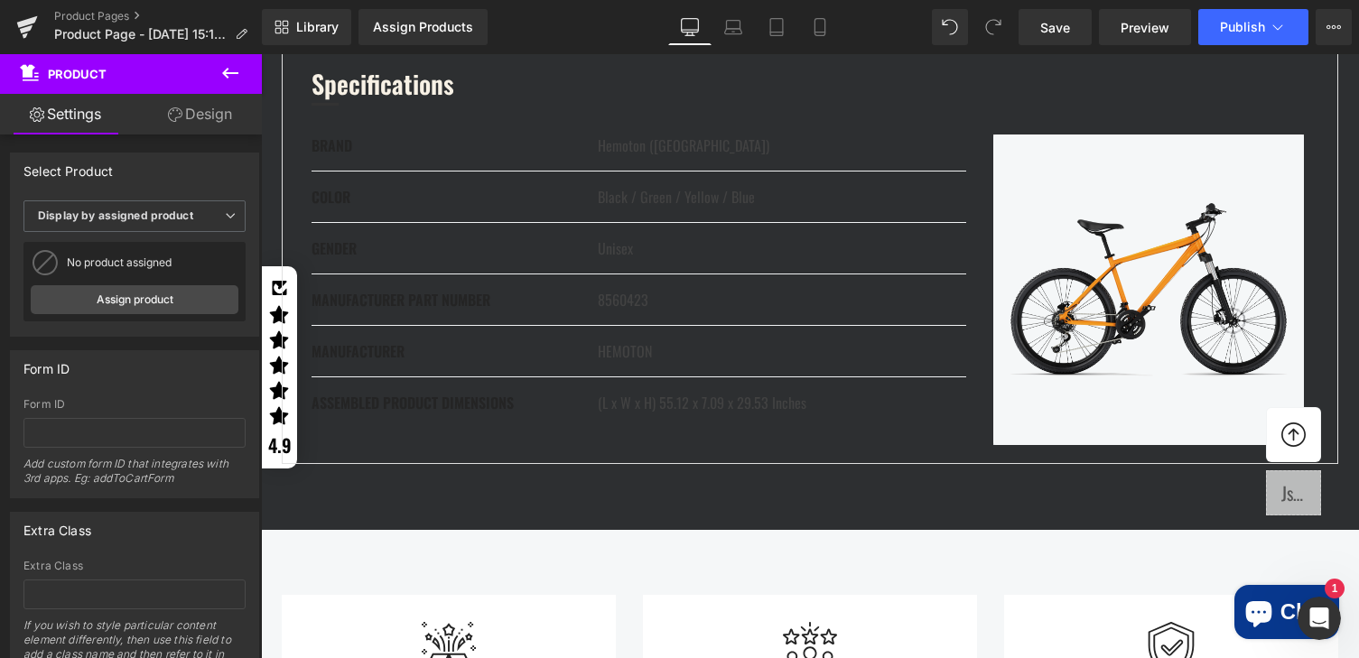
click at [333, 172] on div "BRAND Text Block Hemoton (USA) Text Block Row" at bounding box center [639, 153] width 655 height 37
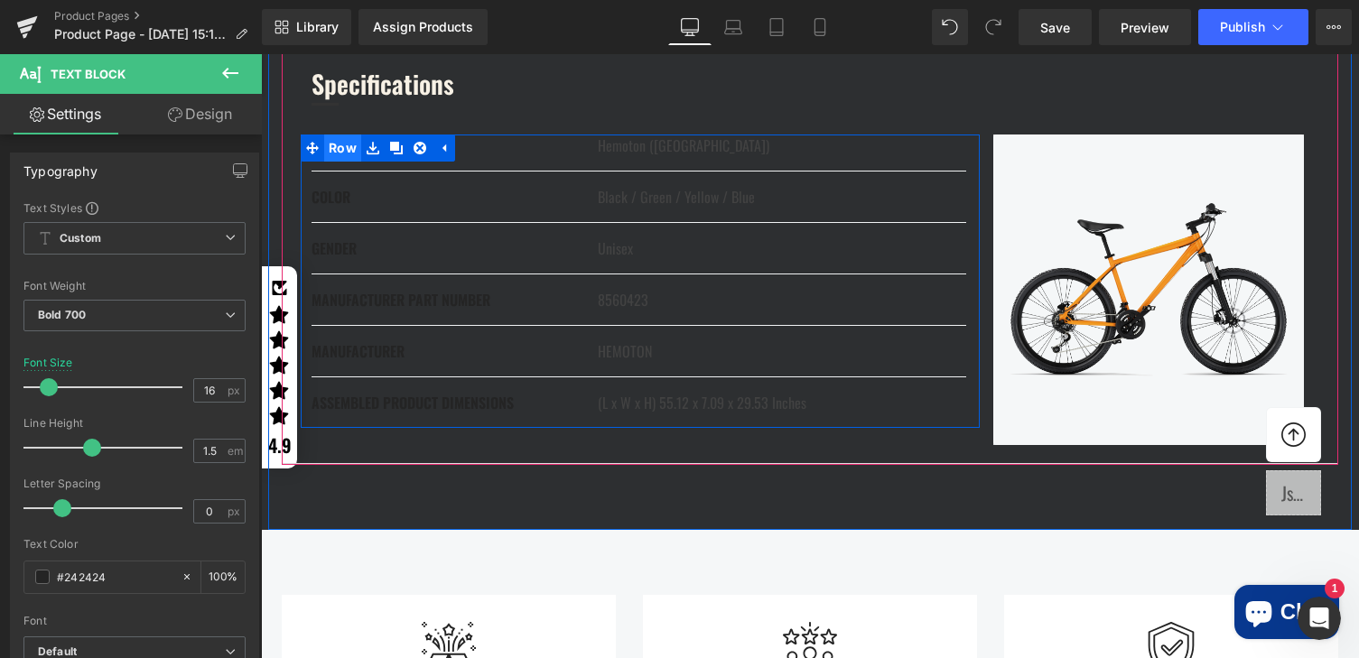
click at [340, 162] on span "Row" at bounding box center [342, 148] width 37 height 27
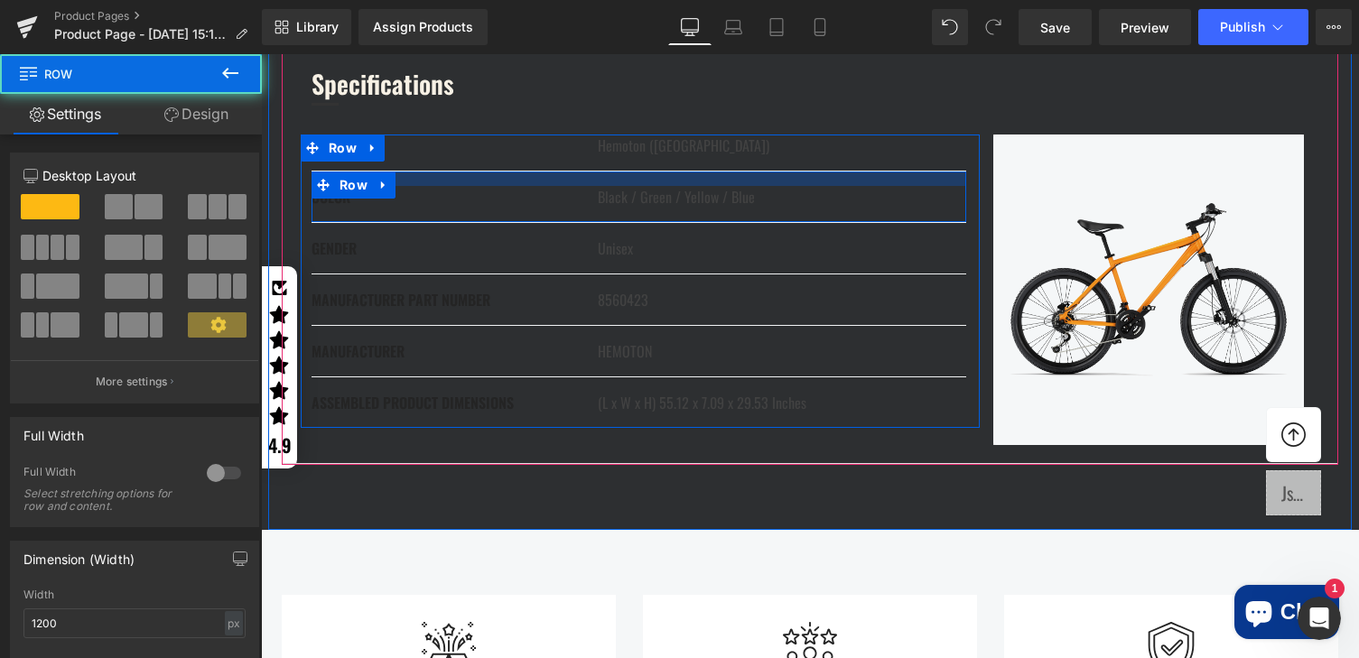
click at [554, 223] on div "COLOR Text Block Black / Green / Yellow / Blue Text Block Row" at bounding box center [639, 197] width 655 height 51
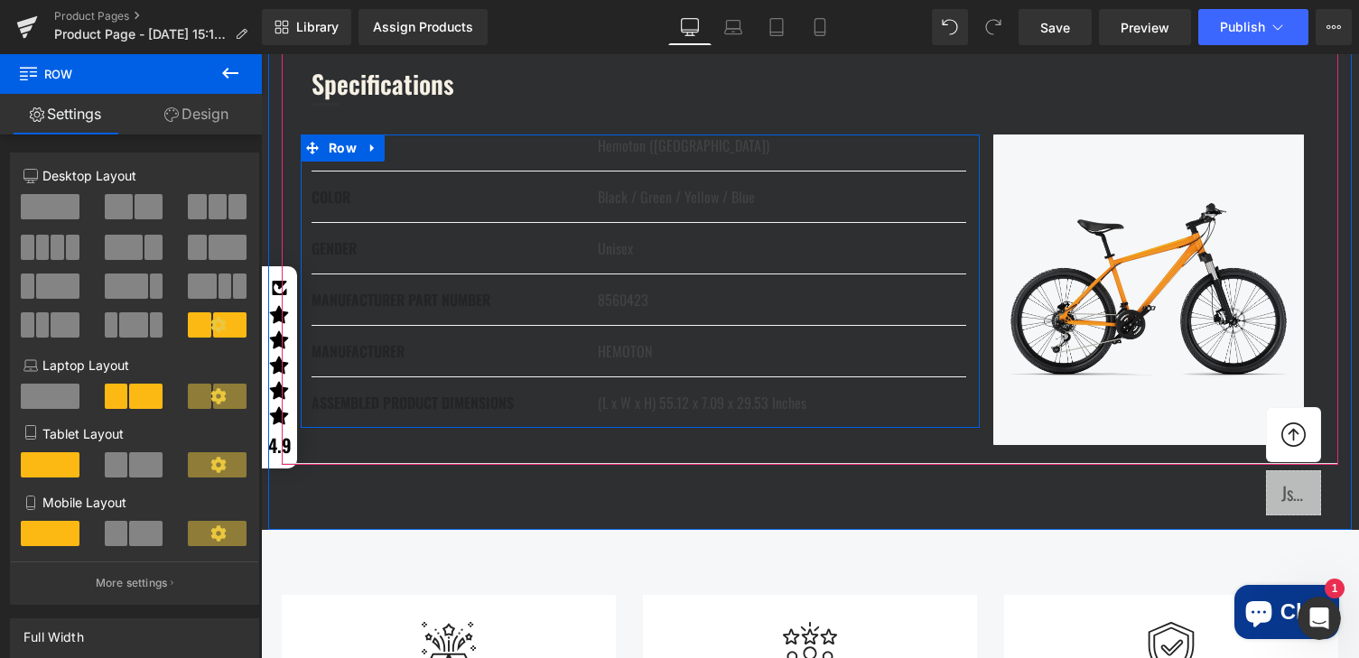
click at [422, 172] on div "BRAND Text Block Hemoton (USA) Text Block Row" at bounding box center [639, 153] width 655 height 37
click at [470, 301] on div "BRAND Text Block Hemoton (USA) Text Block Row COLOR Text Block Black / Green / …" at bounding box center [810, 280] width 1019 height 331
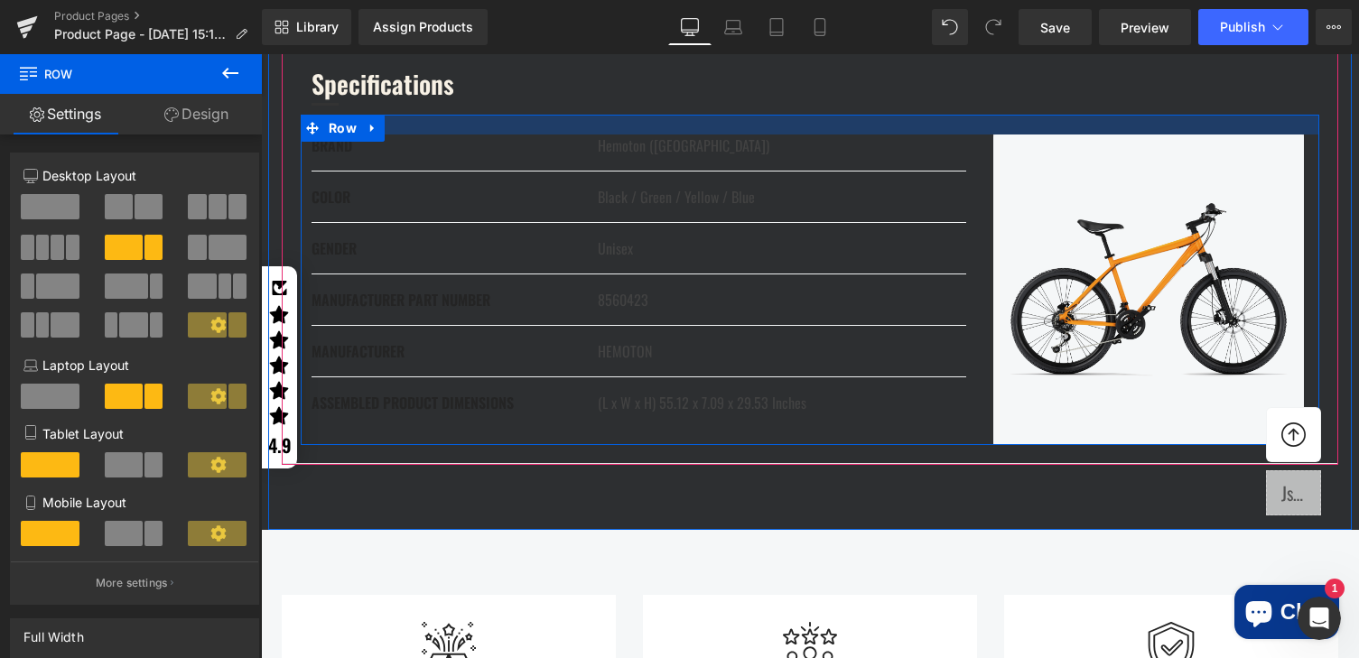
click at [573, 312] on div "BRAND Text Block Hemoton (USA) Text Block Row COLOR Text Block Black / Green / …" at bounding box center [810, 280] width 1019 height 331
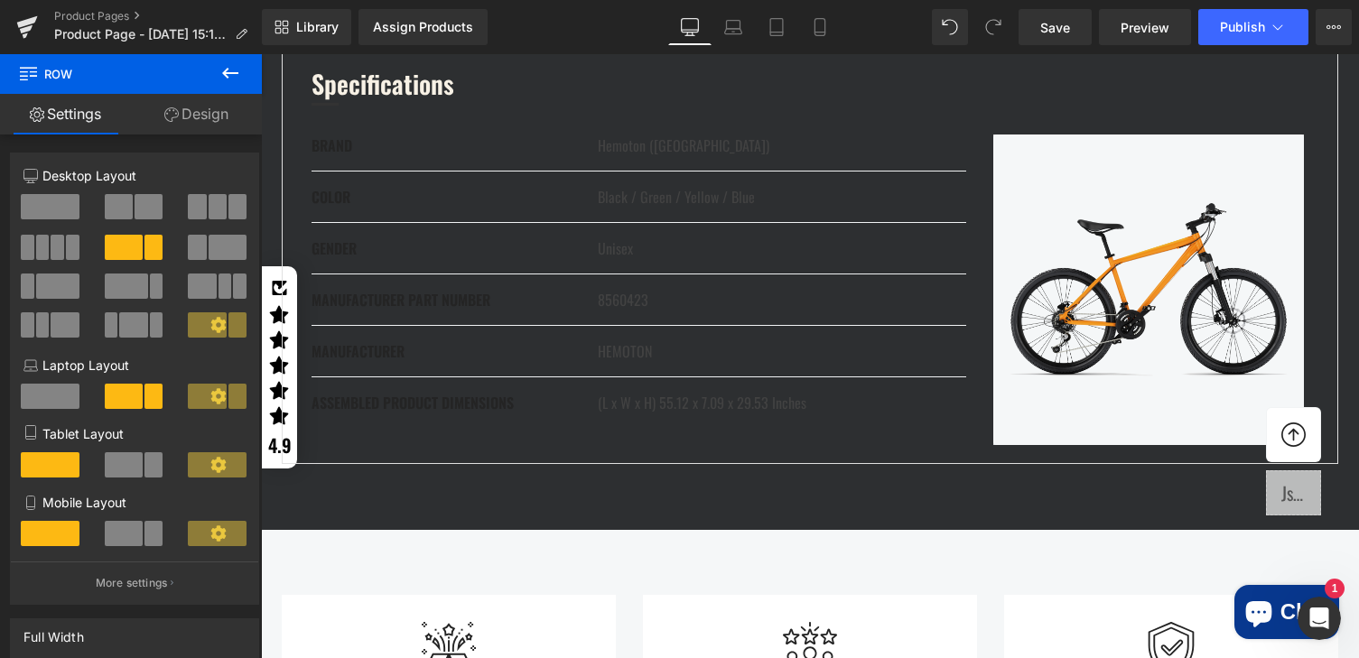
click at [225, 60] on button at bounding box center [230, 74] width 63 height 40
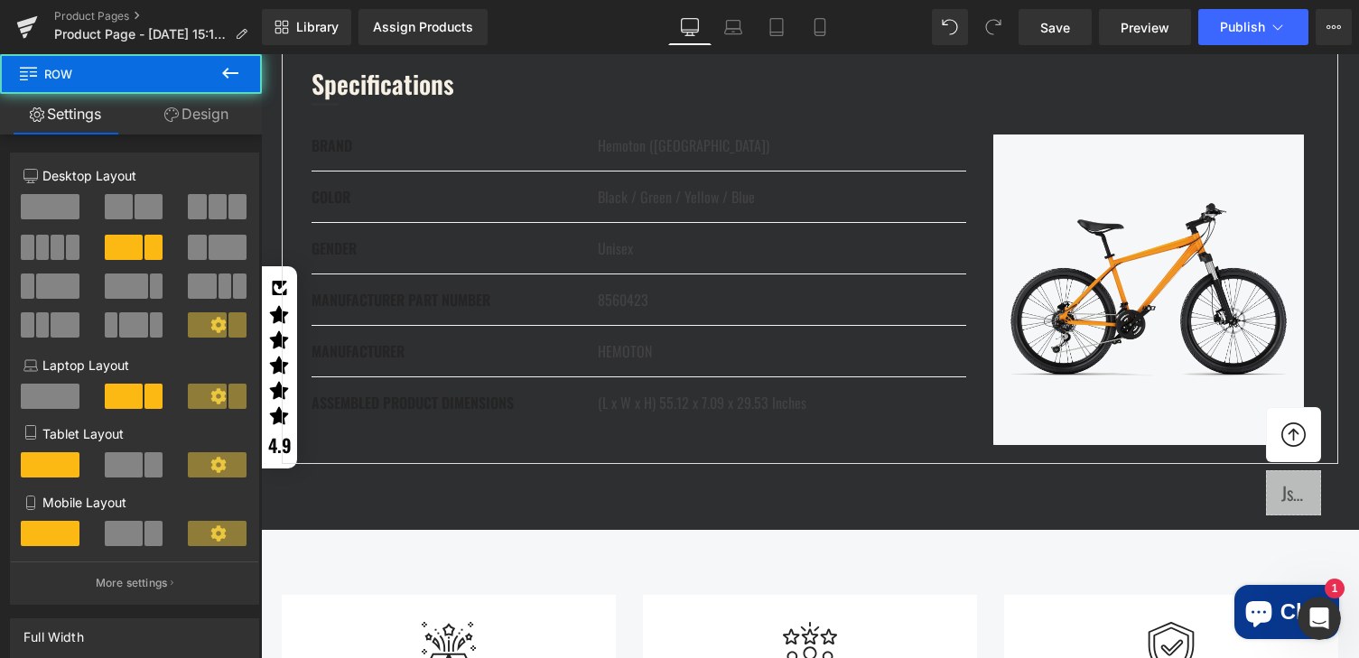
click at [602, 310] on div "BRAND Text Block Hemoton (USA) Text Block Row COLOR Text Block Black / Green / …" at bounding box center [810, 280] width 1019 height 331
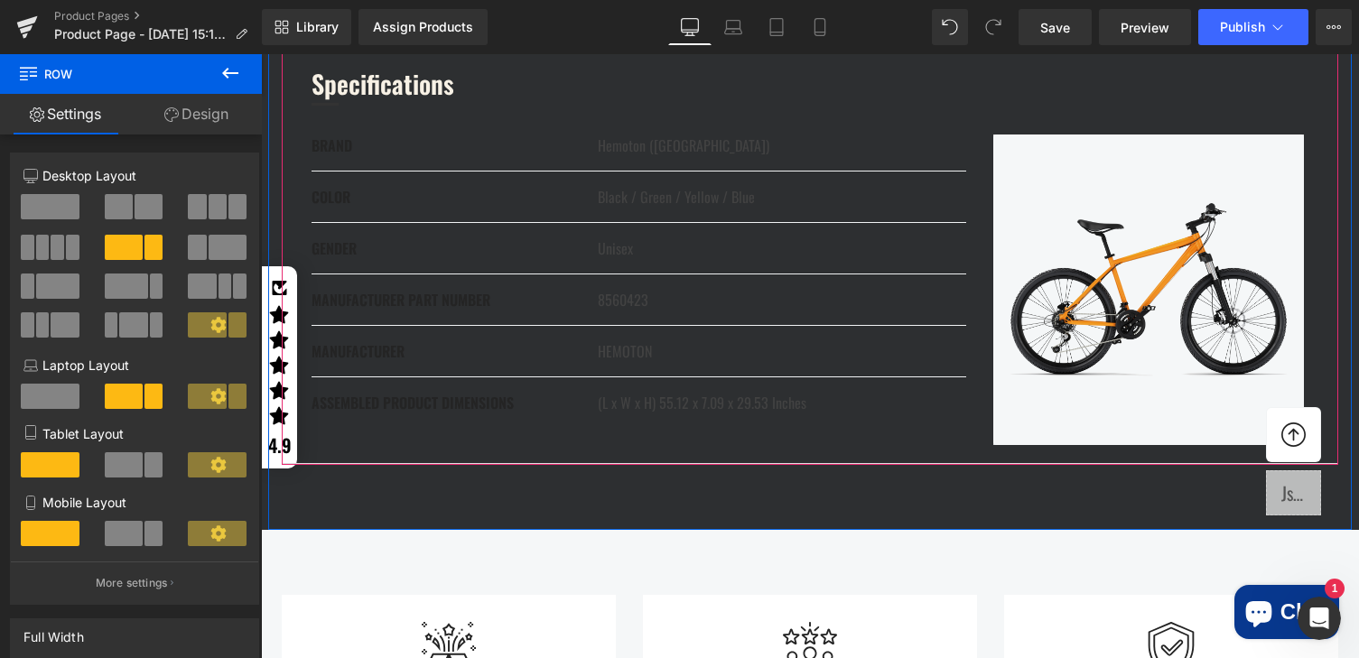
click at [637, 115] on div at bounding box center [816, 104] width 1008 height 21
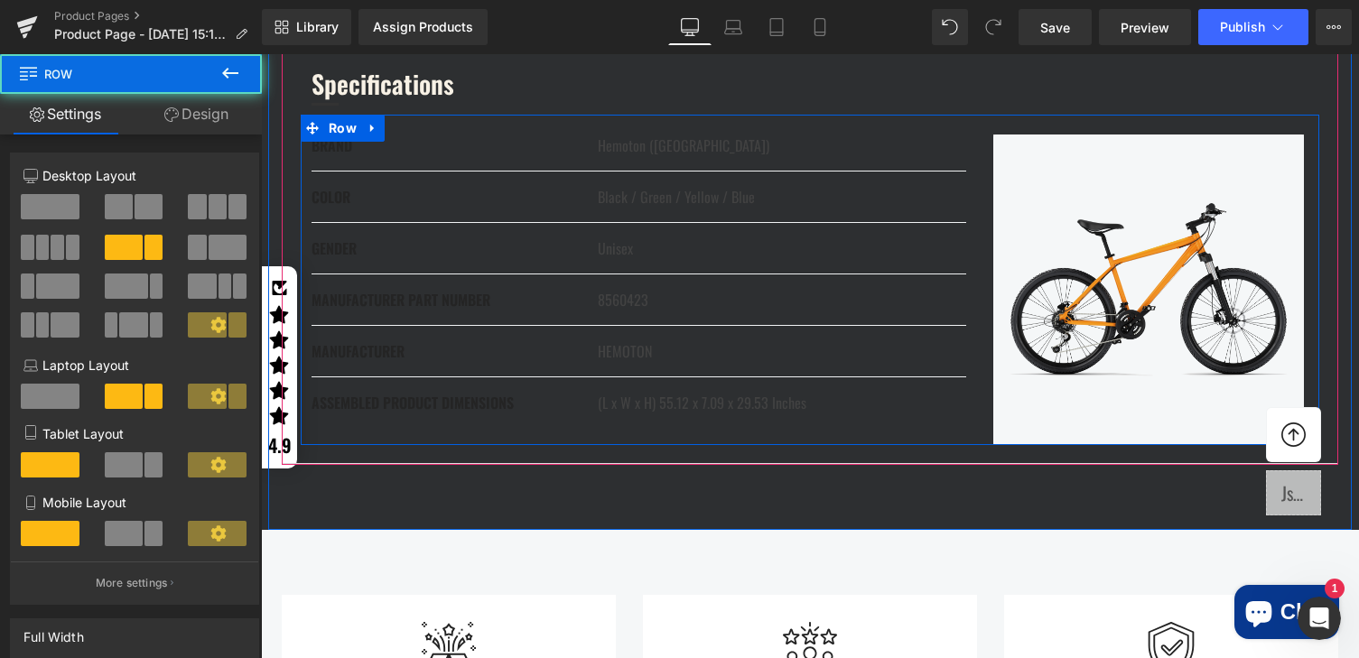
click at [616, 135] on div at bounding box center [810, 125] width 1019 height 20
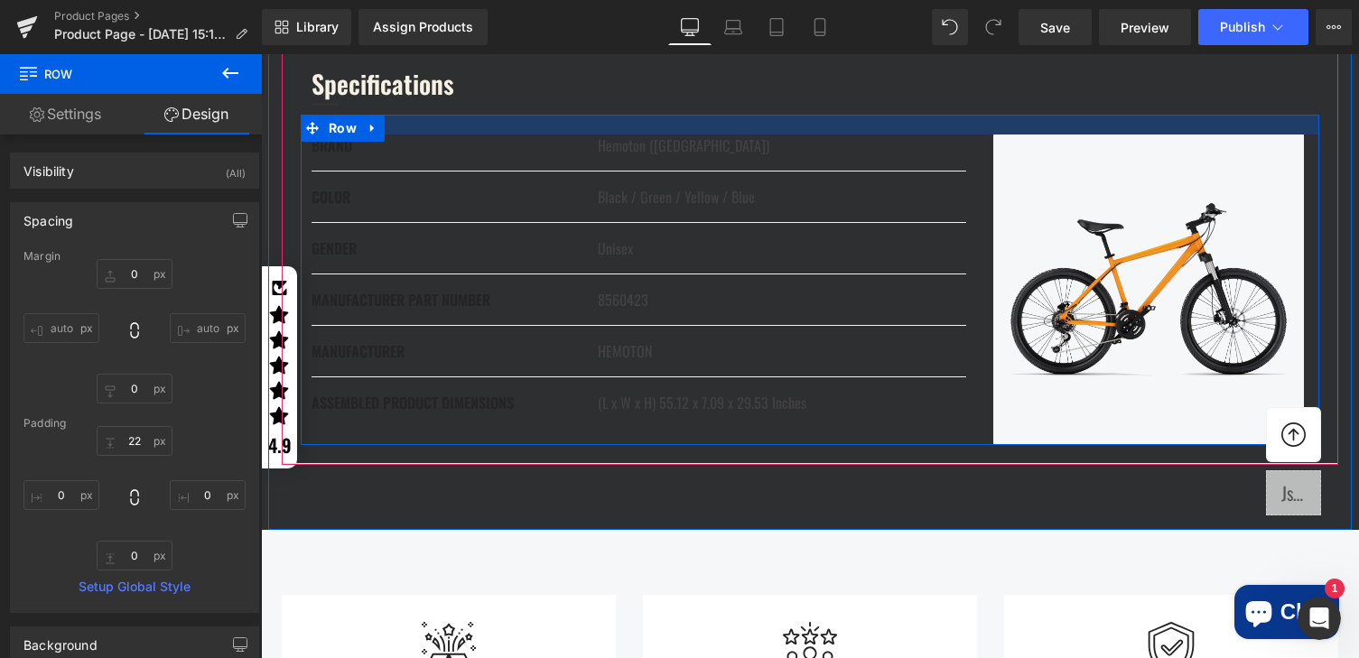
click at [624, 293] on div "BRAND Text Block Hemoton (USA) Text Block Row COLOR Text Block Black / Green / …" at bounding box center [810, 280] width 1019 height 331
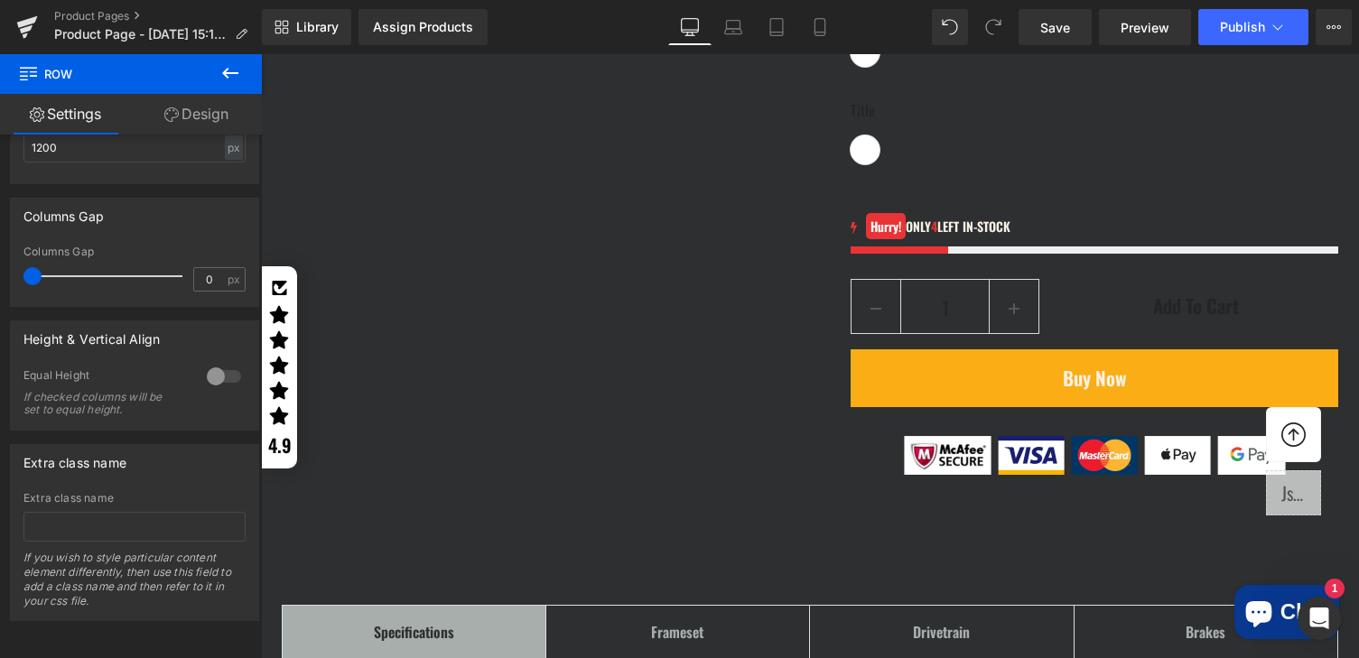
scroll to position [2714, 0]
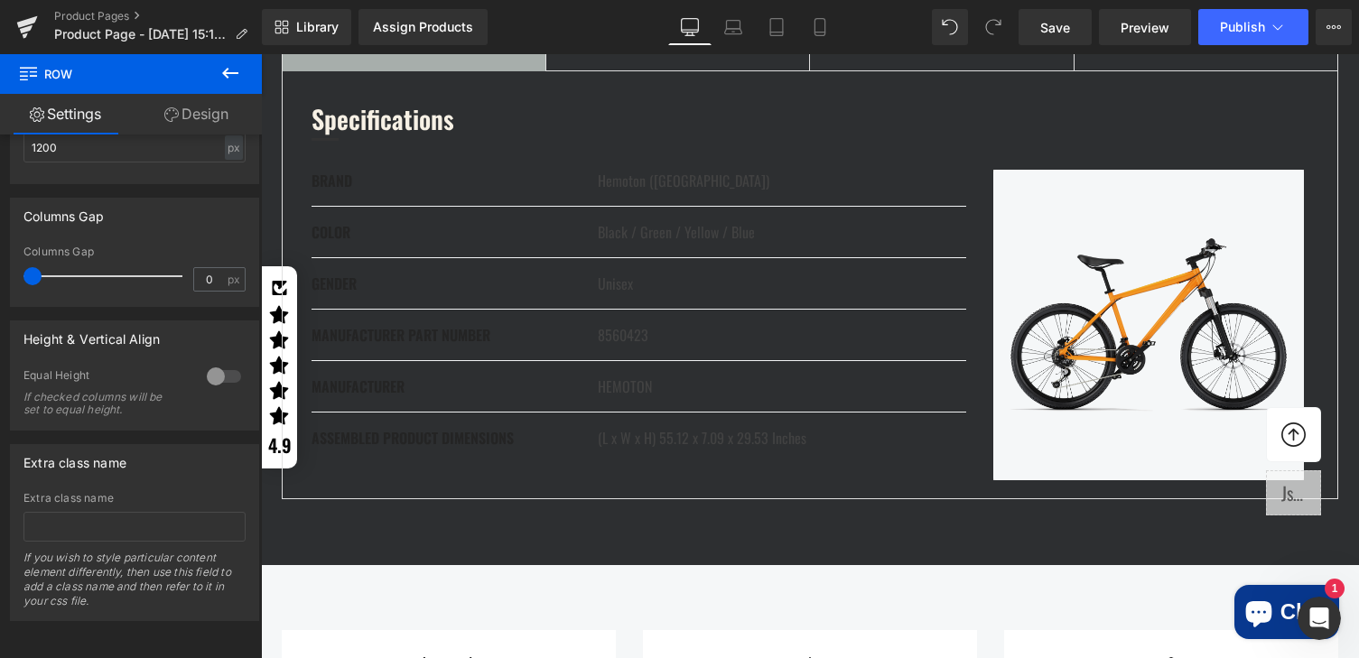
click at [340, 207] on div "BRAND Text Block Hemoton (USA) Text Block Row" at bounding box center [639, 188] width 655 height 37
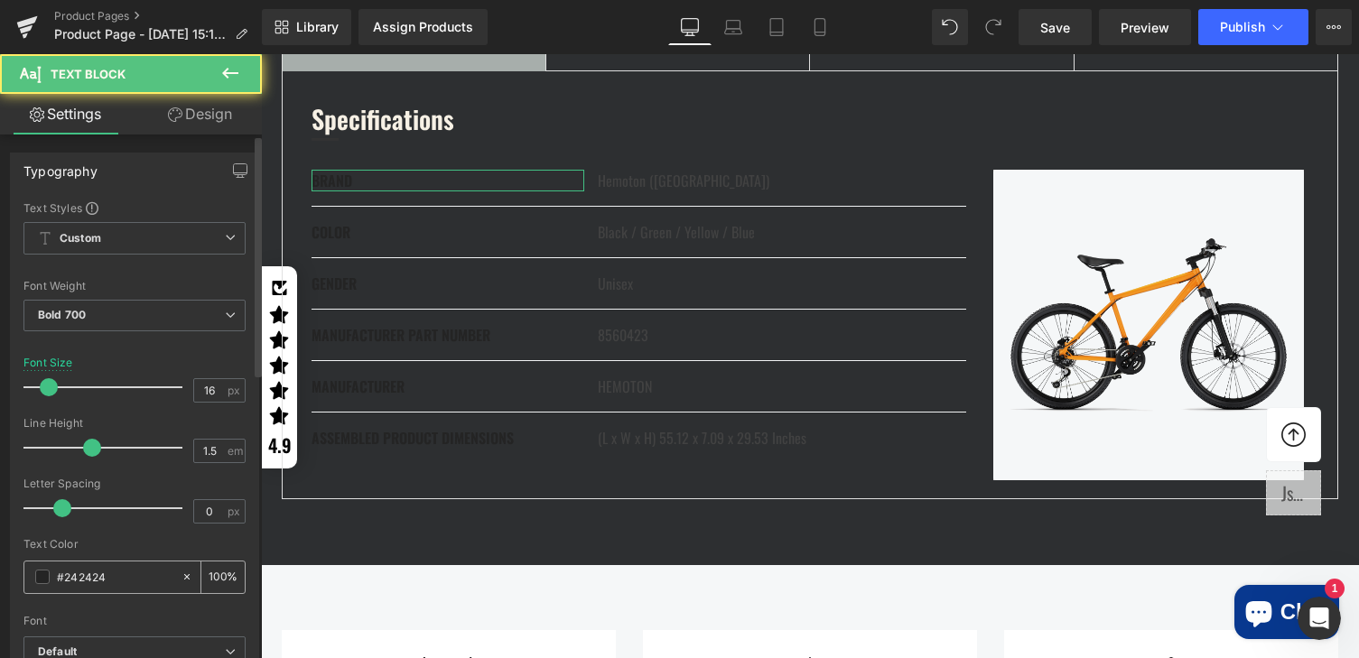
click at [51, 584] on div "#242424" at bounding box center [102, 578] width 156 height 32
click at [67, 577] on input "#242424" at bounding box center [115, 577] width 116 height 20
paste input "f7f1e5"
type input "#f7f1e5"
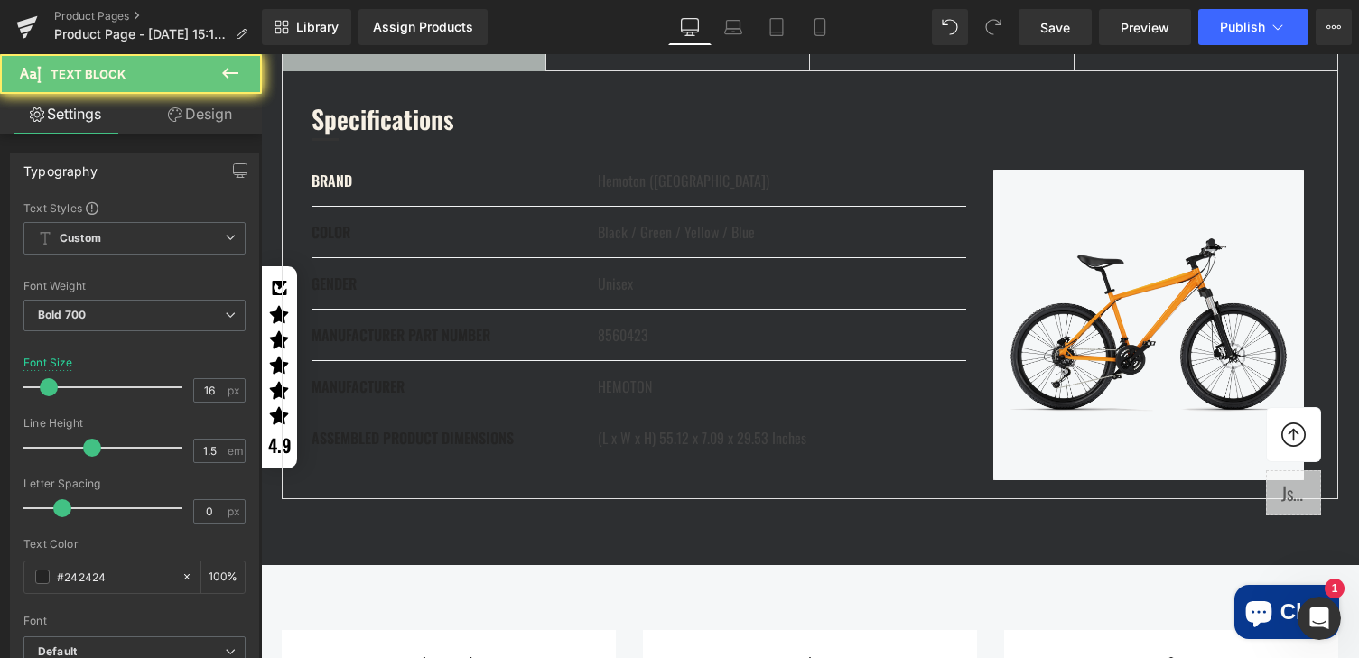
click at [344, 258] on div "COLOR Text Block Black / Green / Yellow / Blue Text Block Row" at bounding box center [639, 232] width 655 height 51
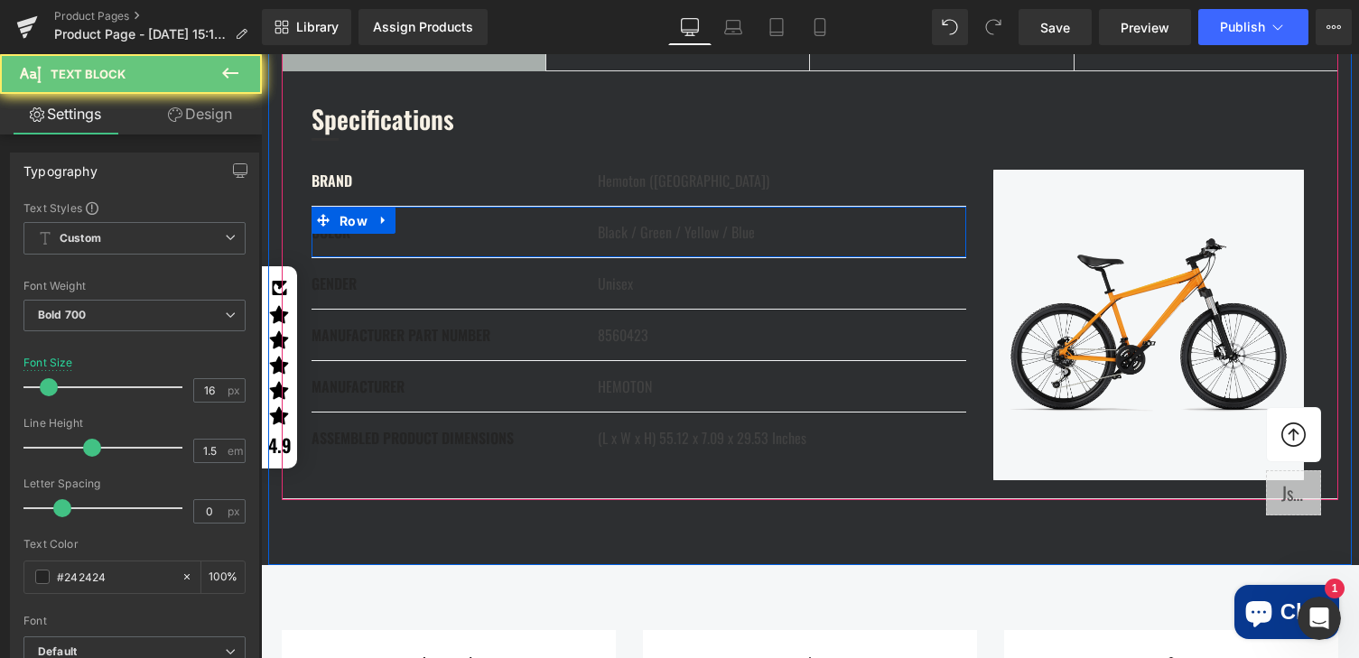
click at [344, 235] on span "Row" at bounding box center [353, 221] width 37 height 27
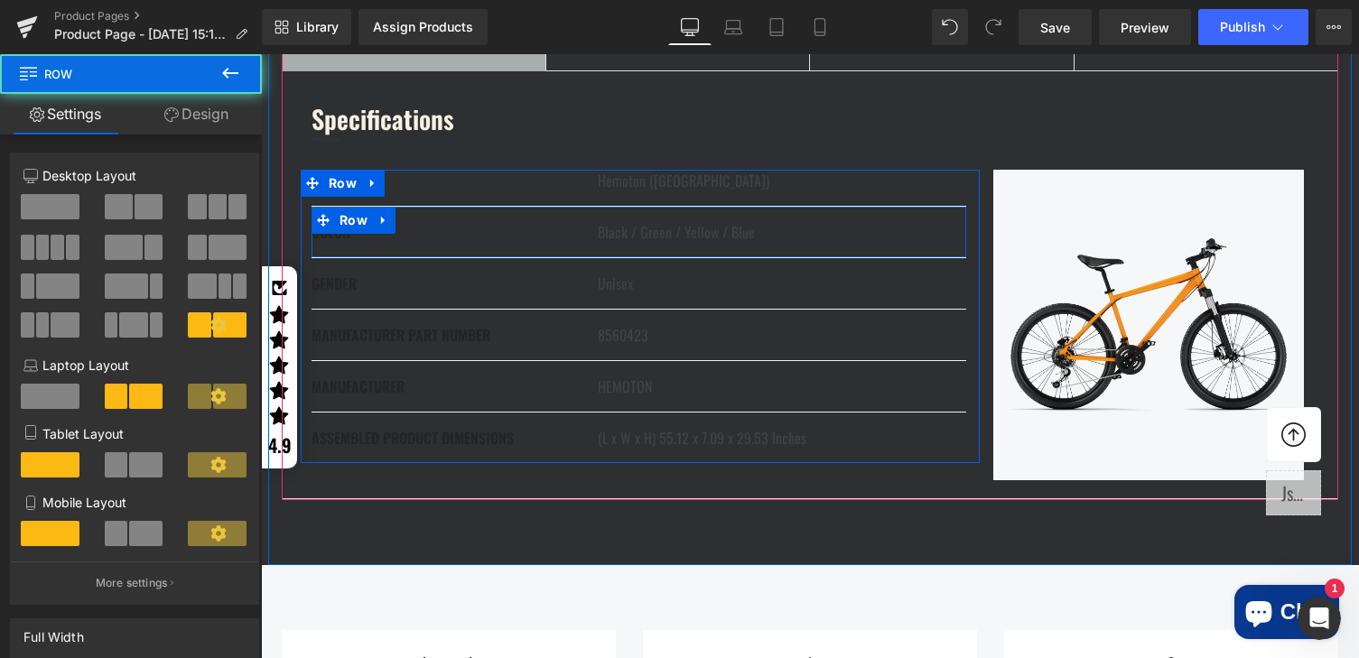
click at [334, 258] on div "COLOR Text Block Black / Green / Yellow / Blue Text Block Row" at bounding box center [639, 232] width 655 height 51
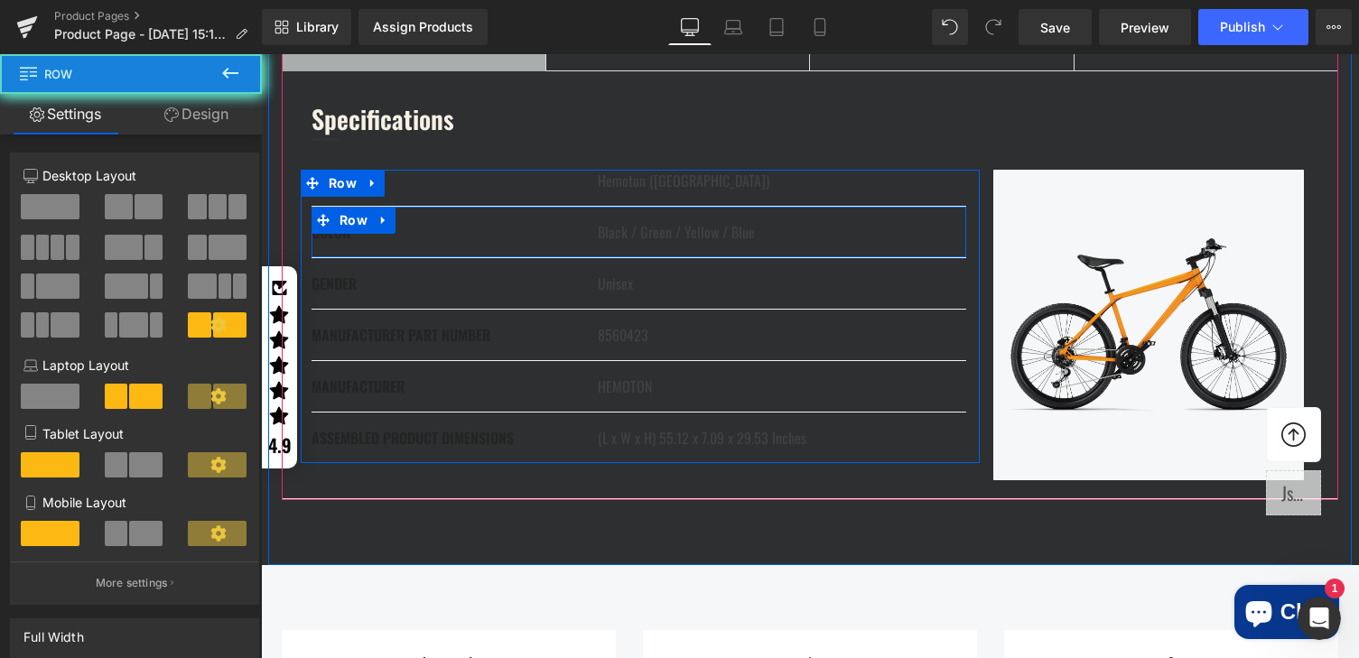
click at [334, 258] on div "COLOR Text Block Black / Green / Yellow / Blue Text Block Row" at bounding box center [639, 232] width 655 height 51
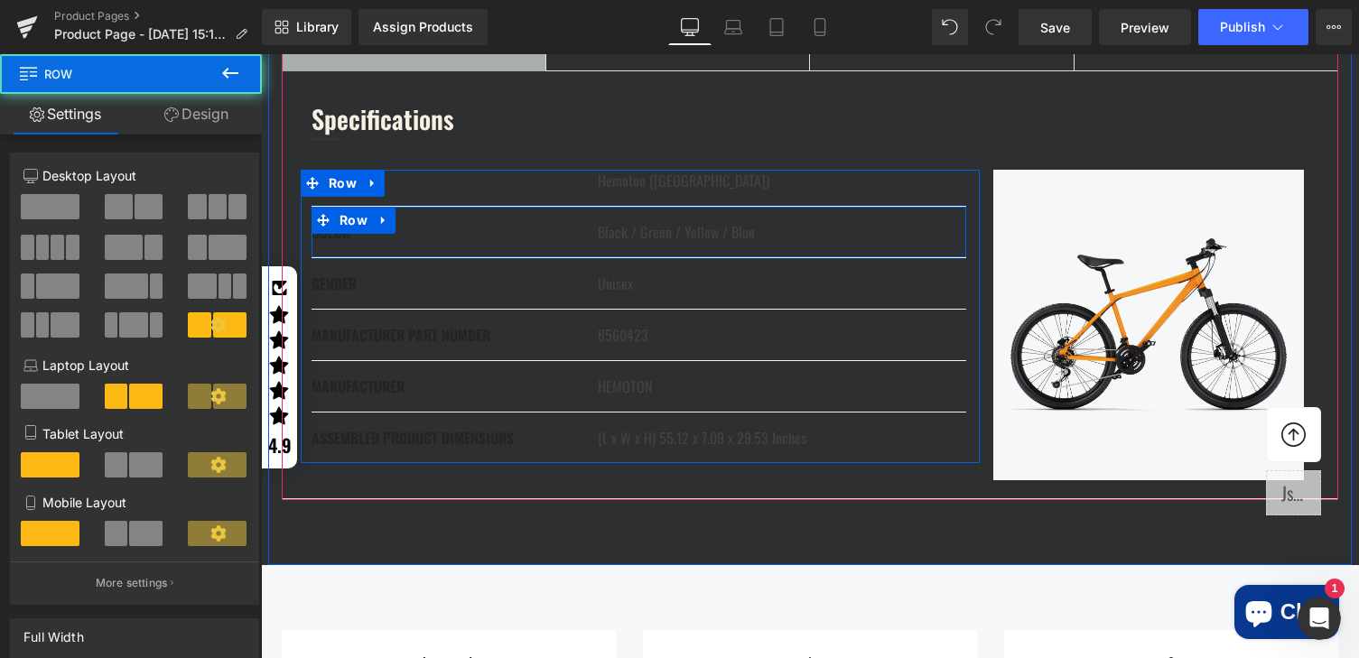
click at [336, 258] on div "COLOR Text Block Black / Green / Yellow / Blue Text Block Row" at bounding box center [639, 232] width 655 height 51
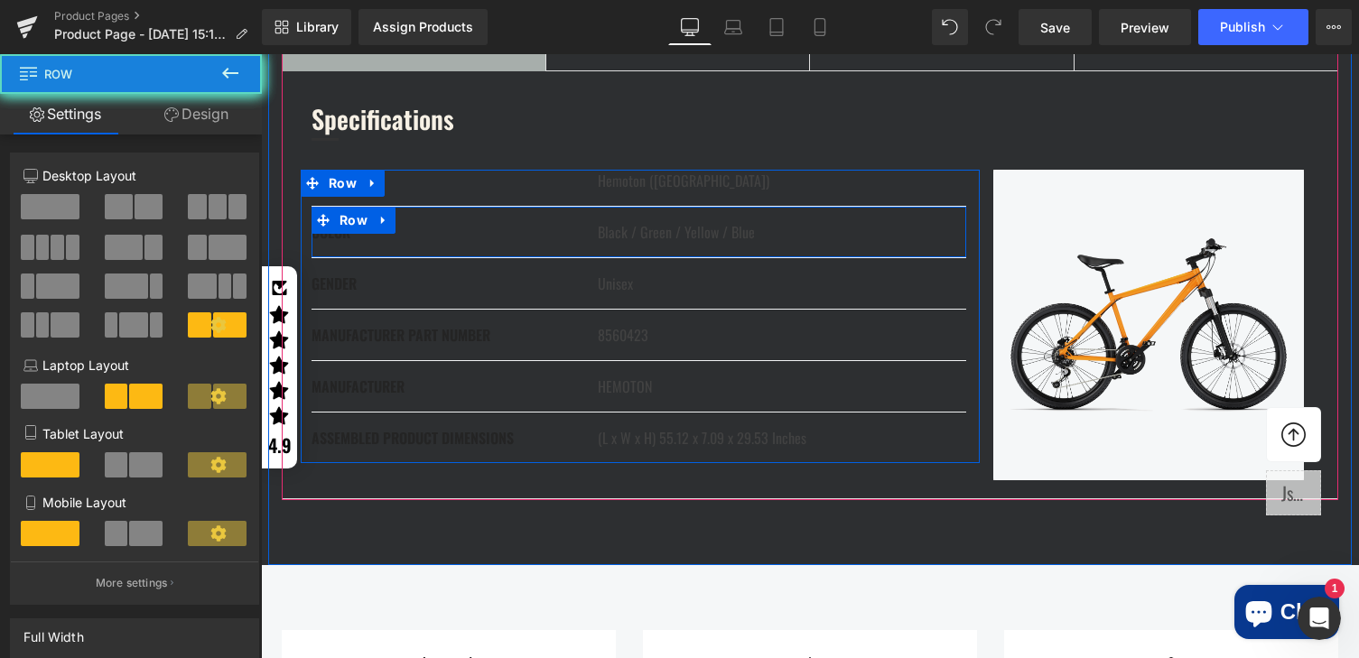
click at [336, 258] on div "COLOR Text Block Black / Green / Yellow / Blue Text Block Row" at bounding box center [639, 232] width 655 height 51
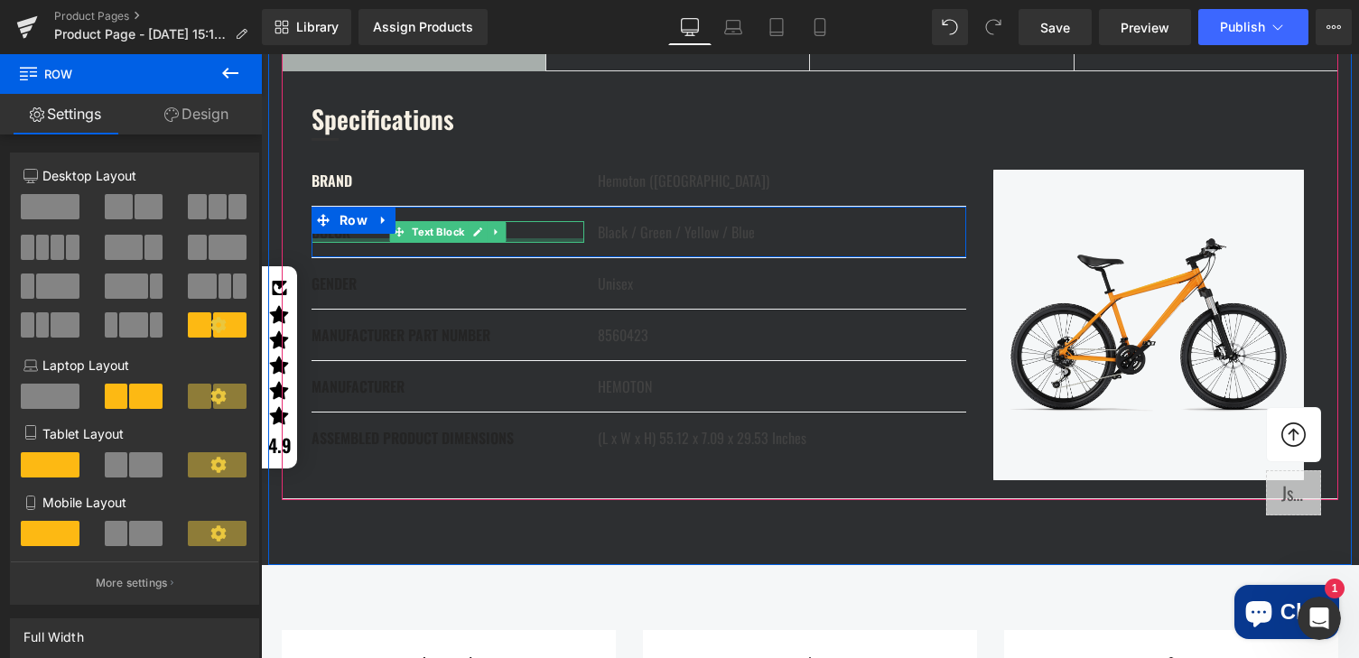
click at [368, 258] on div "COLOR Text Block Black / Green / Yellow / Blue Text Block Row" at bounding box center [639, 232] width 655 height 51
click at [408, 244] on span "Text Block" at bounding box center [438, 233] width 60 height 22
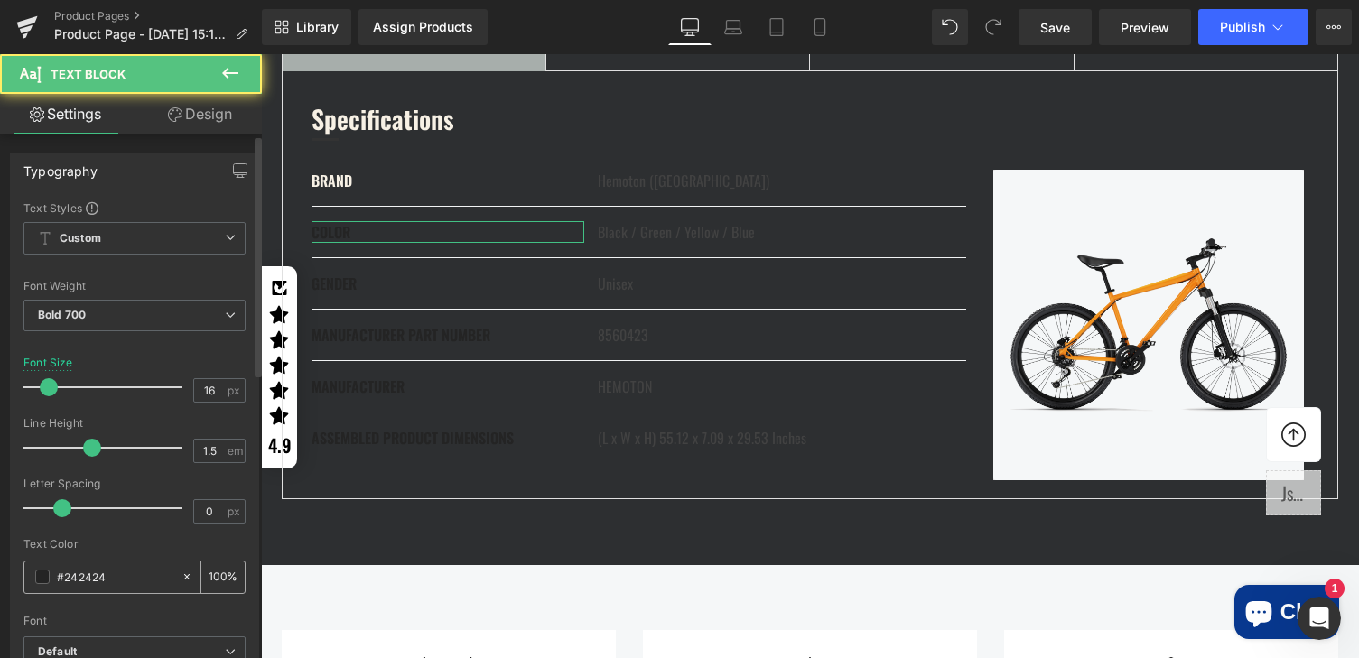
drag, startPoint x: 67, startPoint y: 579, endPoint x: 67, endPoint y: 383, distance: 196.0
click at [67, 579] on input "#242424" at bounding box center [115, 577] width 116 height 20
paste input "f7f1e5"
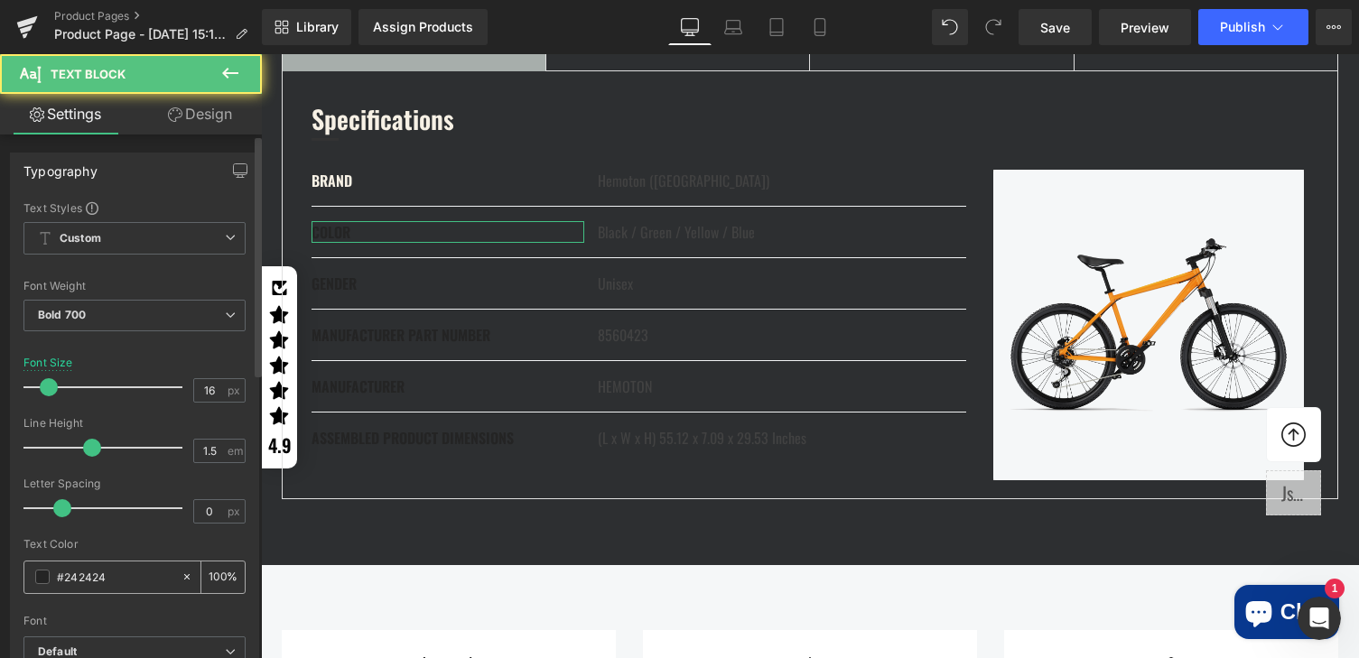
type input "f7f1e5"
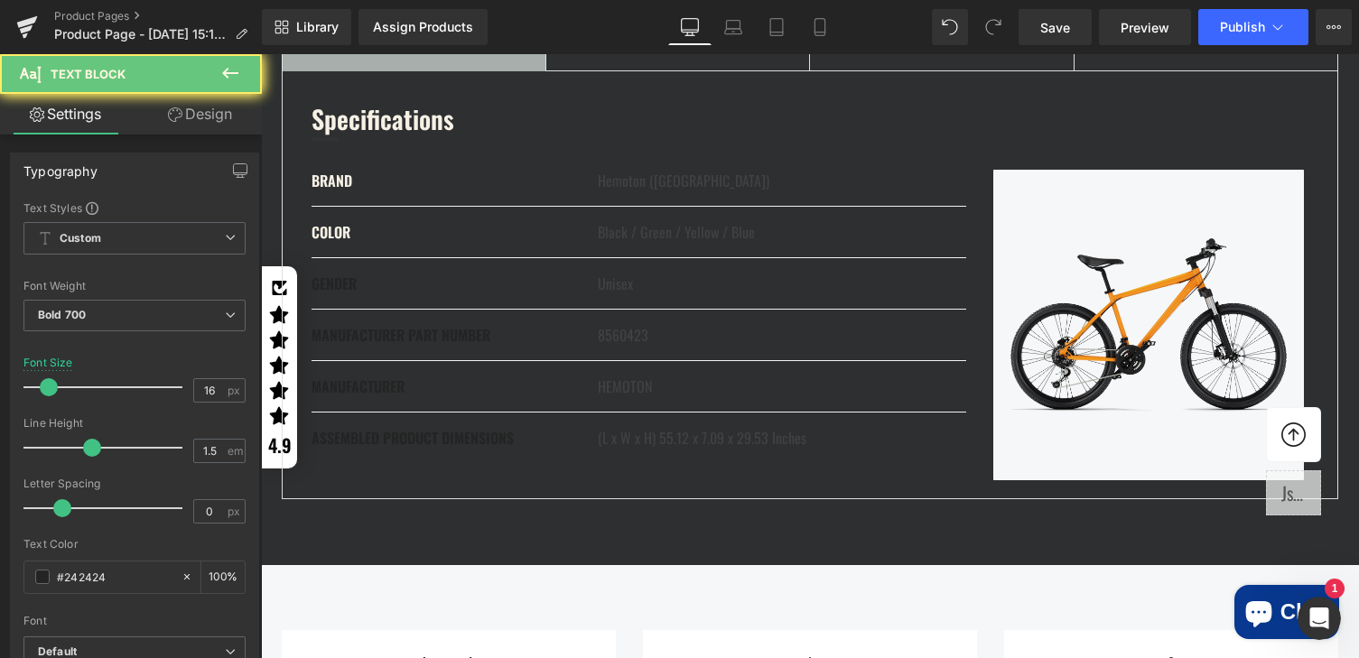
click at [437, 294] on div "GENDER Text Block" at bounding box center [448, 284] width 273 height 22
click at [437, 294] on p "GENDER" at bounding box center [448, 284] width 273 height 22
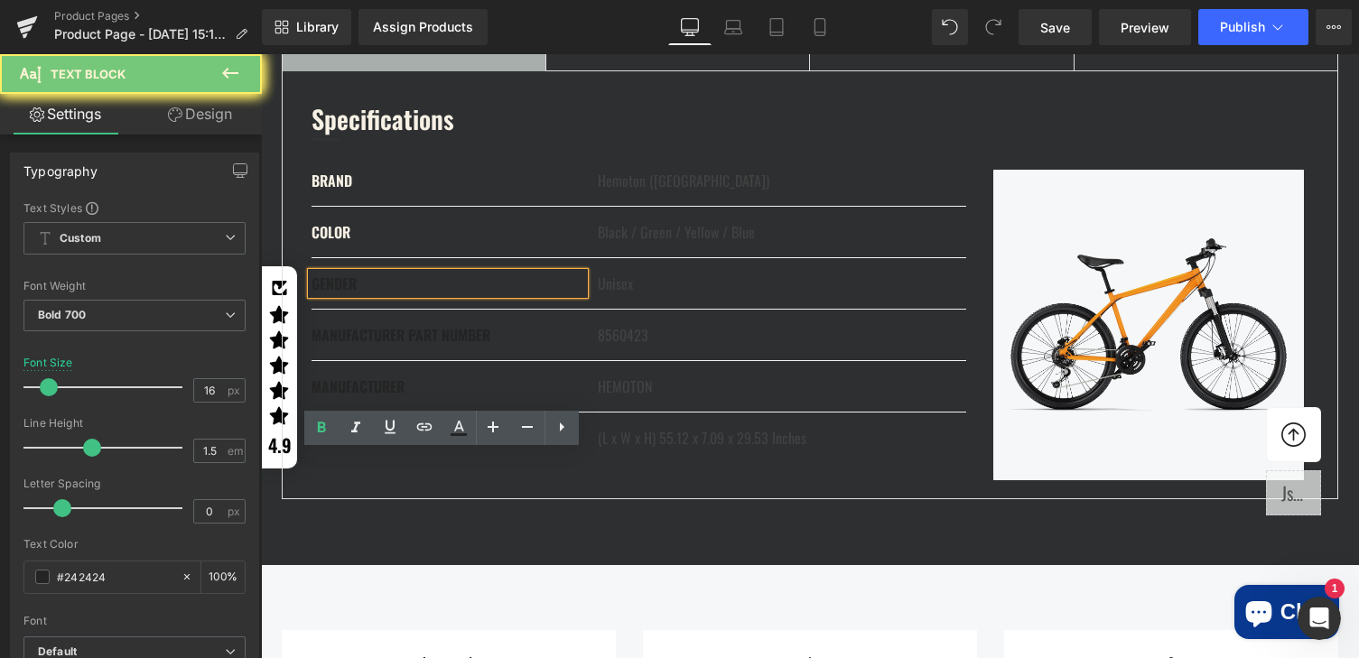
click at [437, 294] on p "GENDER" at bounding box center [448, 284] width 273 height 22
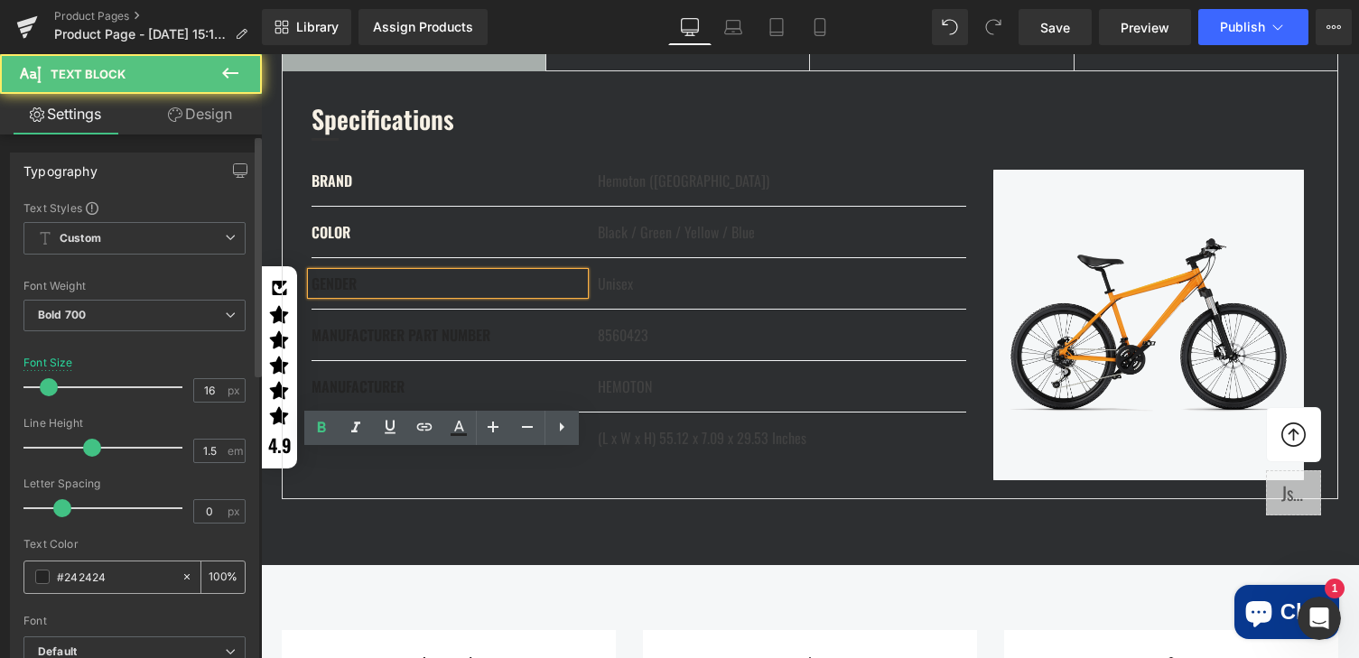
click at [120, 571] on input "#242424" at bounding box center [115, 577] width 116 height 20
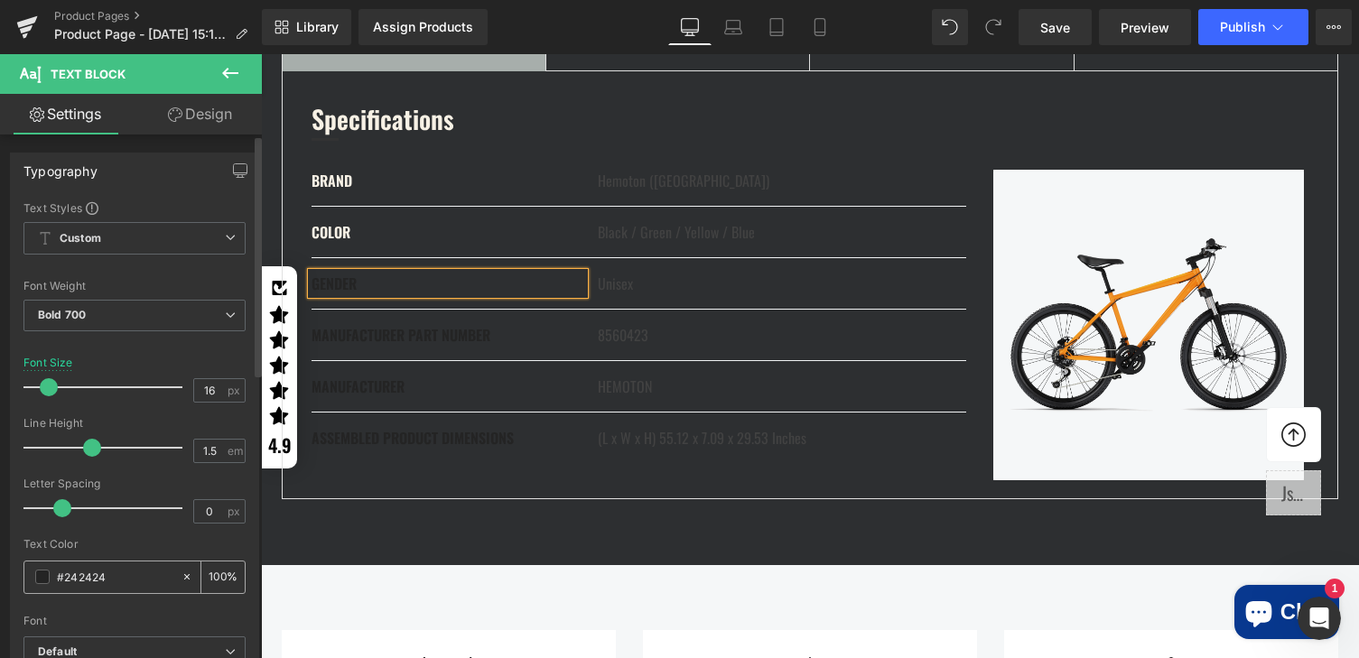
click at [120, 571] on input "#242424" at bounding box center [115, 577] width 116 height 20
click at [425, 346] on div "MANUFACTURER PART NUMBER Text Block" at bounding box center [448, 335] width 273 height 22
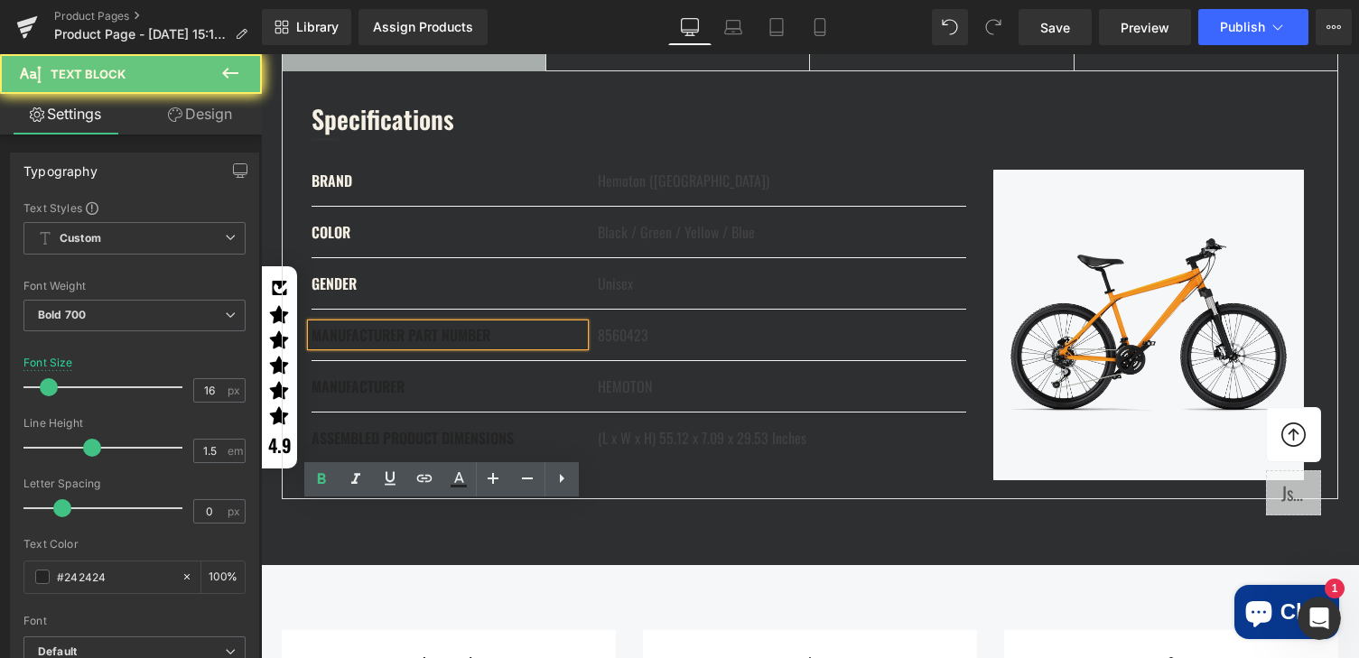
click at [425, 346] on div "MANUFACTURER PART NUMBER" at bounding box center [448, 335] width 273 height 22
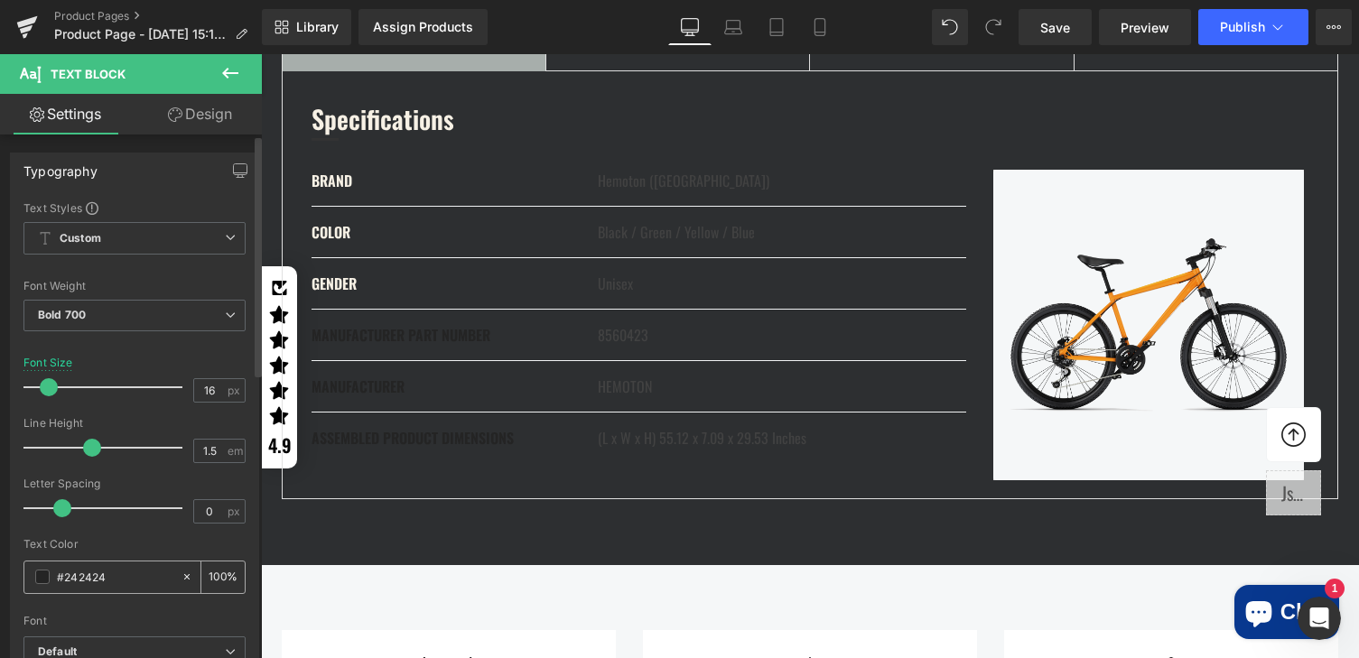
click at [89, 573] on input "#242424" at bounding box center [115, 577] width 116 height 20
type input "#f7f1e5"
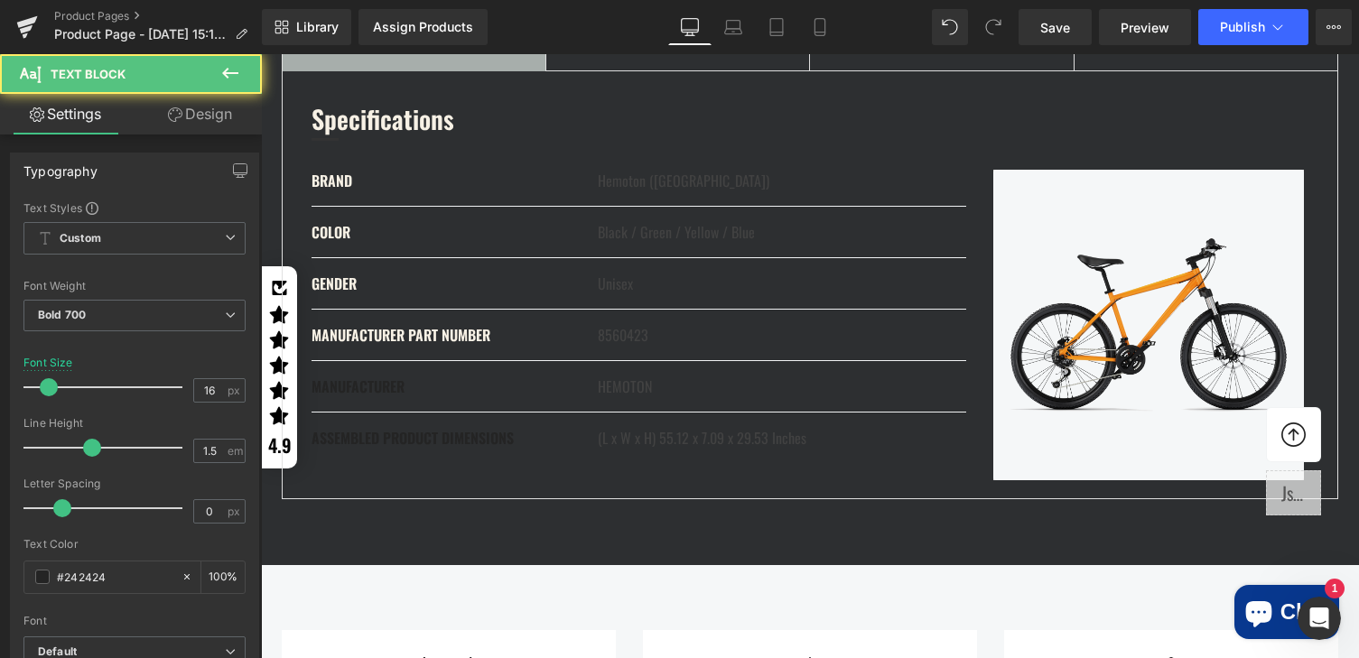
click at [395, 397] on div "MANUFACTURER Text Block" at bounding box center [448, 387] width 273 height 22
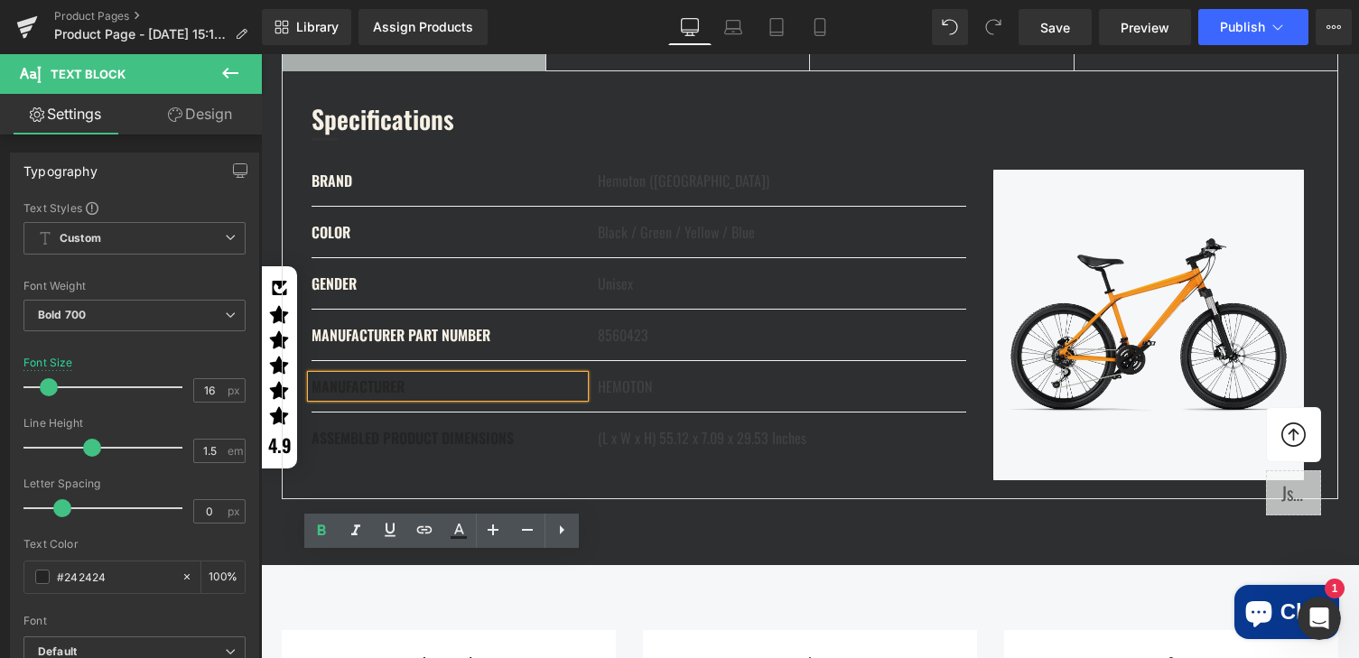
click at [395, 397] on div "MANUFACTURER" at bounding box center [448, 387] width 273 height 22
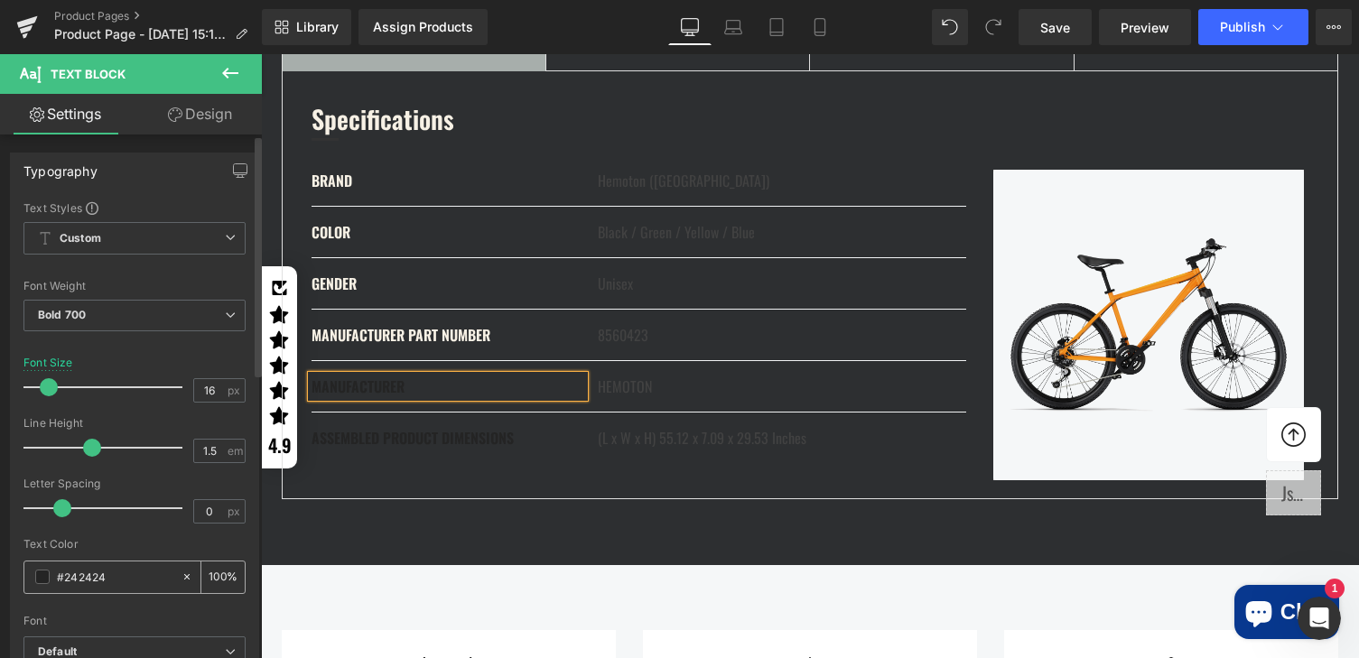
click at [102, 573] on input "#242424" at bounding box center [115, 577] width 116 height 20
type input "#f7f1e5"
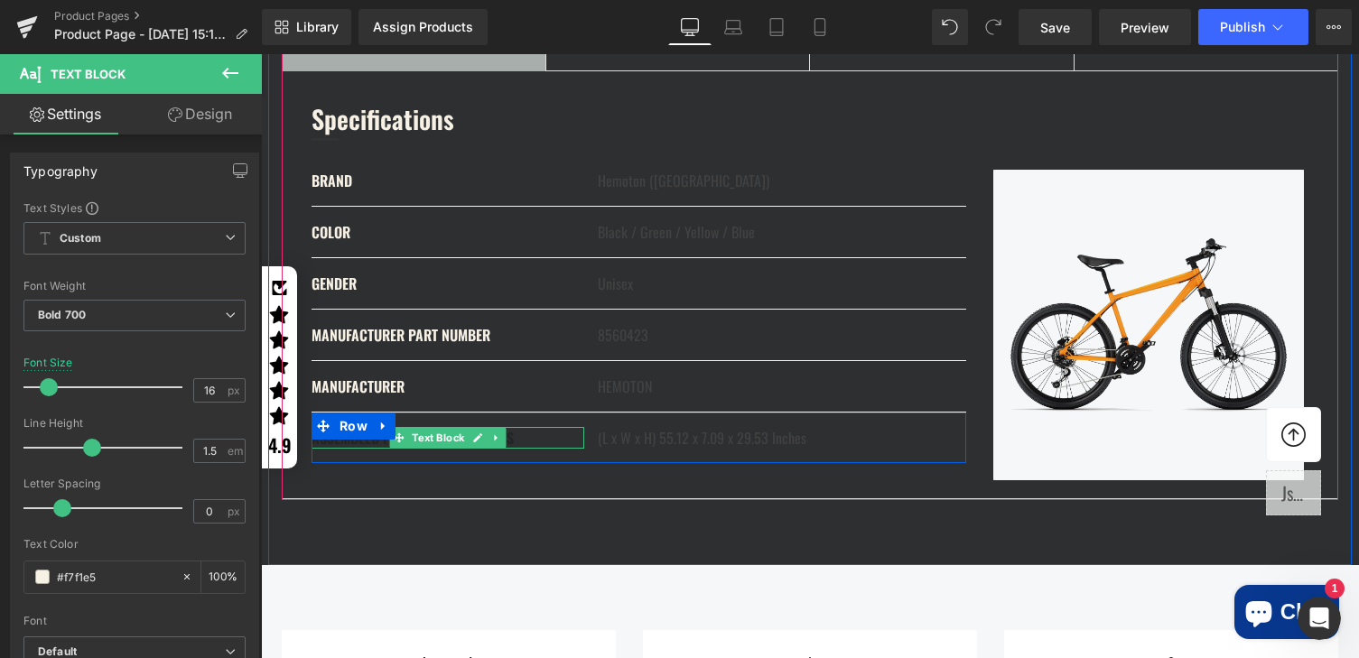
click at [405, 449] on div "ASSEMBLED PRODUCT DIMENSIONS Text Block" at bounding box center [448, 438] width 273 height 22
click at [405, 449] on div "ASSEMBLED PRODUCT DIMENSIONS" at bounding box center [448, 438] width 273 height 22
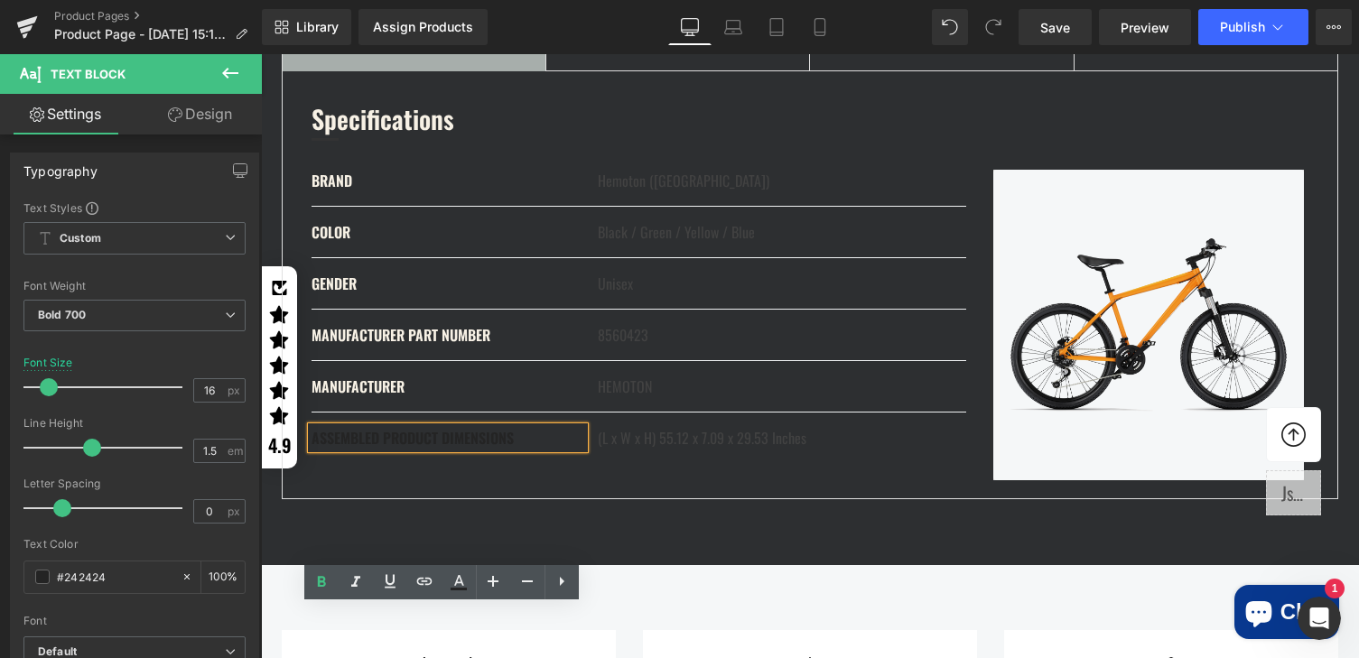
click at [505, 449] on div "ASSEMBLED PRODUCT DIMENSIONS" at bounding box center [448, 438] width 273 height 22
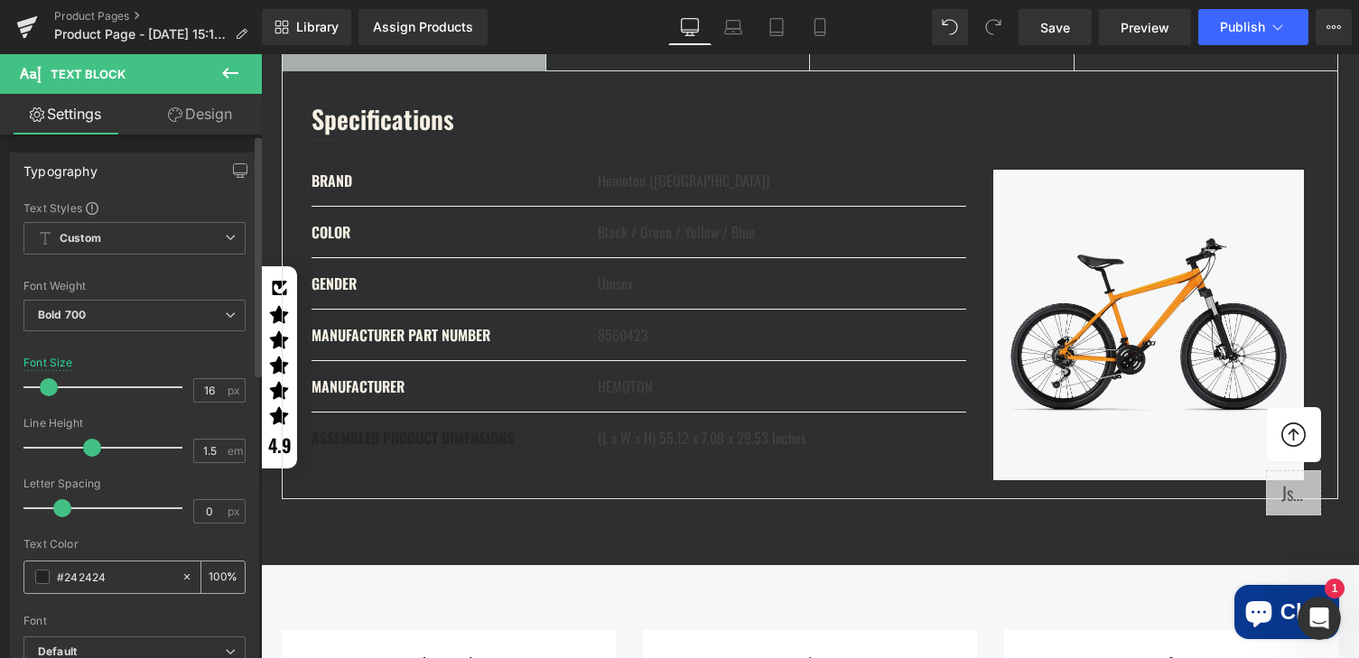
drag, startPoint x: 109, startPoint y: 572, endPoint x: 6, endPoint y: 545, distance: 106.4
click at [109, 572] on input "#242424" at bounding box center [115, 577] width 116 height 20
type input "#f7f1e5"
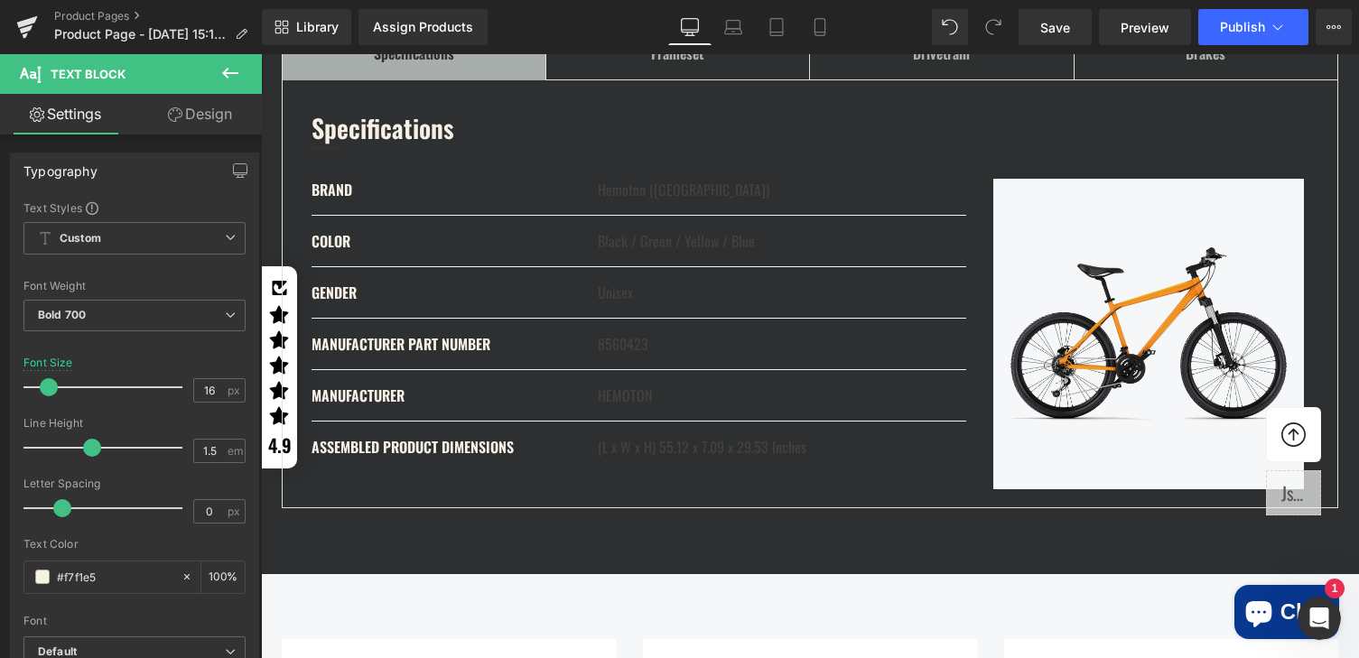
scroll to position [3153, 0]
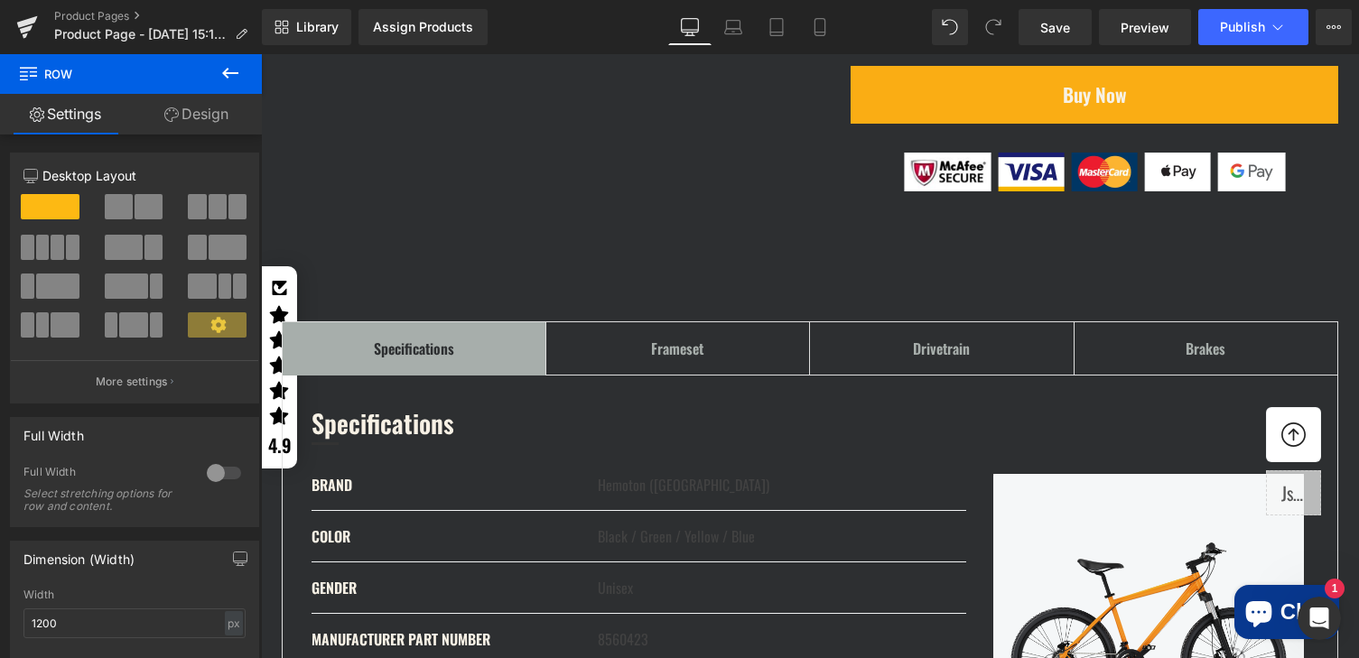
scroll to position [2063, 0]
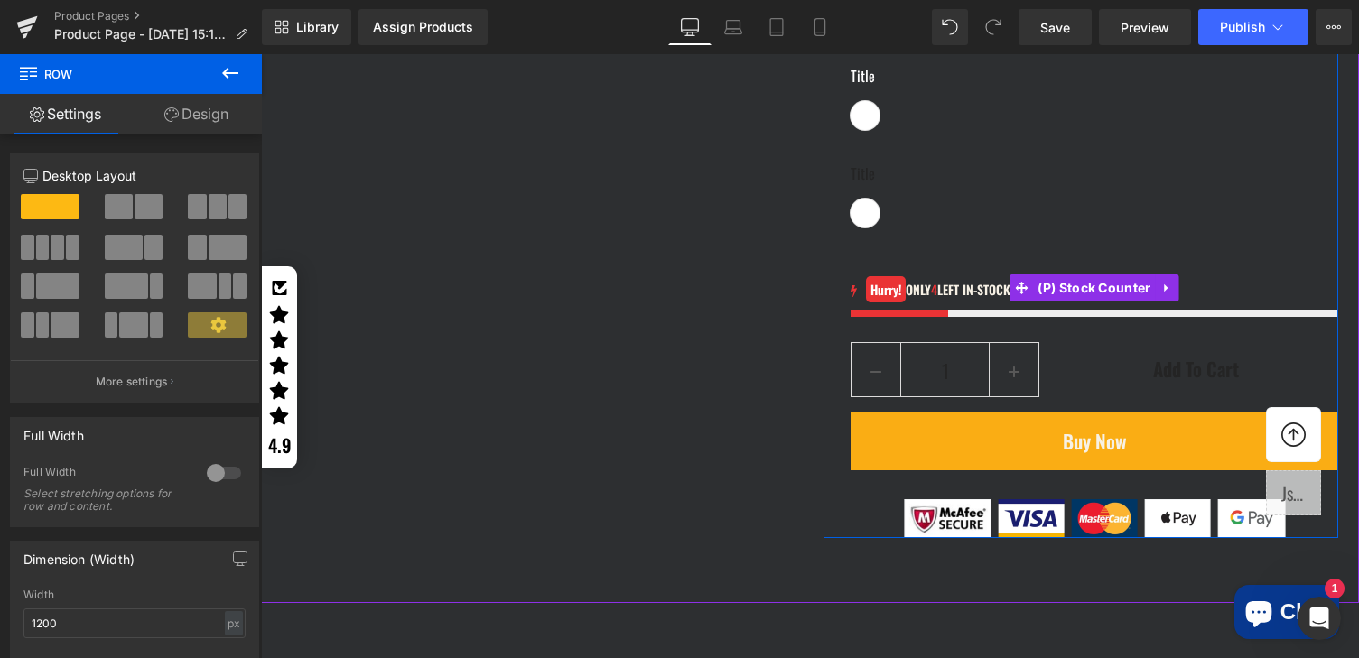
click at [917, 301] on div "Hurry! ONLY 4 LEFT IN-STOCK" at bounding box center [1095, 290] width 488 height 22
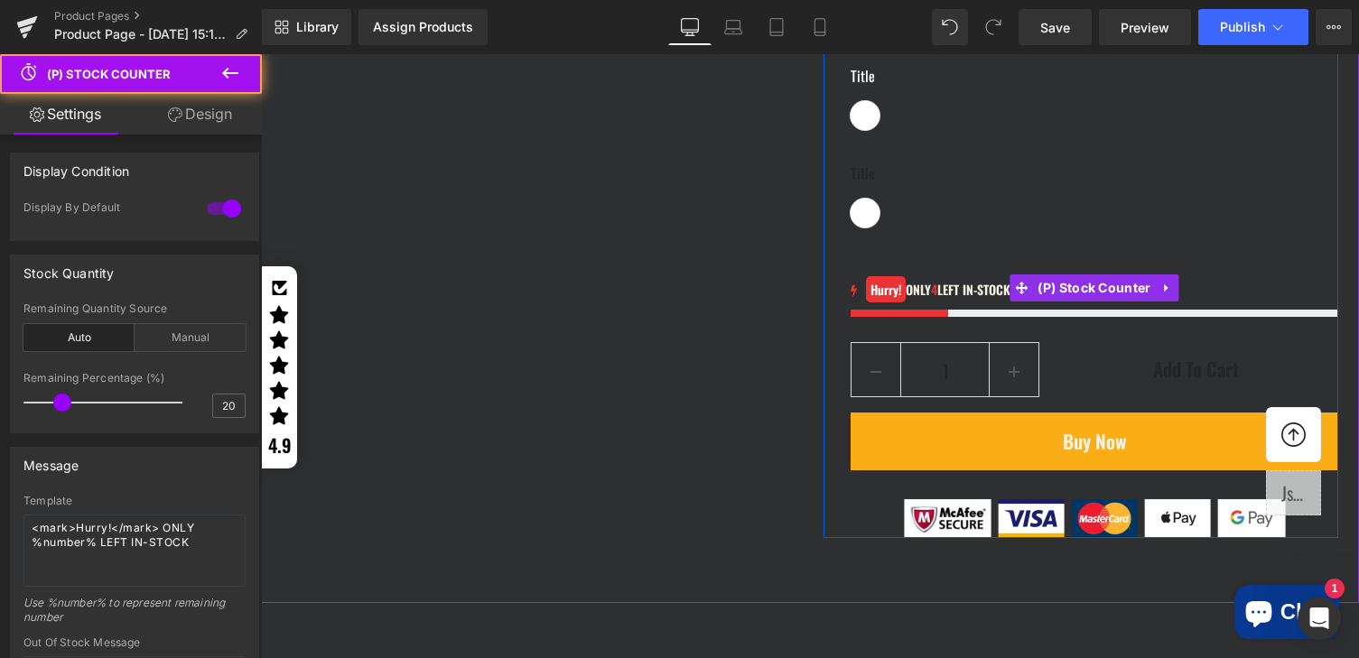
click at [957, 301] on div "Hurry! ONLY 4 LEFT IN-STOCK" at bounding box center [1095, 290] width 488 height 22
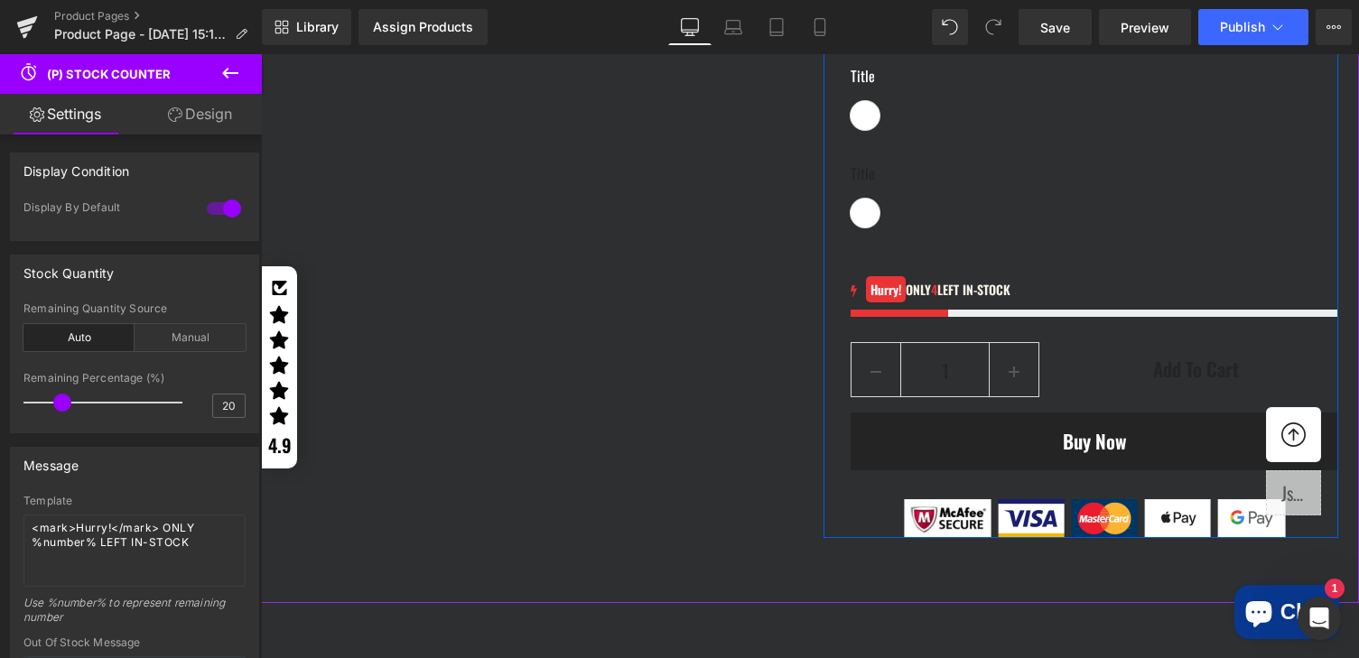
scroll to position [2170, 0]
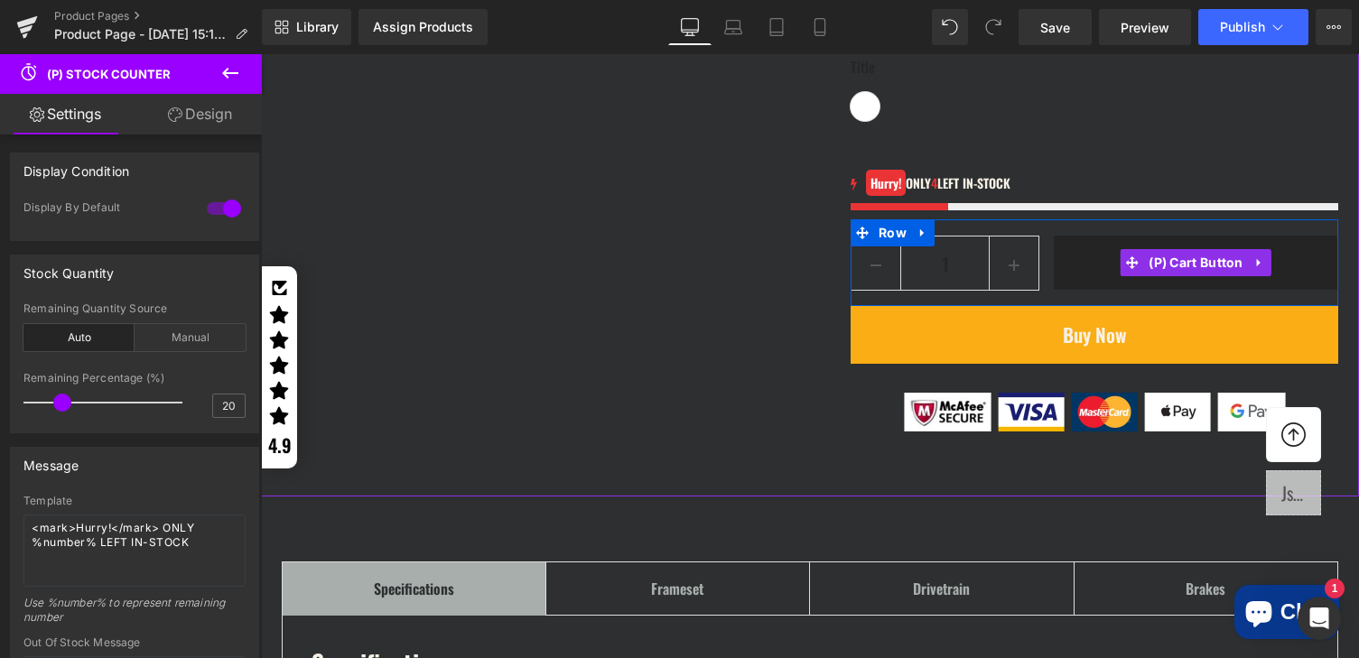
click at [1148, 290] on div "Add To Cart (P) Cart Button" at bounding box center [1196, 263] width 284 height 54
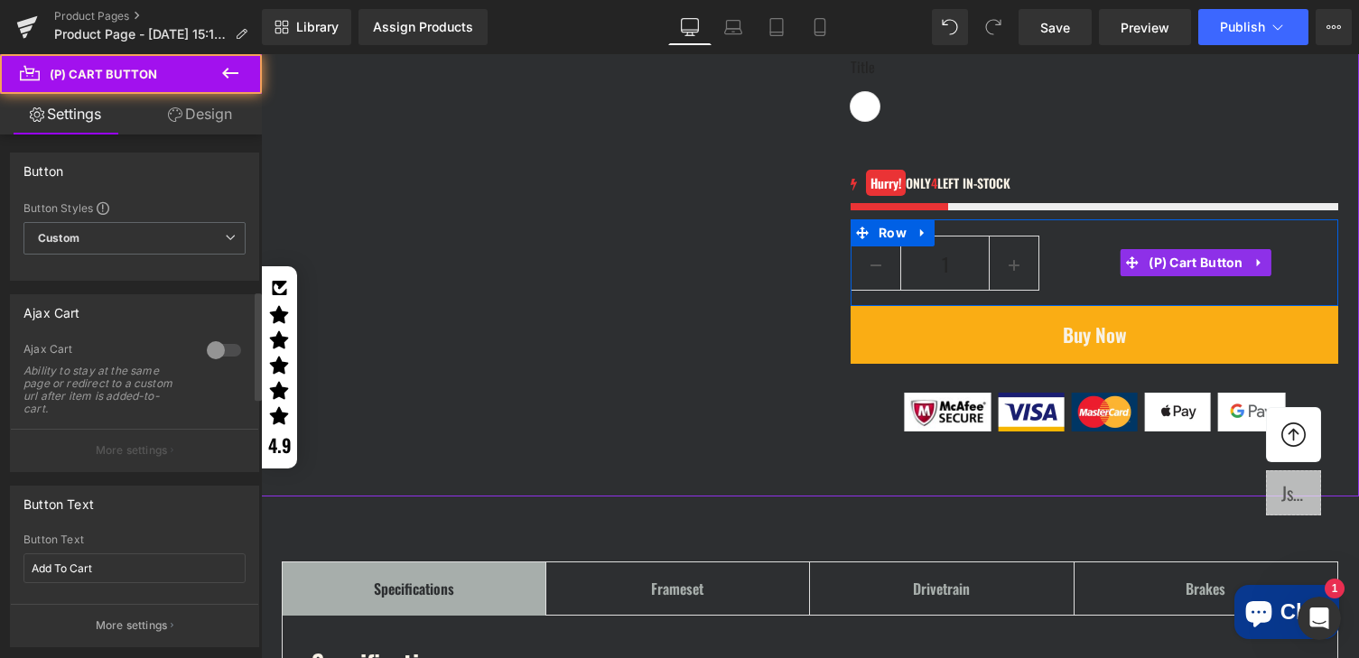
scroll to position [751, 0]
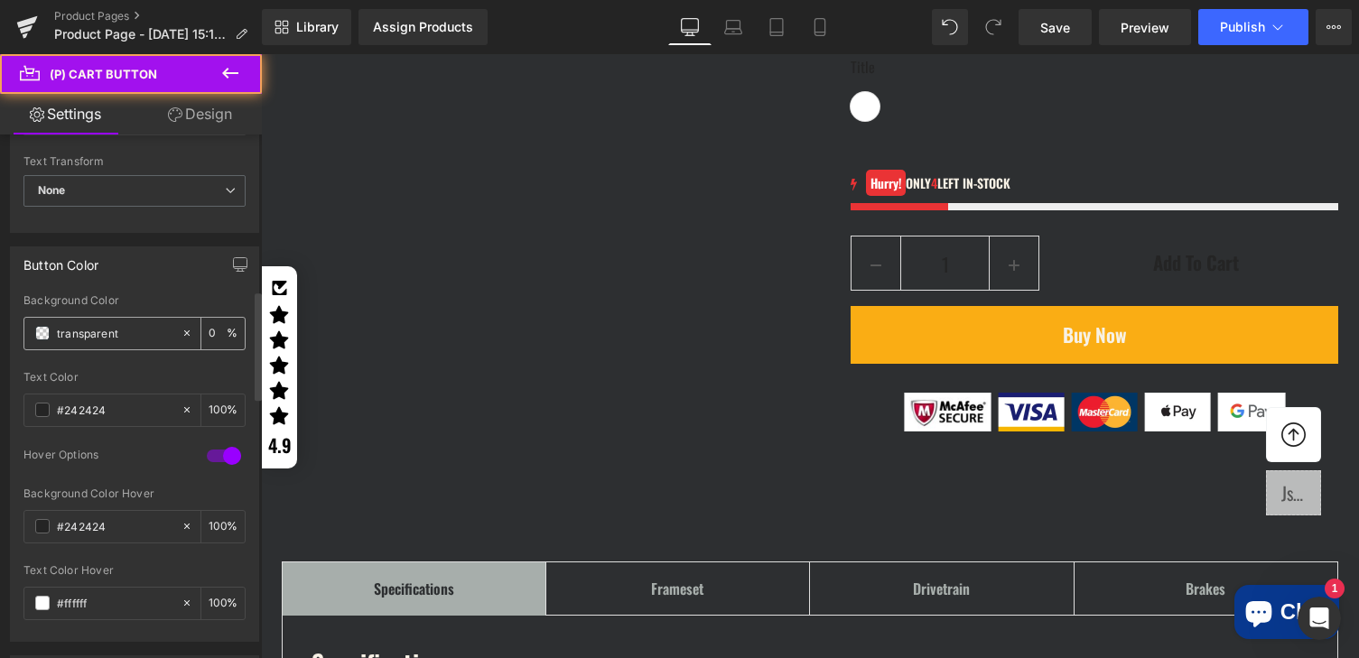
drag, startPoint x: 45, startPoint y: 334, endPoint x: 179, endPoint y: 320, distance: 134.4
click at [45, 334] on span at bounding box center [42, 333] width 14 height 14
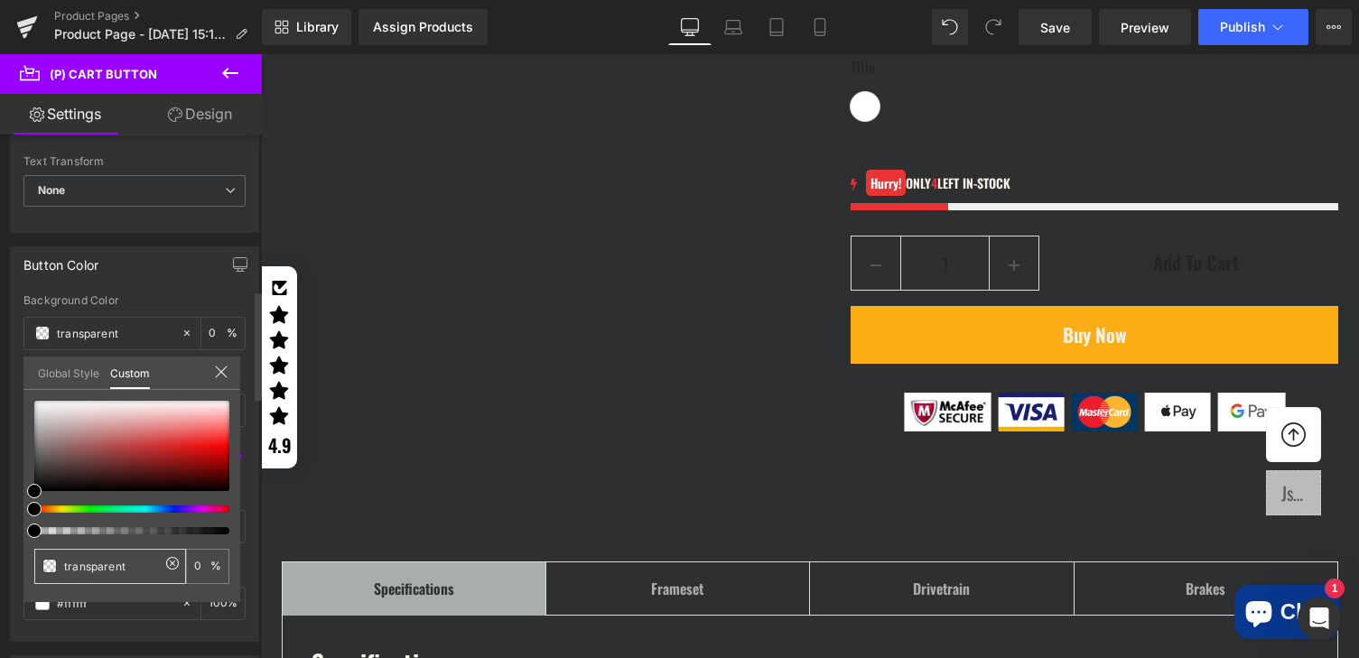
click at [107, 559] on input "transparent" at bounding box center [112, 566] width 96 height 19
paste input "f7f1e5"
type input "f7f1e5"
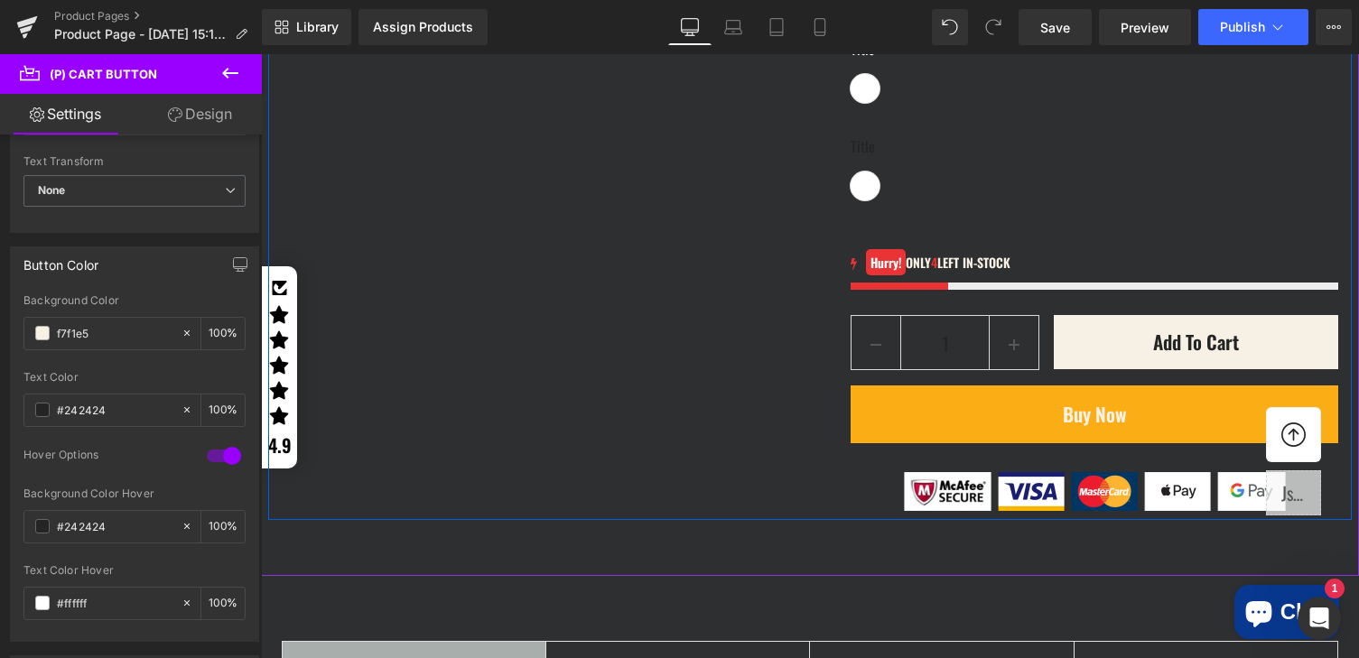
scroll to position [2056, 0]
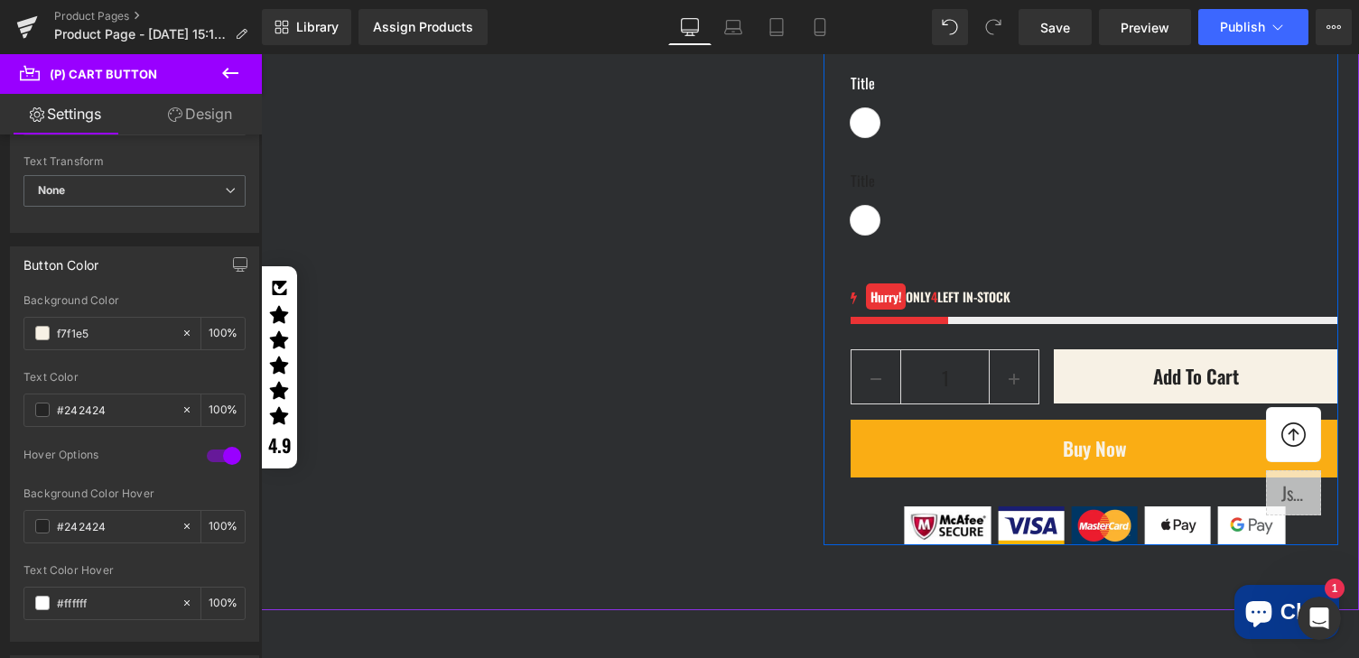
click at [893, 108] on label "Title" at bounding box center [1095, 90] width 488 height 36
click at [874, 141] on div "Title Default Title" at bounding box center [1095, 106] width 488 height 69
click at [860, 137] on span "Default Title" at bounding box center [865, 122] width 29 height 29
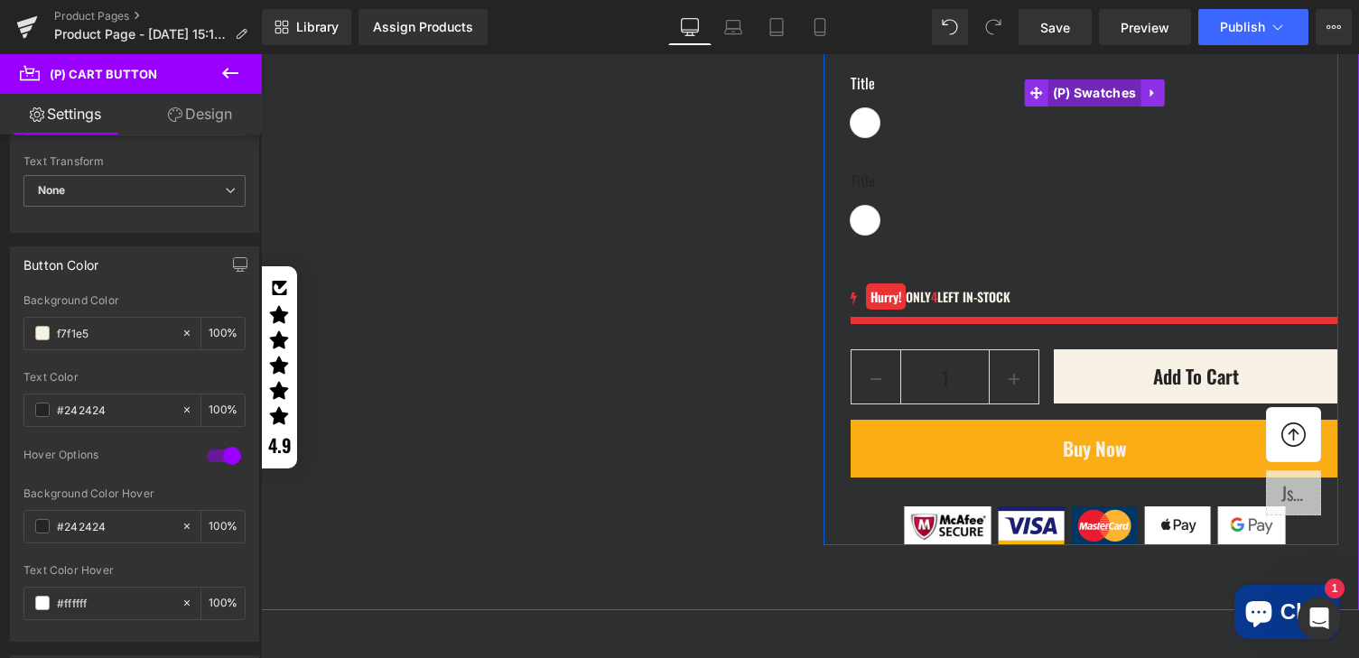
click at [1085, 107] on span "(P) Swatches" at bounding box center [1094, 92] width 93 height 27
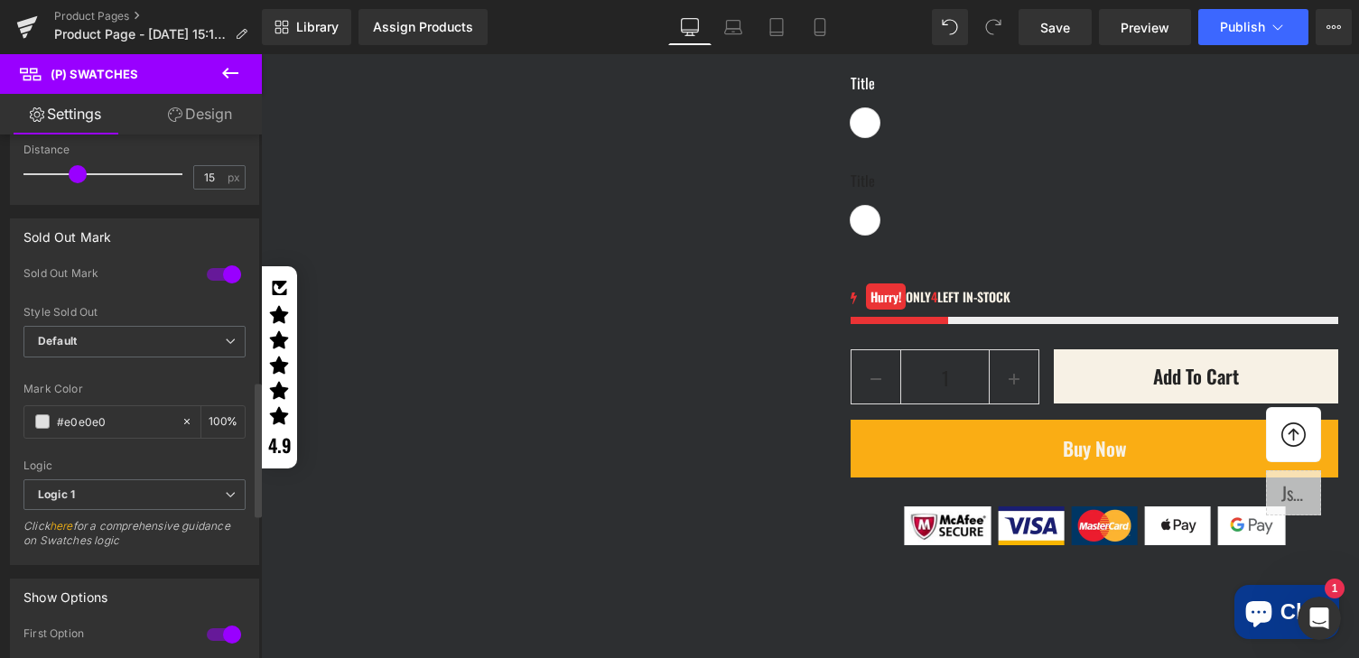
scroll to position [1078, 0]
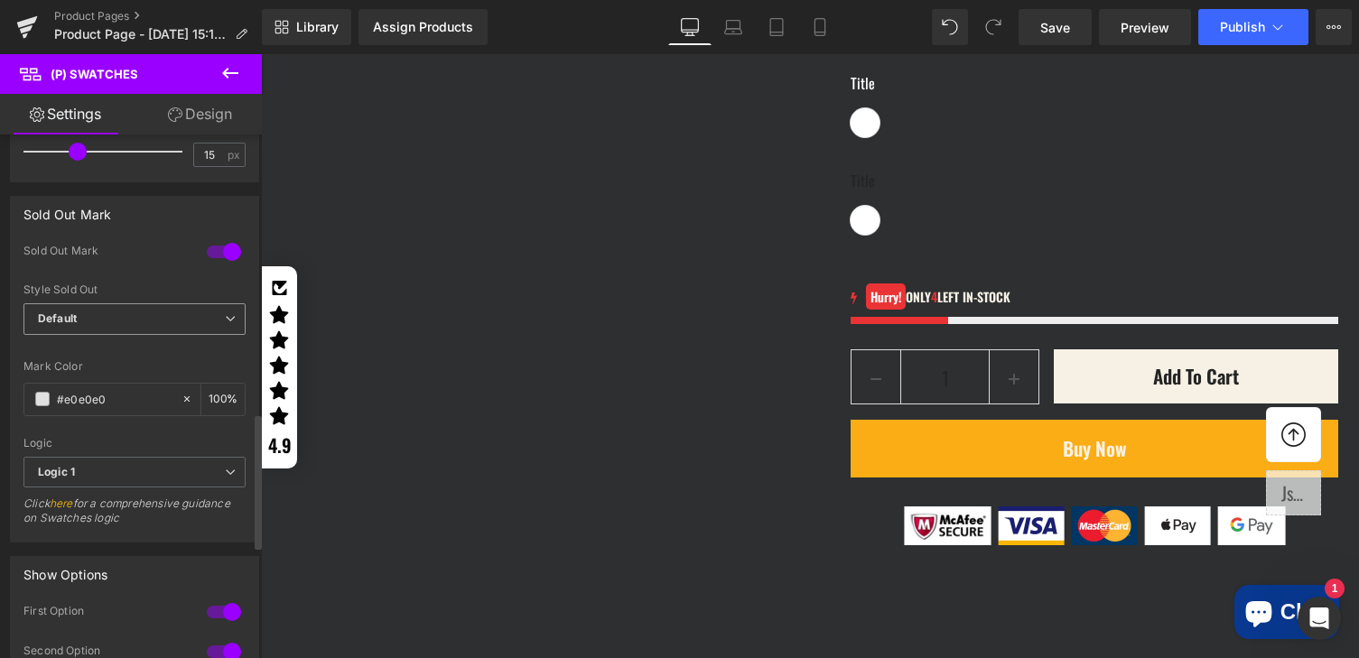
click at [141, 321] on span "Default" at bounding box center [134, 319] width 222 height 32
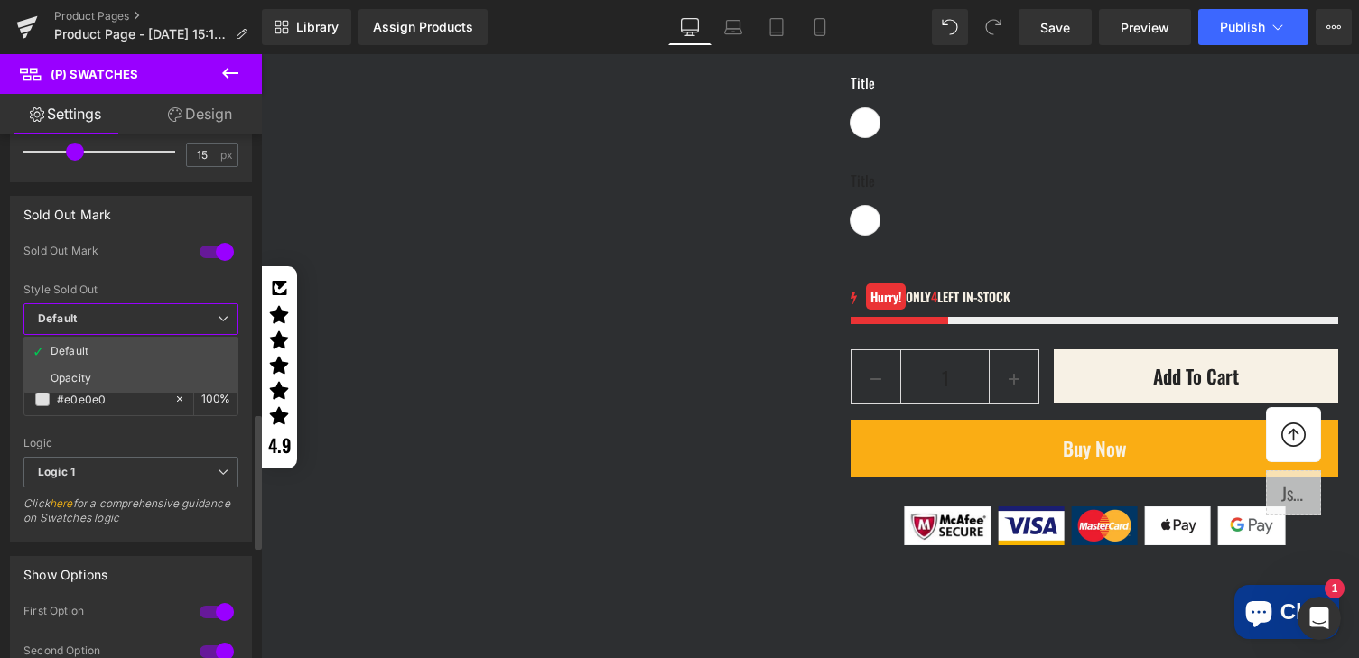
click at [143, 278] on div "Sold Out Mark" at bounding box center [130, 264] width 215 height 40
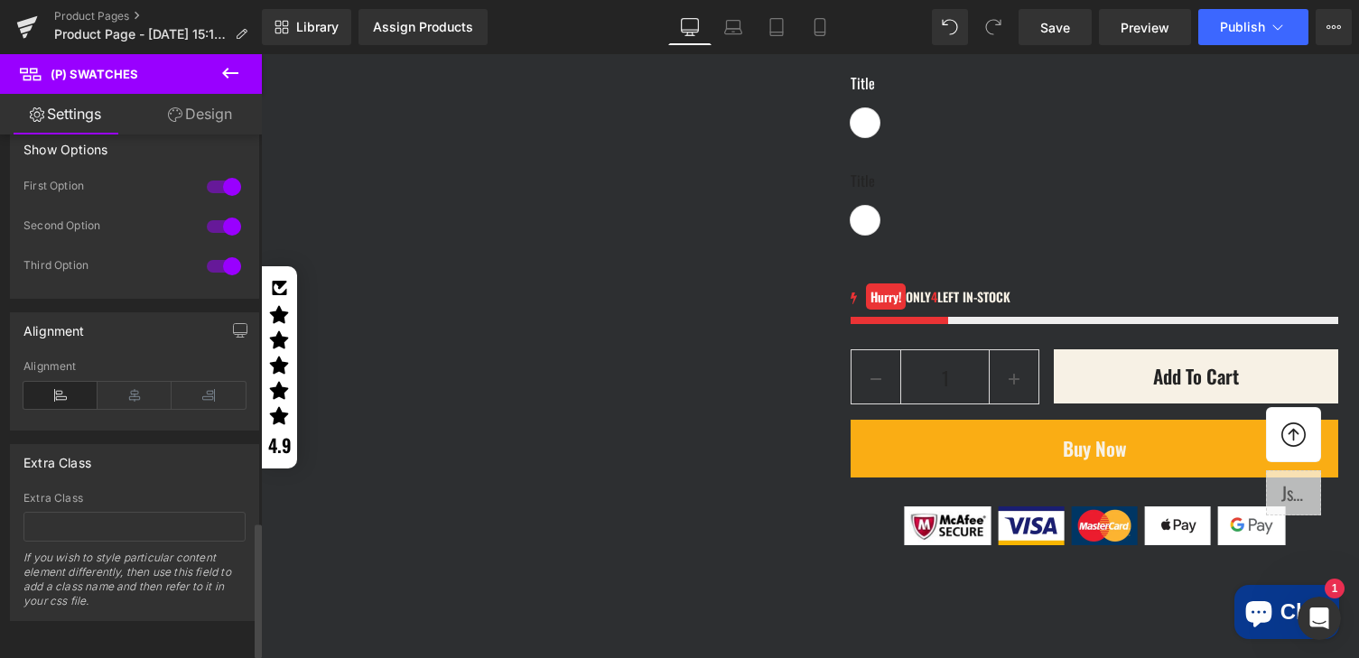
scroll to position [1516, 0]
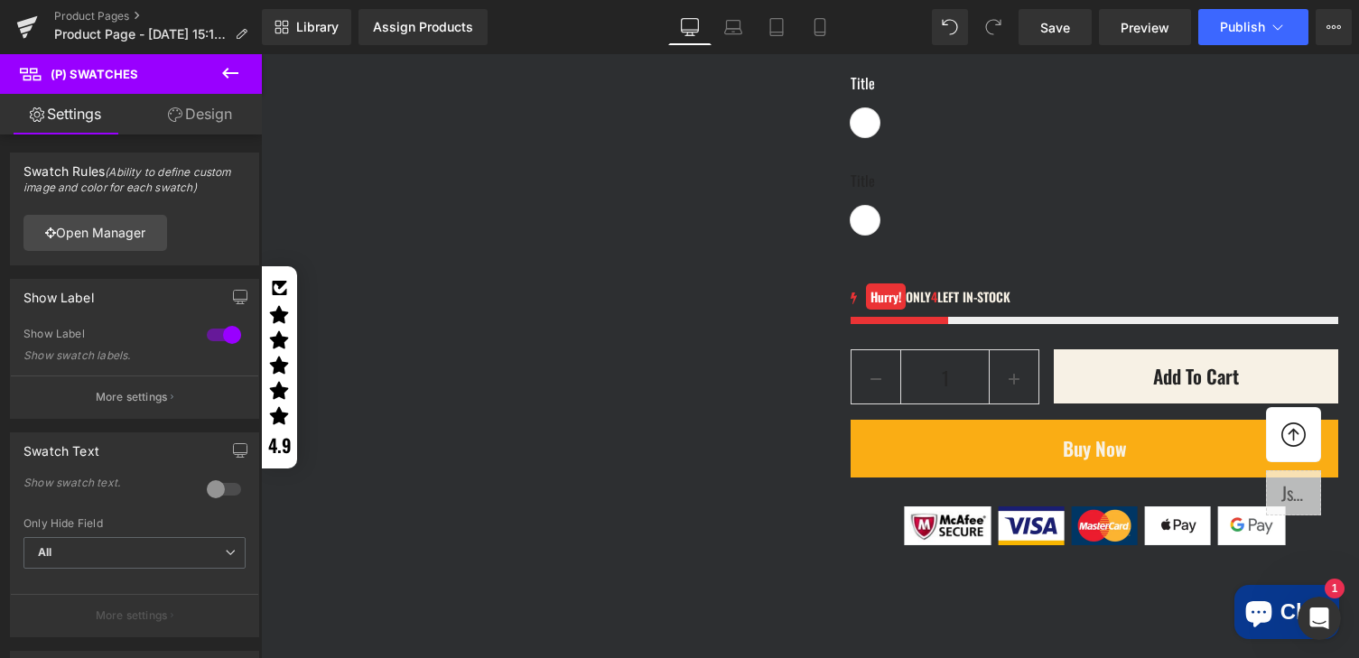
scroll to position [1516, 0]
